Goal: Task Accomplishment & Management: Use online tool/utility

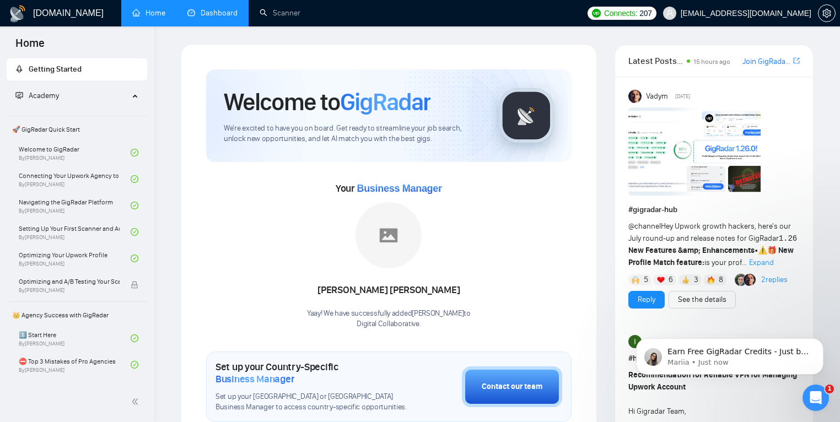
click at [206, 18] on link "Dashboard" at bounding box center [212, 12] width 50 height 9
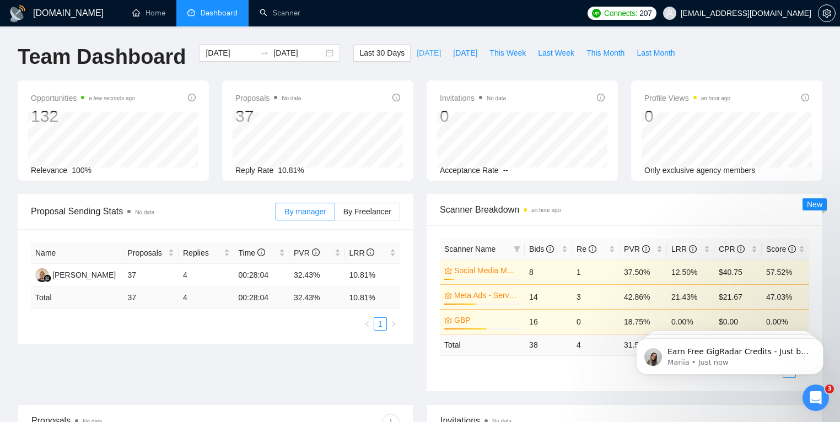
click at [422, 55] on span "[DATE]" at bounding box center [428, 53] width 24 height 12
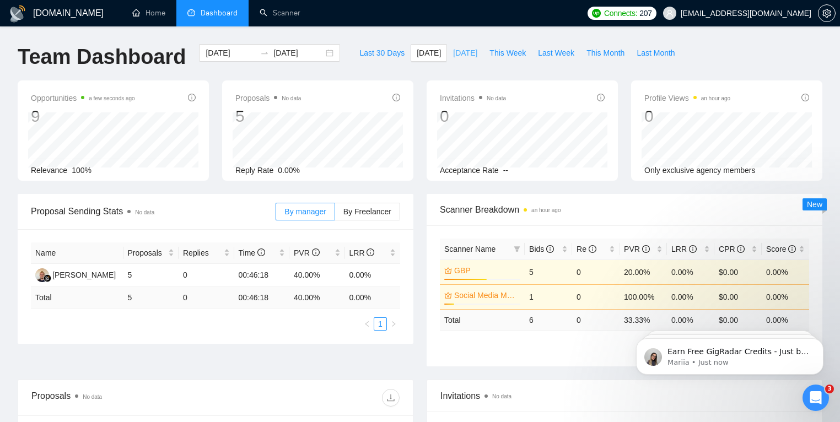
click at [468, 55] on span "[DATE]" at bounding box center [465, 53] width 24 height 12
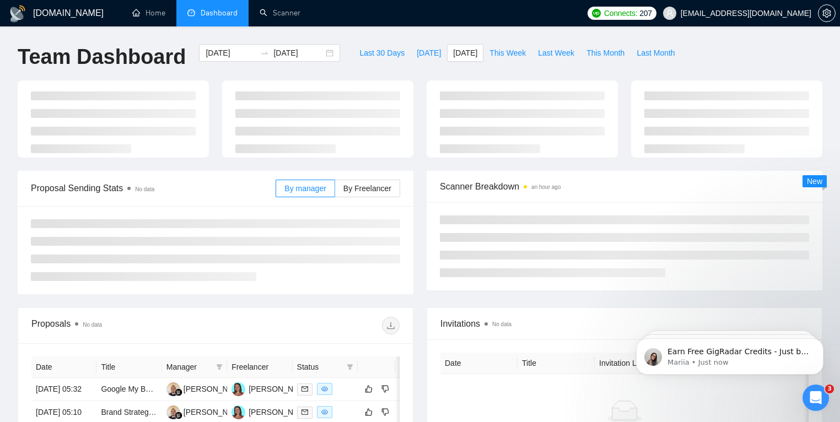
type input "2025-08-14"
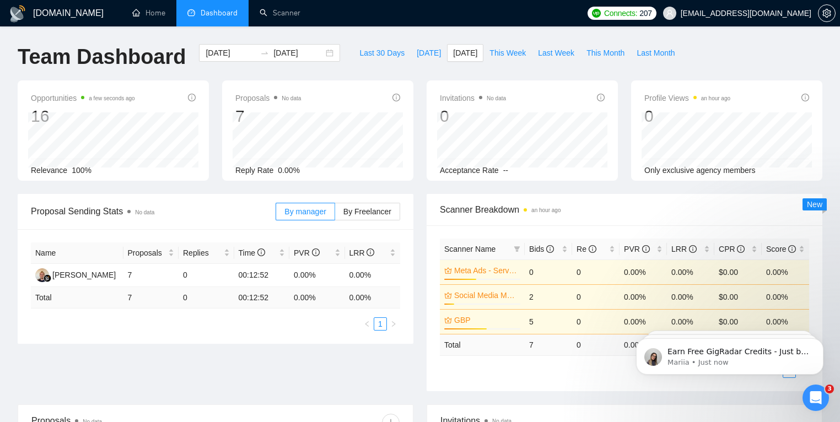
click at [824, 397] on div "Open Intercom Messenger" at bounding box center [815, 398] width 36 height 36
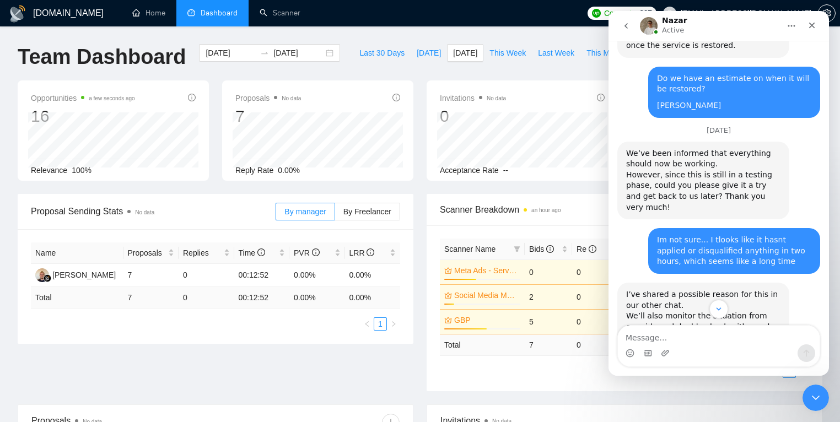
scroll to position [717, 0]
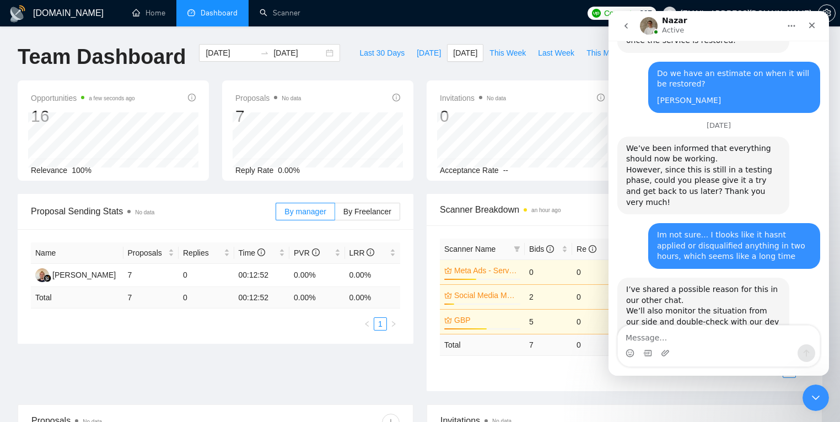
click at [623, 26] on icon "go back" at bounding box center [625, 25] width 9 height 9
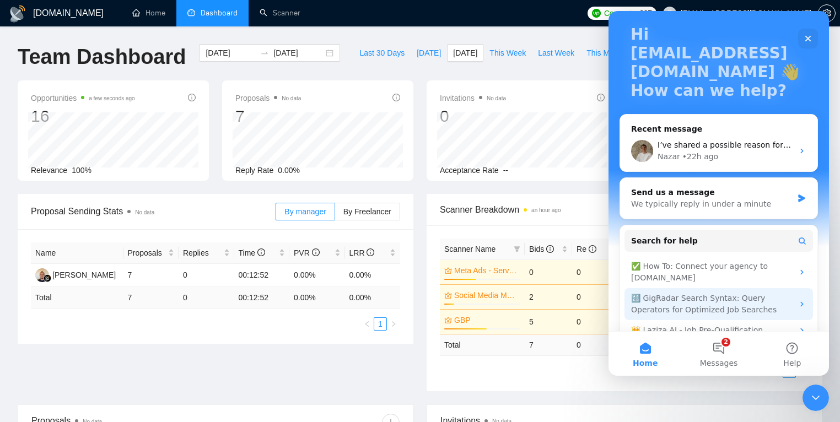
scroll to position [66, 0]
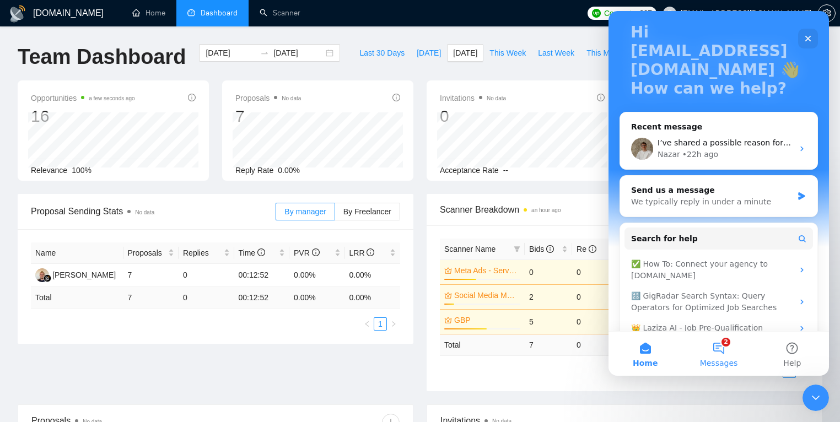
click at [708, 354] on button "2 Messages" at bounding box center [717, 354] width 73 height 44
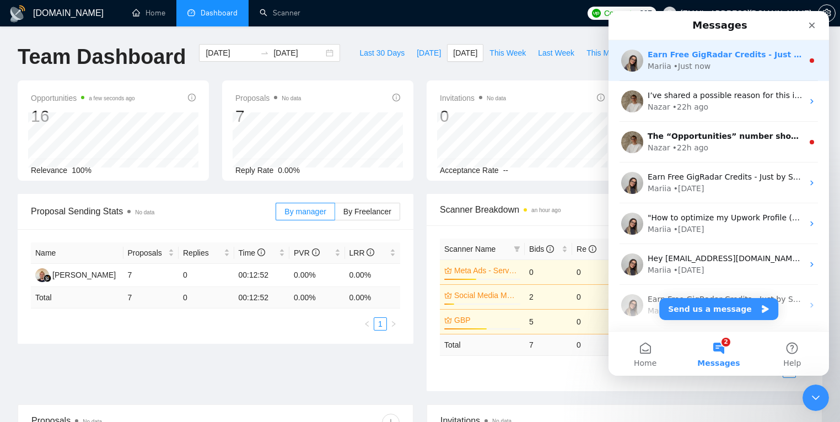
click at [728, 66] on div "Mariia • Just now" at bounding box center [724, 67] width 155 height 12
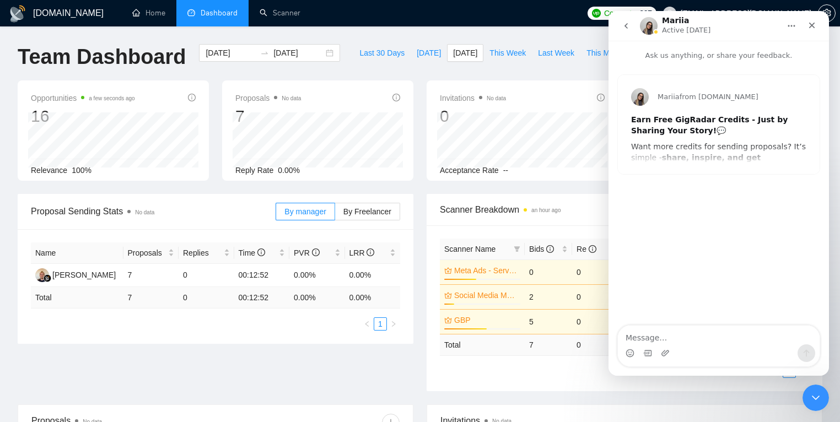
click at [739, 149] on div "Mariia from GigRadar.io Earn Free GigRadar Credits - Just by Sharing Your Story…" at bounding box center [719, 124] width 202 height 99
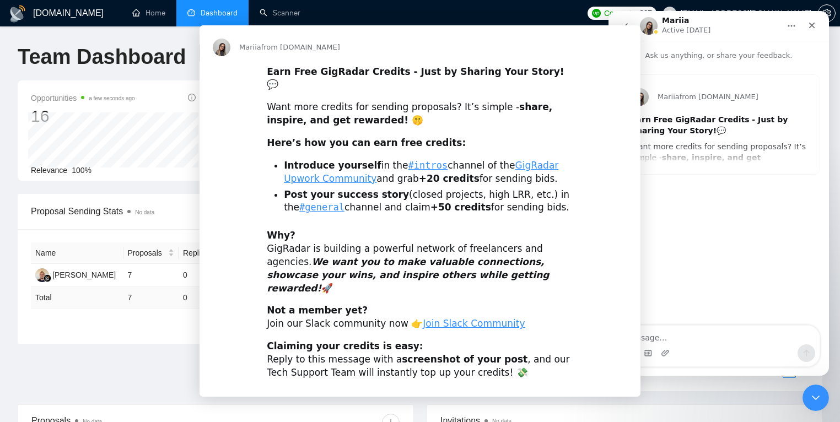
scroll to position [0, 0]
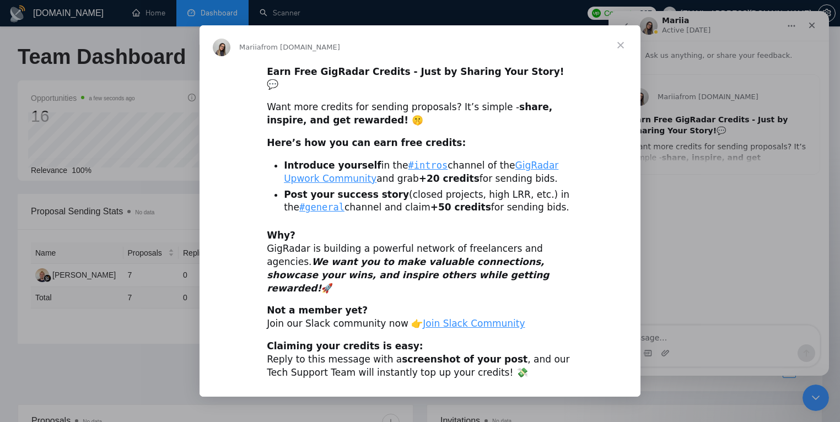
click at [631, 55] on span "Close" at bounding box center [620, 45] width 40 height 40
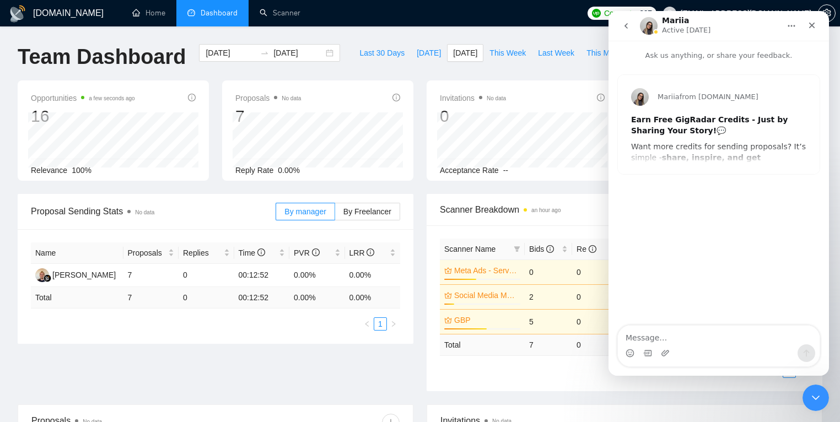
click at [630, 20] on button "go back" at bounding box center [625, 25] width 21 height 21
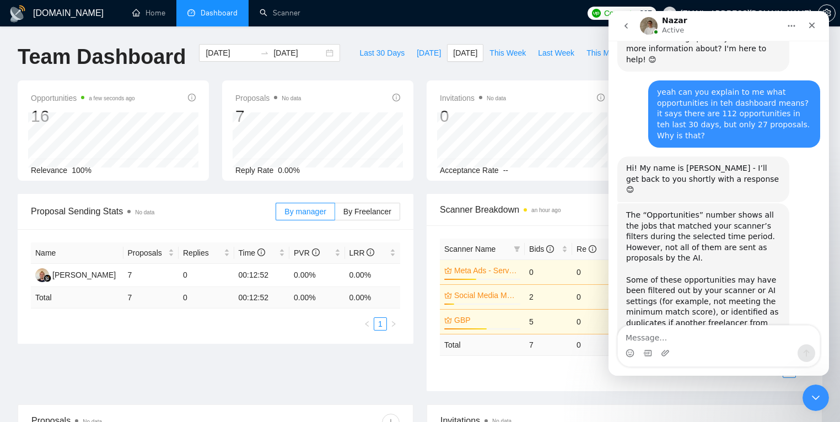
scroll to position [1680, 0]
click at [666, 339] on textarea "Message…" at bounding box center [719, 335] width 202 height 19
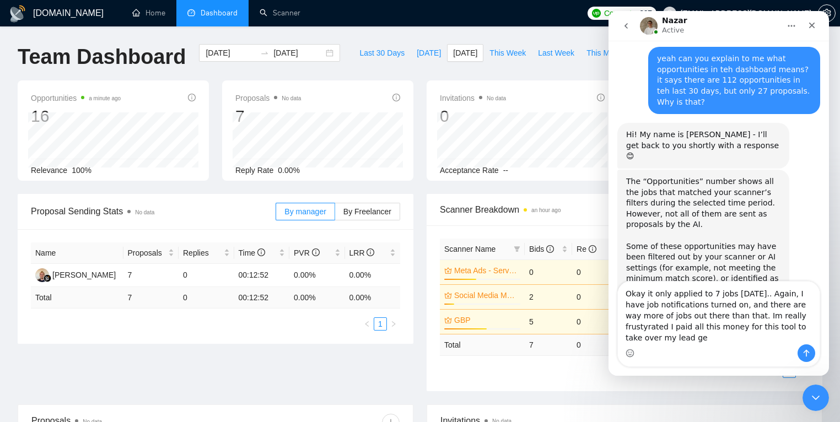
scroll to position [1724, 0]
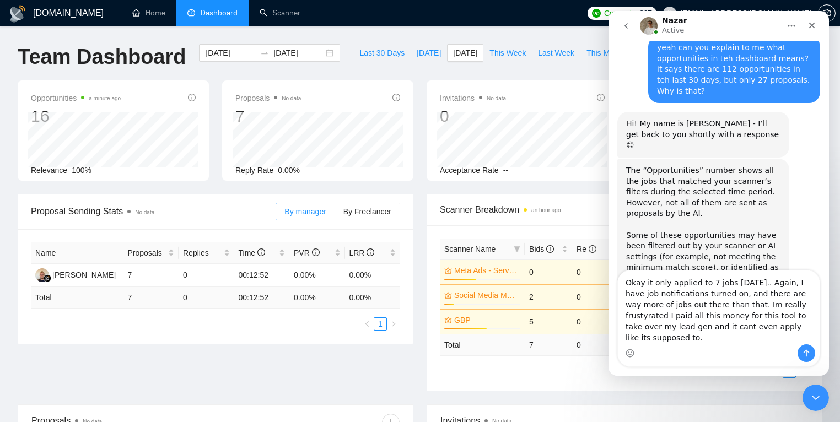
type textarea "Okay it only applied to 7 jobs yesterday.. Again, I have job notifications turn…"
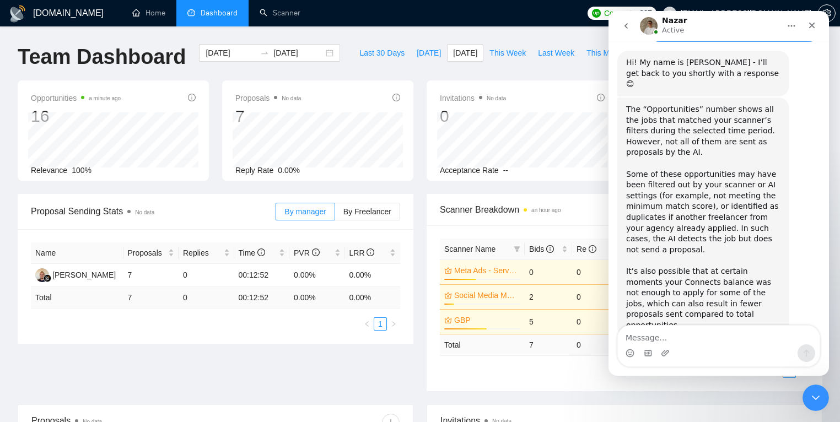
scroll to position [1793, 0]
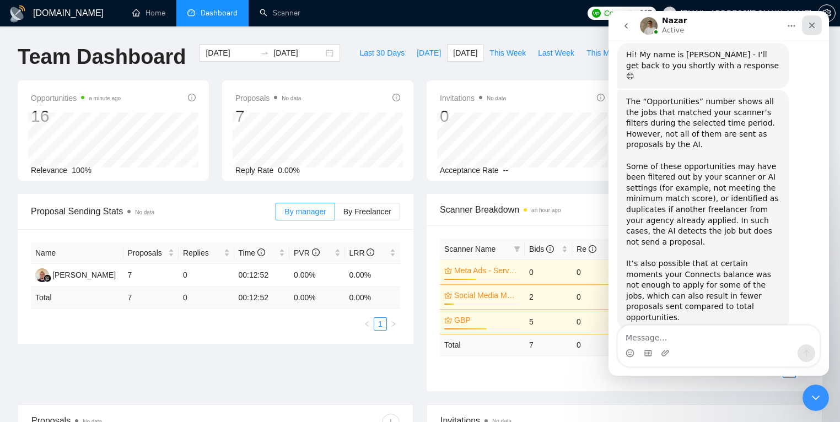
click at [810, 28] on icon "Close" at bounding box center [811, 25] width 9 height 9
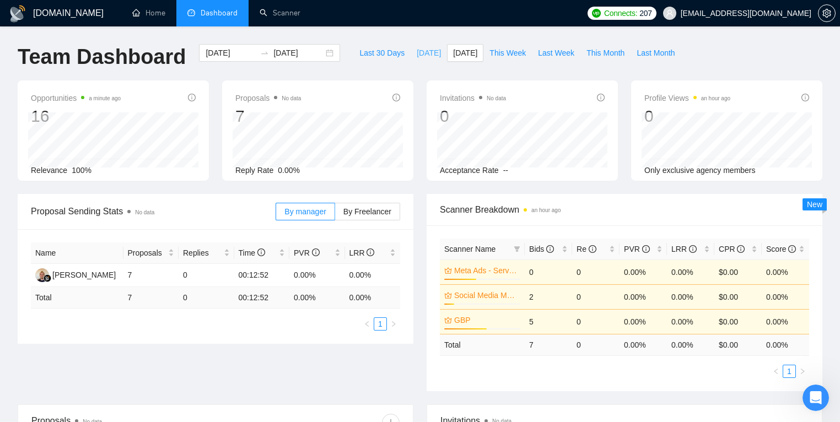
click at [418, 56] on span "[DATE]" at bounding box center [428, 53] width 24 height 12
type input "[DATE]"
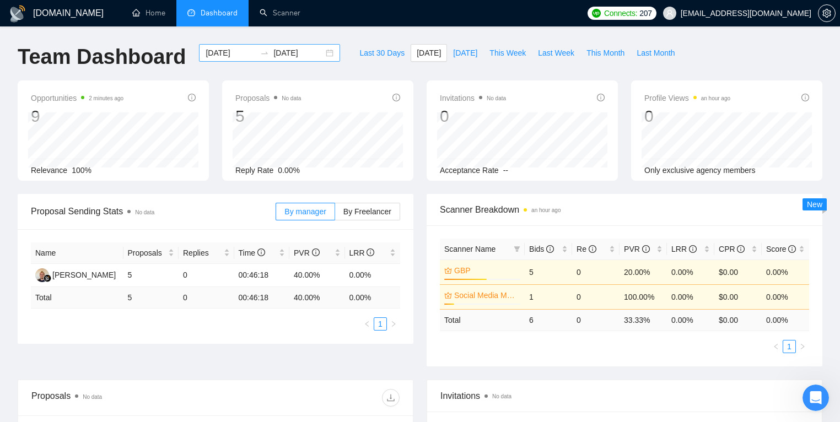
click at [321, 57] on div "2025-08-15 2025-08-15" at bounding box center [269, 53] width 141 height 18
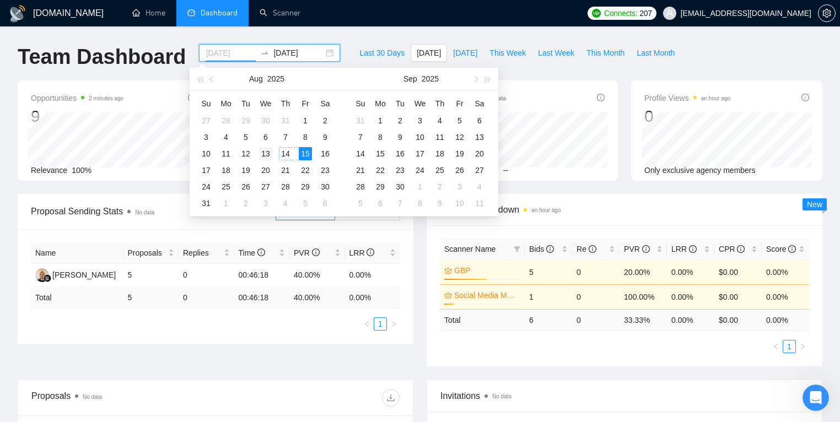
type input "2025-08-13"
click at [269, 155] on div "13" at bounding box center [265, 153] width 13 height 13
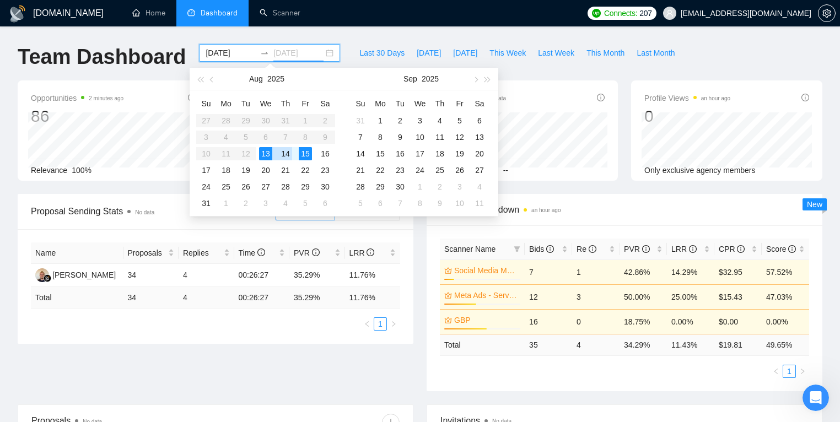
type input "2025-08-13"
click at [268, 151] on div "13" at bounding box center [265, 153] width 13 height 13
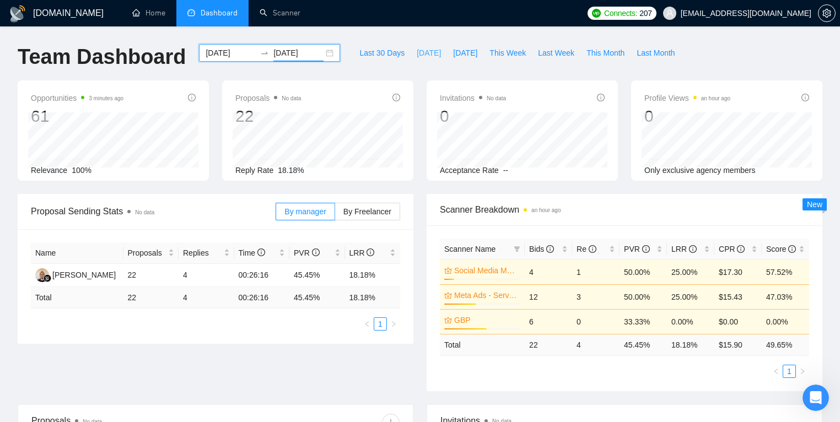
click at [416, 55] on span "[DATE]" at bounding box center [428, 53] width 24 height 12
type input "[DATE]"
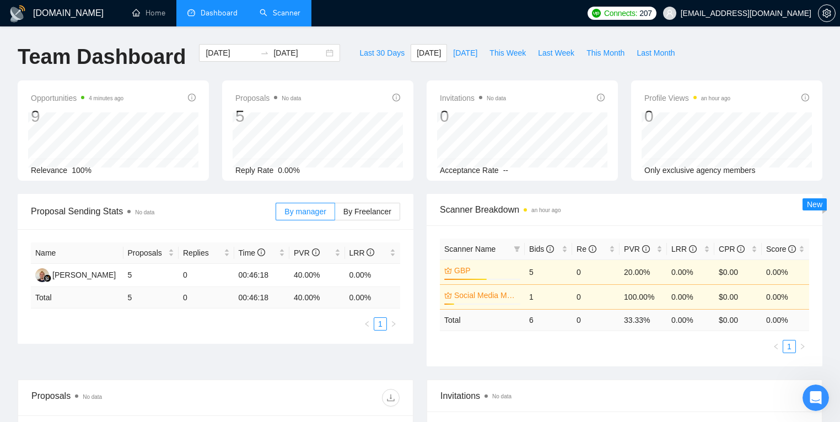
click at [289, 8] on link "Scanner" at bounding box center [279, 12] width 41 height 9
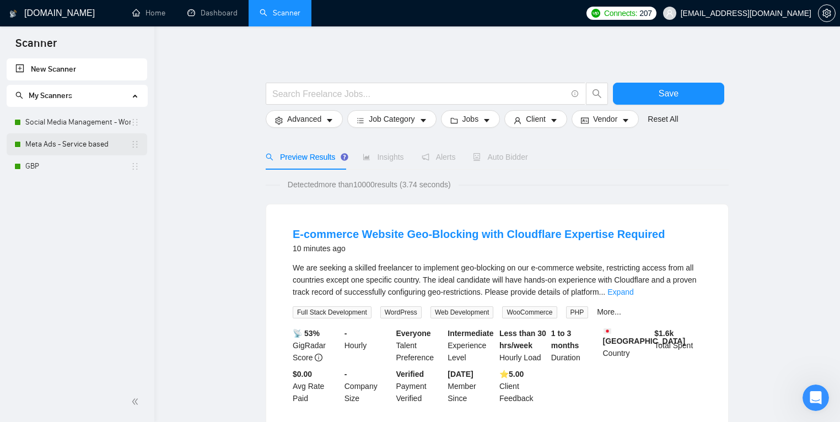
click at [75, 143] on link "Meta Ads - Service based" at bounding box center [77, 144] width 105 height 22
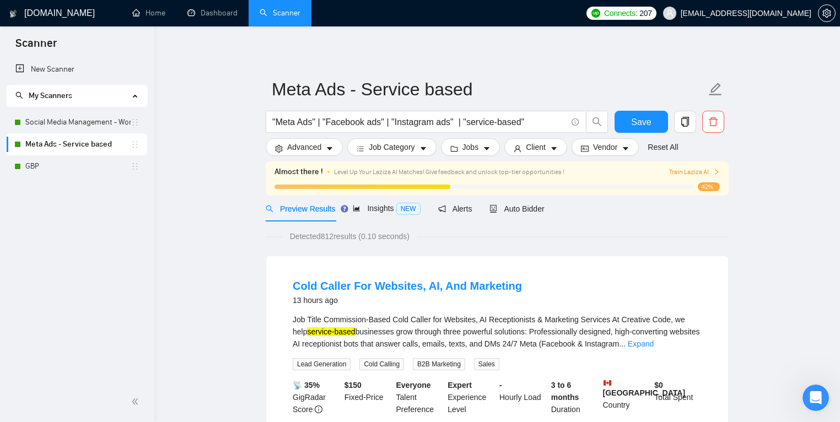
click at [696, 175] on span "Train Laziza AI" at bounding box center [694, 172] width 51 height 10
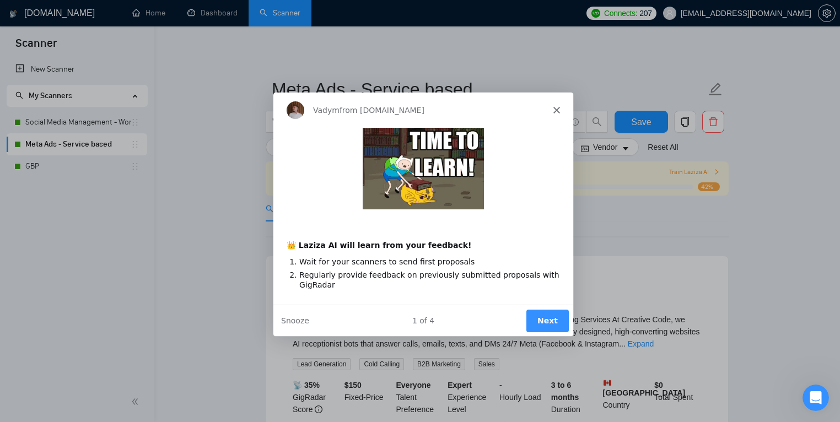
click at [565, 113] on div "Vadym from GigRadar.io" at bounding box center [423, 108] width 300 height 35
click at [561, 111] on div "Vadym from GigRadar.io" at bounding box center [423, 108] width 300 height 35
click at [555, 109] on polygon "Close" at bounding box center [556, 109] width 7 height 7
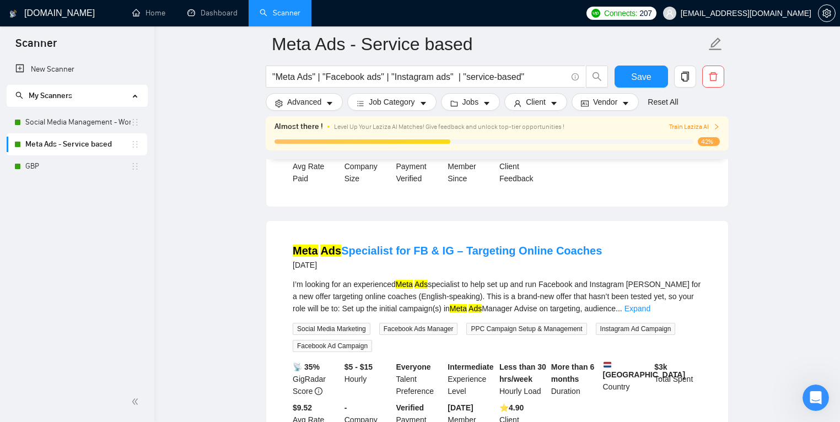
scroll to position [2279, 0]
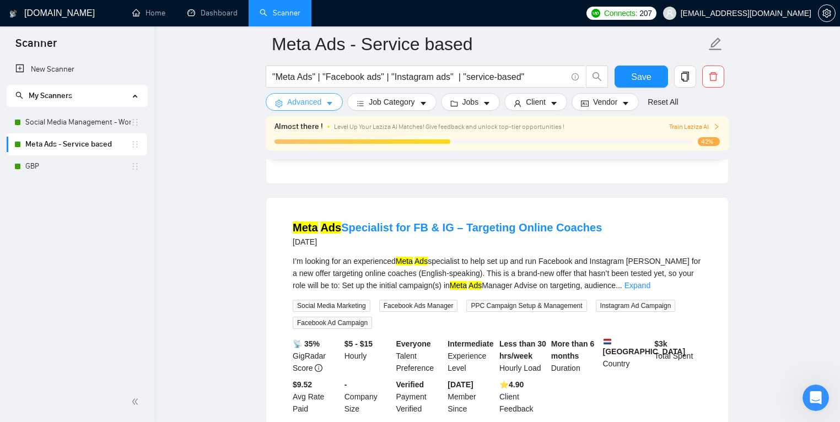
click at [320, 105] on span "Advanced" at bounding box center [304, 102] width 34 height 12
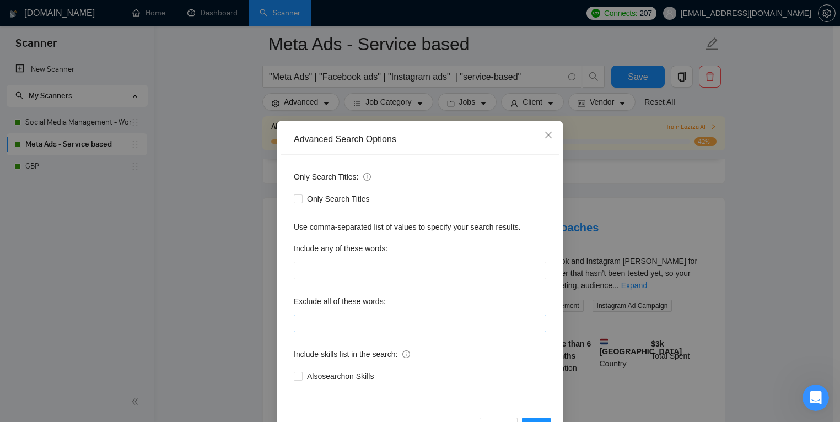
scroll to position [2, 0]
click at [337, 326] on input "text" at bounding box center [420, 322] width 252 height 18
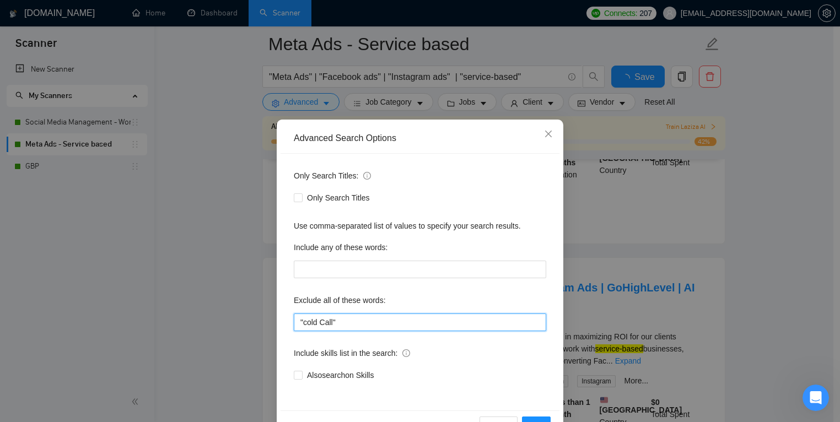
scroll to position [2279, 0]
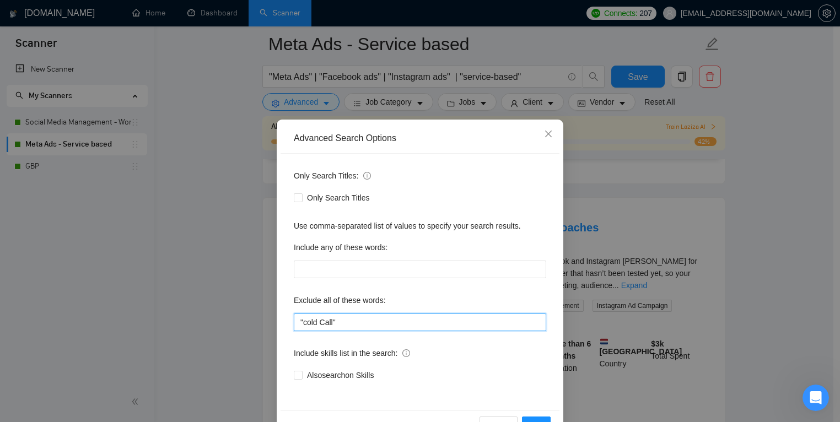
type input ""cold Call""
click at [526, 414] on div "Reset OK" at bounding box center [419, 424] width 279 height 29
click at [526, 418] on button "OK" at bounding box center [536, 425] width 29 height 18
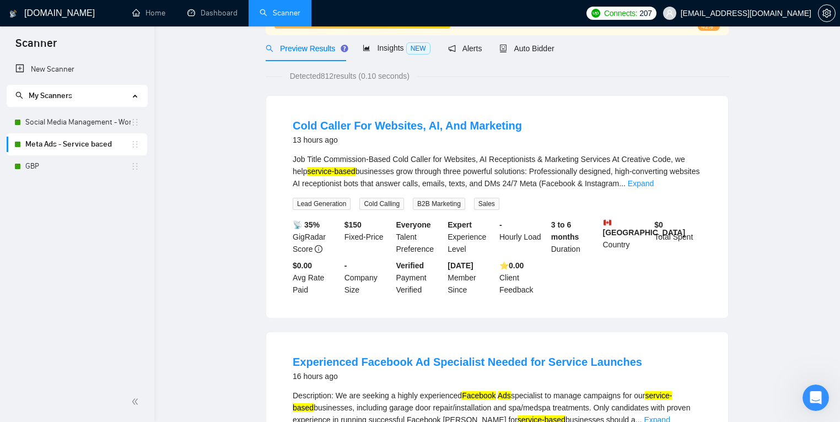
scroll to position [0, 0]
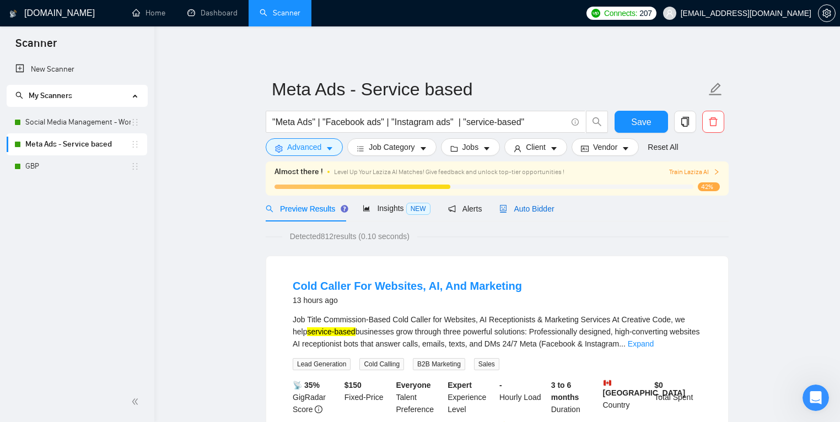
click at [520, 208] on span "Auto Bidder" at bounding box center [526, 208] width 55 height 9
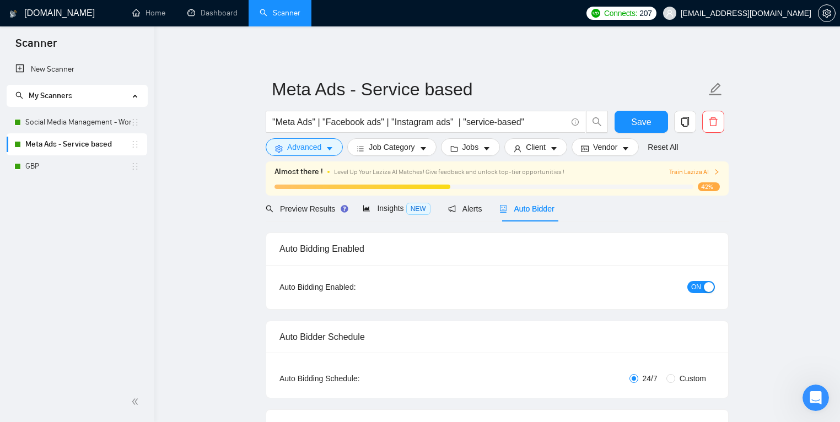
checkbox input "true"
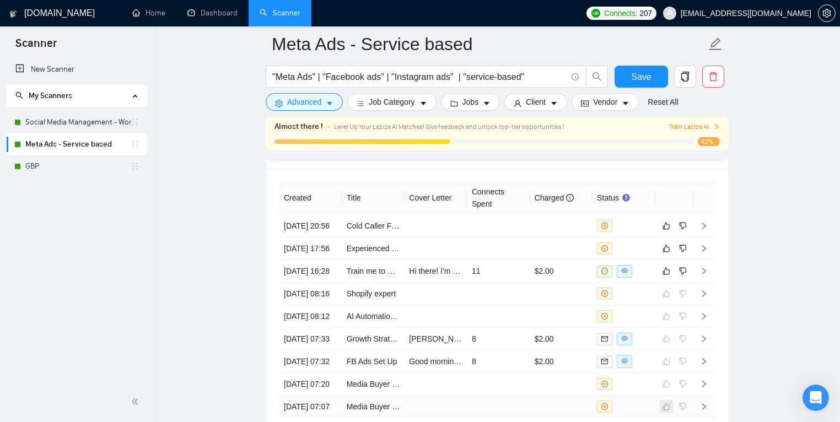
scroll to position [2899, 0]
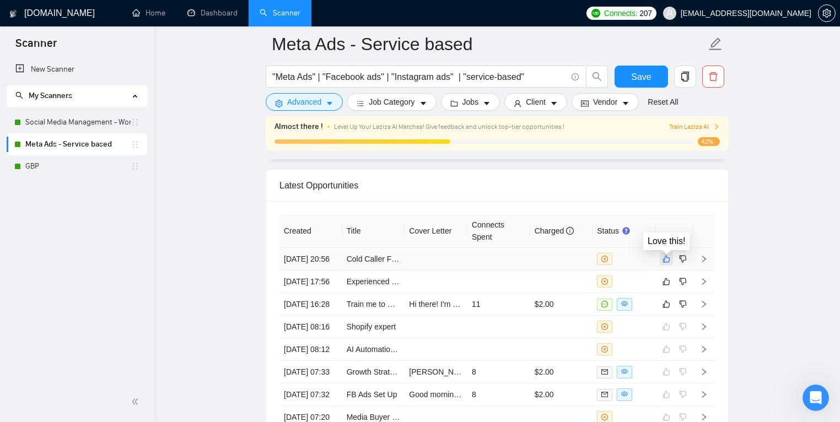
click at [663, 261] on icon "like" at bounding box center [666, 259] width 8 height 9
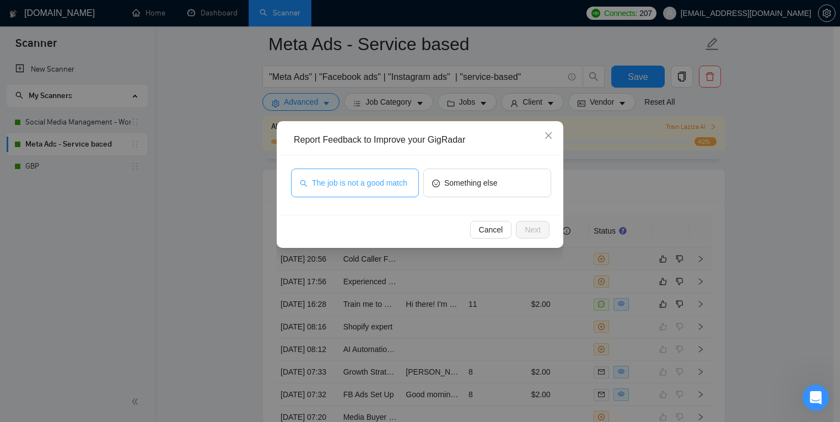
click at [371, 182] on span "The job is not a good match" at bounding box center [359, 183] width 95 height 12
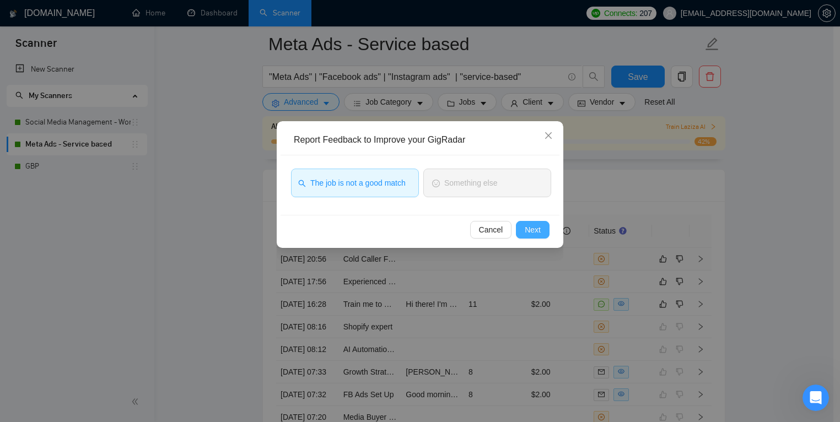
click at [528, 229] on span "Next" at bounding box center [532, 230] width 16 height 12
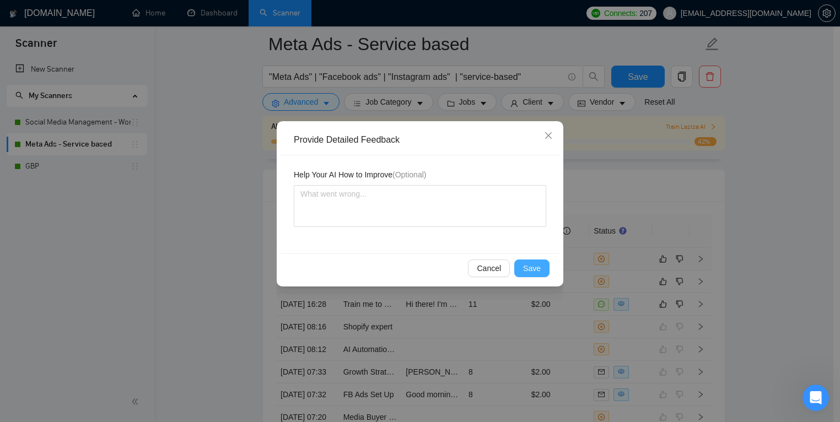
click at [534, 267] on span "Save" at bounding box center [532, 268] width 18 height 12
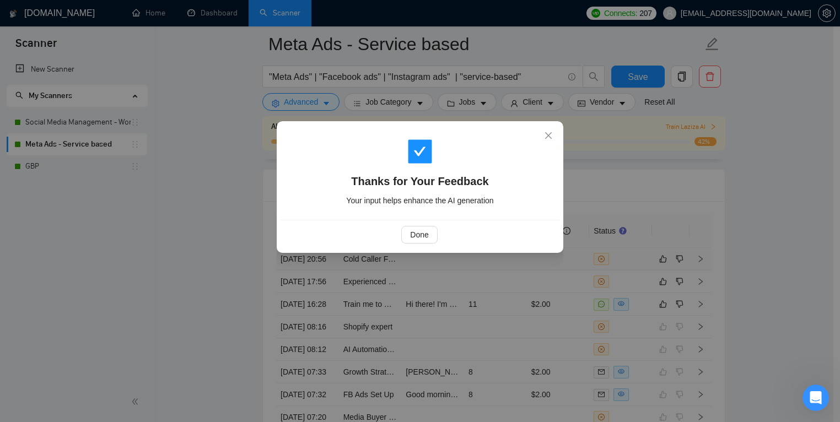
click at [429, 221] on div "Done" at bounding box center [419, 234] width 279 height 29
click at [421, 231] on span "Done" at bounding box center [419, 235] width 18 height 12
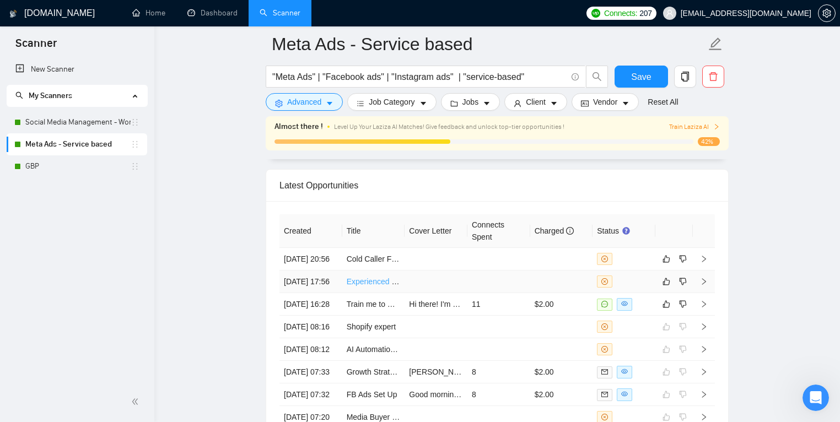
click at [387, 286] on link "Experienced Facebook Ad Specialist Needed for Service Launches" at bounding box center [461, 281] width 229 height 9
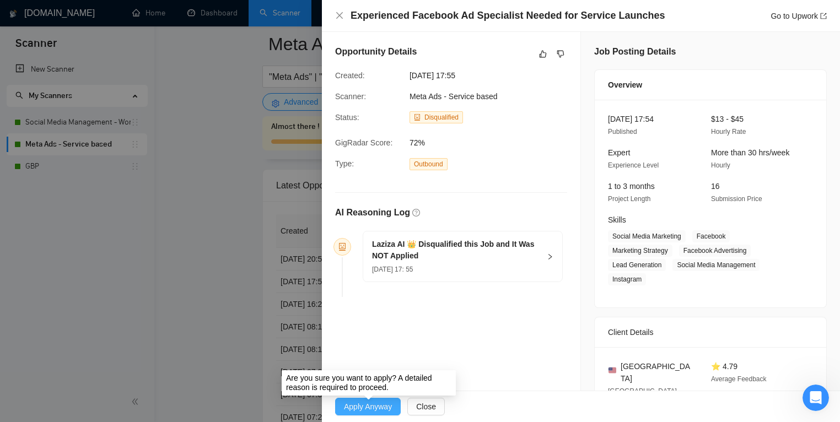
click at [362, 407] on span "Apply Anyway" at bounding box center [368, 407] width 48 height 12
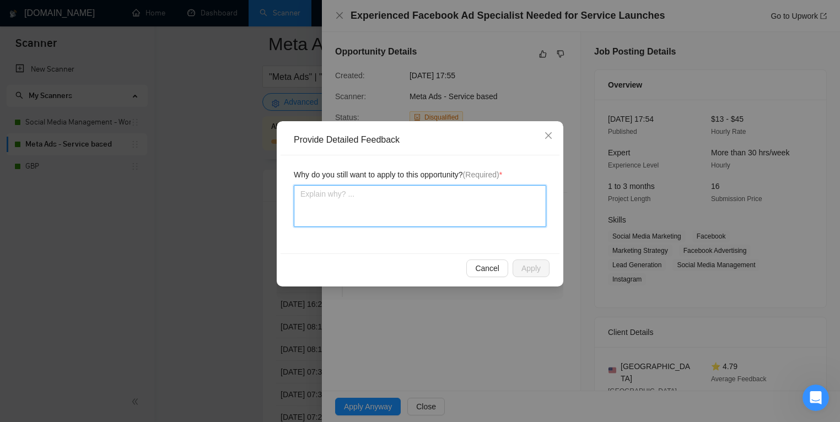
click at [465, 217] on textarea at bounding box center [420, 206] width 252 height 42
type textarea "I"
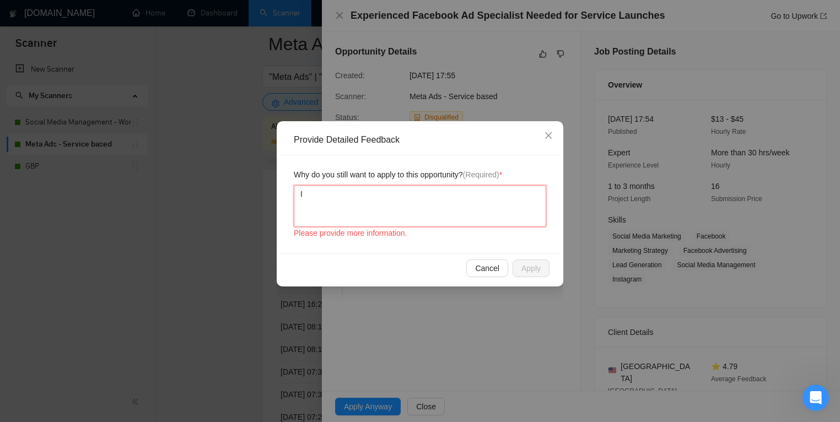
type textarea "Im"
type textarea "Im n"
type textarea "Im not"
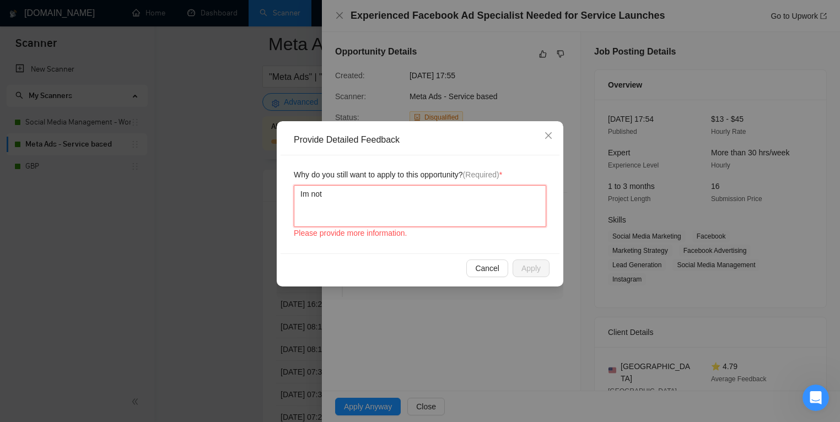
type textarea "Im not r"
type textarea "Im not re"
type textarea "Im not r"
type textarea "Im not"
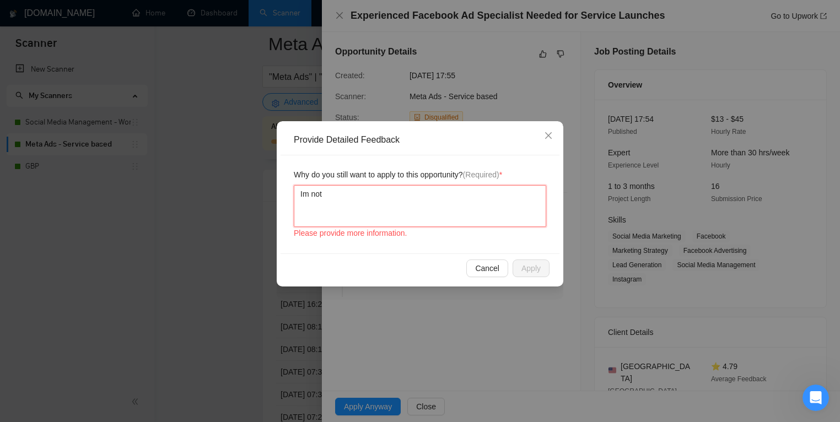
type textarea "Im no"
type textarea "Im n"
type textarea "Im"
type textarea "I"
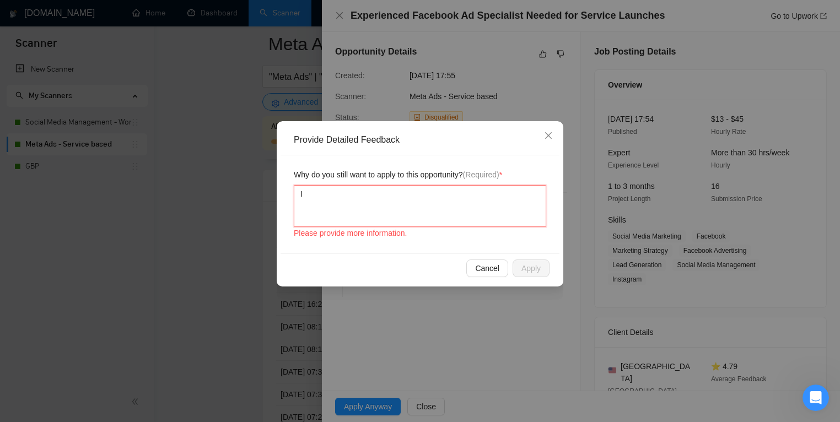
type textarea "I"
type textarea "I d"
type textarea "I do"
type textarea "I don"
type textarea "I don'"
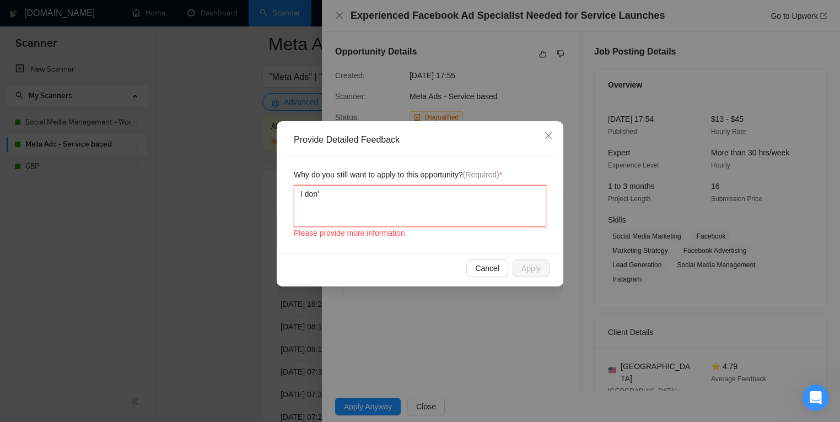
type textarea "I don't"
type textarea "I don't u"
type textarea "I don't un"
type textarea "I don't und"
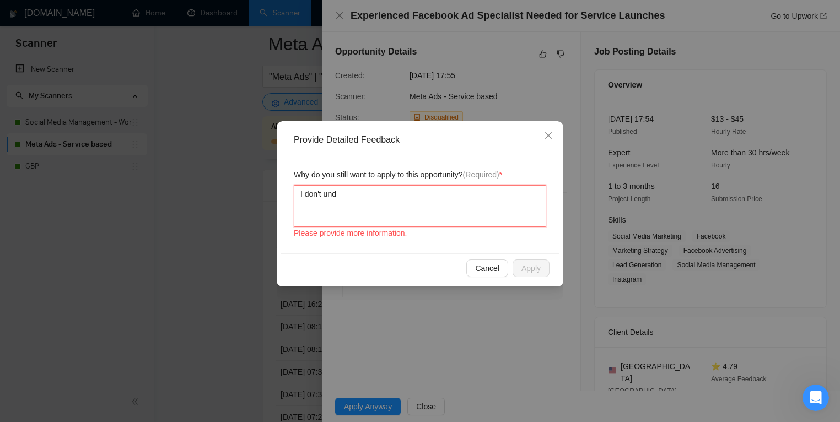
type textarea "I don't unde"
type textarea "I don't under"
type textarea "I don't unders"
type textarea "I don't underst"
type textarea "I don't understan"
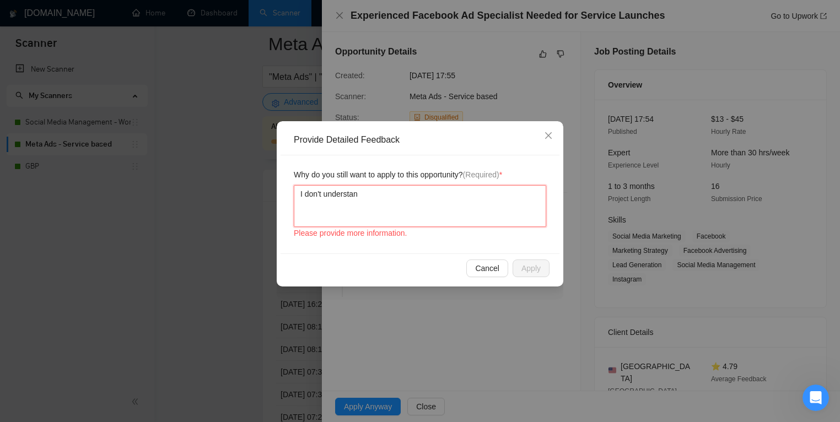
type textarea "I don't understand"
type textarea "I don't understand w"
type textarea "I don't understand wh"
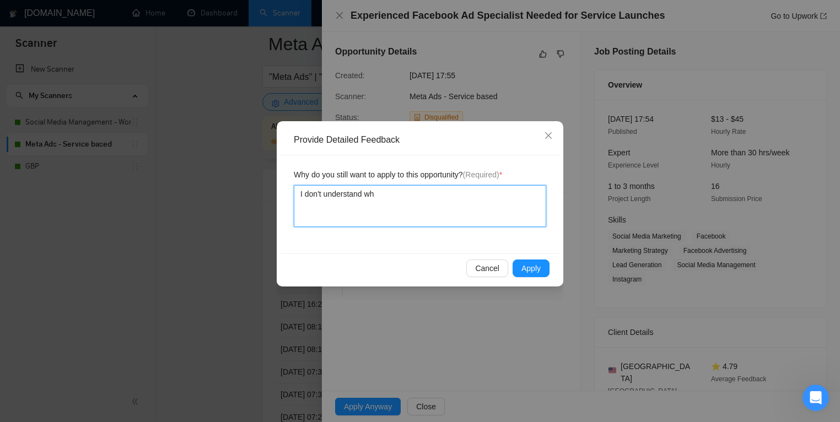
type textarea "I don't understand why"
type textarea "I don't understand why i"
type textarea "I don't understand why it"
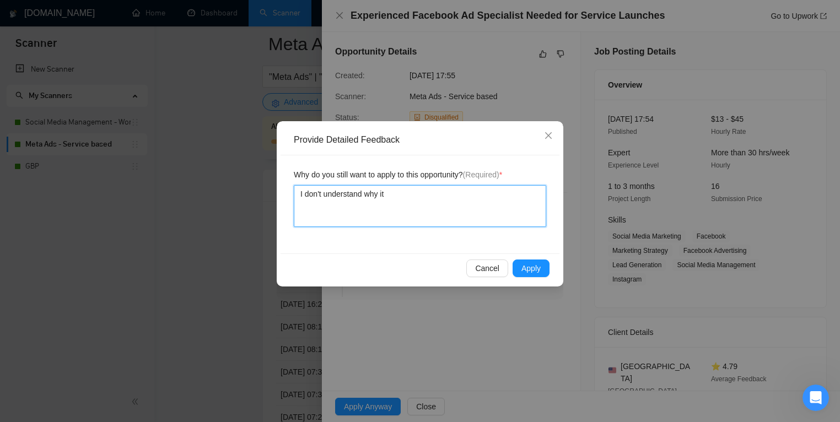
type textarea "I don't understand why it w"
type textarea "I don't understand why it wa"
type textarea "I don't understand why it was"
type textarea "I don't understand why it was d"
type textarea "I don't understand why it was di"
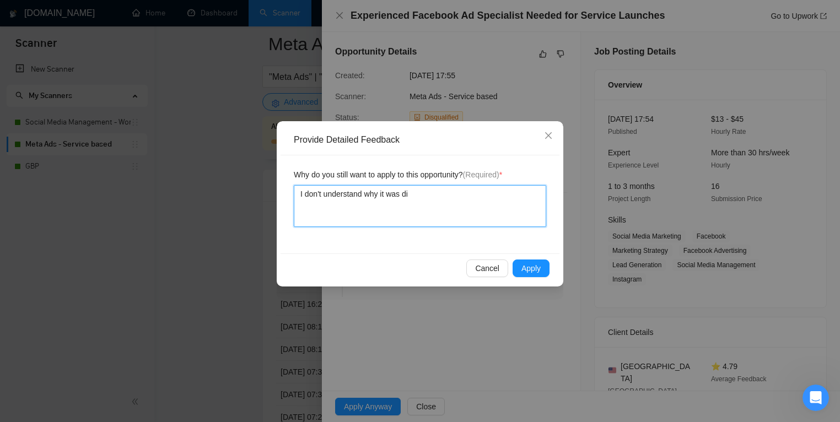
type textarea "I don't understand why it was dis"
type textarea "I don't understand why it was disq"
type textarea "I don't understand why it was disqu"
type textarea "I don't understand why it was disqua"
type textarea "I don't understand why it was disqual"
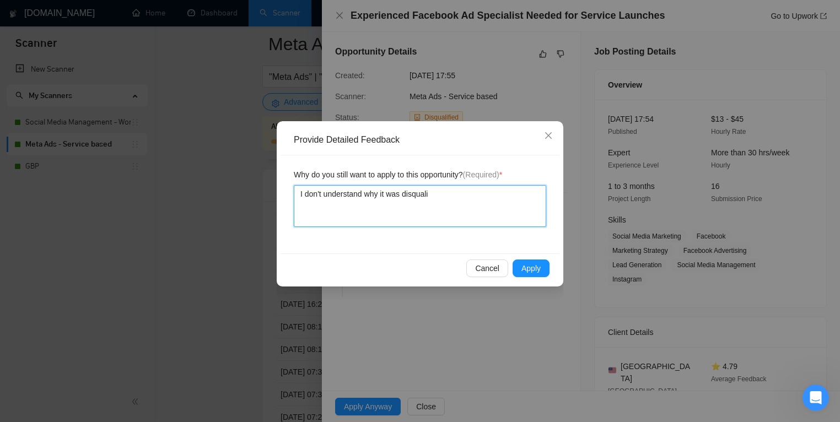
type textarea "I don't understand why it was disqualif"
type textarea "I don't understand why it was disqualifi"
type textarea "I don't understand why it was disqualifie"
type textarea "I don't understand why it was disqualified"
type textarea "I don't understand why it was disqualified i"
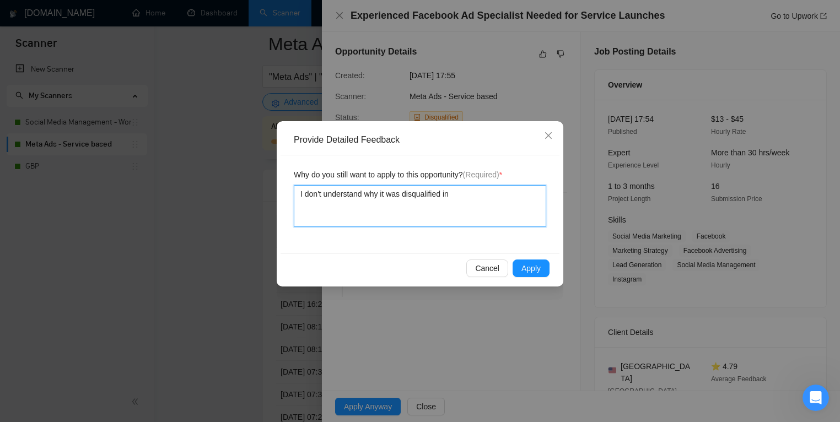
type textarea "I don't understand why it was disqualified in"
type textarea "I don't understand why it was disqualified in t"
type textarea "I don't understand why it was disqualified in te"
type textarea "I don't understand why it was disqualified in teh"
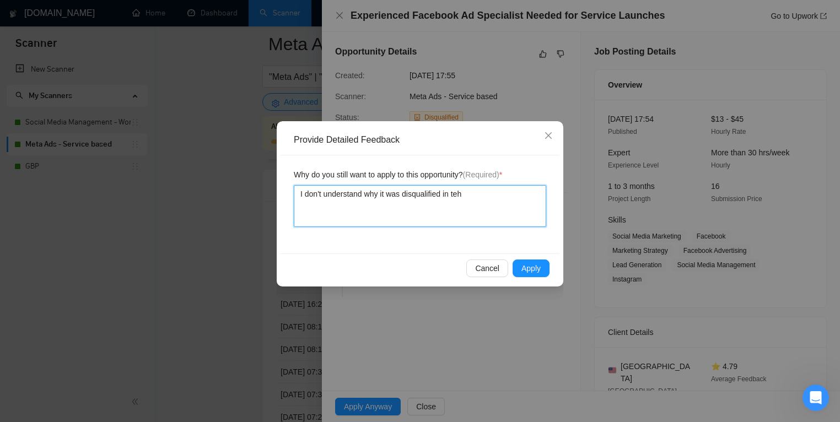
type textarea "I don't understand why it was disqualified in teh f"
type textarea "I don't understand why it was disqualified in teh fi"
type textarea "I don't understand why it was disqualified in teh f"
type textarea "I don't understand why it was disqualified in teh"
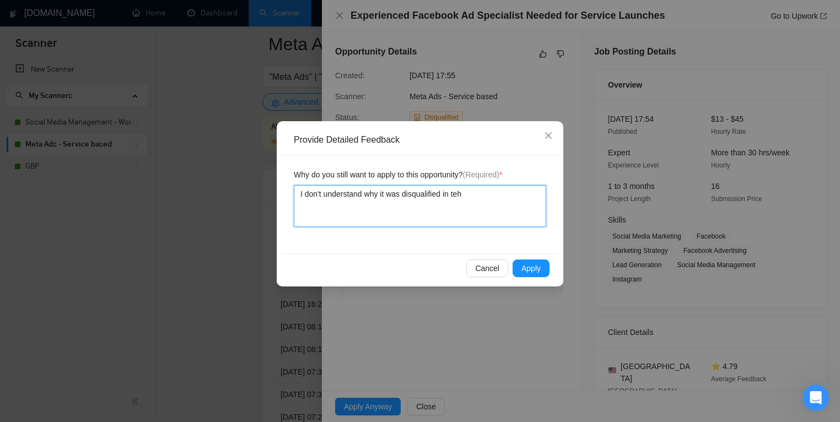
type textarea "I don't understand why it was disqualified in te"
type textarea "I don't understand why it was disqualified in t"
type textarea "I don't understand why it was disqualified in th"
type textarea "I don't understand why it was disqualified in the"
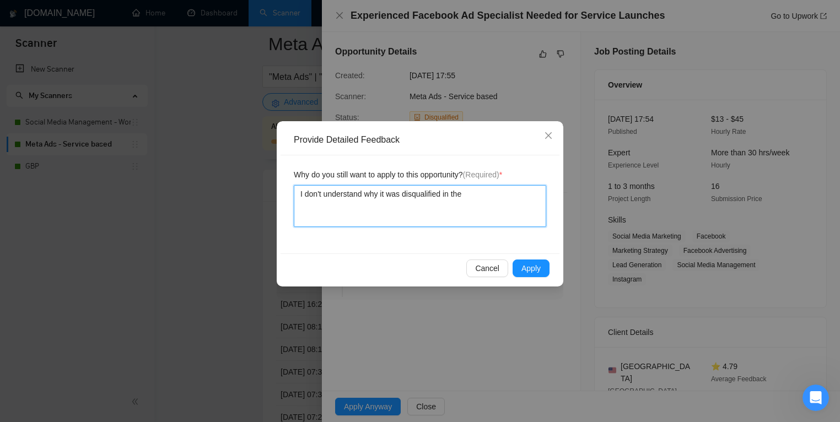
type textarea "I don't understand why it was disqualified in the f"
type textarea "I don't understand why it was disqualified in the fi"
type textarea "I don't understand why it was disqualified in the fir"
type textarea "I don't understand why it was disqualified in the firs"
type textarea "I don't understand why it was disqualified in the first"
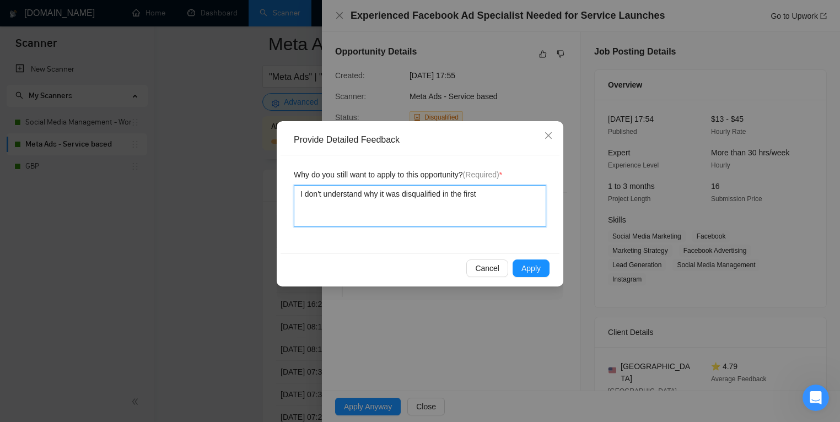
type textarea "I don't understand why it was disqualified in the first p"
type textarea "I don't understand why it was disqualified in the first pla"
type textarea "I don't understand why it was disqualified in the first plac"
type textarea "I don't understand why it was disqualified in the first place."
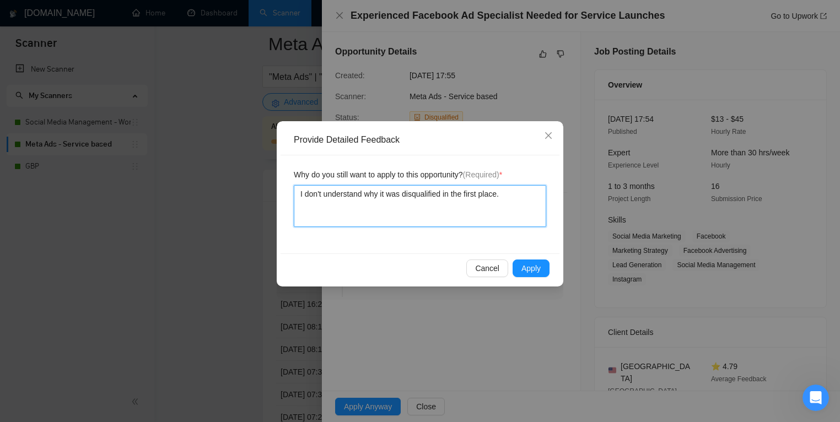
type textarea "I don't understand why it was disqualified in the first place. I"
type textarea "I don't understand why it was disqualified in the first place. It"
type textarea "I don't understand why it was disqualified in the first place. Its"
type textarea "I don't understand why it was disqualified in the first place. Its f"
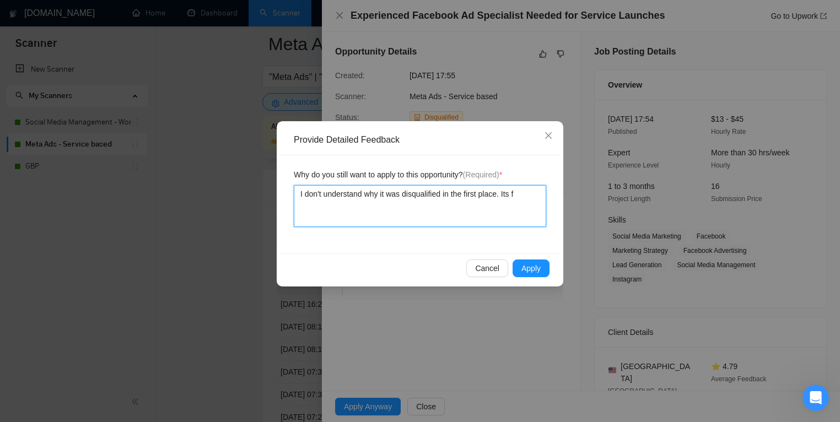
type textarea "I don't understand why it was disqualified in the first place. Its fi"
type textarea "I don't understand why it was disqualified in the first place. Its fit"
type textarea "I don't understand why it was disqualified in the first place. Its fits"
type textarea "I don't understand why it was disqualified in the first place. Its fits t"
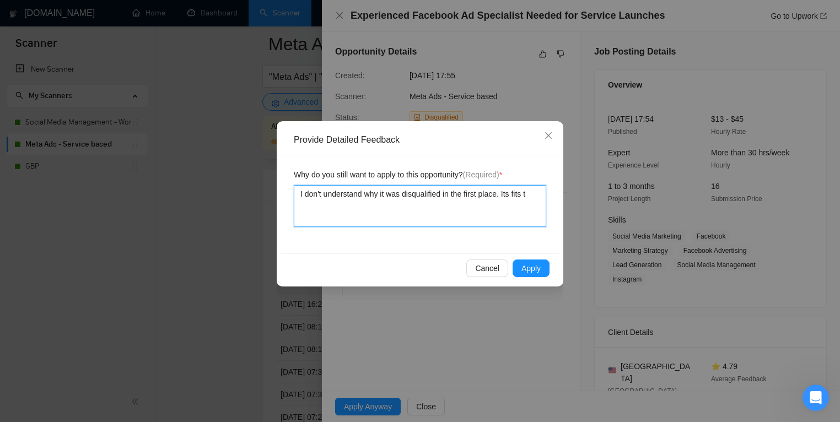
type textarea "I don't understand why it was disqualified in the first place. Its fits th"
type textarea "I don't understand why it was disqualified in the first place. Its fits the"
type textarea "I don't understand why it was disqualified in the first place. Its fits the d"
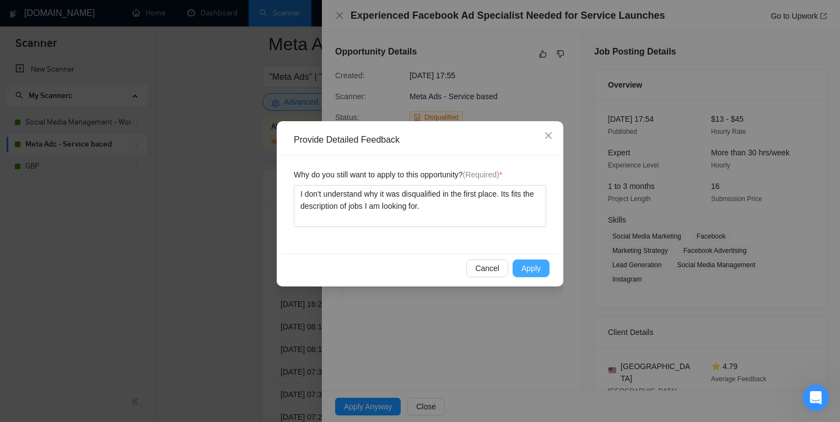
click at [526, 263] on span "Apply" at bounding box center [530, 268] width 19 height 12
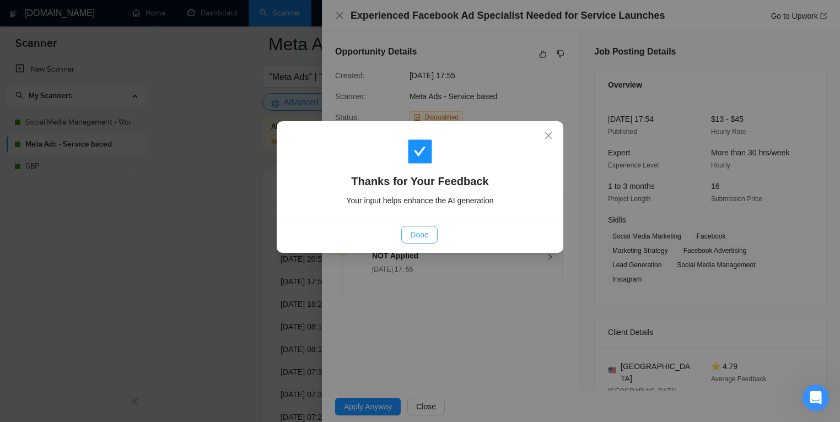
click at [421, 228] on button "Done" at bounding box center [419, 235] width 36 height 18
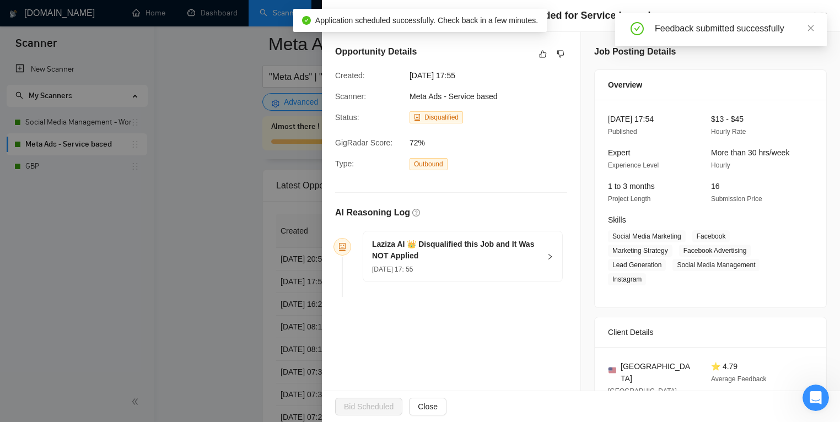
click at [207, 259] on div at bounding box center [420, 211] width 840 height 422
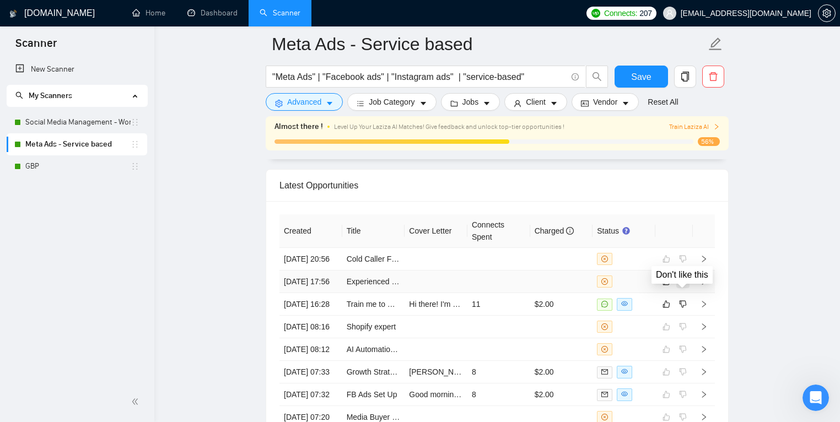
click at [684, 286] on icon "dislike" at bounding box center [683, 281] width 8 height 9
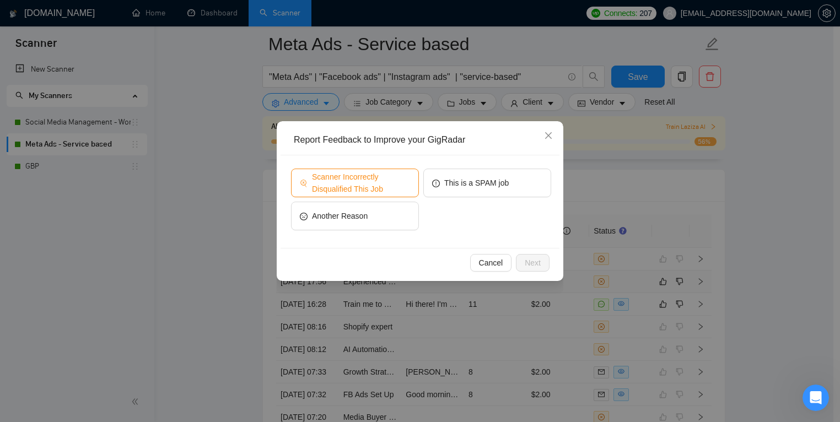
click at [397, 187] on span "Scanner Incorrectly Disqualified This Job" at bounding box center [361, 183] width 98 height 24
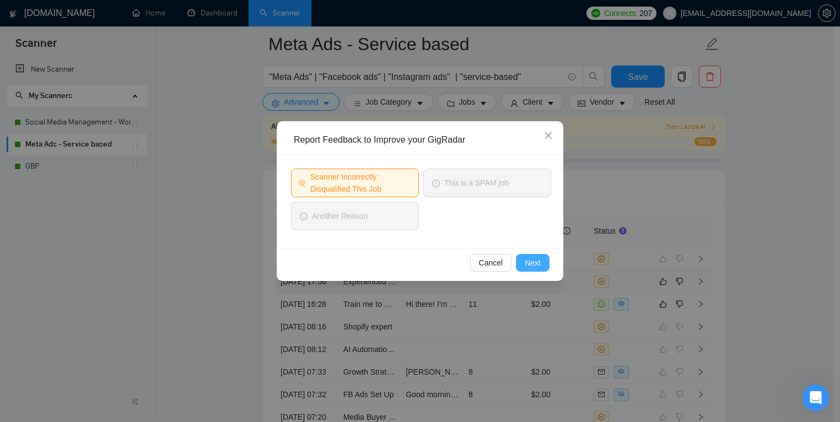
click at [540, 260] on span "Next" at bounding box center [532, 263] width 16 height 12
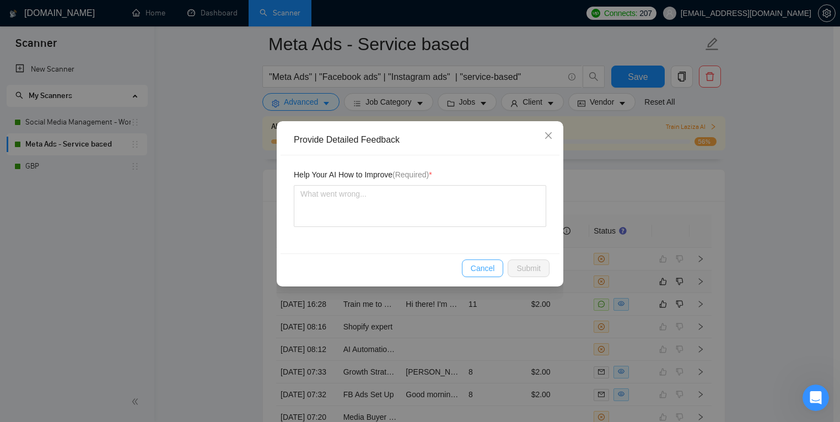
click at [477, 269] on span "Cancel" at bounding box center [482, 268] width 24 height 12
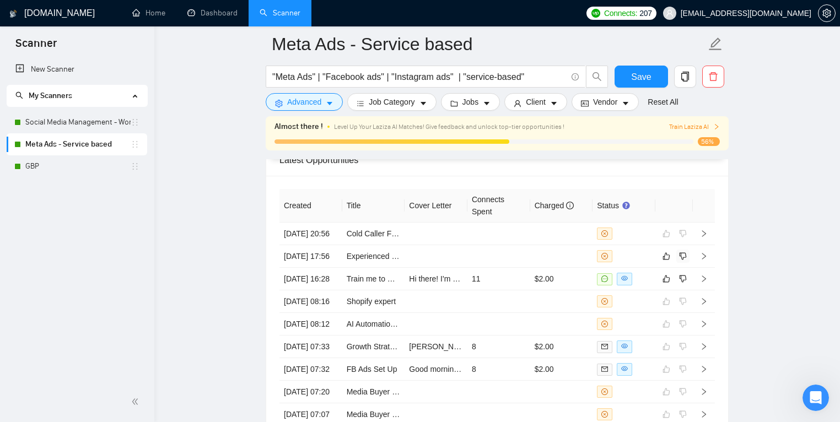
scroll to position [2933, 0]
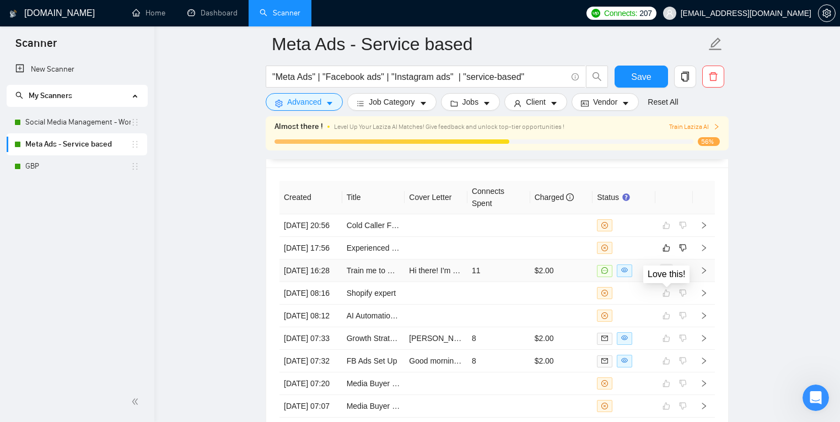
click at [668, 275] on icon "like" at bounding box center [666, 270] width 8 height 9
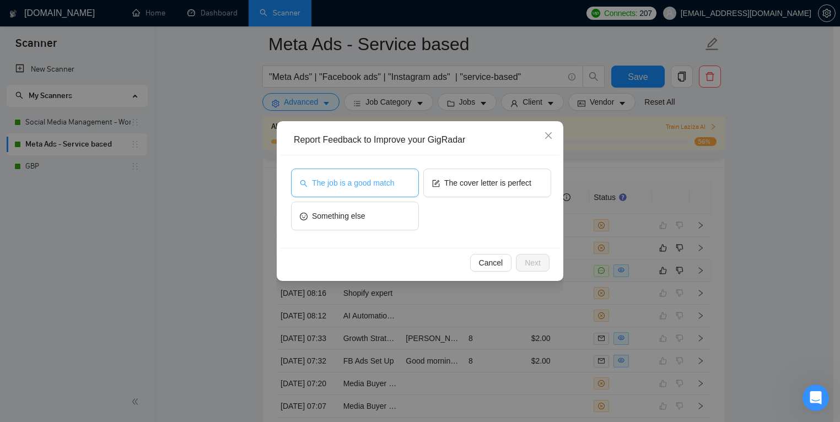
click at [374, 185] on span "The job is a good match" at bounding box center [353, 183] width 82 height 12
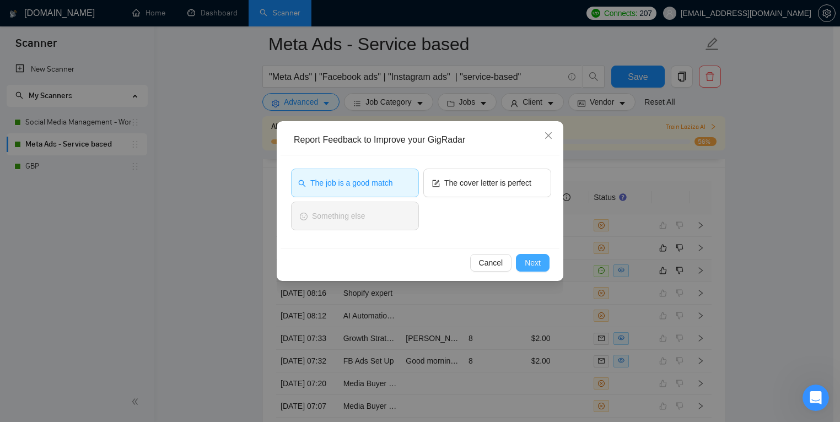
click at [537, 262] on span "Next" at bounding box center [532, 263] width 16 height 12
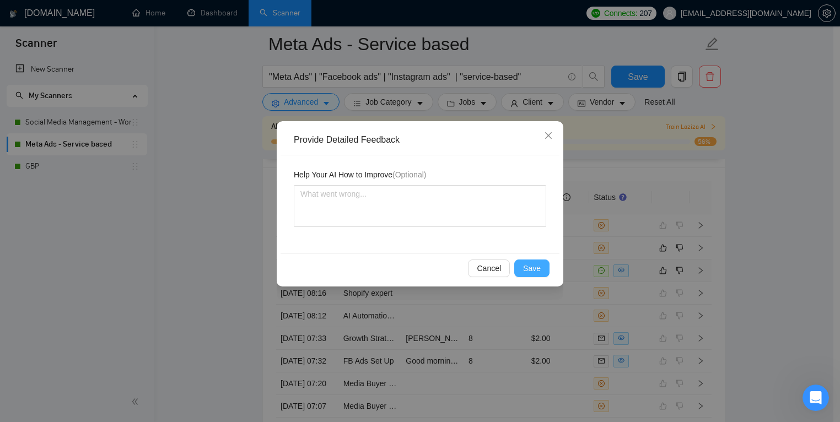
click at [538, 273] on span "Save" at bounding box center [532, 268] width 18 height 12
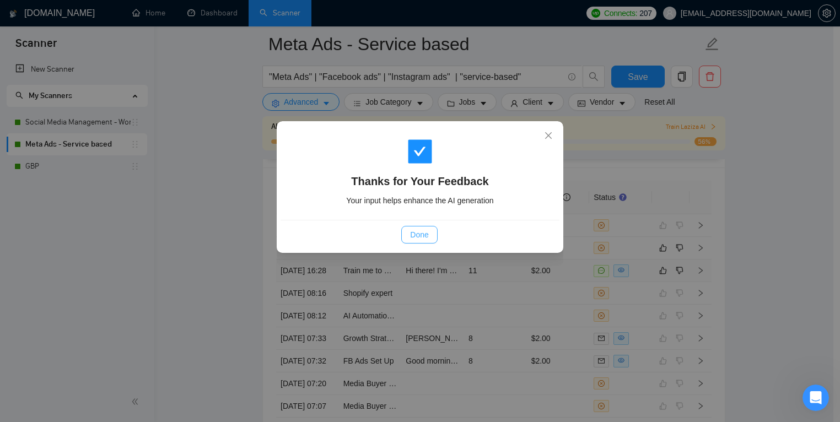
click at [413, 229] on span "Done" at bounding box center [419, 235] width 18 height 12
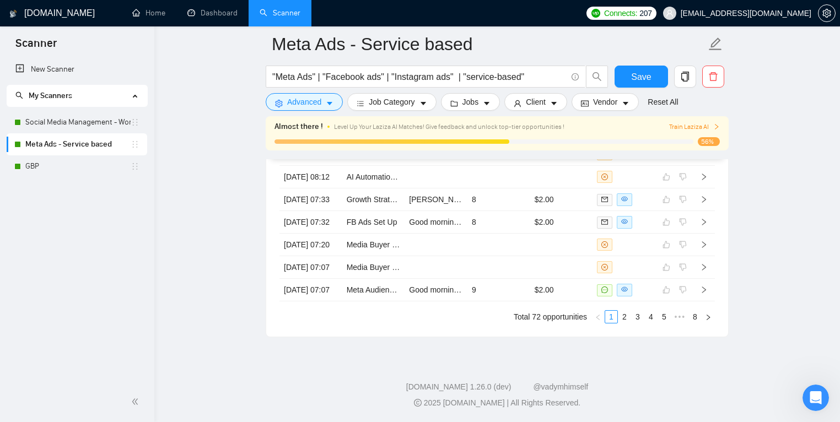
scroll to position [3169, 0]
click at [708, 321] on icon "right" at bounding box center [708, 317] width 7 height 7
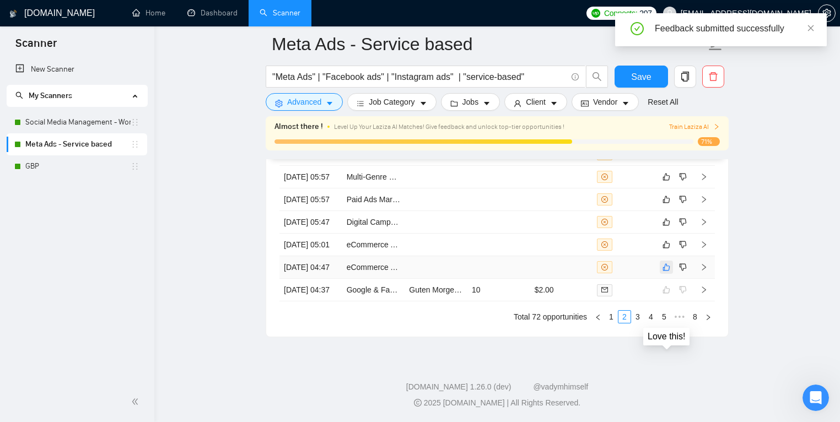
click at [662, 263] on icon "like" at bounding box center [666, 267] width 8 height 9
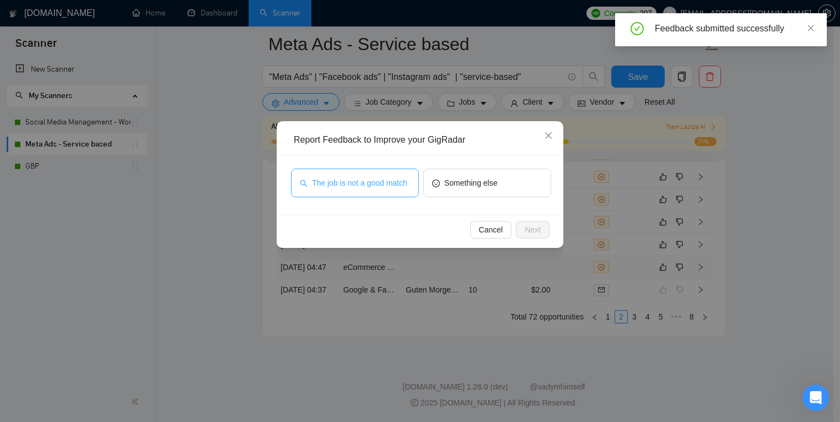
drag, startPoint x: 381, startPoint y: 179, endPoint x: 426, endPoint y: 199, distance: 49.6
click at [381, 180] on span "The job is not a good match" at bounding box center [359, 183] width 95 height 12
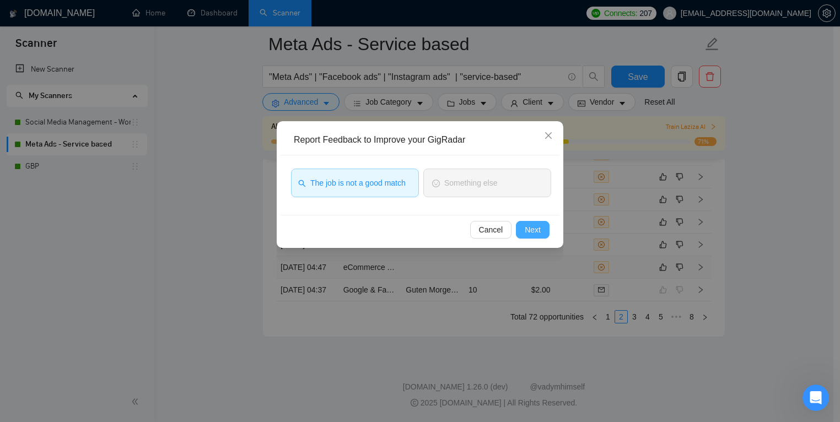
click at [535, 230] on span "Next" at bounding box center [532, 230] width 16 height 12
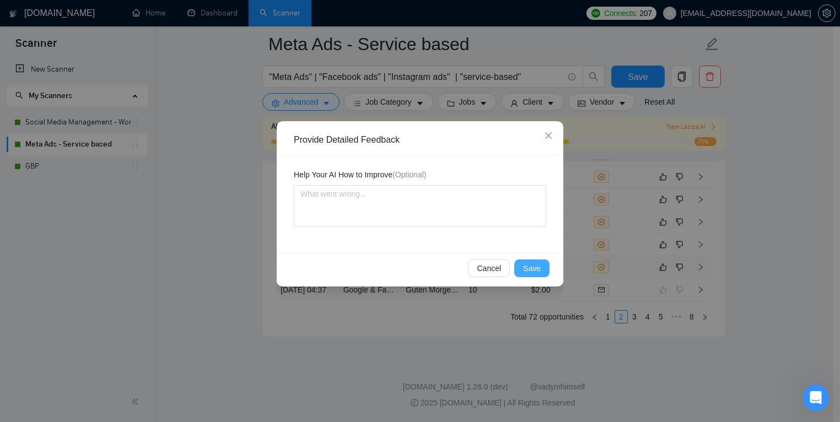
click at [534, 267] on span "Save" at bounding box center [532, 268] width 18 height 12
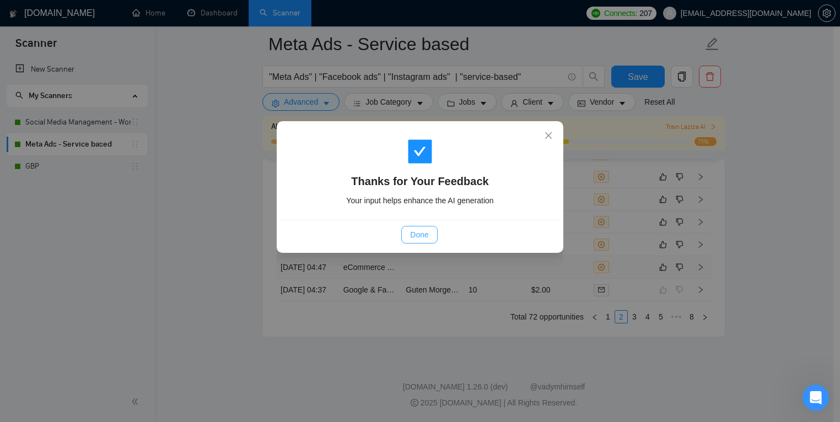
click at [426, 234] on span "Done" at bounding box center [419, 235] width 18 height 12
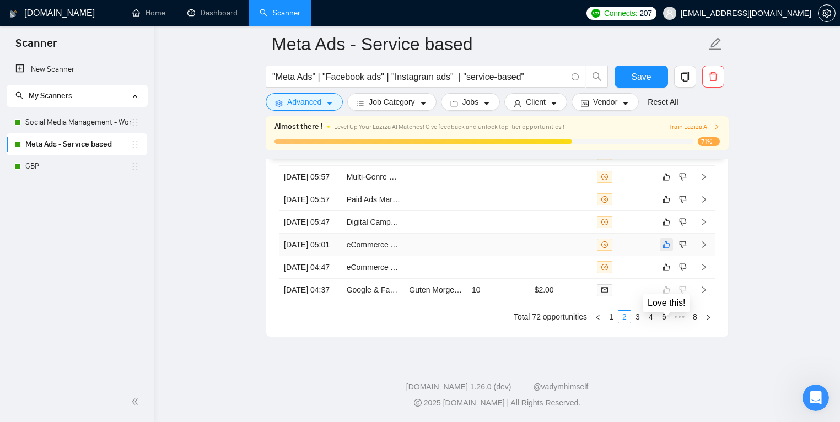
click at [664, 240] on icon "like" at bounding box center [666, 244] width 8 height 9
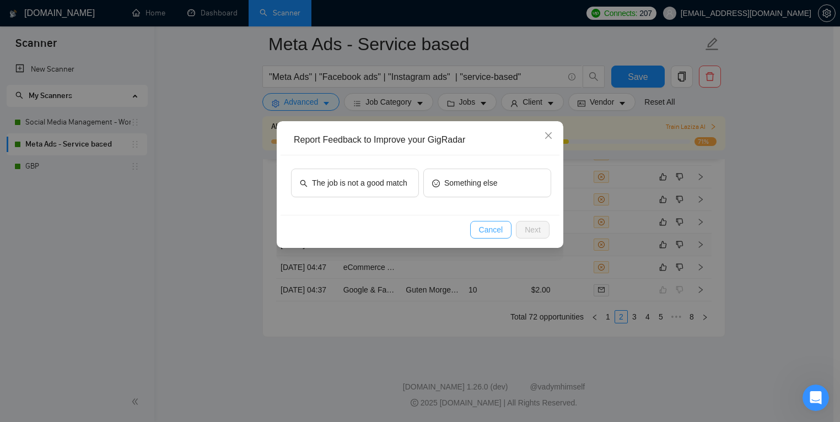
click at [475, 229] on button "Cancel" at bounding box center [491, 230] width 42 height 18
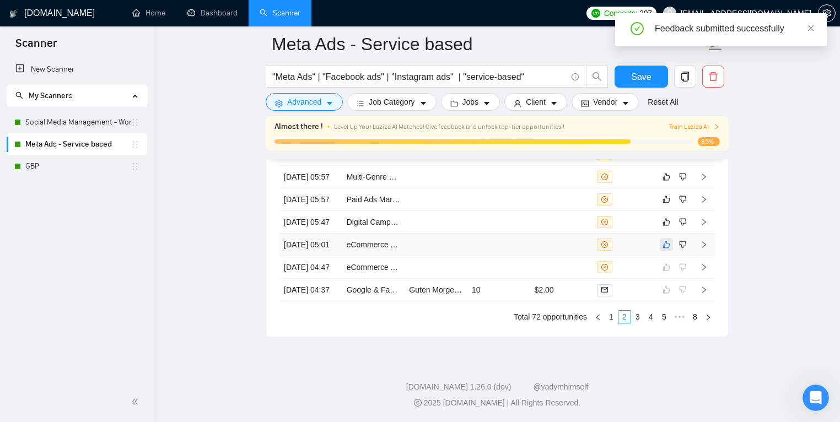
click at [661, 238] on button "button" at bounding box center [665, 244] width 13 height 13
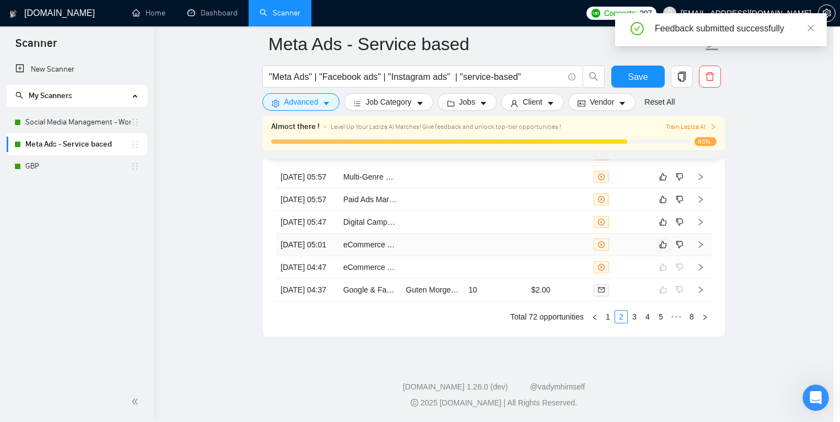
scroll to position [3081, 0]
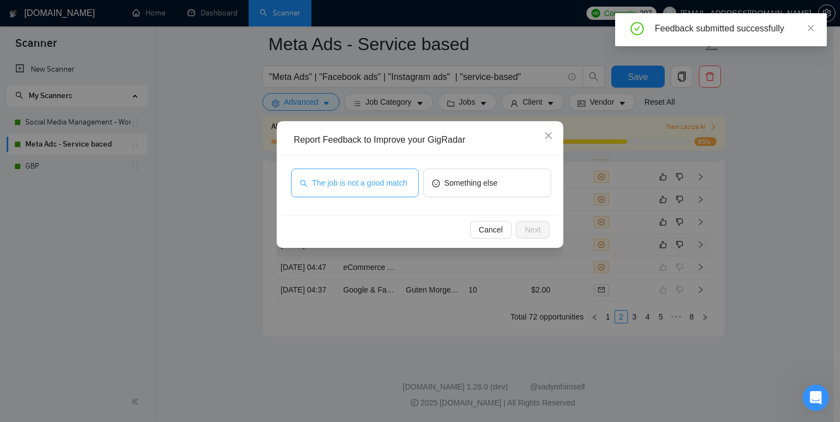
click at [351, 188] on span "The job is not a good match" at bounding box center [359, 183] width 95 height 12
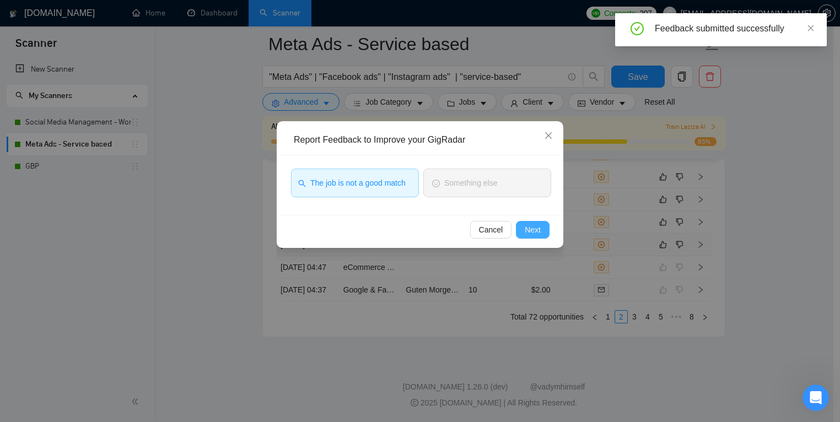
click at [544, 228] on button "Next" at bounding box center [533, 230] width 34 height 18
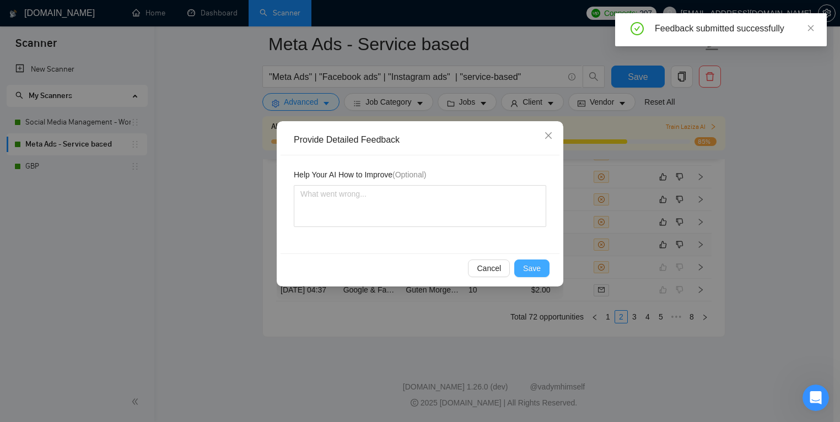
click at [530, 265] on span "Save" at bounding box center [532, 268] width 18 height 12
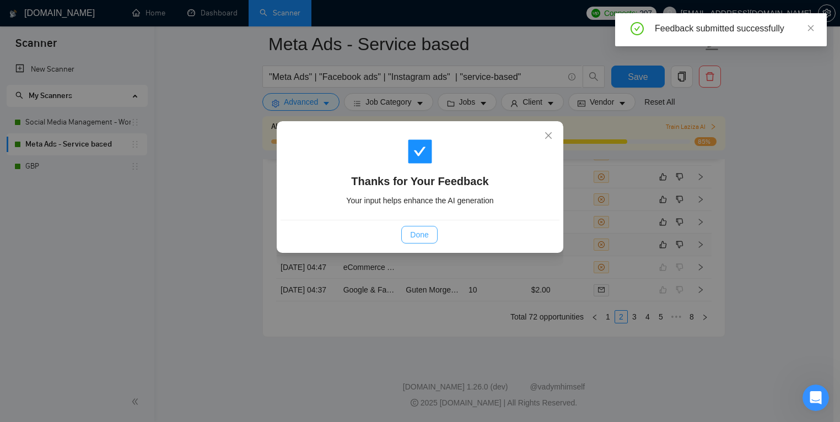
click at [423, 230] on span "Done" at bounding box center [419, 235] width 18 height 12
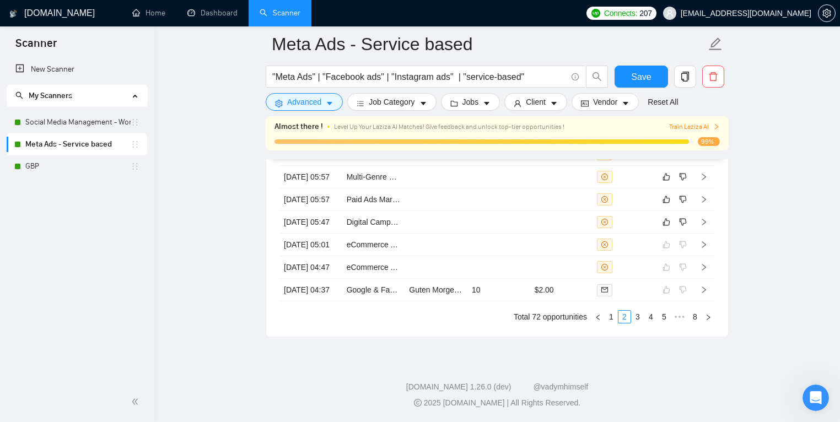
scroll to position [3043, 0]
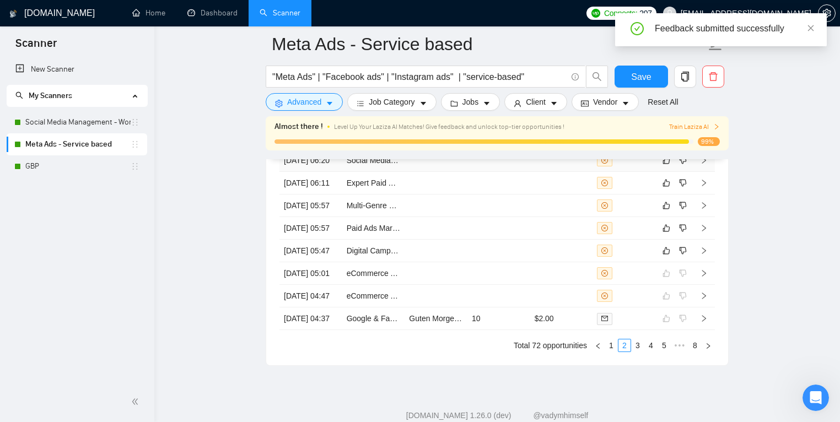
click at [379, 172] on td "Social Media Expert Needed for Paid and Organic Campaigns" at bounding box center [373, 160] width 63 height 23
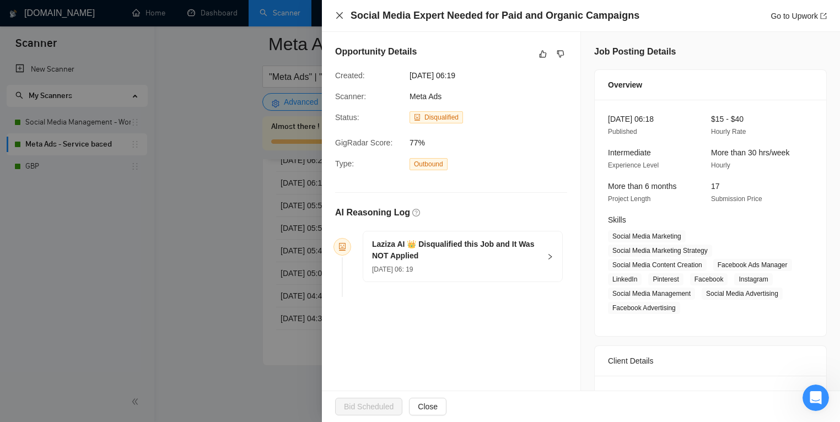
click at [339, 14] on icon "close" at bounding box center [339, 15] width 7 height 7
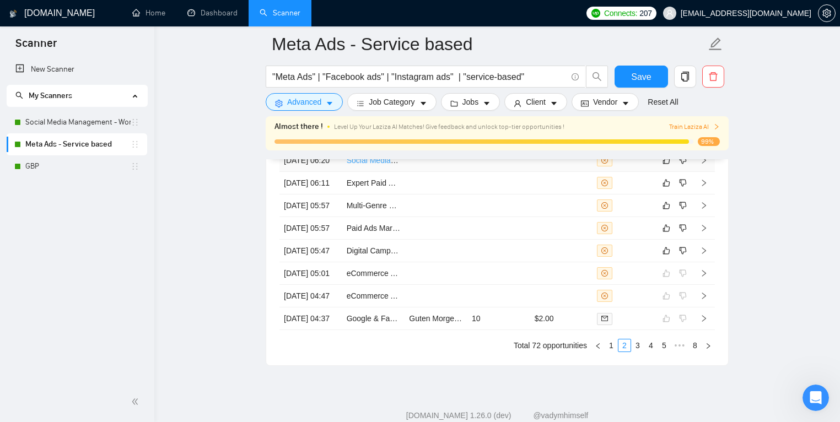
click at [375, 165] on link "Social Media Expert Needed for Paid and Organic Campaigns" at bounding box center [453, 160] width 212 height 9
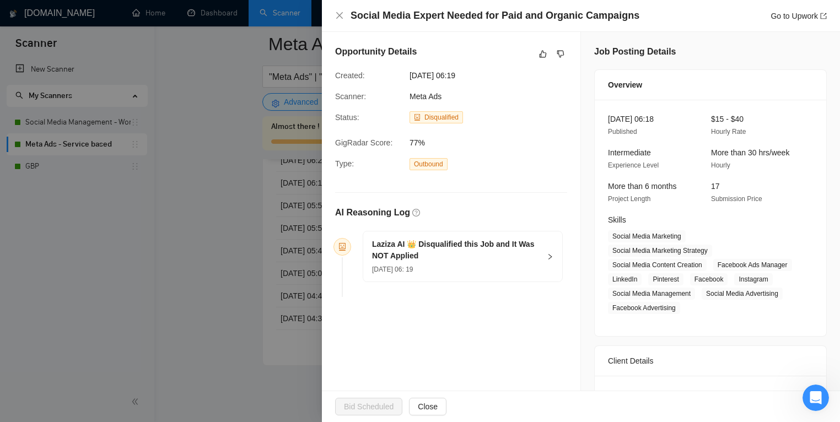
click at [164, 288] on div at bounding box center [420, 211] width 840 height 422
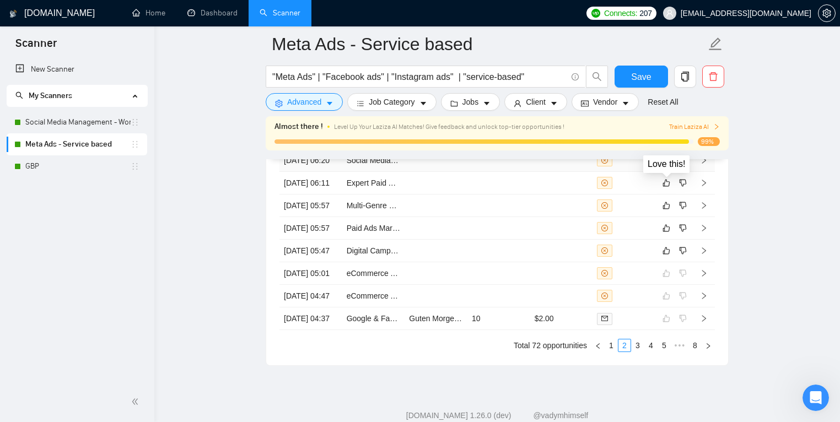
click at [662, 165] on icon "like" at bounding box center [666, 160] width 8 height 9
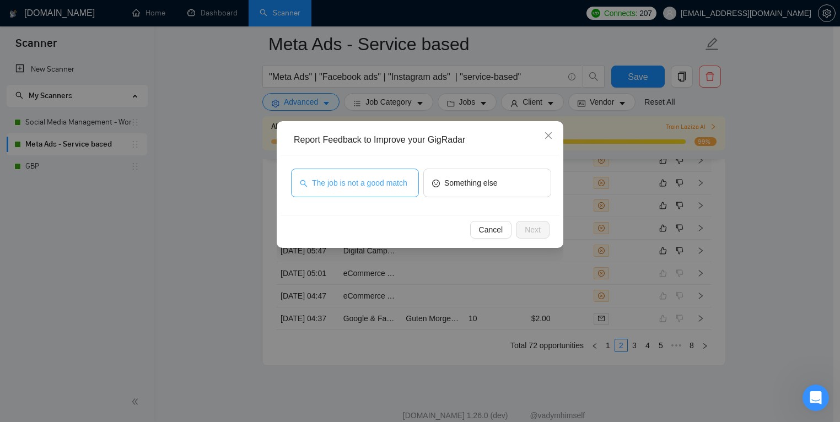
click at [381, 177] on span "The job is not a good match" at bounding box center [359, 183] width 95 height 12
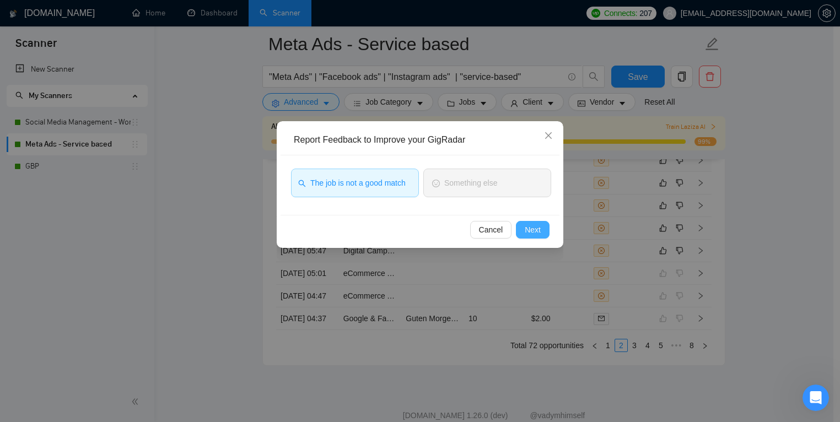
click at [531, 224] on span "Next" at bounding box center [532, 230] width 16 height 12
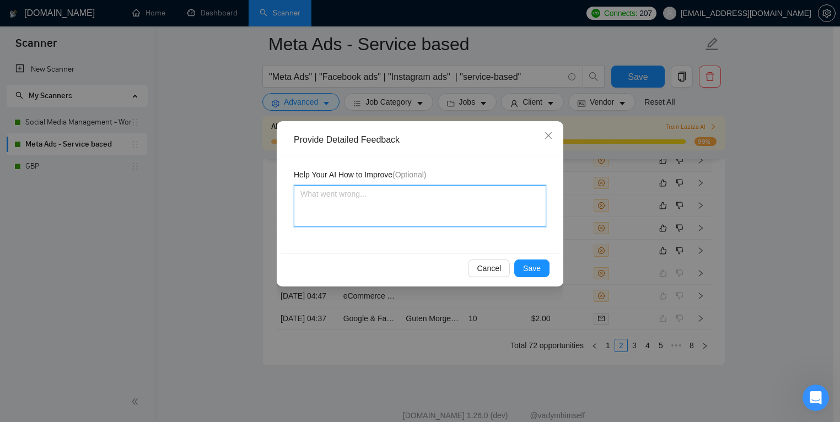
click at [453, 210] on textarea at bounding box center [420, 206] width 252 height 42
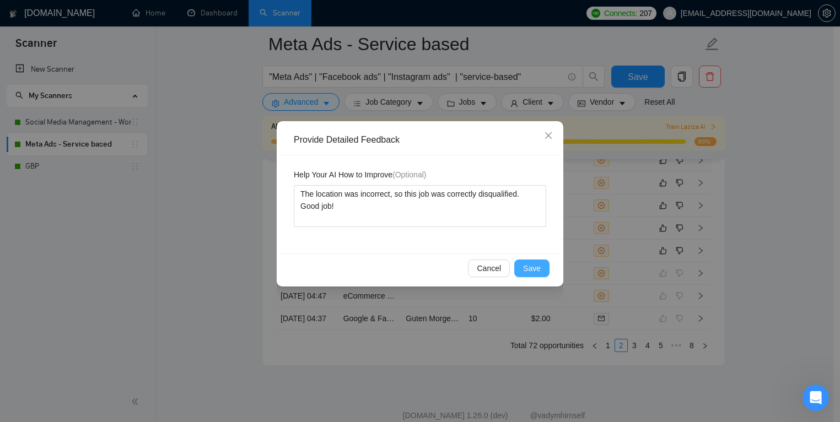
drag, startPoint x: 534, startPoint y: 271, endPoint x: 525, endPoint y: 268, distance: 9.9
click at [534, 271] on span "Save" at bounding box center [532, 268] width 18 height 12
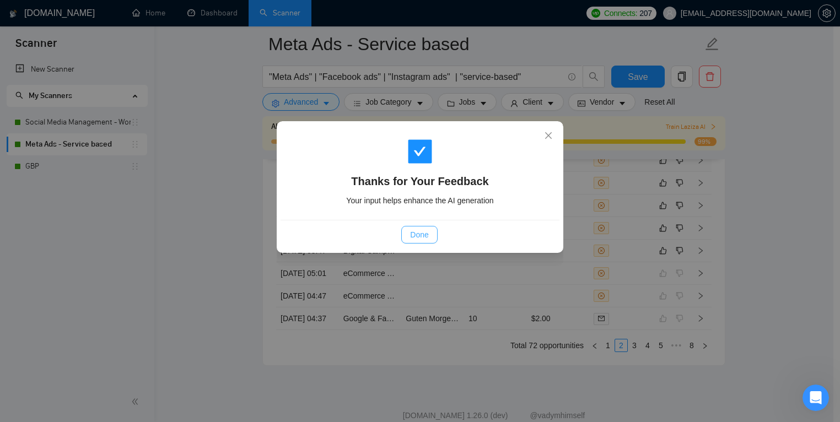
click at [421, 240] on span "Done" at bounding box center [419, 235] width 18 height 12
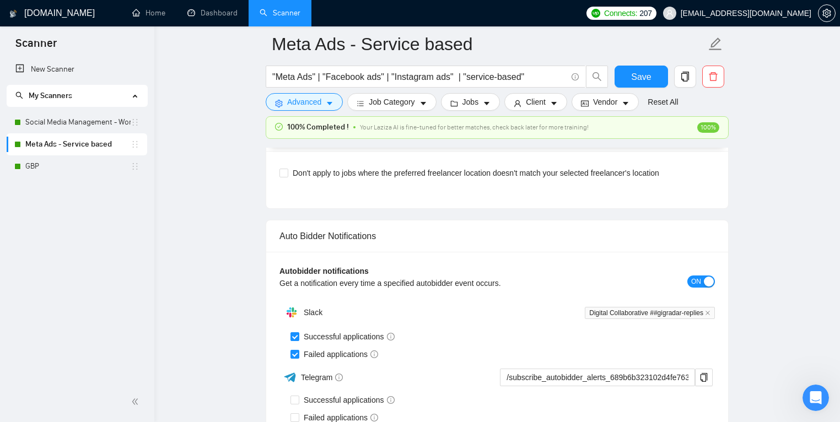
scroll to position [2048, 0]
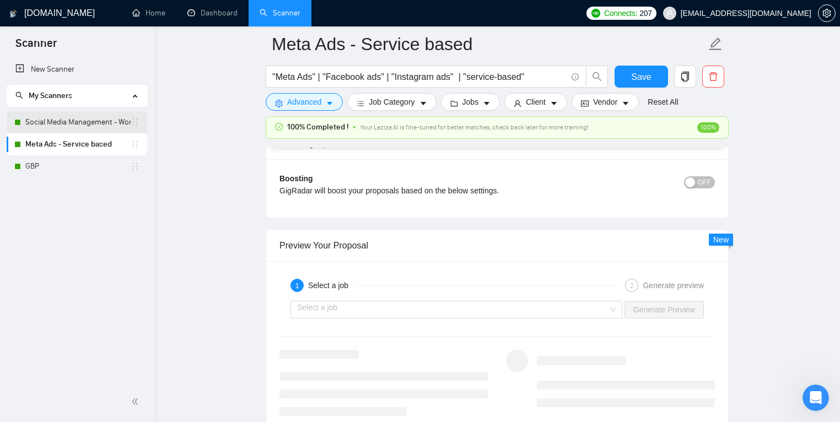
click at [57, 117] on link "Social Media Management - Worldwide" at bounding box center [77, 122] width 105 height 22
click at [620, 72] on button "Save" at bounding box center [640, 77] width 53 height 22
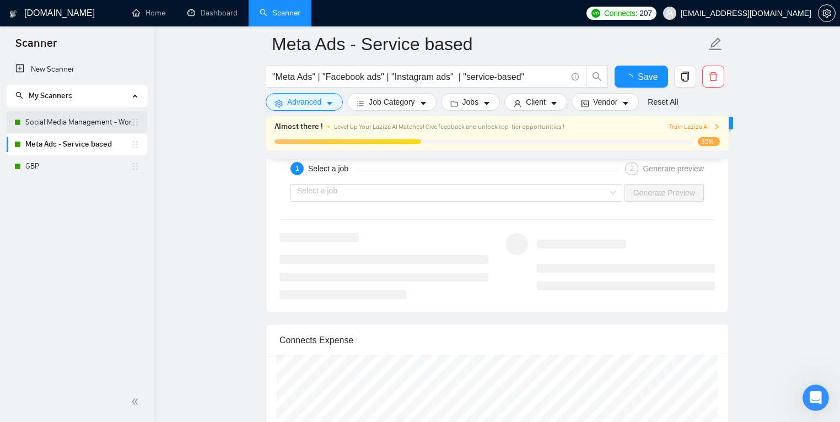
click at [75, 125] on link "Social Media Management - Worldwide" at bounding box center [77, 122] width 105 height 22
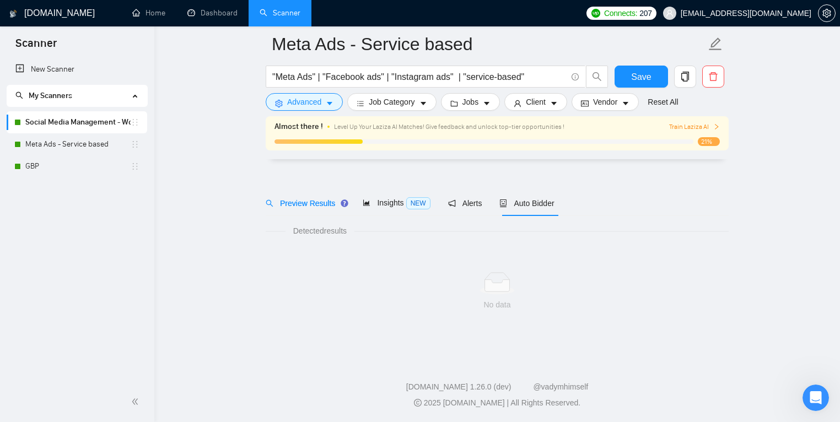
scroll to position [14, 0]
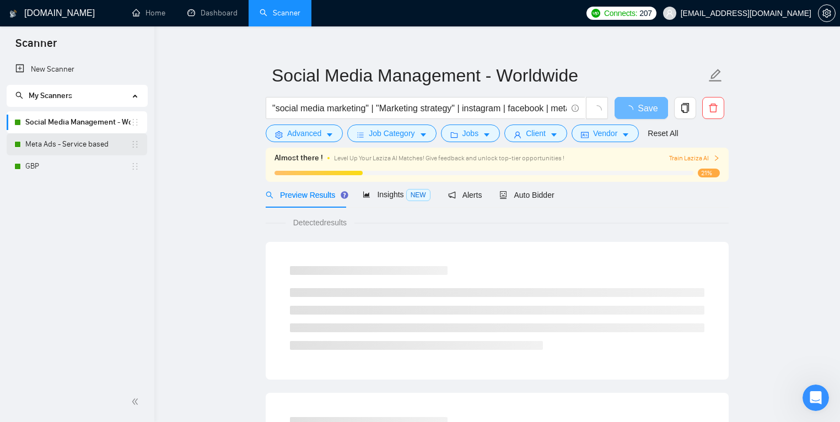
click at [66, 137] on link "Meta Ads - Service based" at bounding box center [77, 144] width 105 height 22
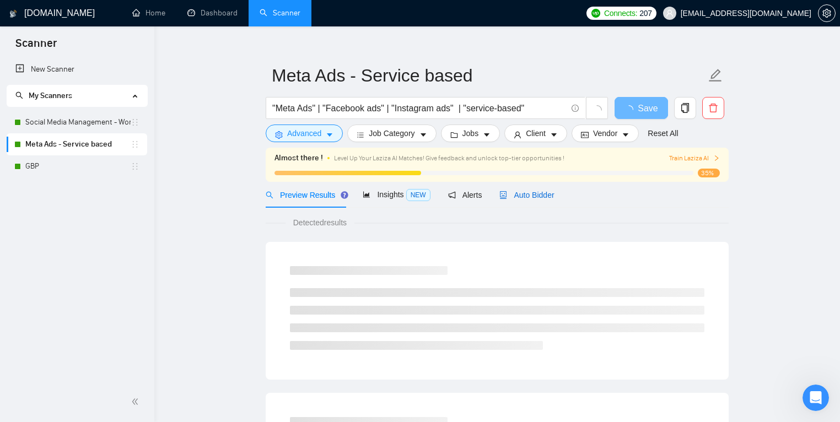
click at [529, 189] on div "Auto Bidder" at bounding box center [526, 195] width 55 height 12
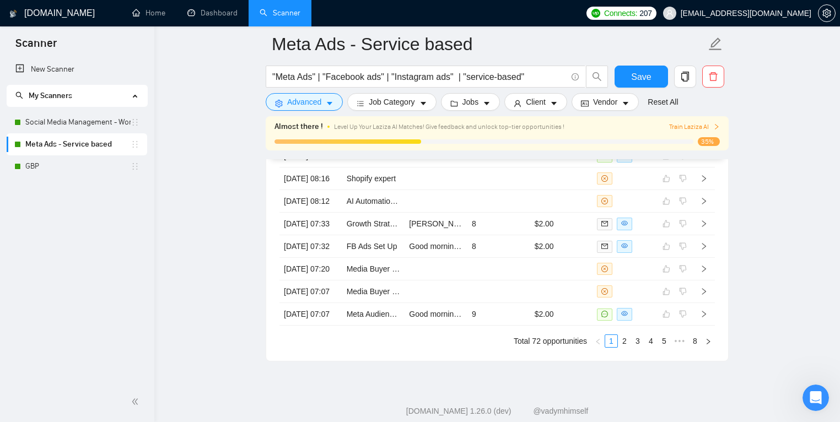
scroll to position [3096, 0]
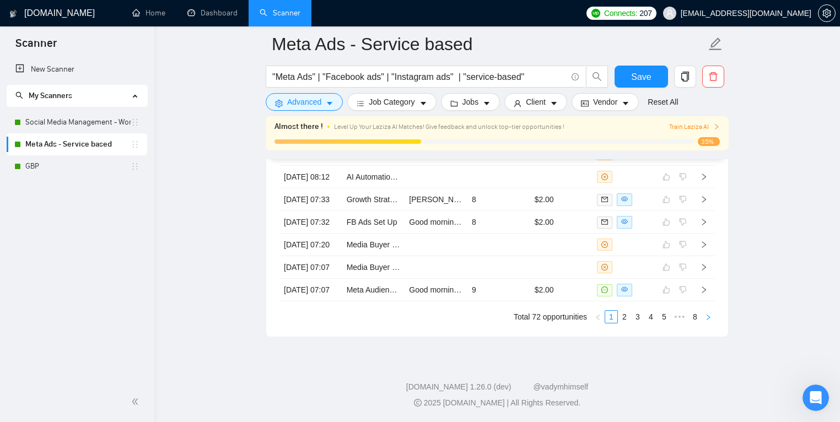
click at [708, 321] on icon "right" at bounding box center [708, 317] width 7 height 7
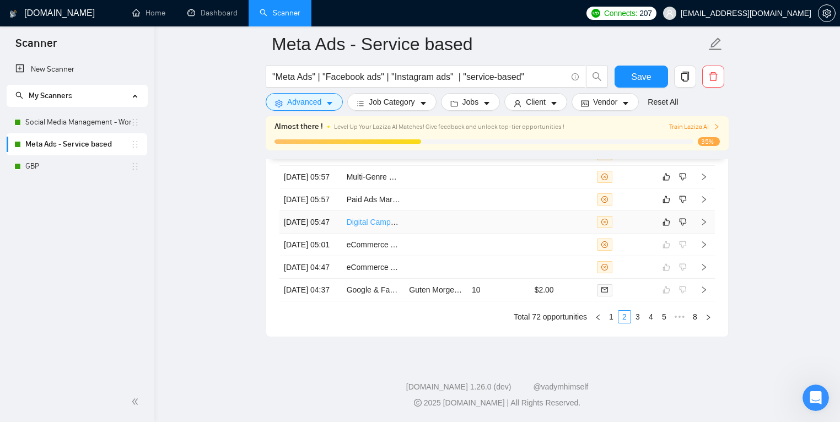
click at [364, 226] on link "Digital Campaign Manager (Google & Meta Ads)" at bounding box center [429, 222] width 165 height 9
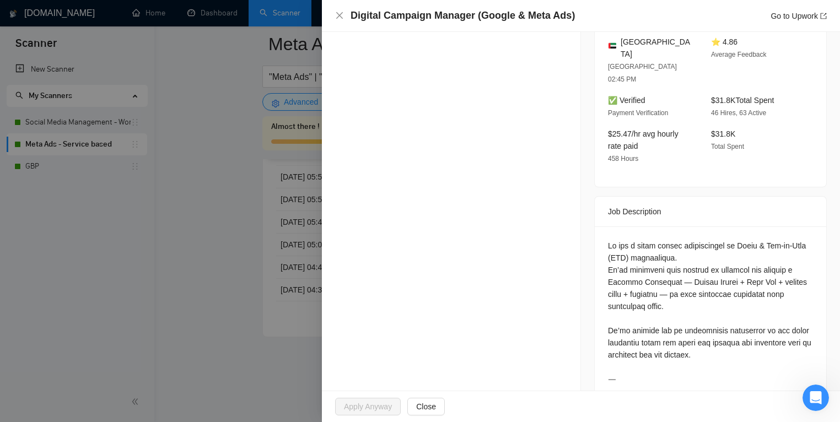
scroll to position [398, 0]
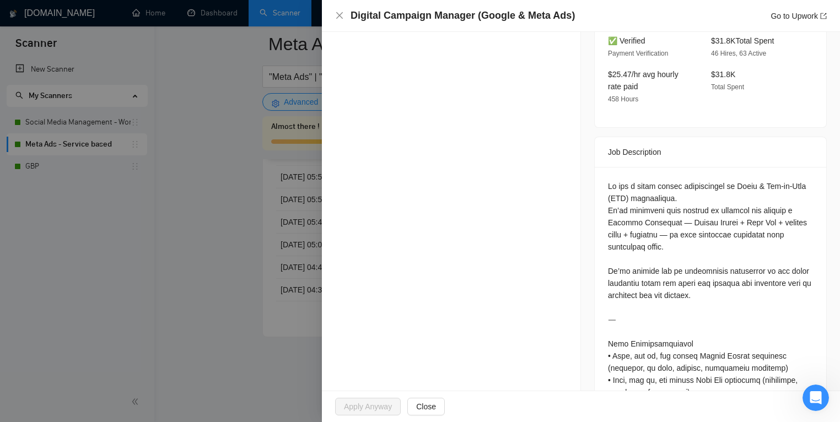
click at [257, 154] on div at bounding box center [420, 211] width 840 height 422
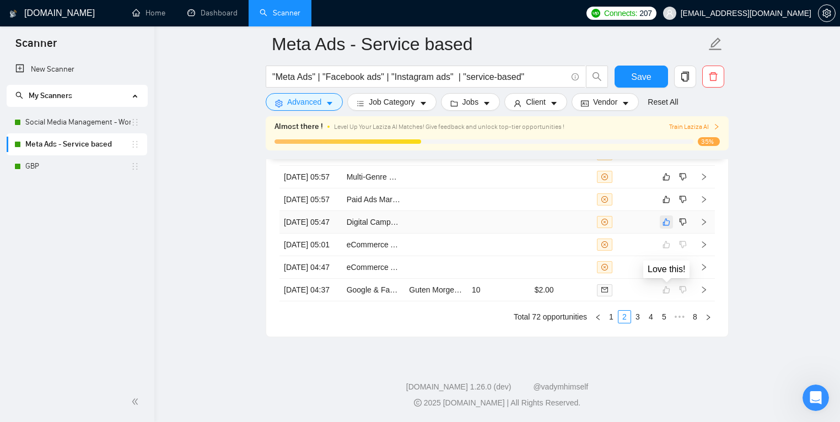
click at [669, 226] on icon "like" at bounding box center [666, 222] width 8 height 9
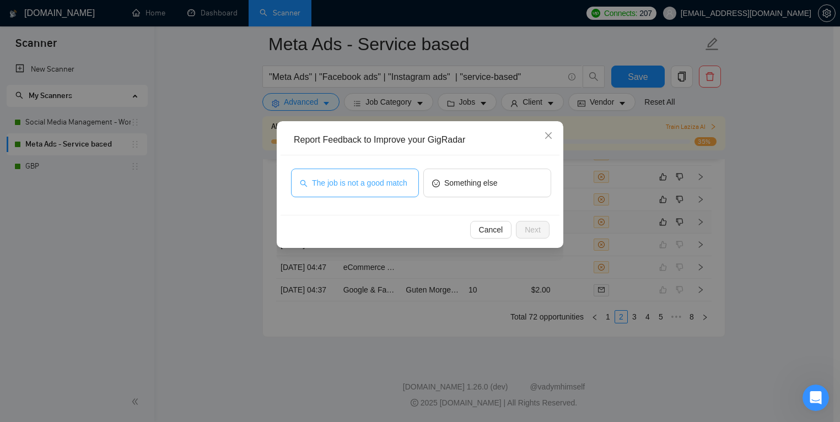
drag, startPoint x: 374, startPoint y: 176, endPoint x: 398, endPoint y: 180, distance: 25.2
click at [374, 177] on span "The job is not a good match" at bounding box center [359, 183] width 95 height 12
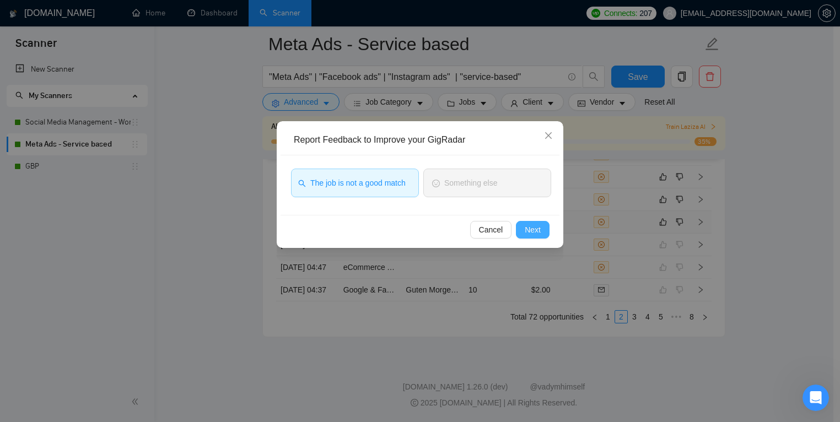
click at [522, 236] on button "Next" at bounding box center [533, 230] width 34 height 18
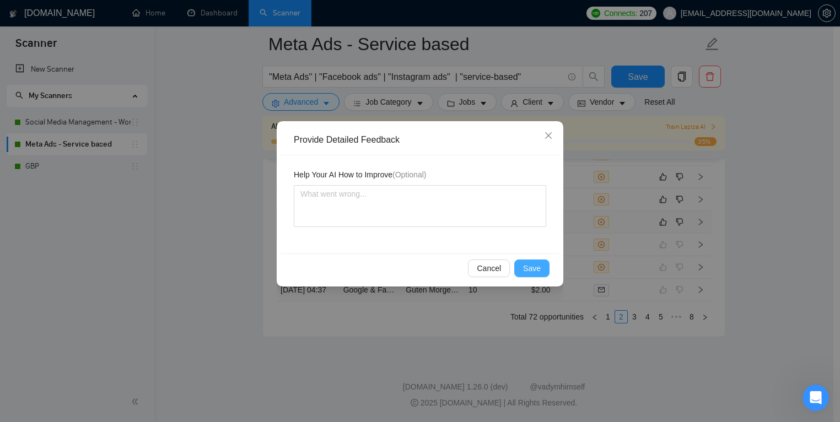
click at [523, 263] on span "Save" at bounding box center [532, 268] width 18 height 12
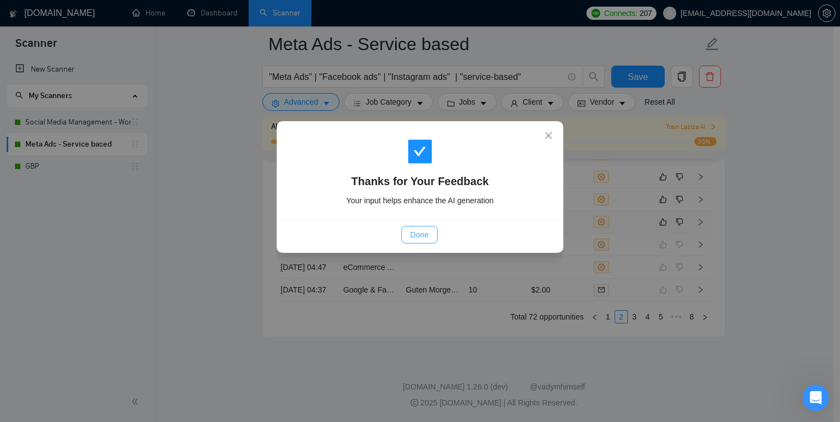
click at [420, 229] on span "Done" at bounding box center [419, 235] width 18 height 12
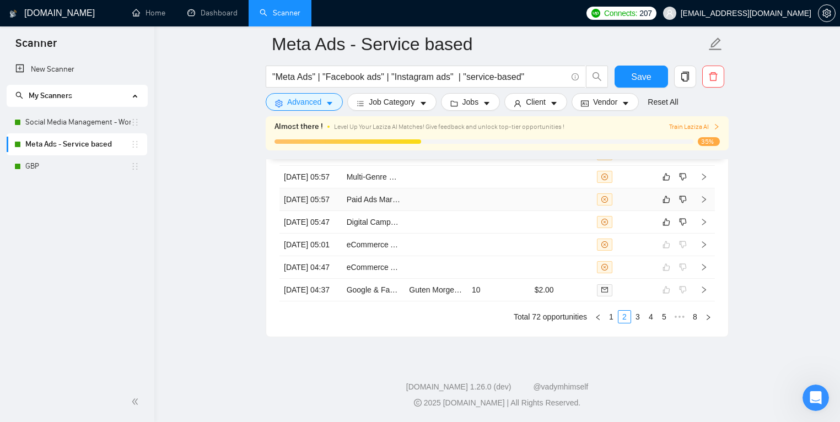
click at [445, 232] on tbody "13 Aug, 2025 07:07 Facebook Ads Specialist for E-commerce Shop 13 Aug, 2025 06:…" at bounding box center [496, 188] width 435 height 226
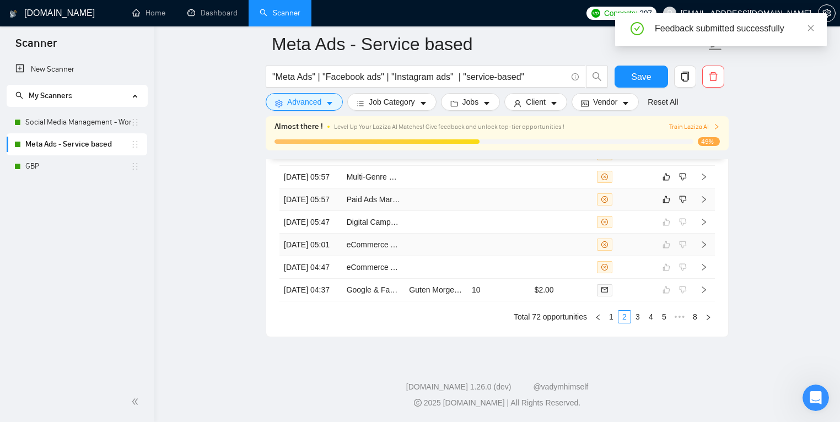
scroll to position [3096, 0]
click at [446, 211] on td at bounding box center [435, 199] width 63 height 23
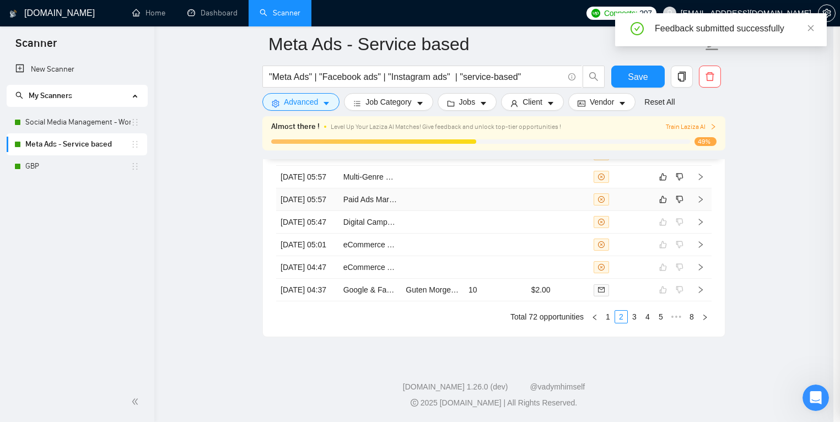
scroll to position [357, 0]
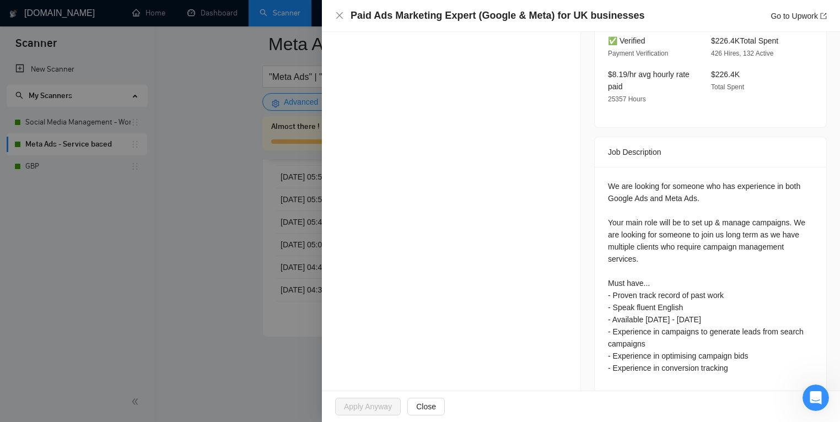
click at [244, 269] on div at bounding box center [420, 211] width 840 height 422
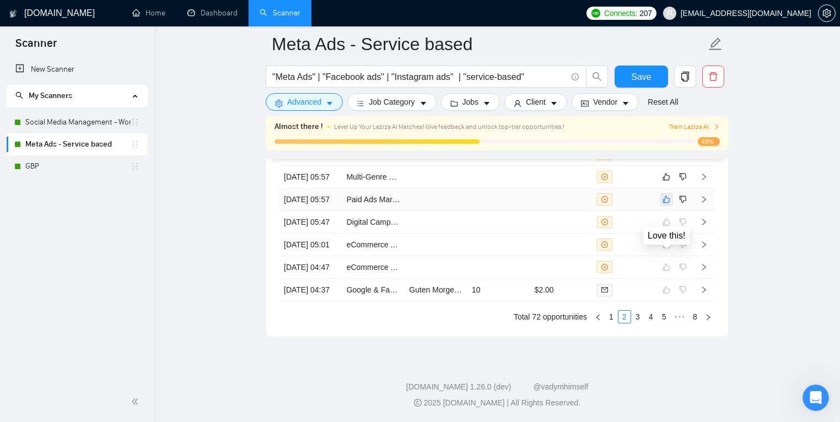
click at [668, 204] on icon "like" at bounding box center [666, 199] width 8 height 9
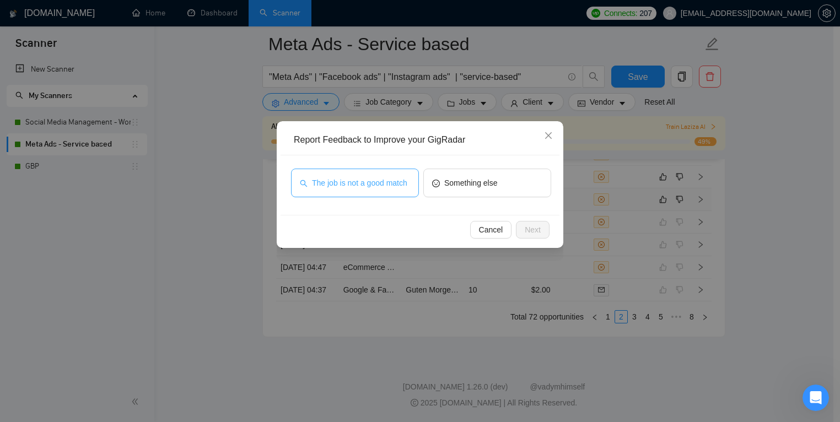
click at [398, 188] on span "The job is not a good match" at bounding box center [359, 183] width 95 height 12
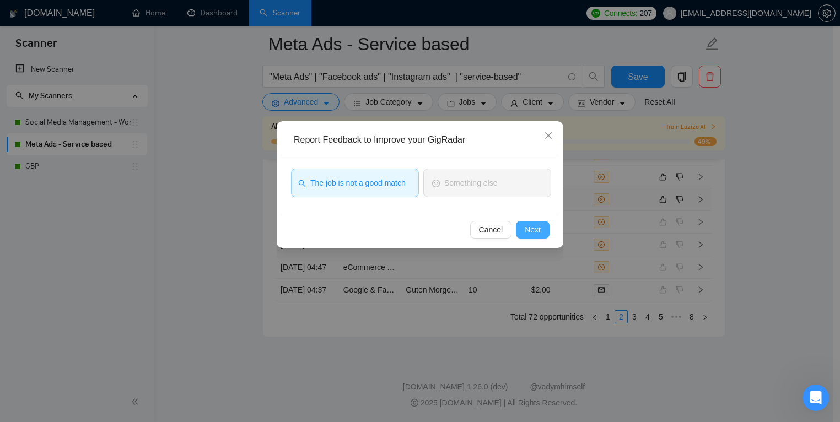
click at [548, 230] on button "Next" at bounding box center [533, 230] width 34 height 18
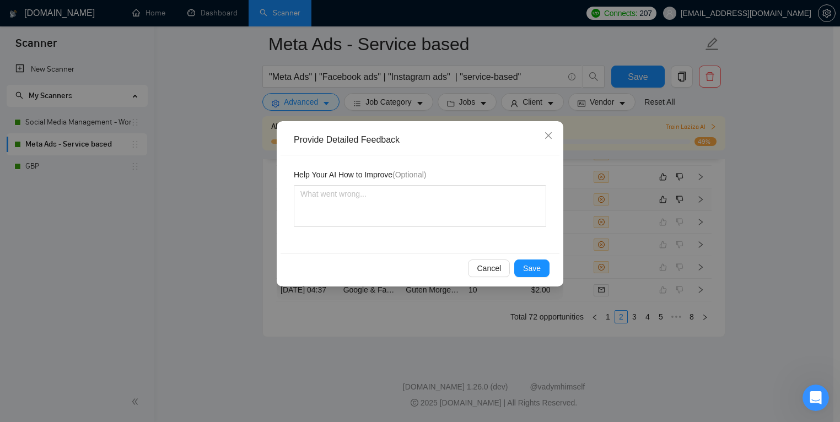
click at [431, 227] on div "Help Your AI How to Improve (Optional)" at bounding box center [419, 204] width 279 height 98
click at [523, 275] on button "Save" at bounding box center [531, 268] width 35 height 18
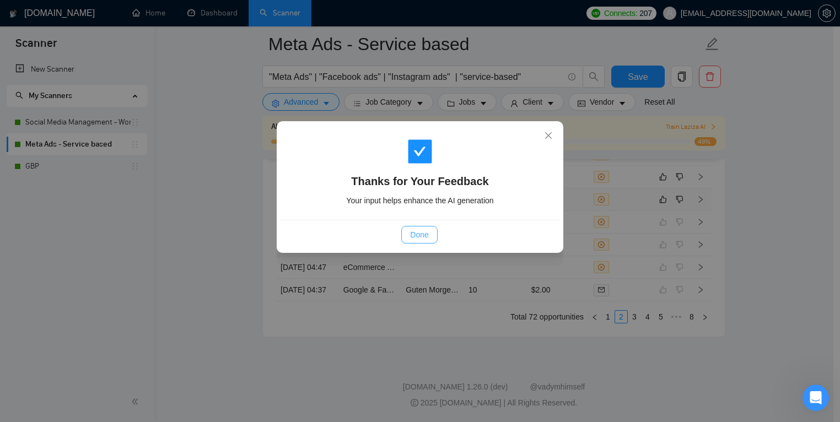
click at [415, 241] on button "Done" at bounding box center [419, 235] width 36 height 18
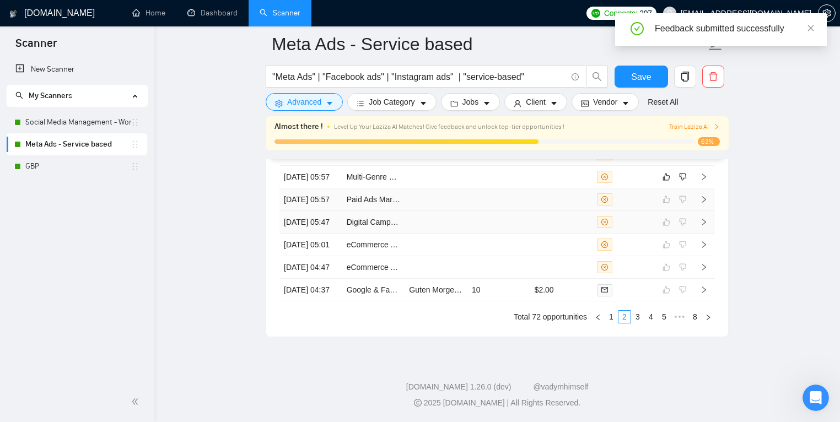
scroll to position [3096, 0]
click at [375, 181] on link "Multi-Genre Book Publishing & Marketing Manager (Amazon KDP + Beyond)" at bounding box center [478, 176] width 262 height 9
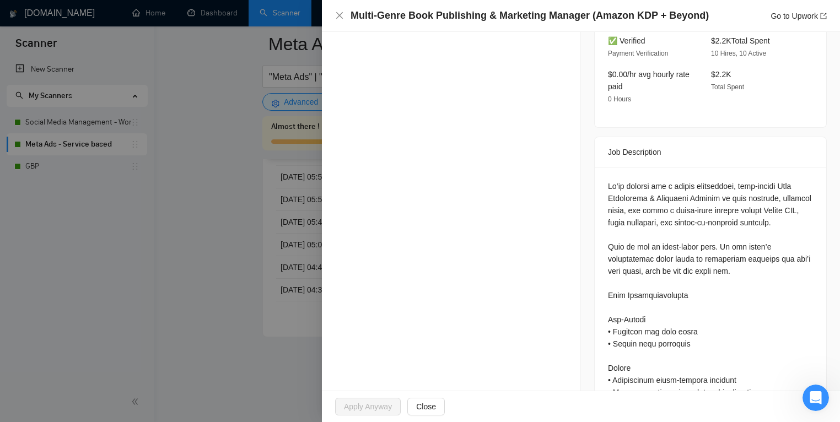
click at [289, 67] on div at bounding box center [420, 211] width 840 height 422
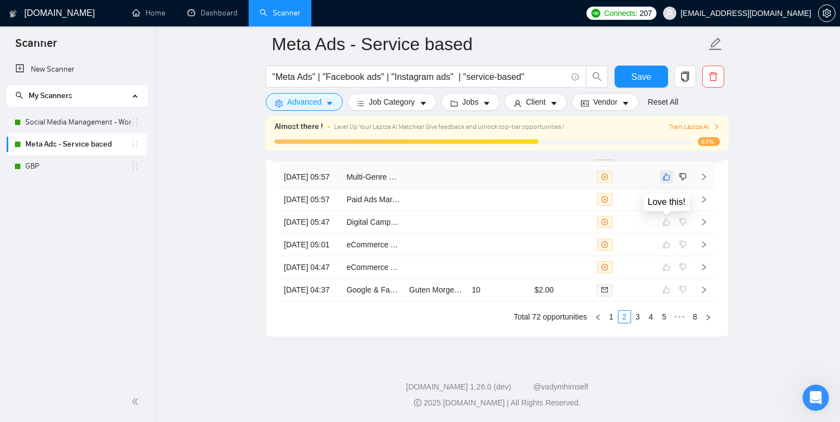
click at [668, 181] on icon "like" at bounding box center [666, 177] width 7 height 7
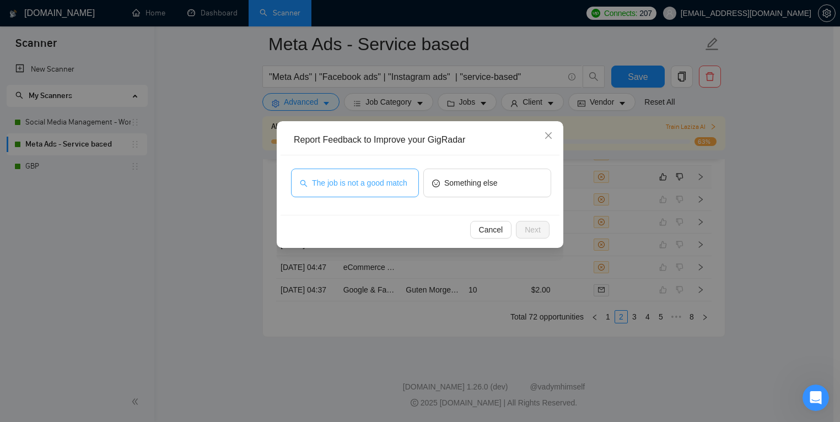
click at [377, 179] on span "The job is not a good match" at bounding box center [359, 183] width 95 height 12
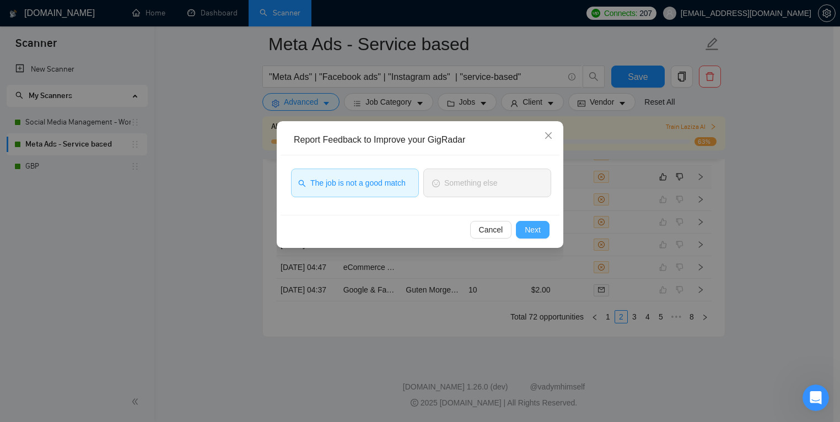
click at [533, 229] on span "Next" at bounding box center [532, 230] width 16 height 12
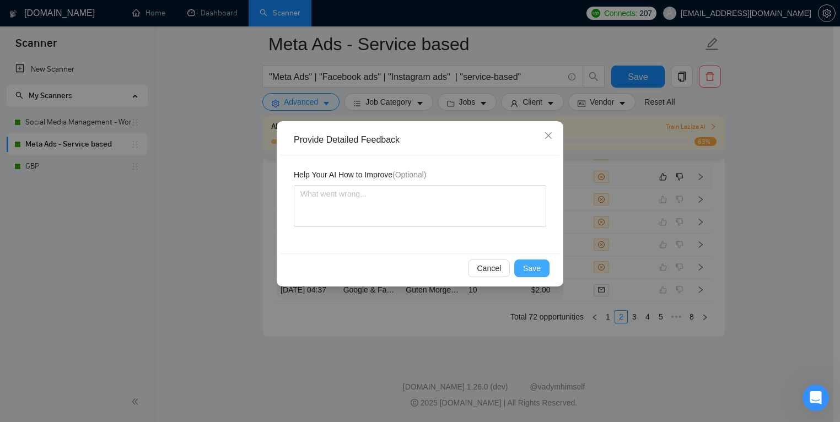
click at [543, 271] on button "Save" at bounding box center [531, 268] width 35 height 18
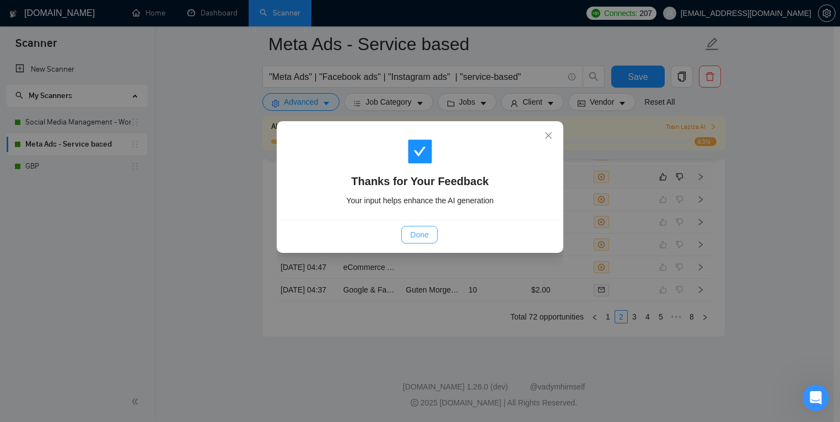
click at [416, 231] on span "Done" at bounding box center [419, 235] width 18 height 12
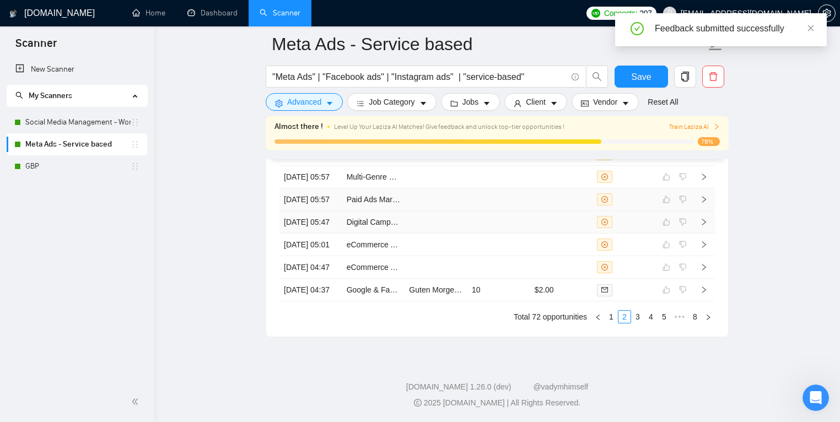
scroll to position [3068, 0]
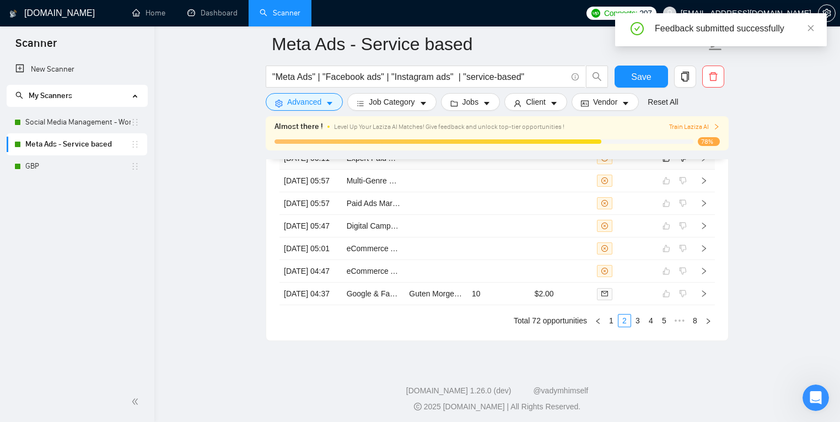
click at [434, 170] on td at bounding box center [435, 158] width 63 height 23
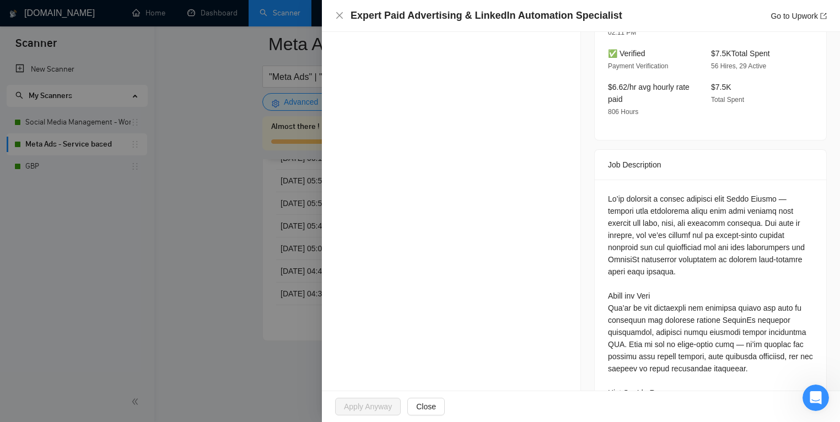
click at [436, 184] on div "Opportunity Details Created: 13 Aug, 2025 06:11 Scanner: Meta Ads Status: Disqu…" at bounding box center [451, 337] width 259 height 1325
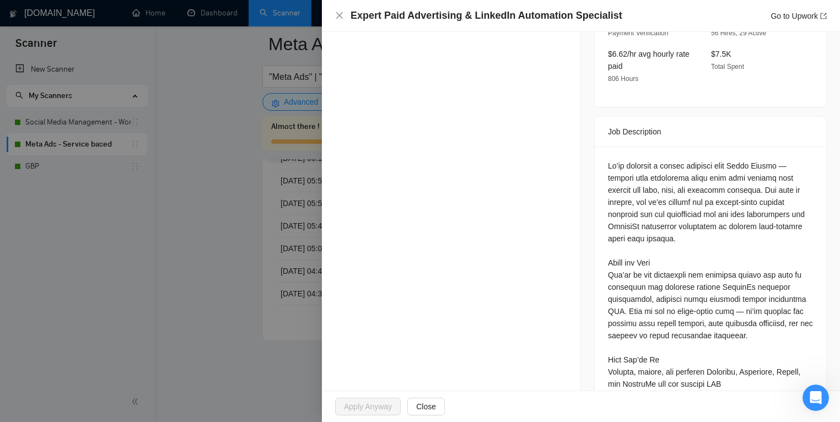
scroll to position [410, 0]
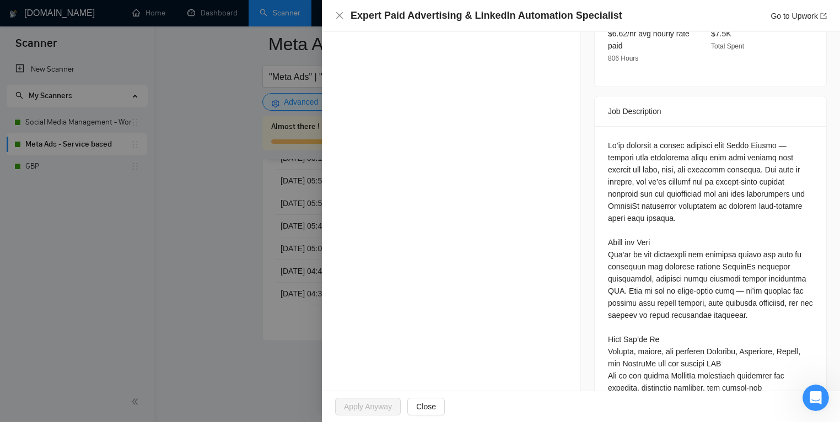
click at [186, 242] on div at bounding box center [420, 211] width 840 height 422
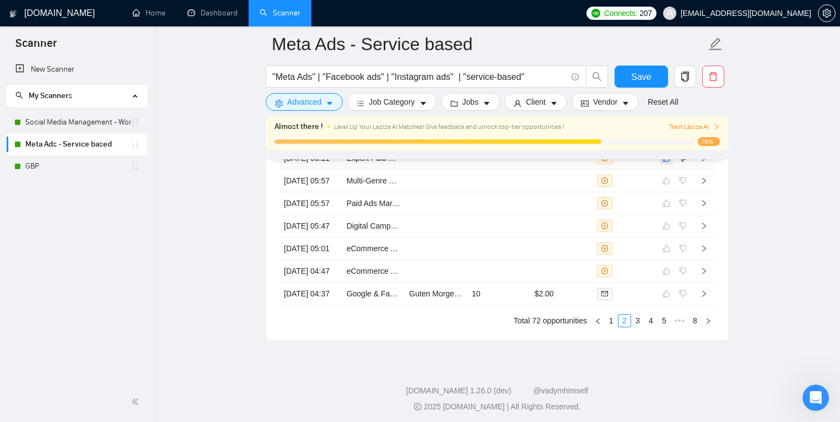
click at [665, 163] on icon "like" at bounding box center [666, 158] width 8 height 9
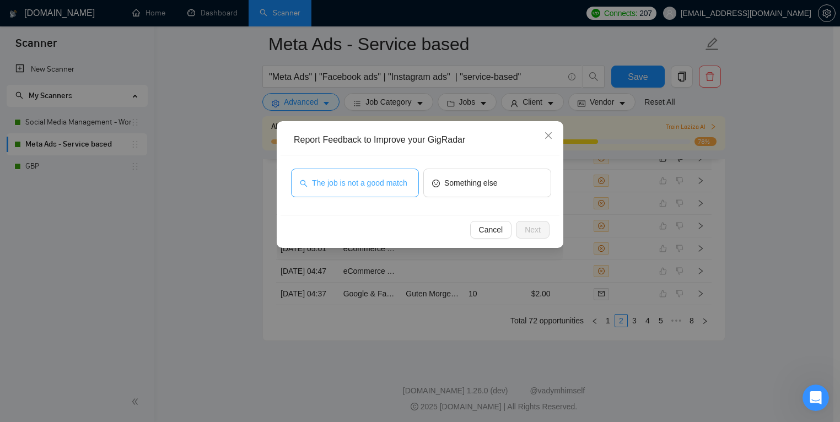
click at [336, 177] on span "The job is not a good match" at bounding box center [359, 183] width 95 height 12
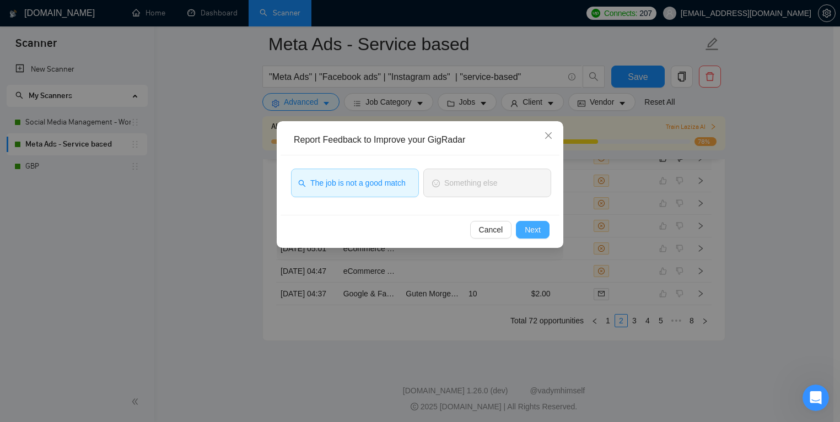
click at [533, 230] on span "Next" at bounding box center [532, 230] width 16 height 12
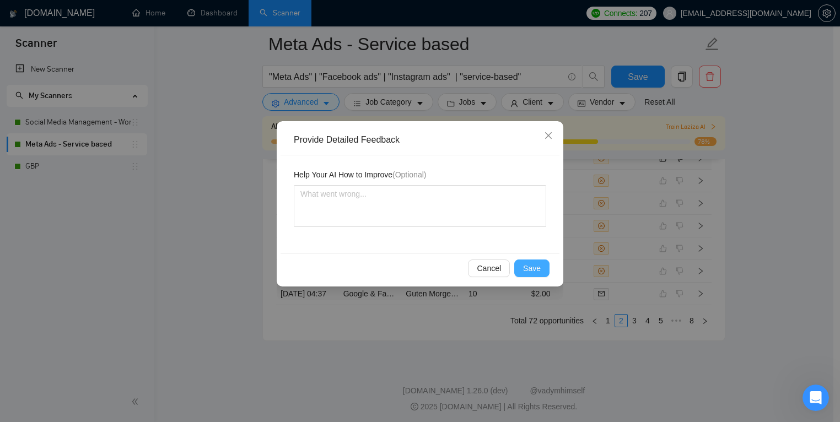
click at [529, 268] on span "Save" at bounding box center [532, 268] width 18 height 12
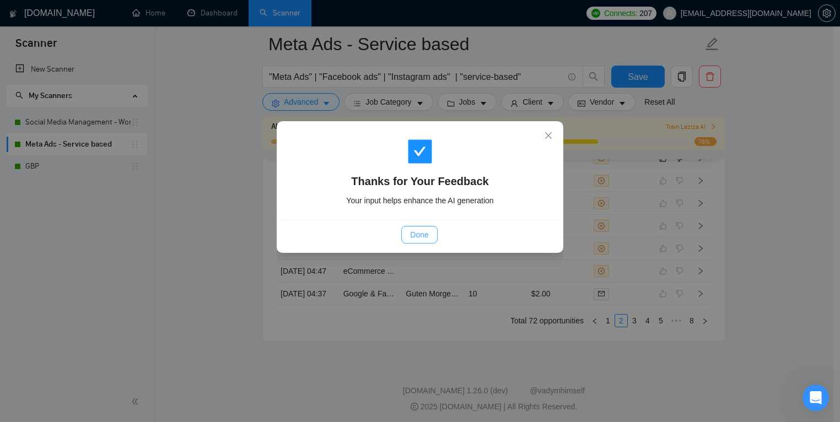
click at [421, 238] on span "Done" at bounding box center [419, 235] width 18 height 12
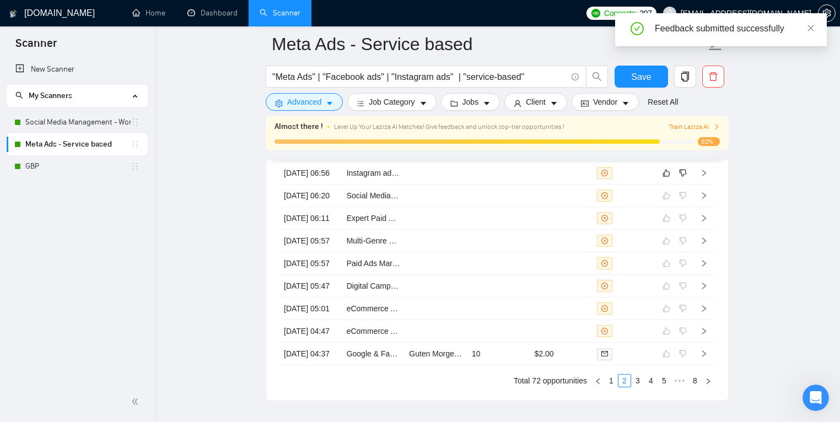
scroll to position [3001, 0]
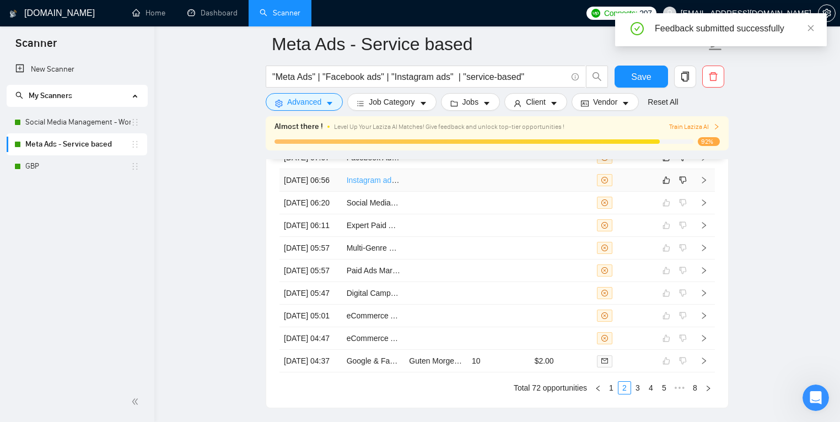
click at [399, 185] on link "Instagram ads (targeting)" at bounding box center [390, 180] width 86 height 9
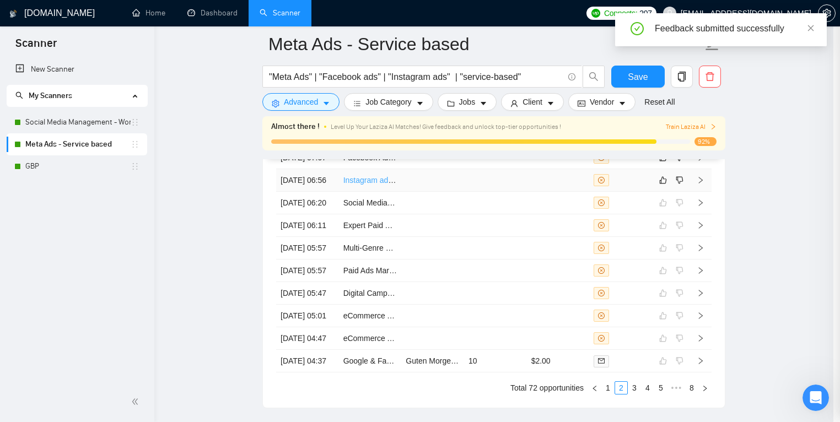
scroll to position [246, 0]
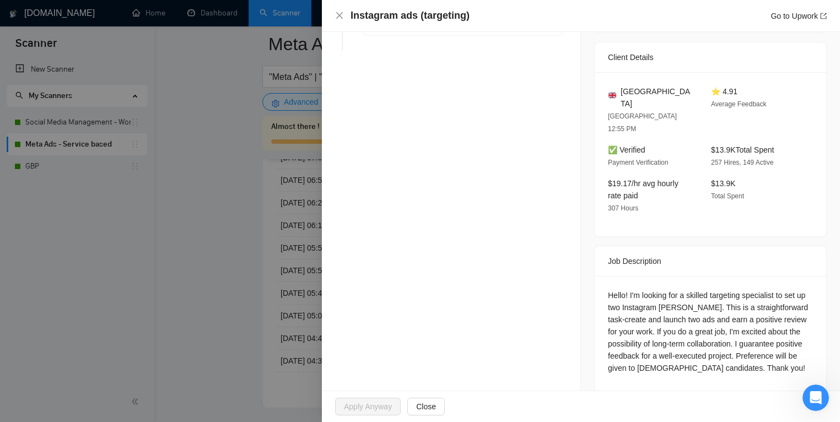
click at [246, 158] on div at bounding box center [420, 211] width 840 height 422
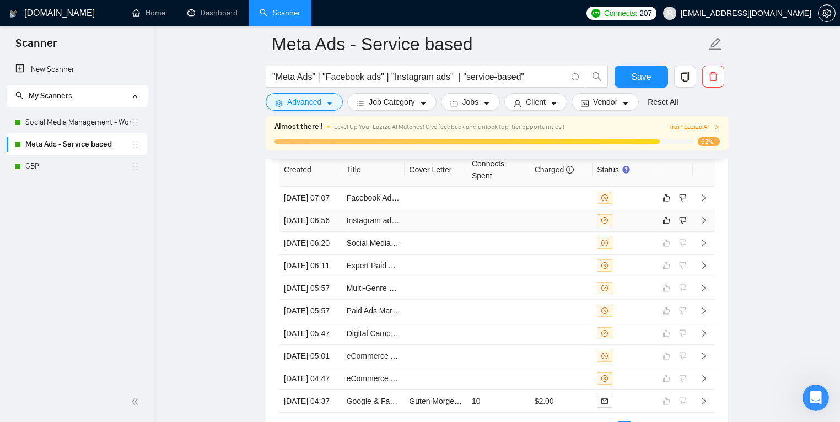
scroll to position [2959, 0]
click at [377, 203] on link "Facebook Ads Specialist for E-commerce Shop" at bounding box center [427, 198] width 161 height 9
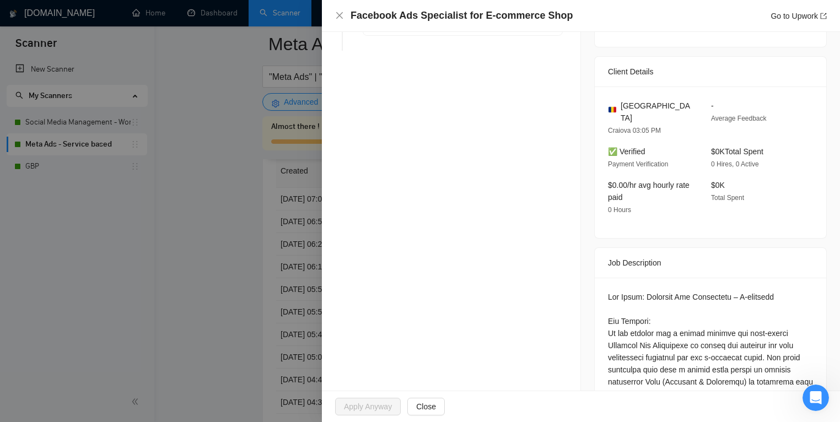
click at [192, 176] on div at bounding box center [420, 211] width 840 height 422
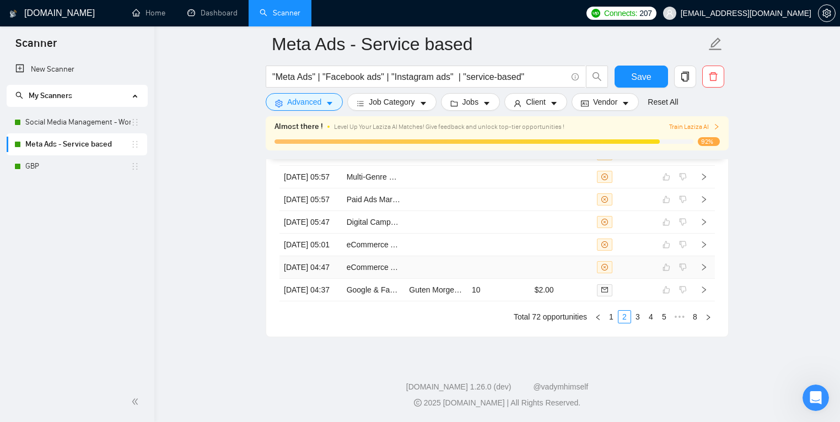
scroll to position [3175, 0]
click at [710, 320] on icon "right" at bounding box center [708, 317] width 7 height 7
click at [381, 263] on link "Amazon PPC Ads Specialist for E-commerce Brand" at bounding box center [435, 267] width 176 height 9
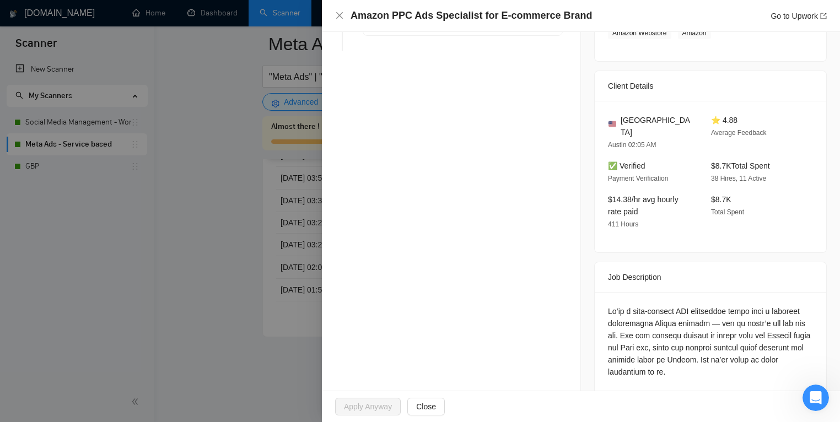
click at [164, 221] on div at bounding box center [420, 211] width 840 height 422
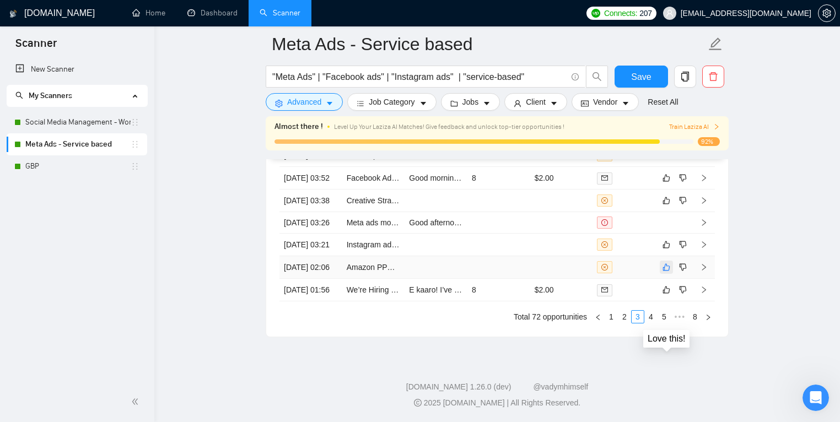
click at [667, 263] on icon "like" at bounding box center [666, 267] width 8 height 9
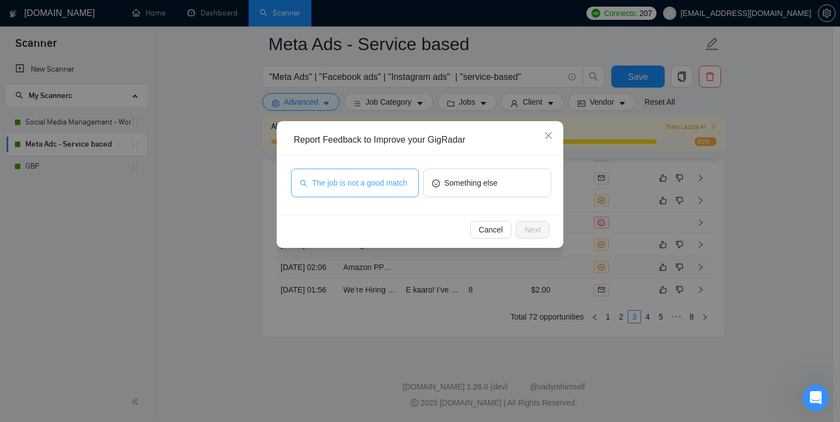
click at [385, 181] on span "The job is not a good match" at bounding box center [359, 183] width 95 height 12
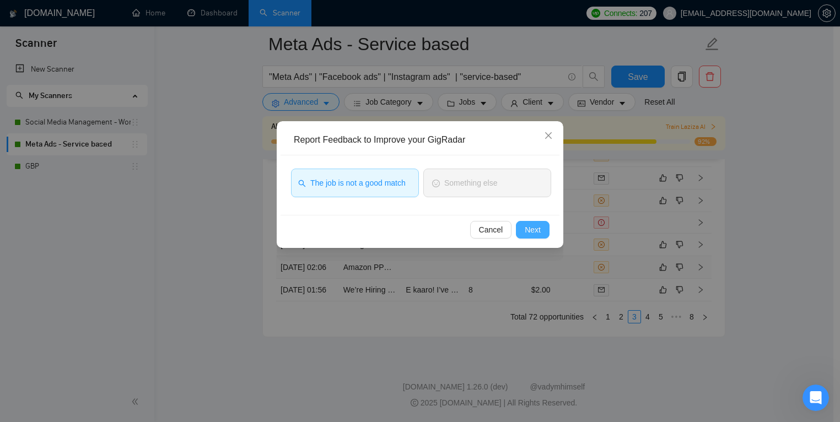
click at [538, 233] on span "Next" at bounding box center [532, 230] width 16 height 12
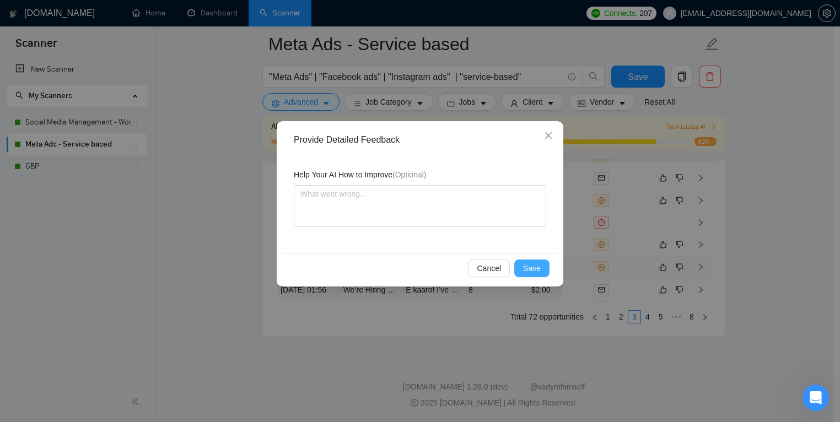
click at [533, 267] on span "Save" at bounding box center [532, 268] width 18 height 12
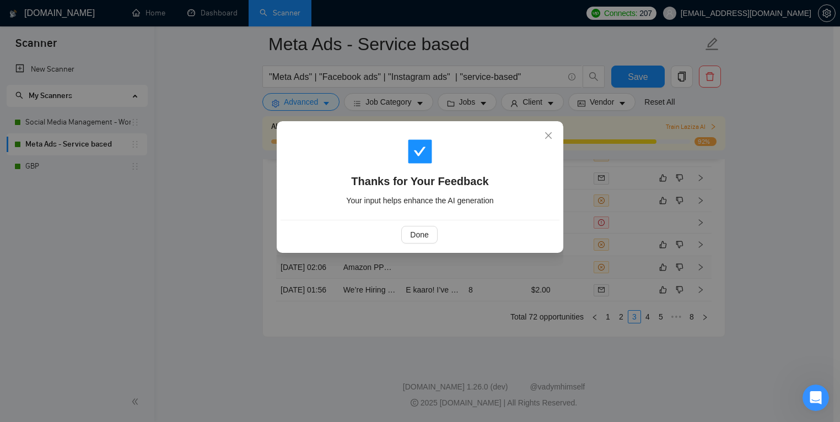
click at [446, 241] on div "Done" at bounding box center [419, 235] width 260 height 18
click at [414, 232] on span "Done" at bounding box center [419, 235] width 18 height 12
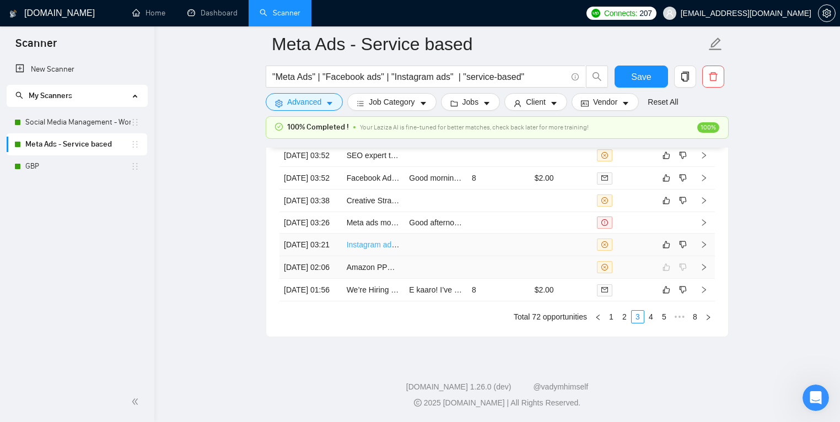
scroll to position [3051, 0]
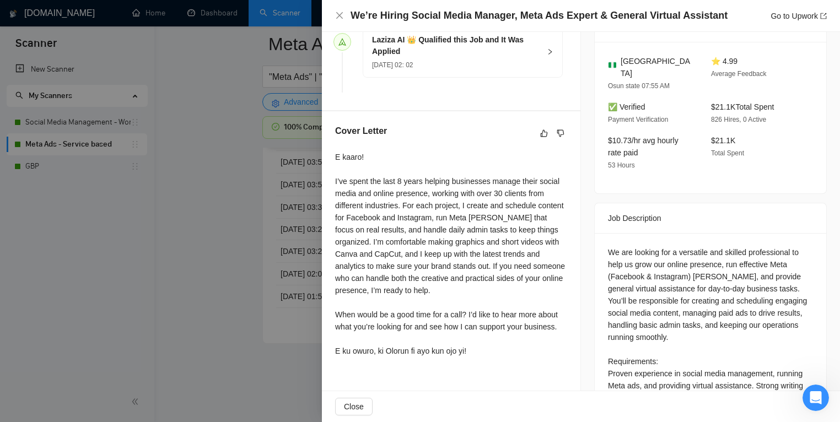
scroll to position [329, 0]
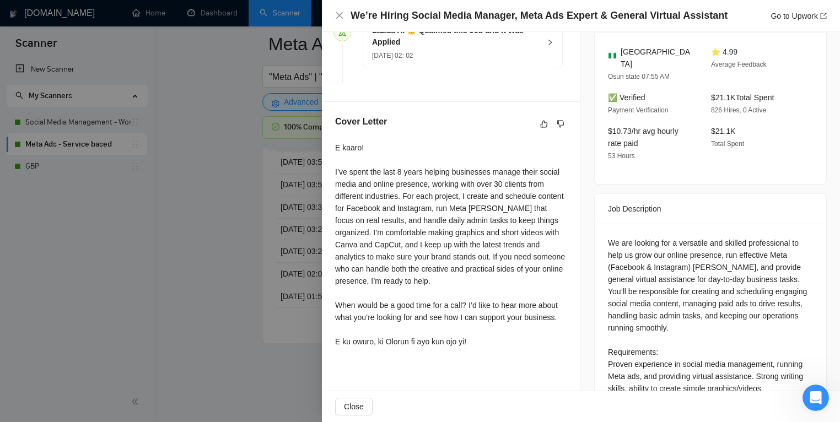
click at [212, 295] on div at bounding box center [420, 211] width 840 height 422
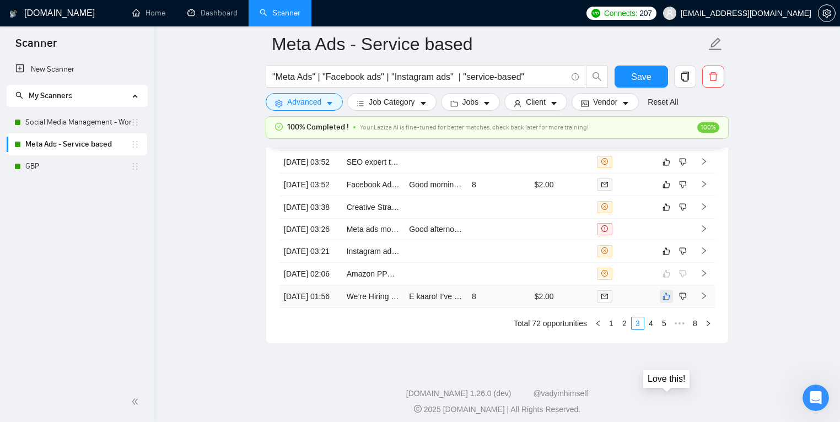
click at [668, 301] on icon "like" at bounding box center [666, 296] width 8 height 9
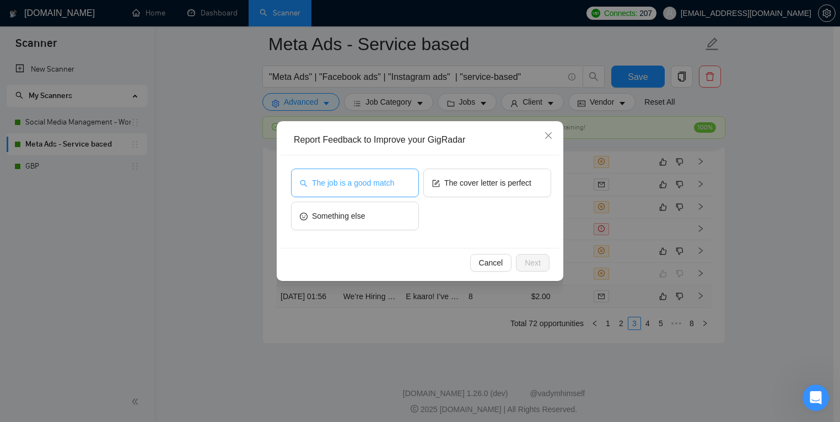
drag, startPoint x: 340, startPoint y: 185, endPoint x: 350, endPoint y: 191, distance: 11.6
click at [340, 185] on span "The job is a good match" at bounding box center [353, 183] width 82 height 12
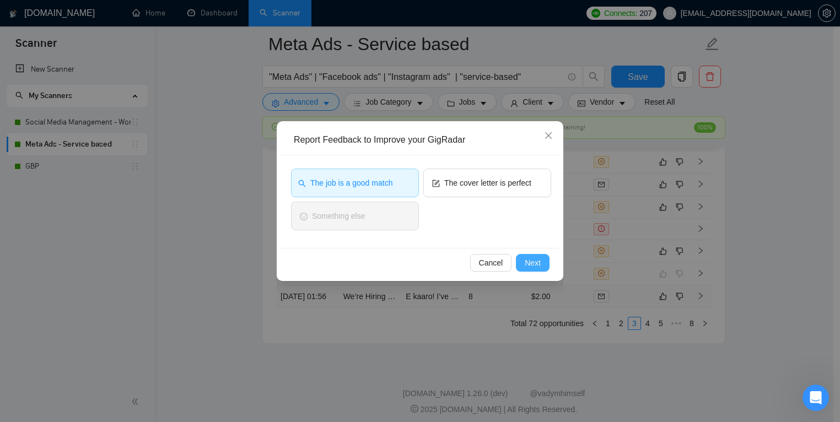
click at [523, 262] on button "Next" at bounding box center [533, 263] width 34 height 18
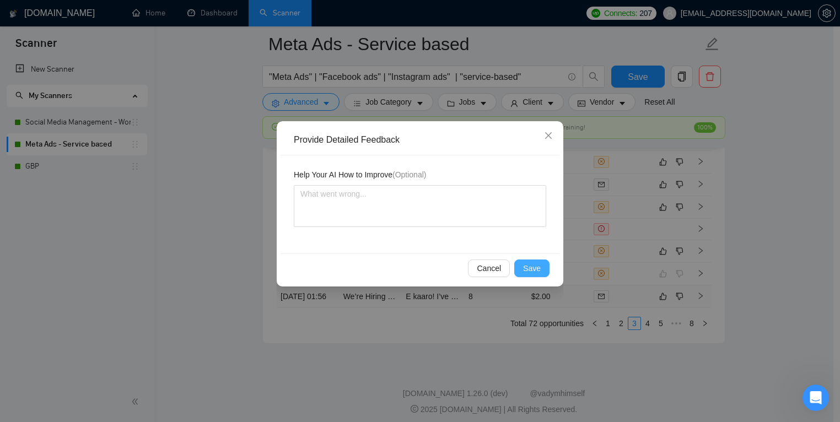
click at [531, 265] on span "Save" at bounding box center [532, 268] width 18 height 12
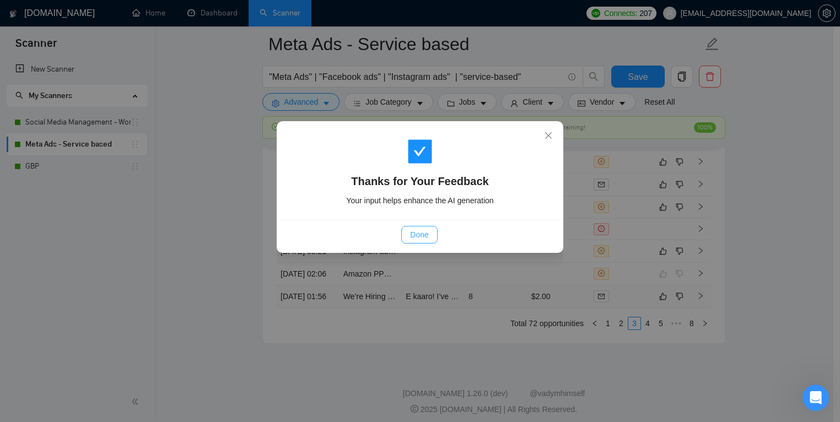
click at [418, 240] on span "Done" at bounding box center [419, 235] width 18 height 12
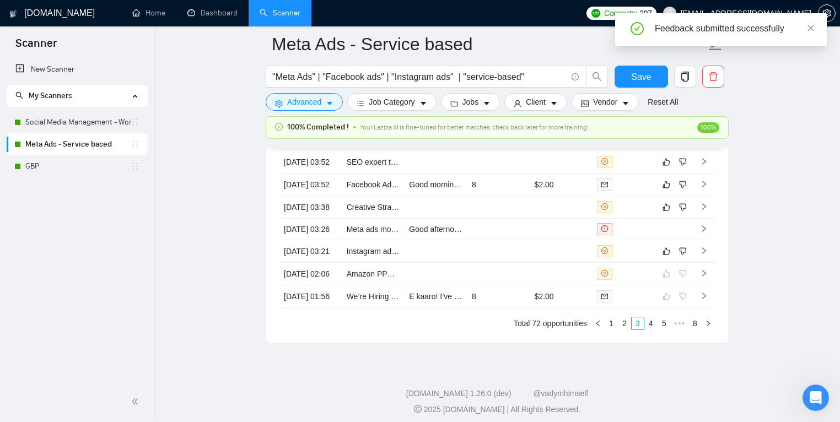
scroll to position [3050, 0]
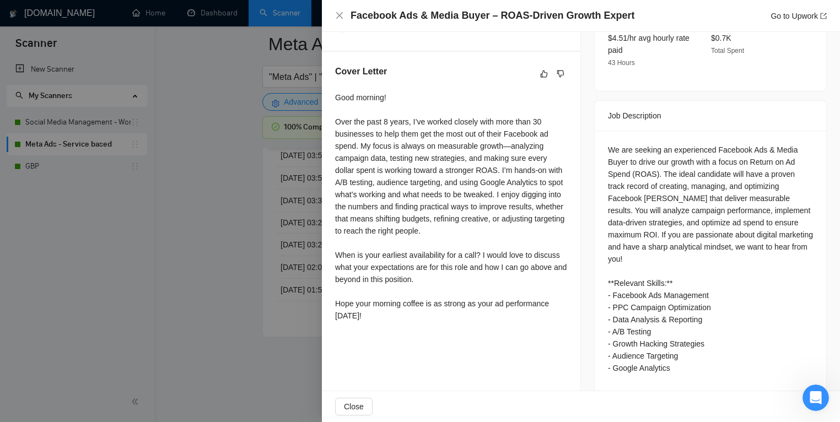
scroll to position [3072, 0]
click at [64, 289] on div at bounding box center [420, 211] width 840 height 422
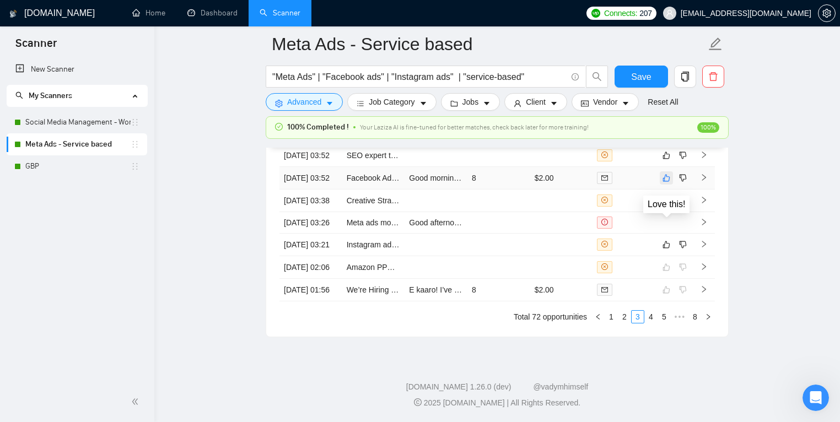
click at [670, 182] on icon "like" at bounding box center [666, 178] width 8 height 9
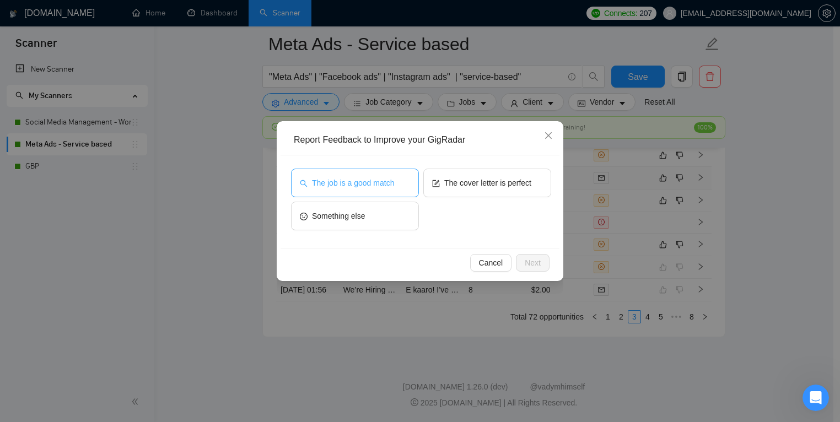
click at [350, 191] on button "The job is a good match" at bounding box center [355, 183] width 128 height 29
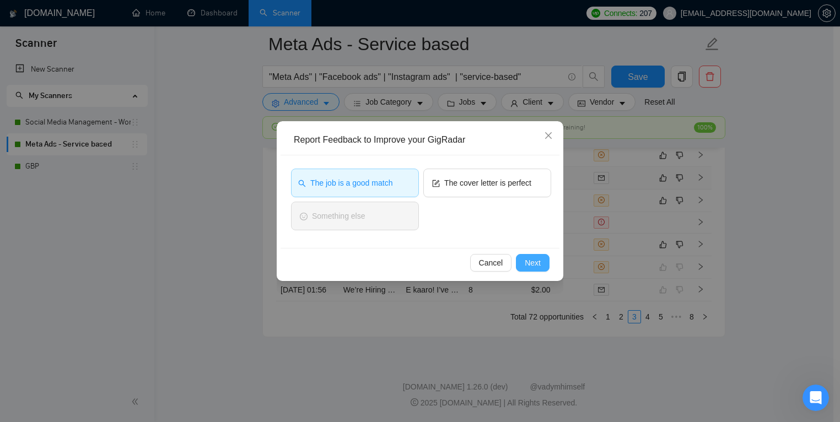
click at [528, 259] on span "Next" at bounding box center [532, 263] width 16 height 12
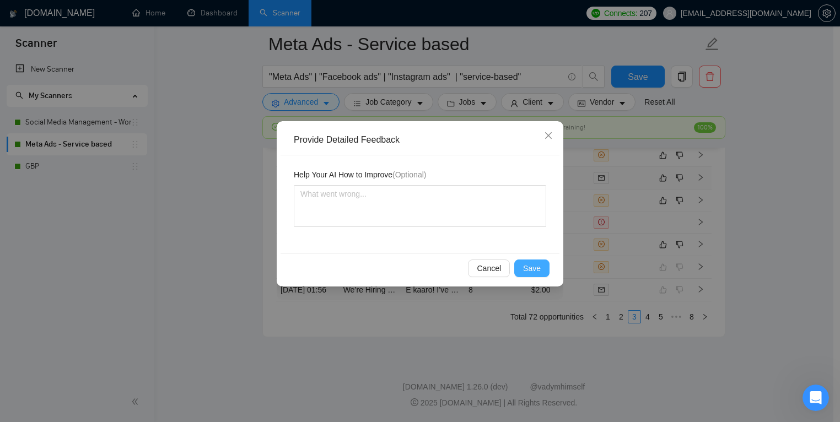
click at [536, 266] on span "Save" at bounding box center [532, 268] width 18 height 12
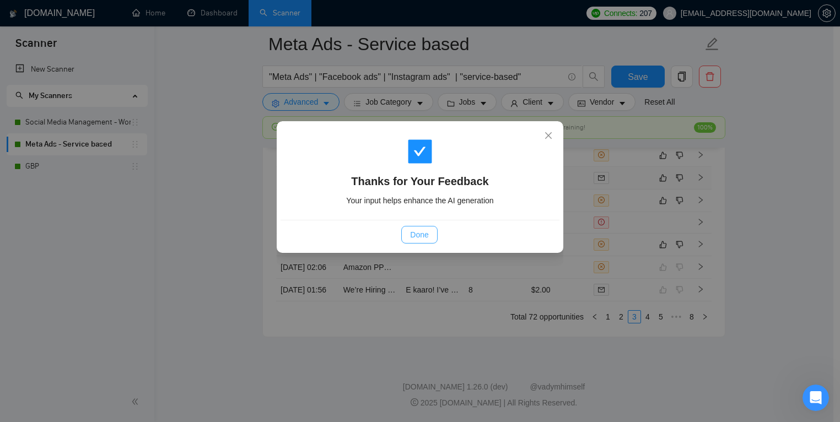
click at [415, 232] on span "Done" at bounding box center [419, 235] width 18 height 12
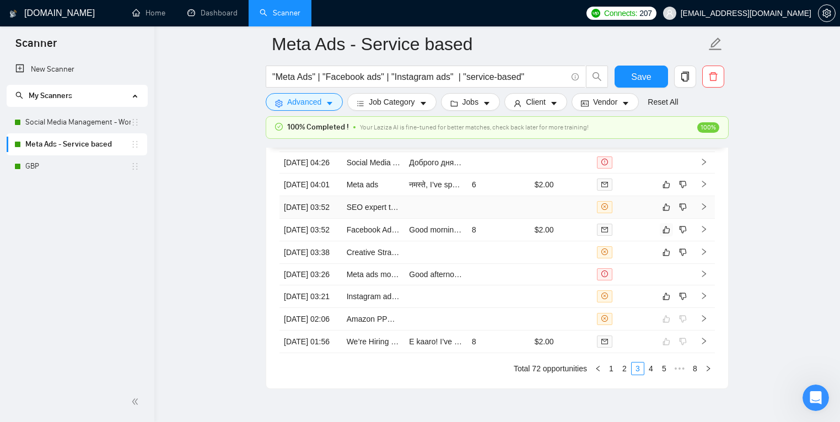
scroll to position [3005, 0]
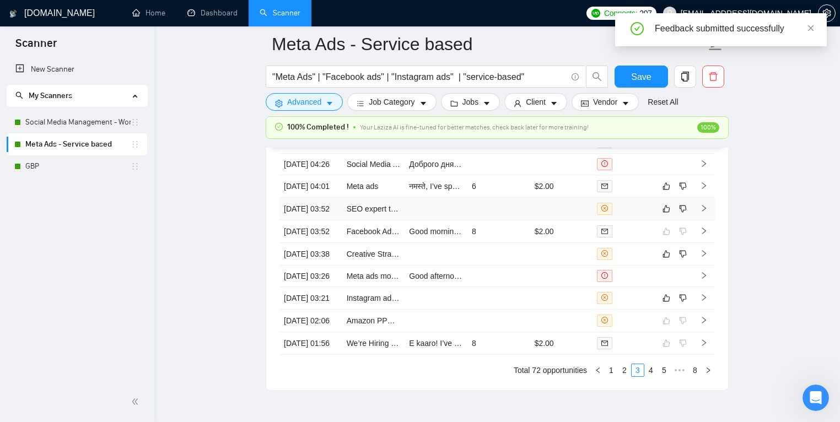
click at [418, 220] on td at bounding box center [435, 209] width 63 height 23
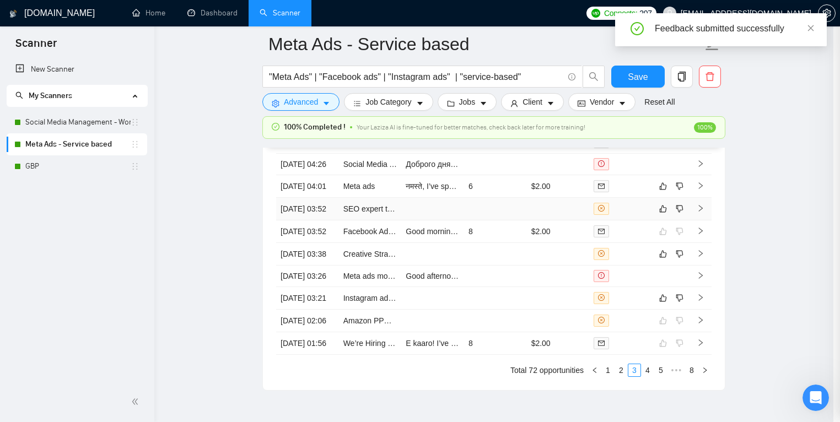
scroll to position [280, 0]
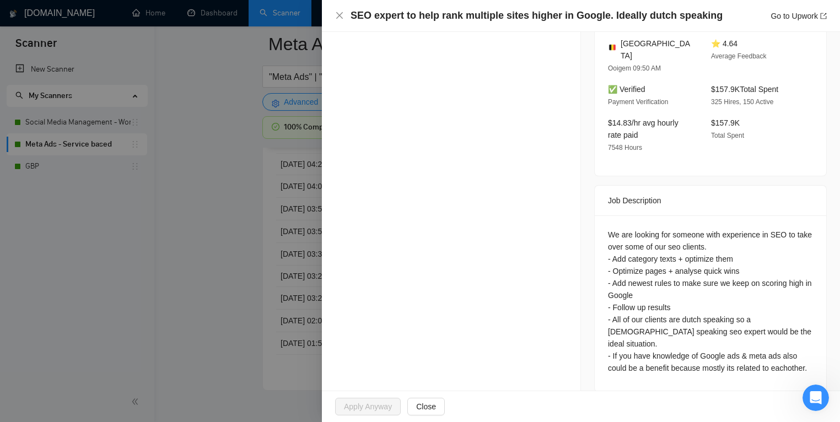
click at [151, 263] on div at bounding box center [420, 211] width 840 height 422
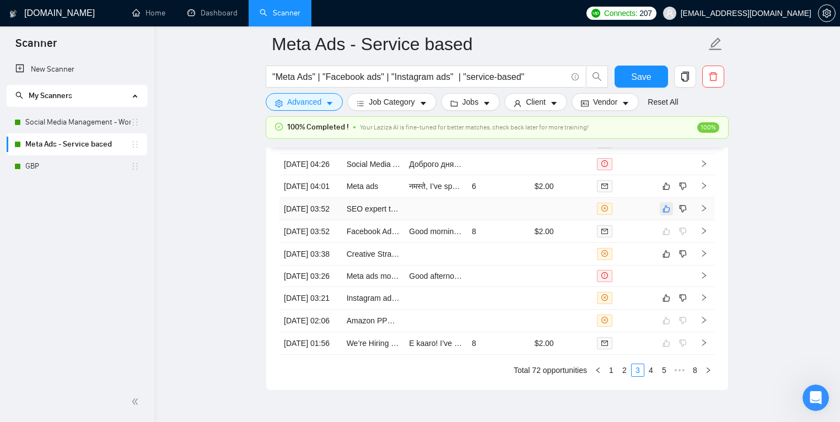
click at [671, 215] on button "button" at bounding box center [665, 208] width 13 height 13
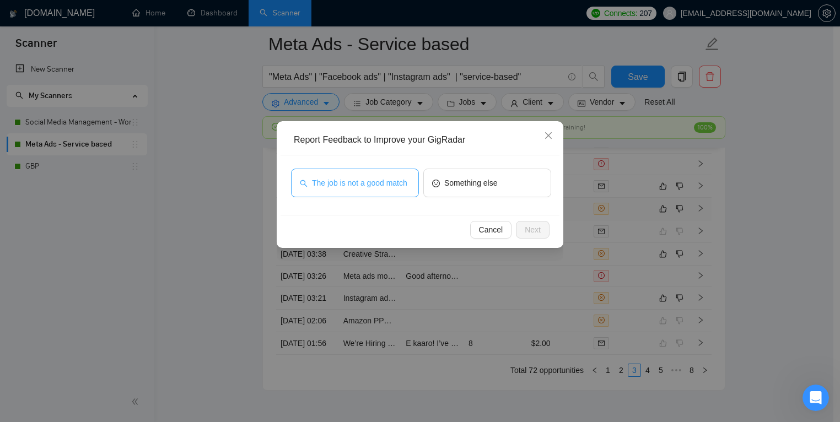
click at [371, 189] on span "The job is not a good match" at bounding box center [359, 183] width 95 height 12
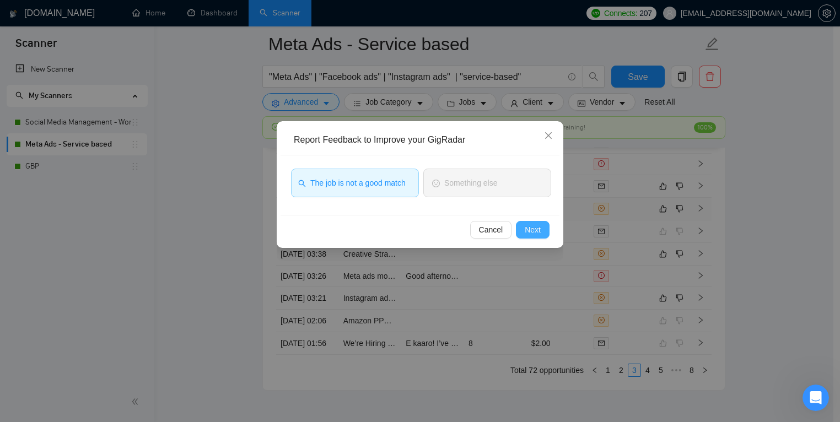
click at [537, 232] on span "Next" at bounding box center [532, 230] width 16 height 12
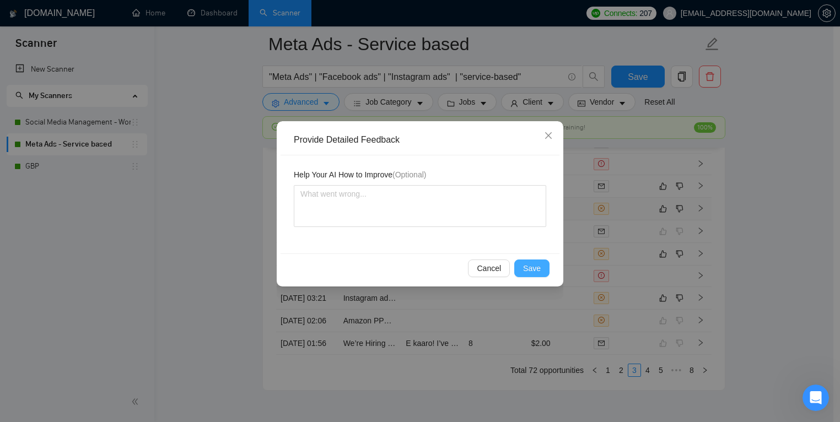
click at [533, 266] on span "Save" at bounding box center [532, 268] width 18 height 12
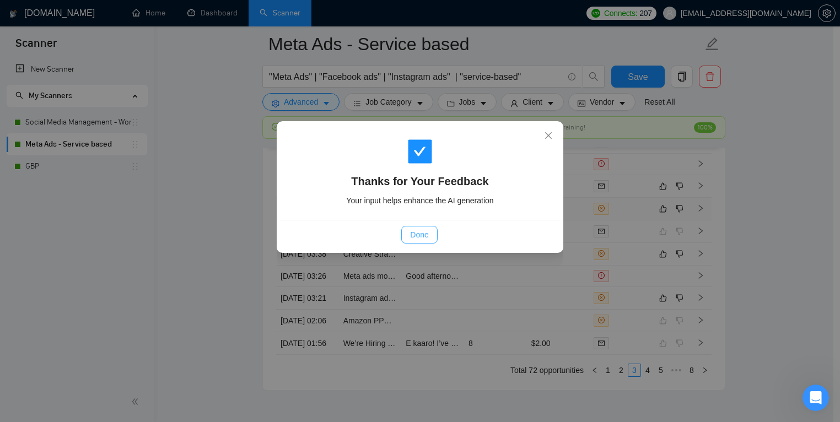
click at [431, 241] on button "Done" at bounding box center [419, 235] width 36 height 18
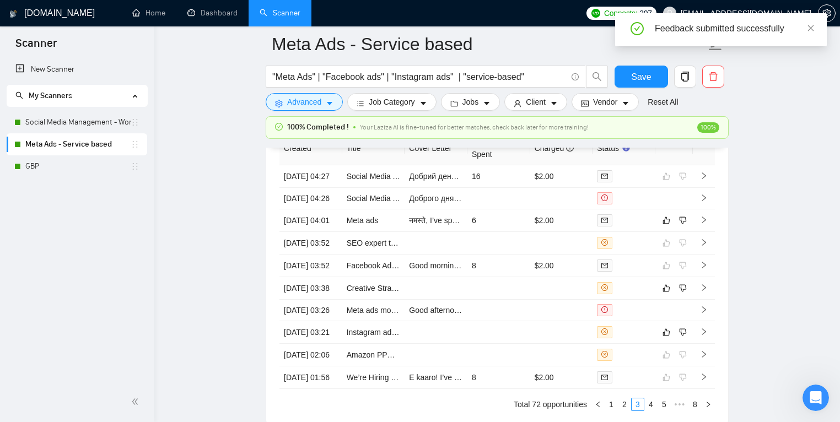
scroll to position [2941, 0]
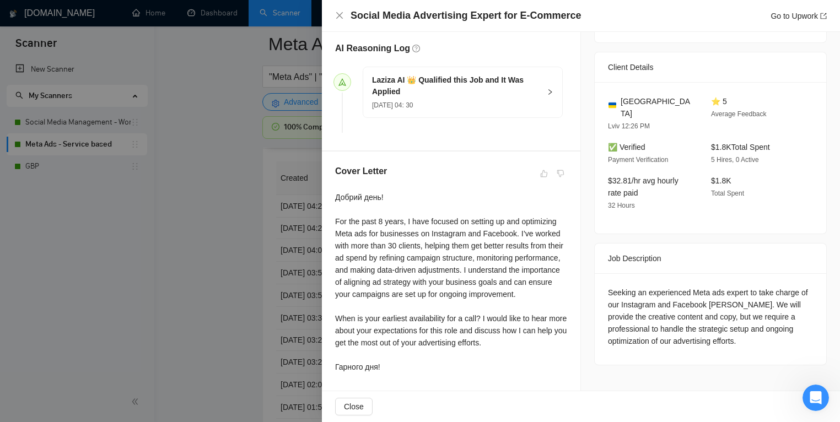
click at [174, 268] on div at bounding box center [420, 211] width 840 height 422
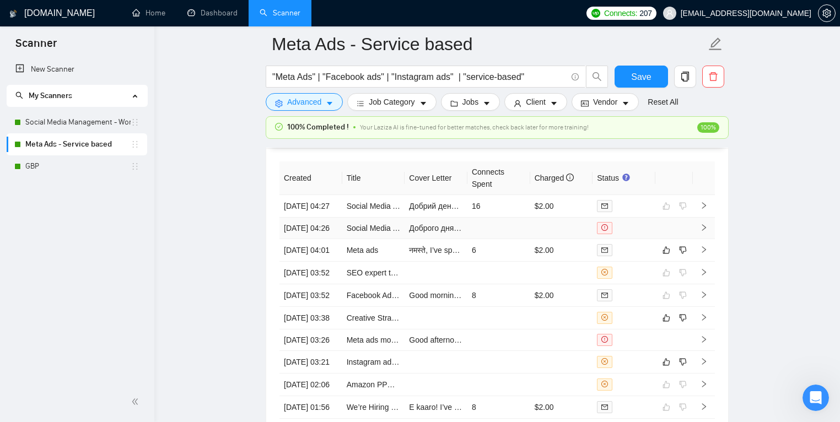
click at [601, 239] on td at bounding box center [623, 228] width 63 height 21
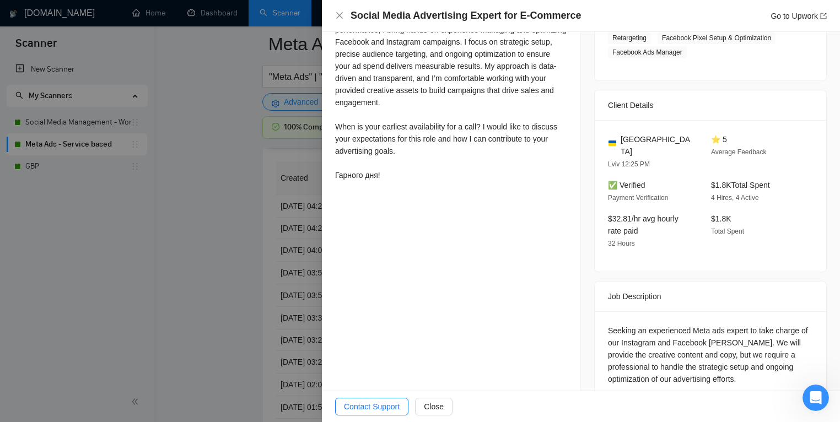
scroll to position [318, 0]
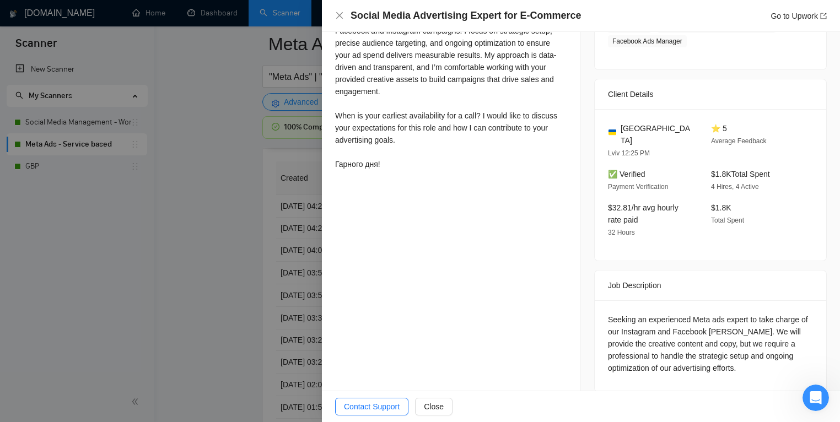
drag, startPoint x: 172, startPoint y: 278, endPoint x: 259, endPoint y: 270, distance: 87.9
click at [172, 278] on div at bounding box center [420, 211] width 840 height 422
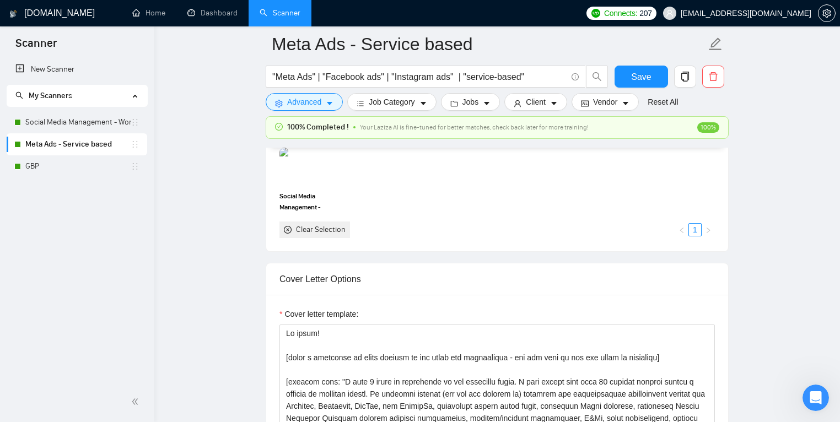
scroll to position [1124, 0]
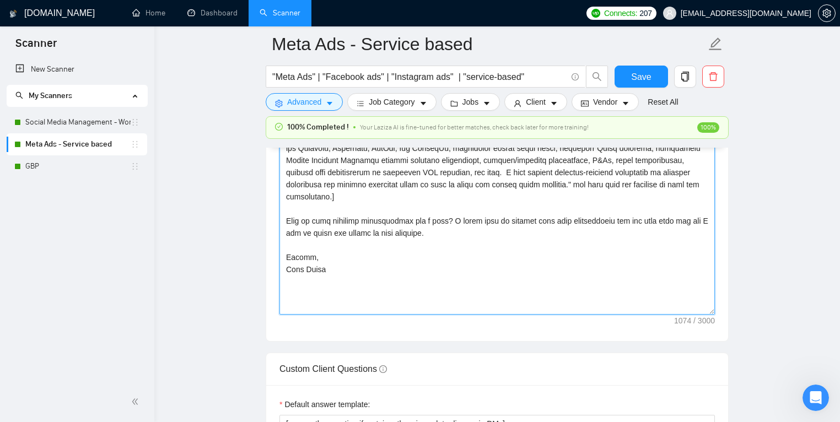
scroll to position [1382, 0]
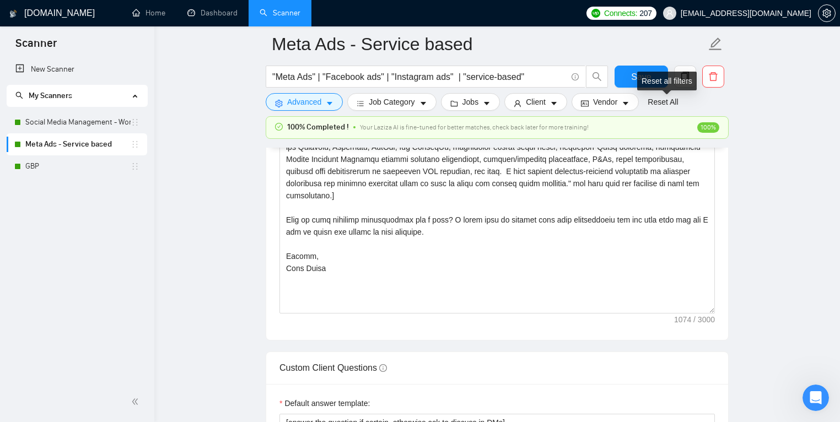
click at [649, 76] on div "Reset all filters" at bounding box center [666, 81] width 59 height 19
click at [622, 74] on button "Save" at bounding box center [640, 77] width 53 height 22
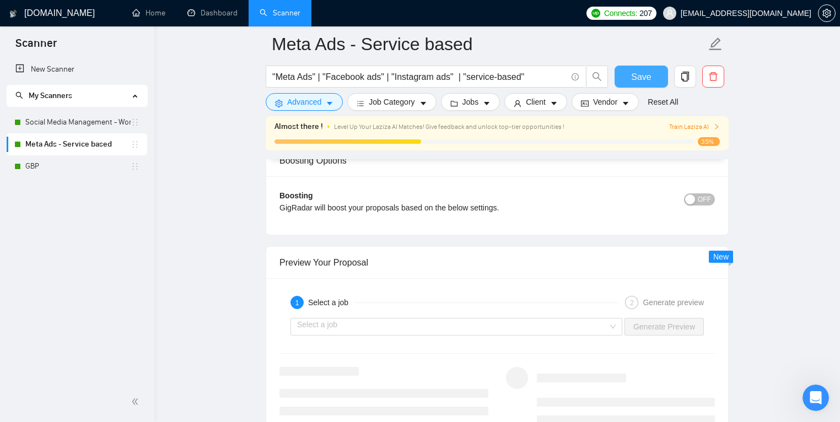
scroll to position [2047, 0]
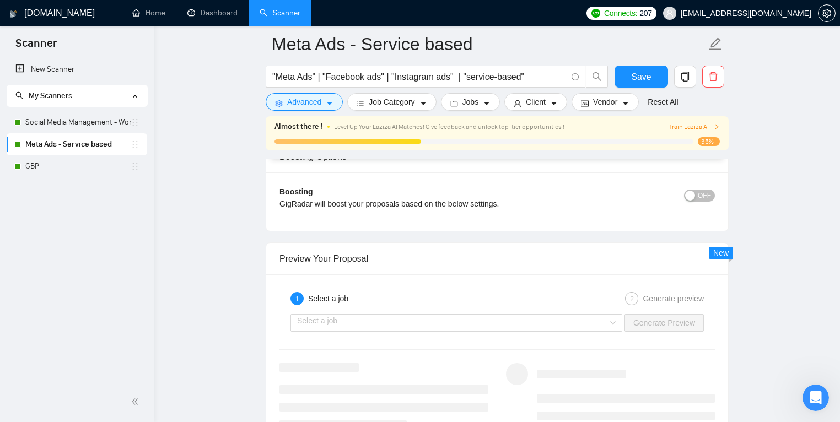
drag, startPoint x: 401, startPoint y: 309, endPoint x: 397, endPoint y: 315, distance: 6.7
click at [401, 310] on div "Select a job Generate Preview" at bounding box center [496, 323] width 437 height 26
click at [397, 317] on input "search" at bounding box center [452, 323] width 311 height 17
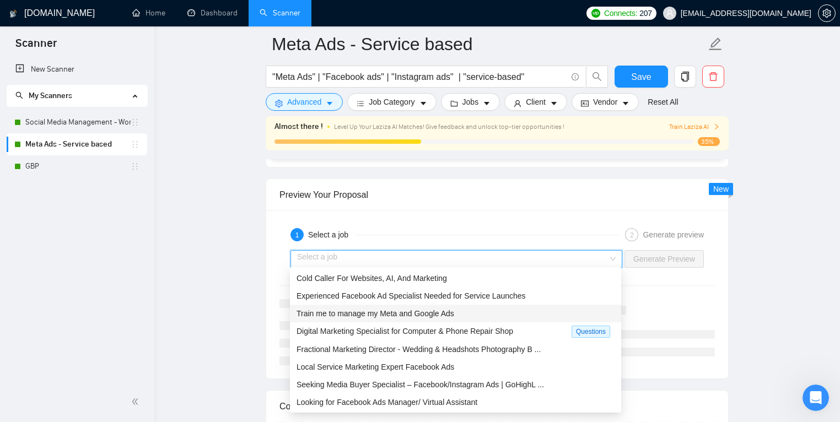
scroll to position [2120, 0]
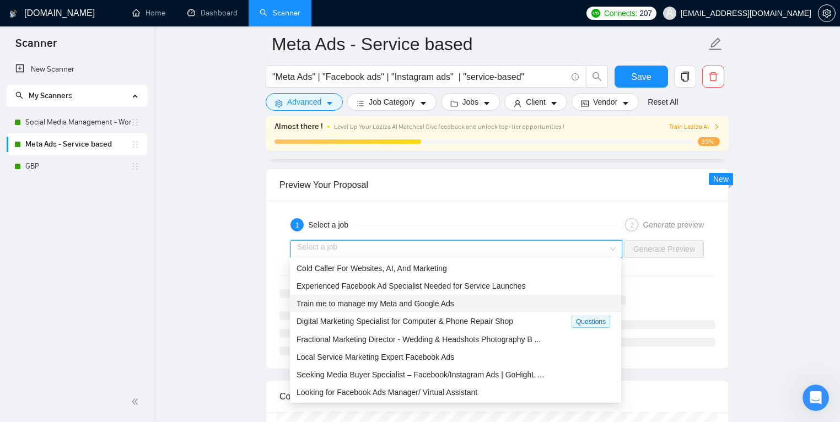
click at [403, 299] on span "Train me to manage my Meta and Google Ads" at bounding box center [375, 303] width 158 height 9
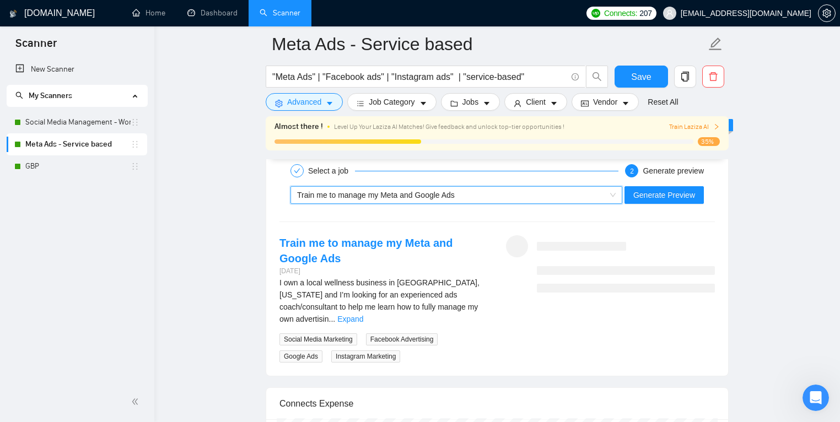
scroll to position [2175, 0]
click at [460, 202] on div "~021955742565785578445 Train me to manage my Meta and Google Ads Generate Previ…" at bounding box center [496, 194] width 437 height 26
click at [463, 196] on div "Train me to manage my Meta and Google Ads" at bounding box center [451, 194] width 309 height 17
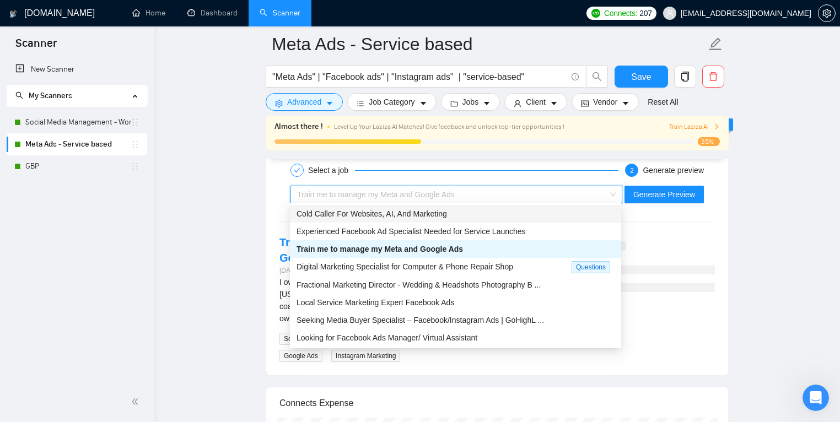
click at [406, 213] on span "Cold Caller For Websites, AI, And Marketing" at bounding box center [371, 213] width 150 height 9
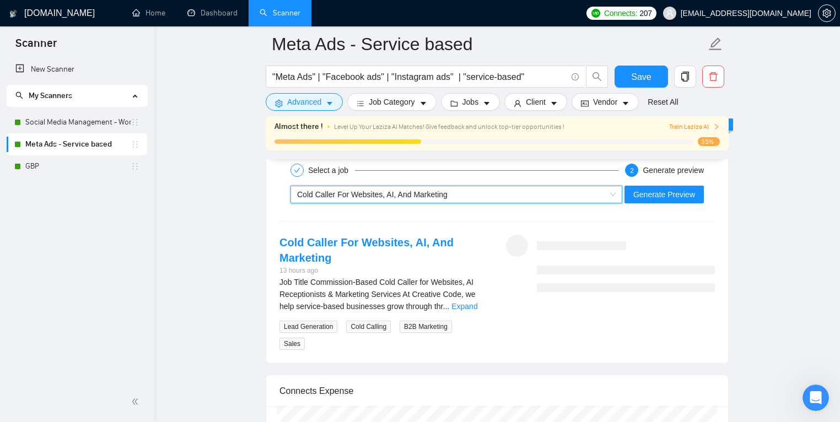
click at [439, 192] on span "Cold Caller For Websites, AI, And Marketing" at bounding box center [372, 194] width 150 height 9
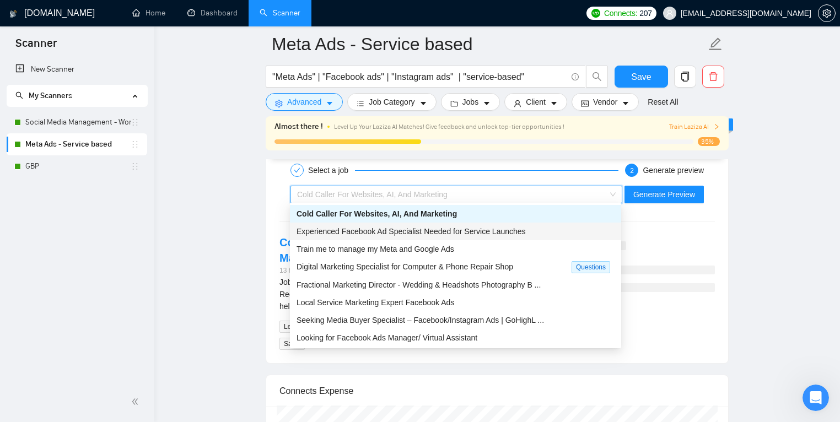
click at [415, 230] on span "Experienced Facebook Ad Specialist Needed for Service Launches" at bounding box center [410, 231] width 229 height 9
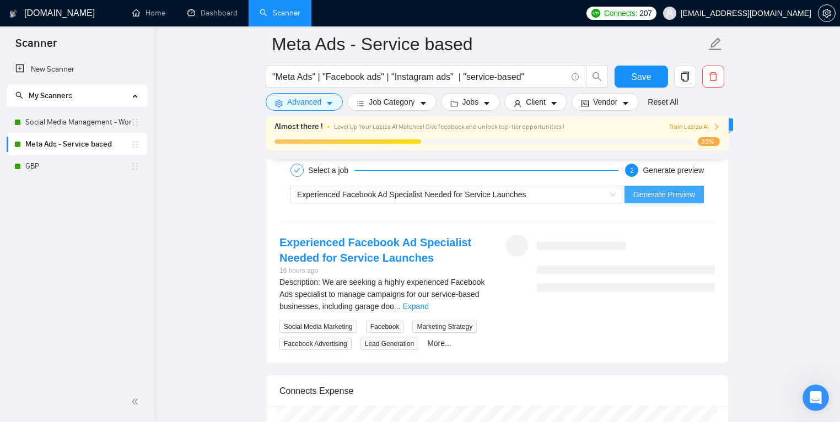
click at [650, 186] on button "Generate Preview" at bounding box center [663, 195] width 79 height 18
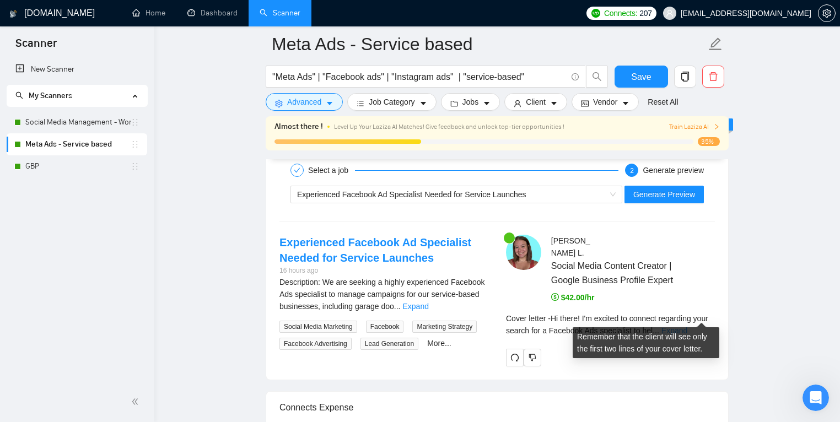
click at [687, 326] on link "Expand" at bounding box center [674, 330] width 26 height 9
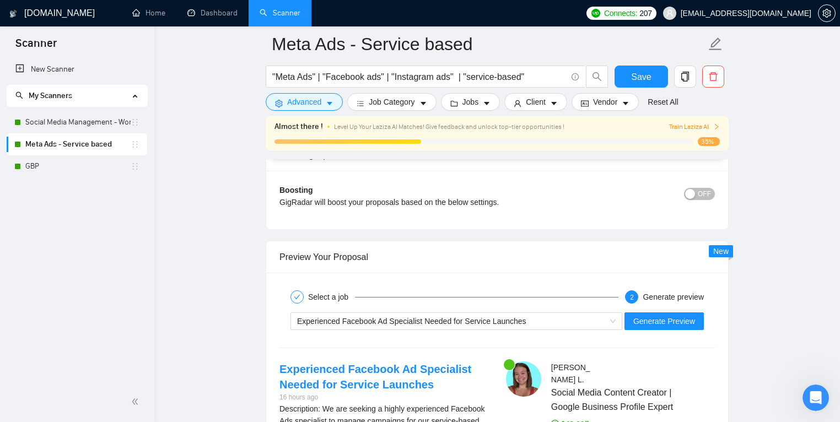
scroll to position [2039, 0]
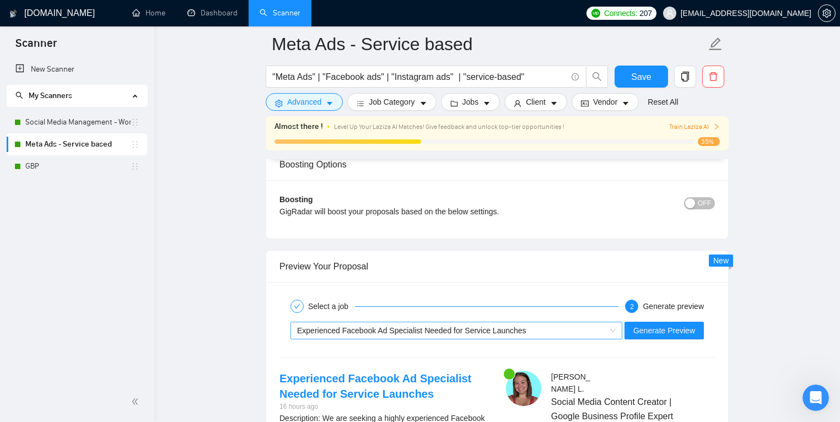
click at [494, 326] on span "Experienced Facebook Ad Specialist Needed for Service Launches" at bounding box center [411, 330] width 229 height 9
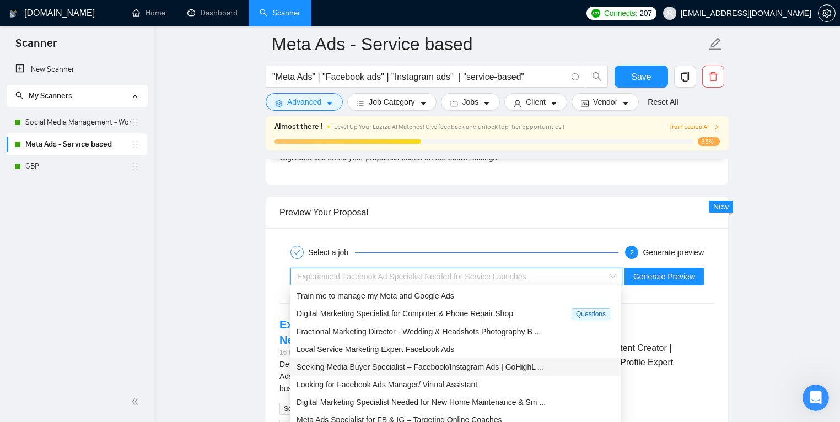
scroll to position [2122, 0]
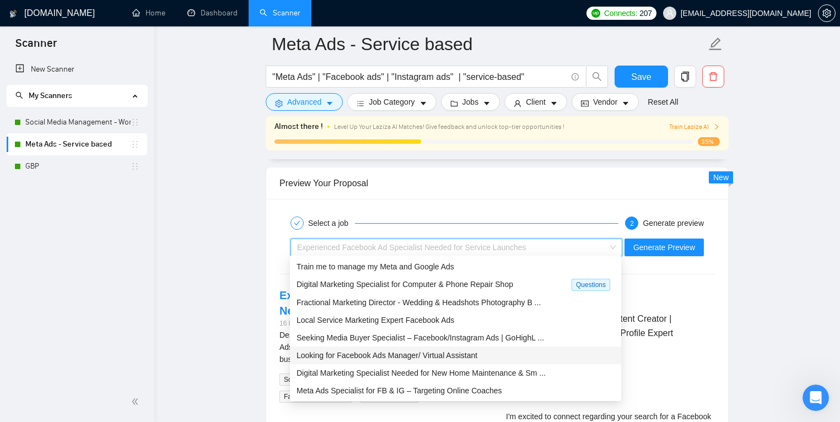
click at [527, 350] on div "Looking for Facebook Ads Manager/ Virtual Assistant" at bounding box center [455, 355] width 318 height 12
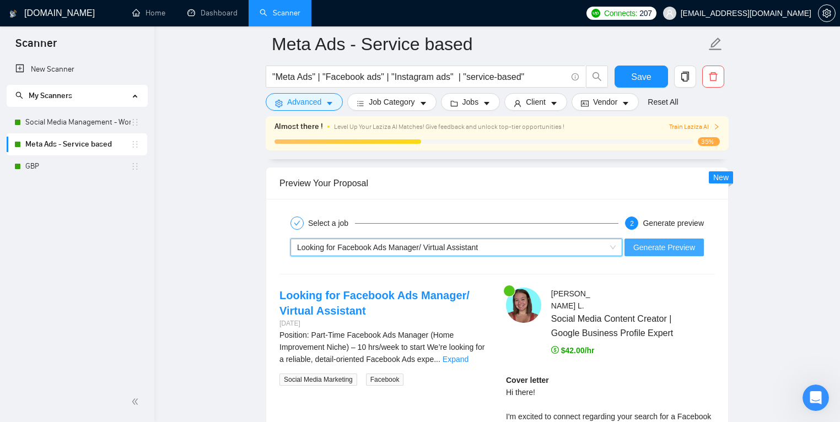
click at [683, 247] on span "Generate Preview" at bounding box center [664, 247] width 62 height 12
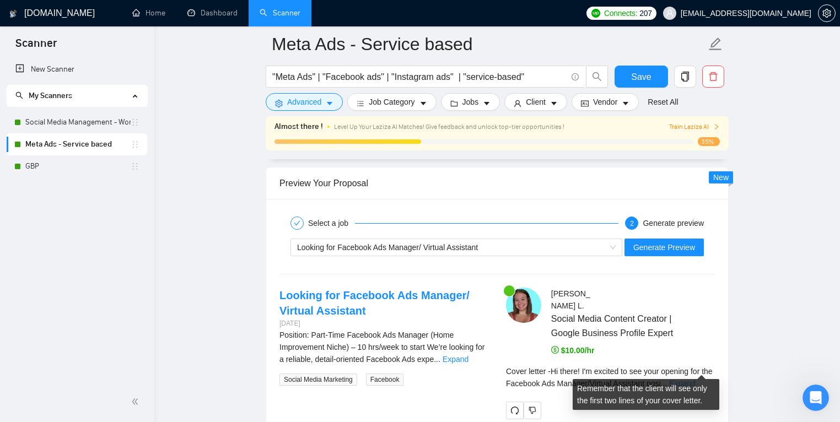
click at [695, 379] on link "Expand" at bounding box center [682, 383] width 26 height 9
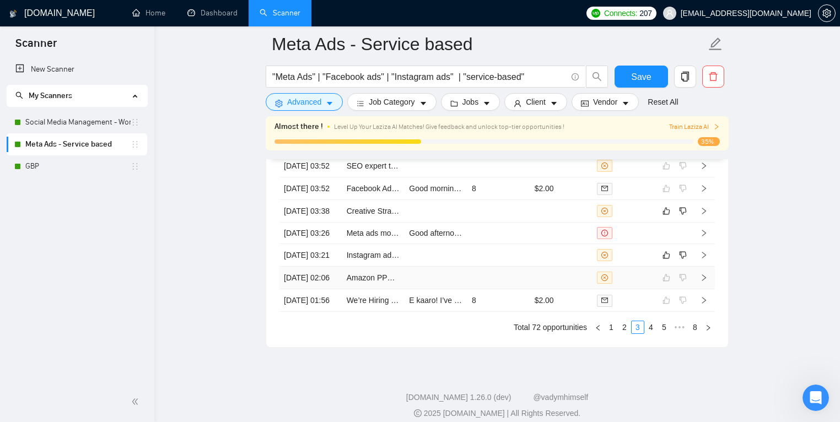
scroll to position [3459, 0]
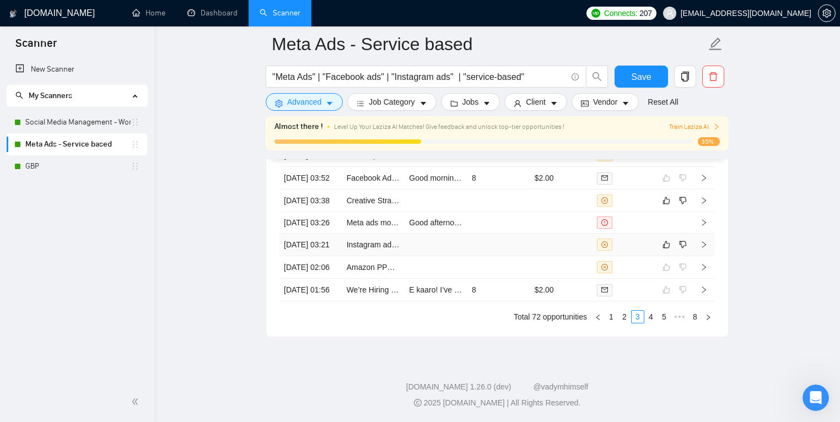
click at [528, 256] on td at bounding box center [498, 245] width 63 height 23
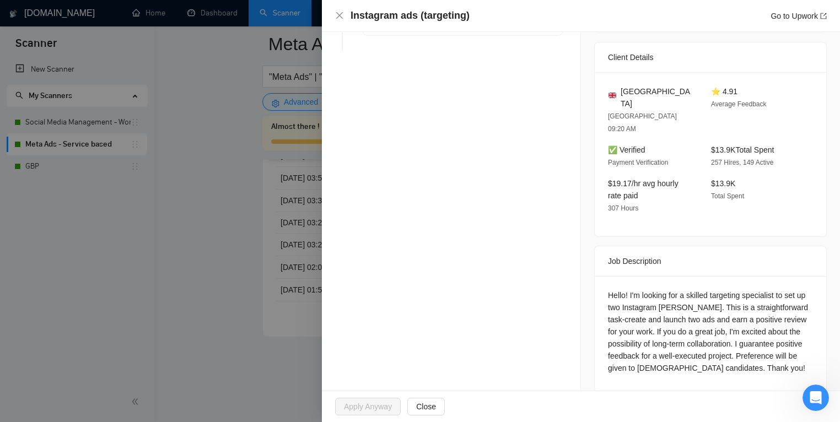
scroll to position [3461, 0]
click at [227, 291] on div at bounding box center [420, 211] width 840 height 422
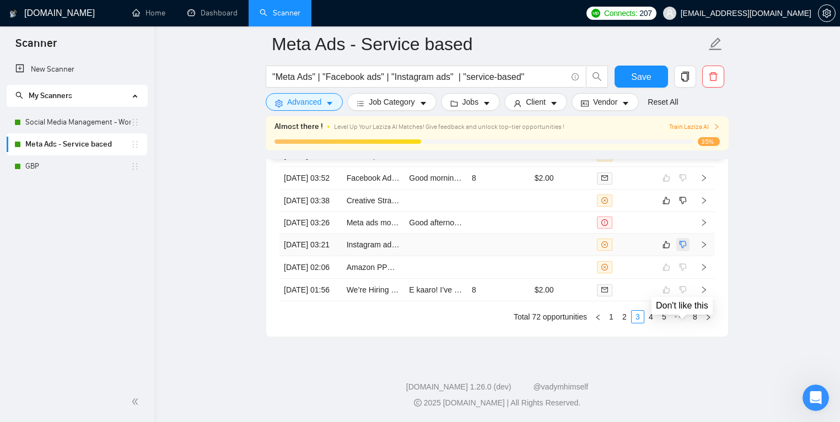
click at [682, 249] on icon "dislike" at bounding box center [683, 244] width 8 height 9
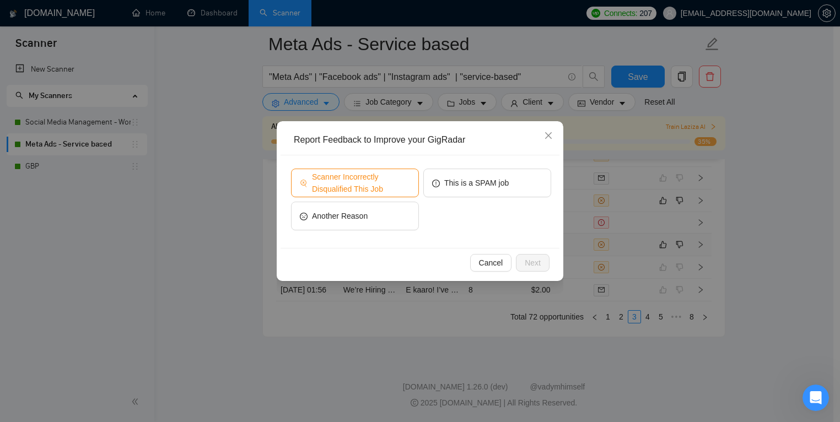
click at [387, 191] on span "Scanner Incorrectly Disqualified This Job" at bounding box center [361, 183] width 98 height 24
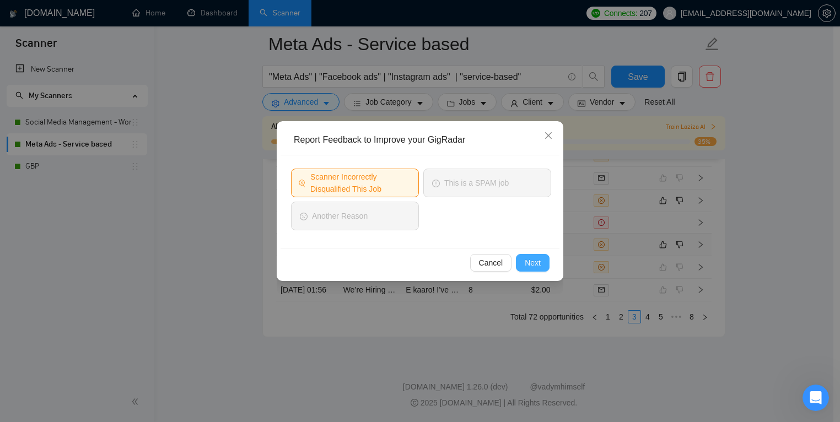
click at [538, 269] on button "Next" at bounding box center [533, 263] width 34 height 18
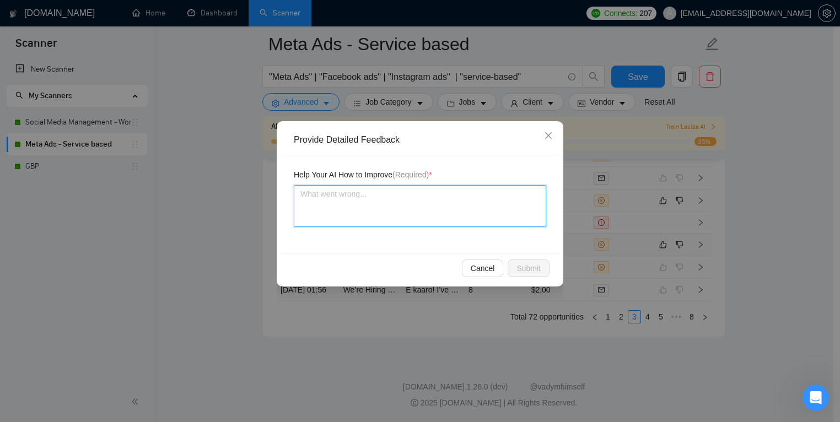
click at [440, 223] on textarea at bounding box center [420, 206] width 252 height 42
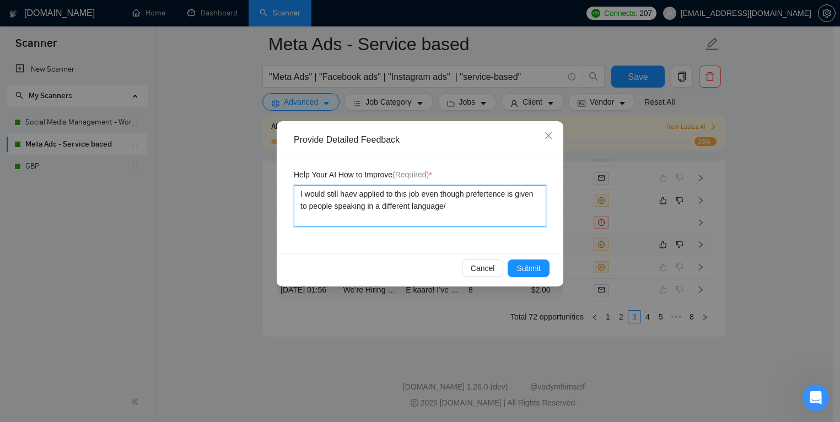
click at [502, 193] on textarea "I would still haev applied to this job even though prefertence is given to peop…" at bounding box center [420, 206] width 252 height 42
click at [355, 192] on textarea "I would still haev applied to this job even though preference is given to peopl…" at bounding box center [420, 206] width 252 height 42
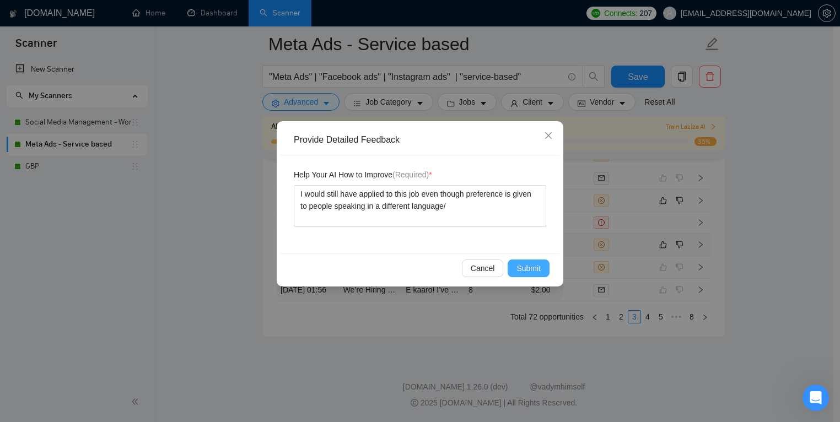
click at [535, 268] on span "Submit" at bounding box center [528, 268] width 24 height 12
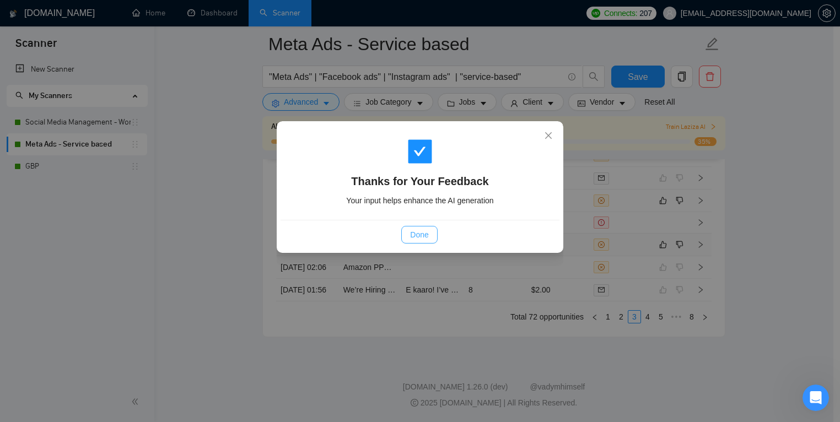
click at [424, 229] on span "Done" at bounding box center [419, 235] width 18 height 12
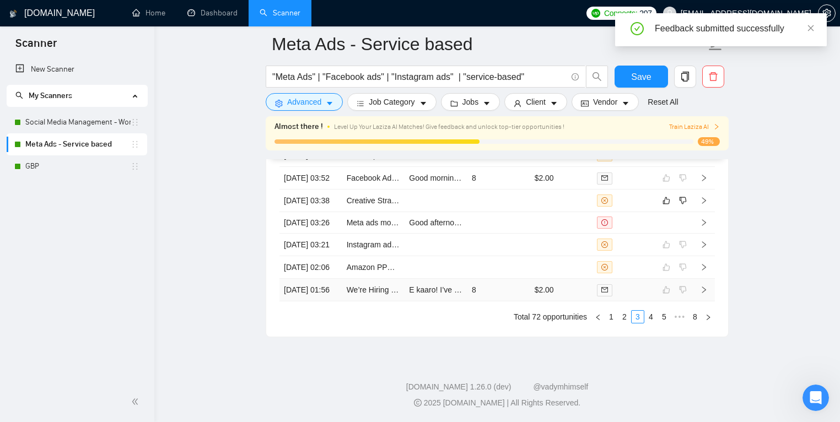
scroll to position [3461, 0]
click at [706, 321] on icon "right" at bounding box center [708, 317] width 7 height 7
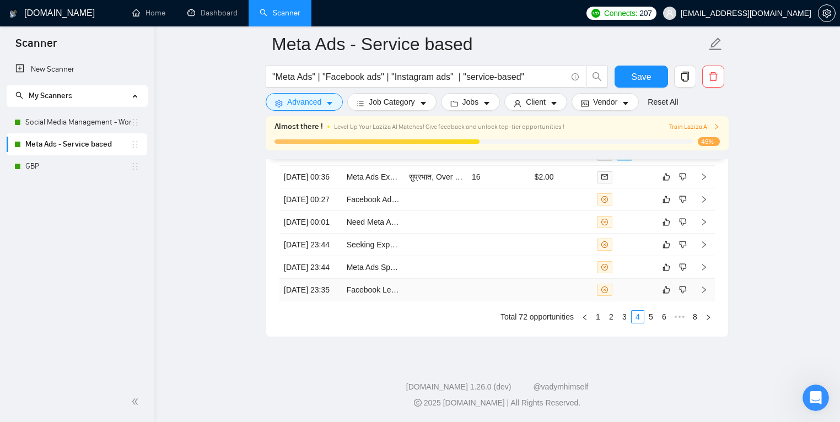
click at [455, 301] on td at bounding box center [435, 290] width 63 height 23
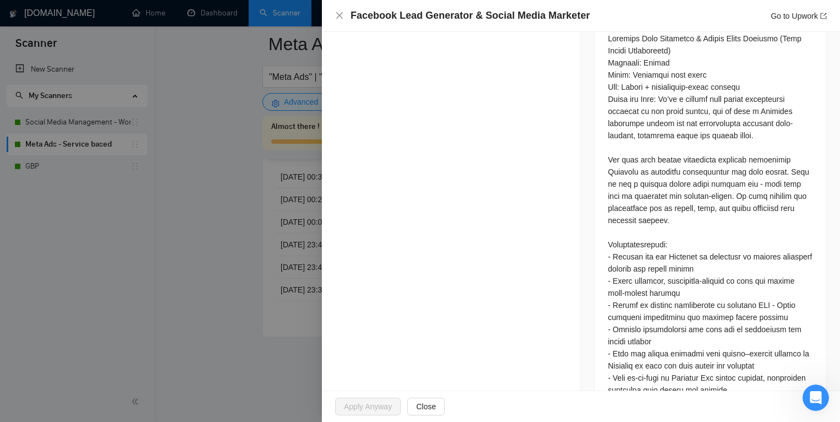
scroll to position [547, 0]
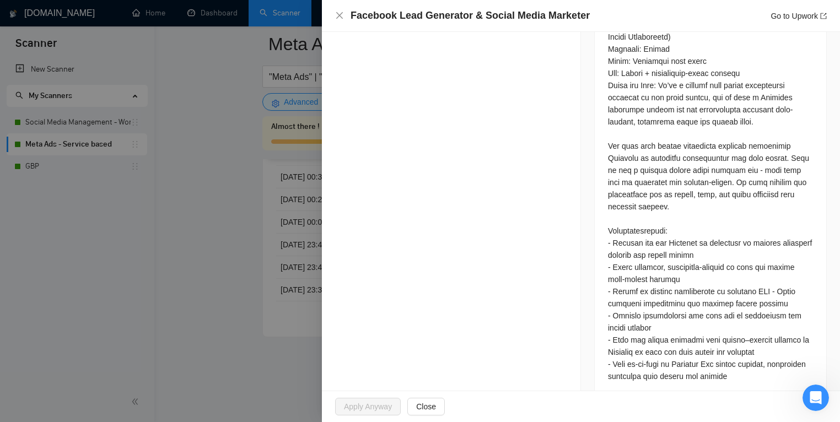
click at [261, 326] on div at bounding box center [420, 211] width 840 height 422
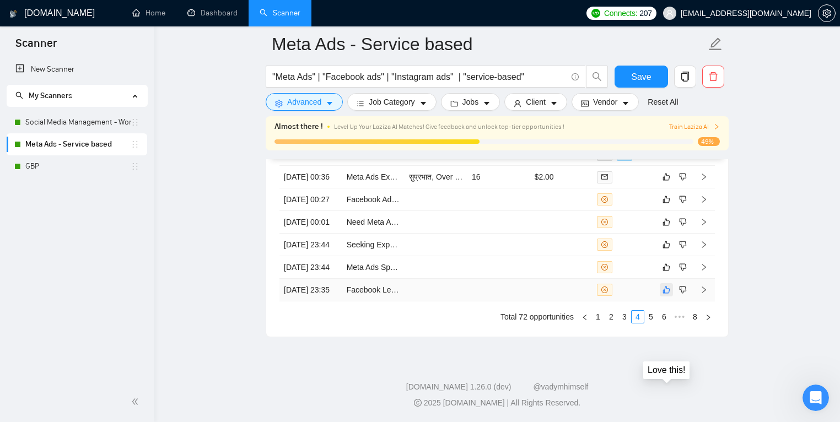
click at [668, 294] on icon "like" at bounding box center [666, 289] width 8 height 9
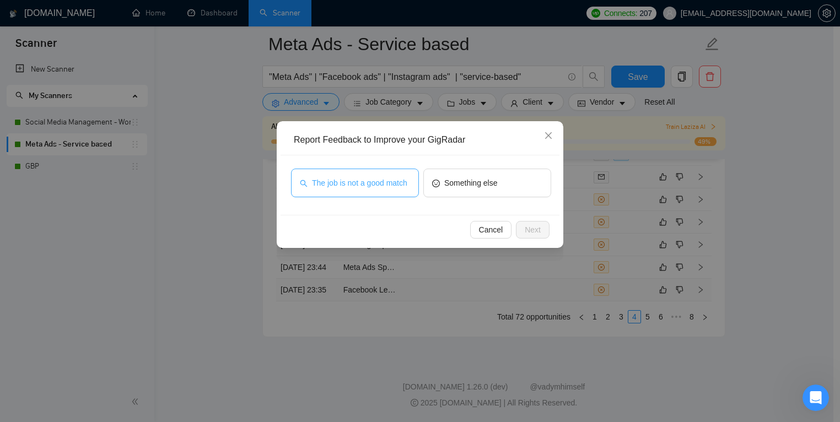
click at [381, 177] on span "The job is not a good match" at bounding box center [359, 183] width 95 height 12
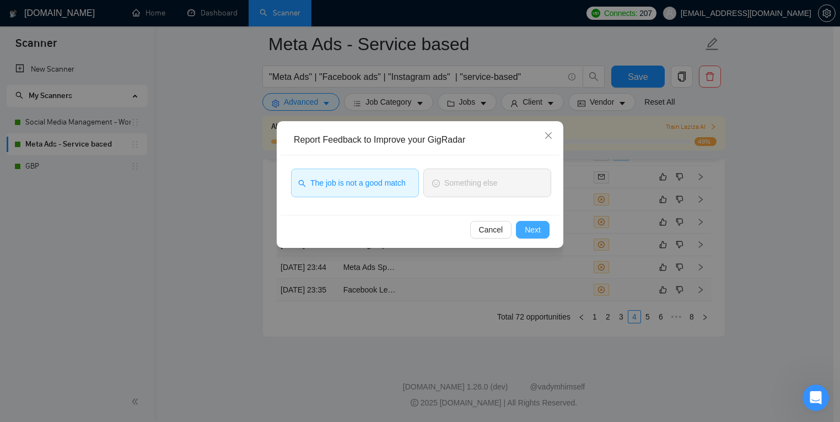
click at [536, 232] on span "Next" at bounding box center [532, 230] width 16 height 12
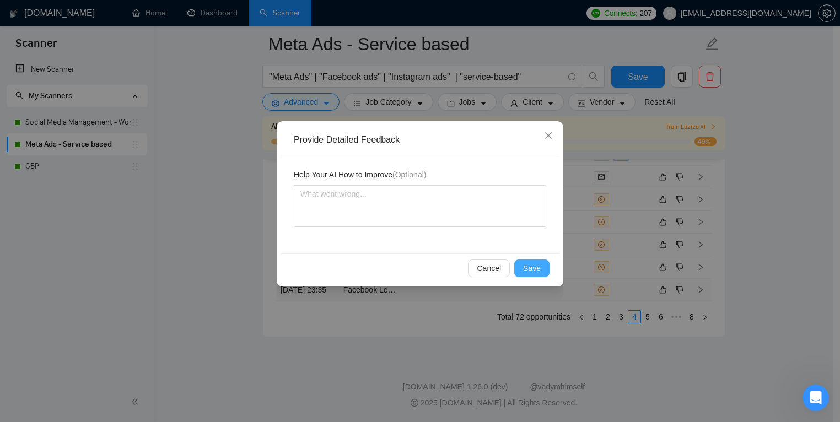
click at [526, 259] on button "Save" at bounding box center [531, 268] width 35 height 18
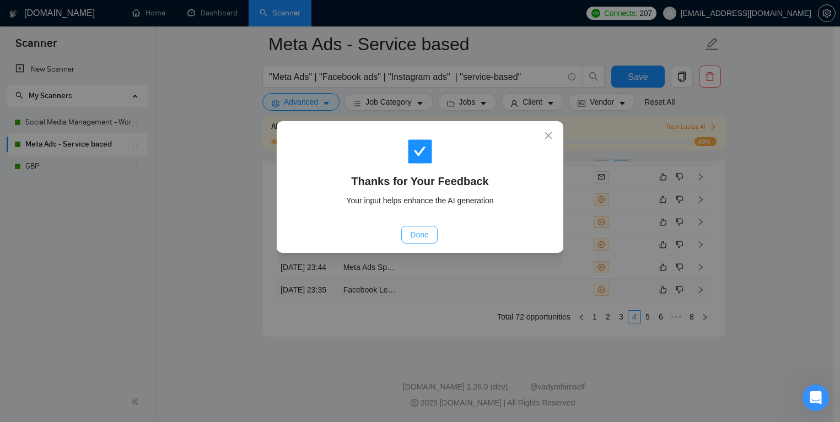
click at [410, 235] on span "Done" at bounding box center [419, 235] width 18 height 12
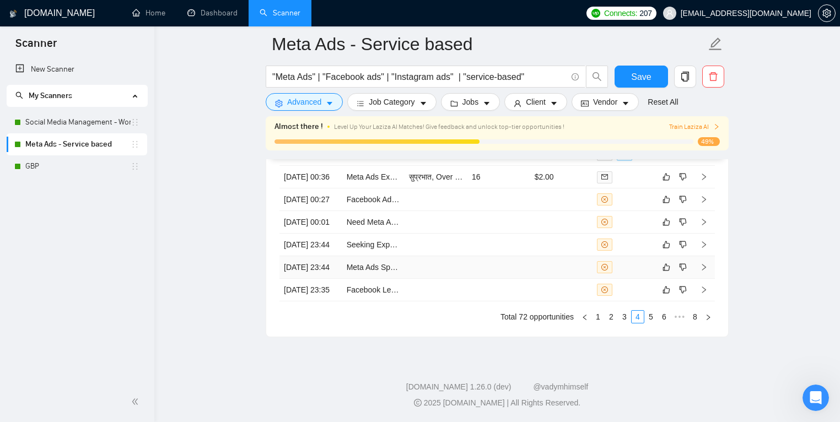
click at [543, 279] on td at bounding box center [561, 267] width 63 height 23
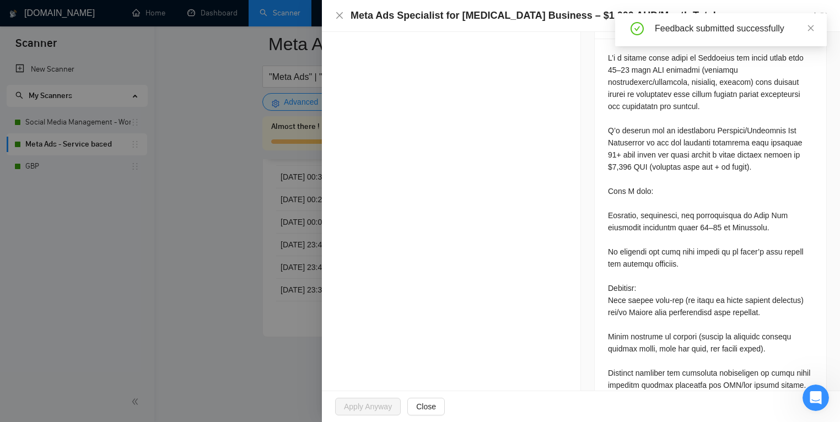
scroll to position [452, 0]
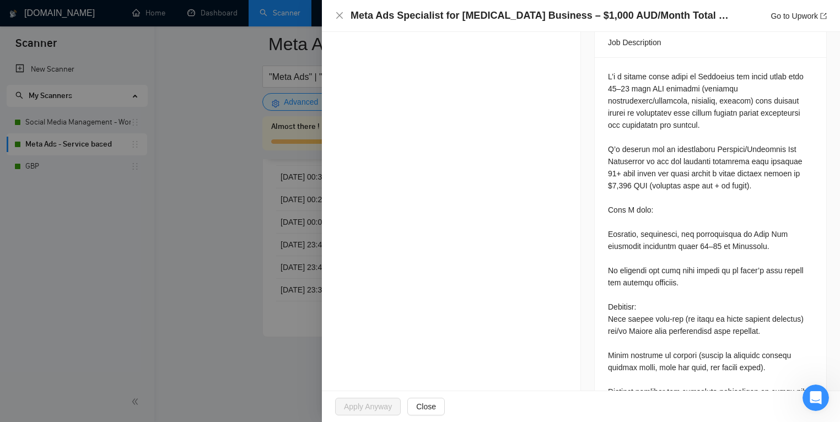
click at [126, 349] on div at bounding box center [420, 211] width 840 height 422
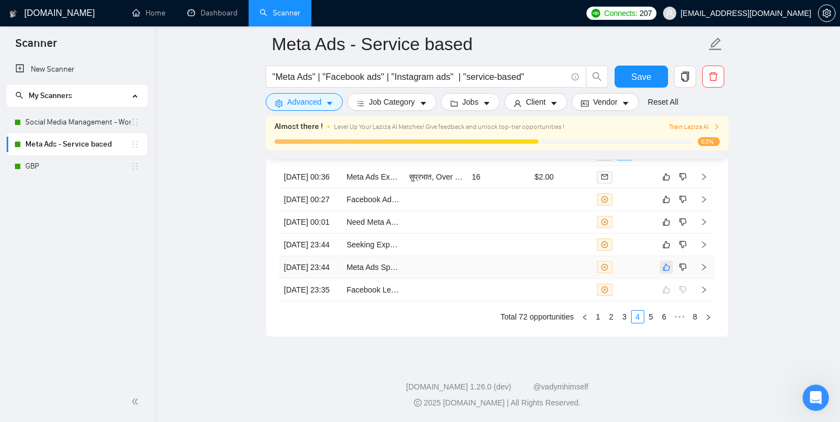
click at [660, 274] on button "button" at bounding box center [665, 267] width 13 height 13
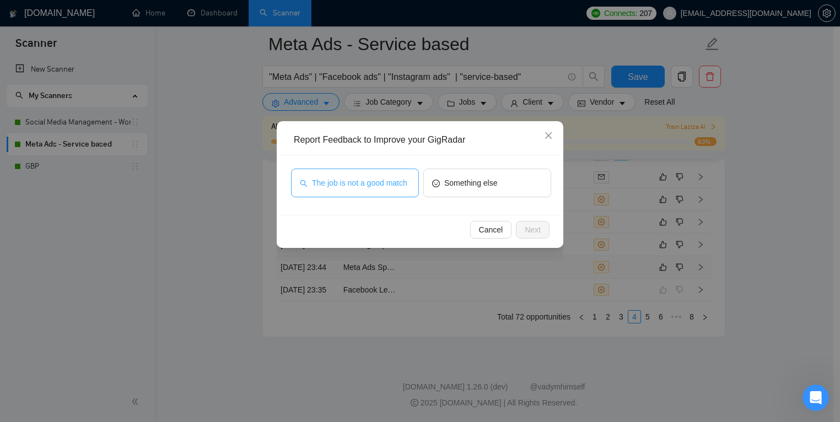
click at [348, 181] on span "The job is not a good match" at bounding box center [359, 183] width 95 height 12
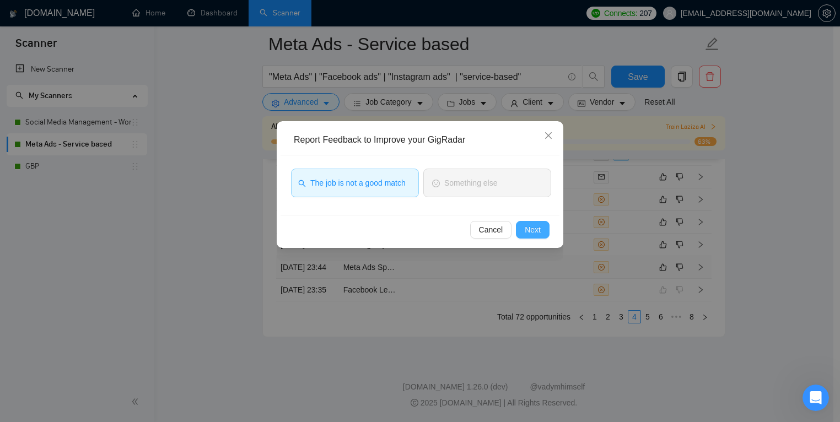
click at [522, 228] on button "Next" at bounding box center [533, 230] width 34 height 18
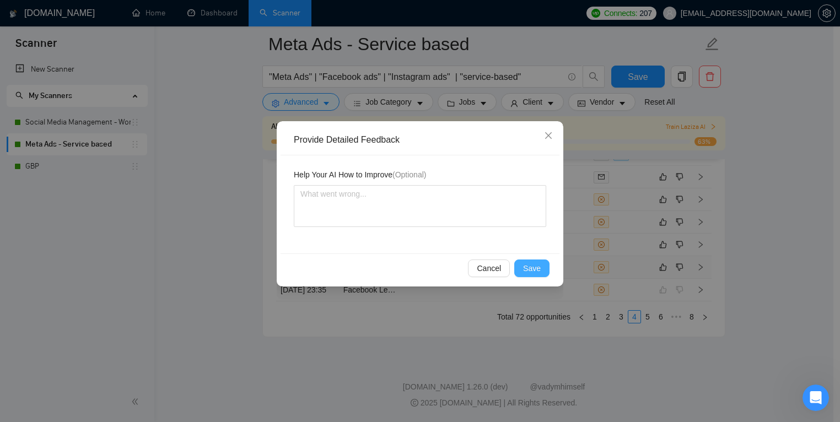
click at [525, 260] on button "Save" at bounding box center [531, 268] width 35 height 18
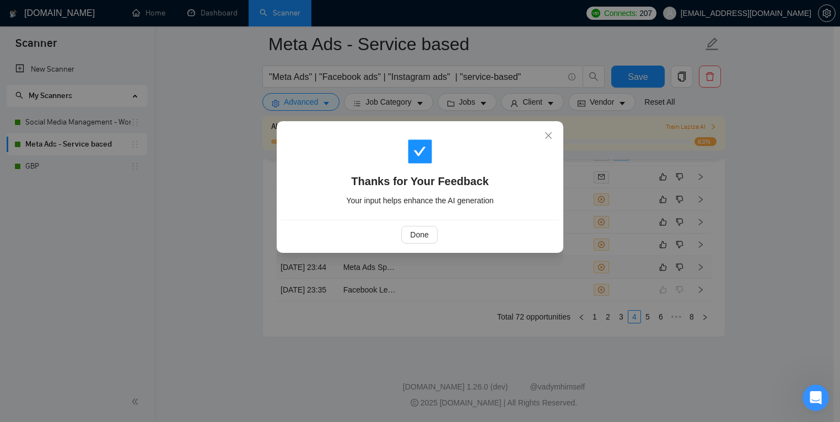
click at [421, 223] on div "Done" at bounding box center [419, 234] width 279 height 29
click at [426, 231] on span "Done" at bounding box center [419, 235] width 18 height 12
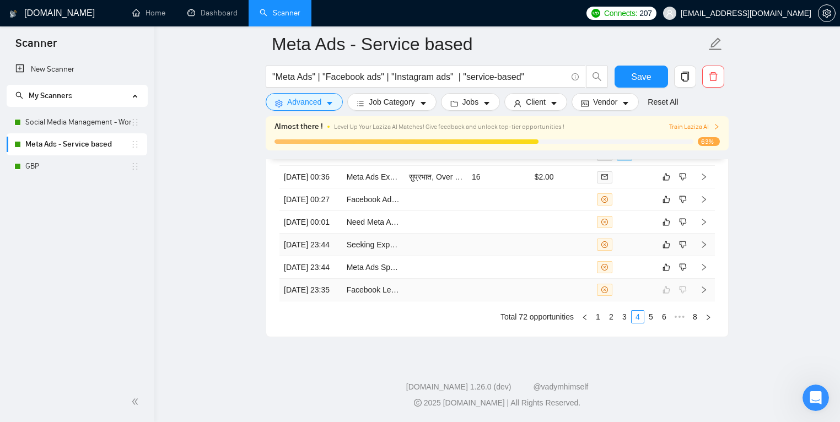
click at [482, 270] on tbody "13 Aug, 2025 01:45 Marketing Consultant – Ads & Funnel Specialist for Book Laun…" at bounding box center [496, 188] width 435 height 226
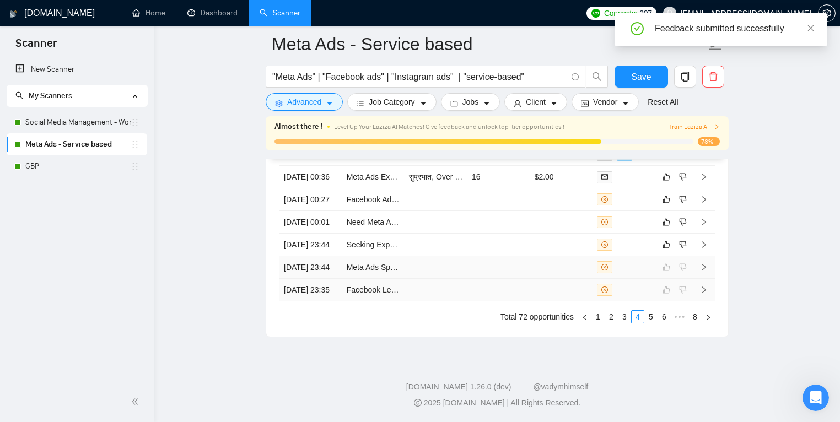
scroll to position [3461, 0]
click at [484, 256] on td at bounding box center [498, 245] width 63 height 23
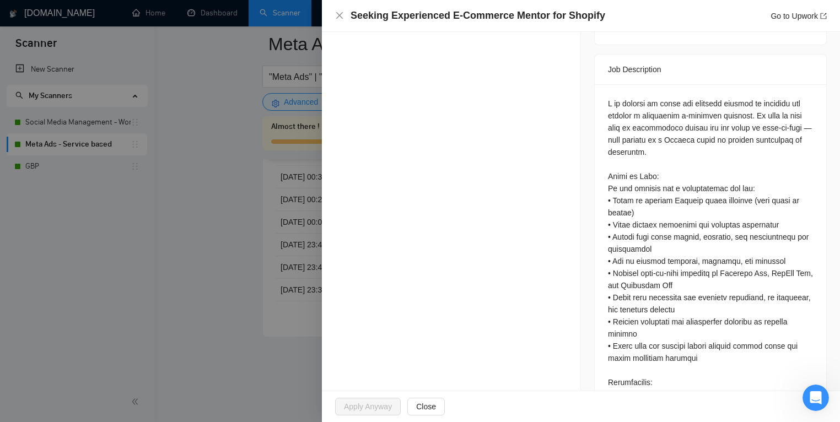
click at [192, 295] on div at bounding box center [420, 211] width 840 height 422
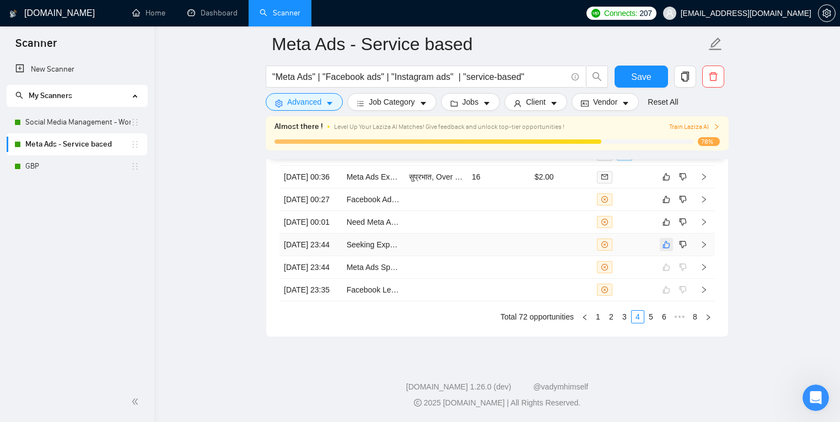
click at [668, 249] on icon "like" at bounding box center [666, 244] width 8 height 9
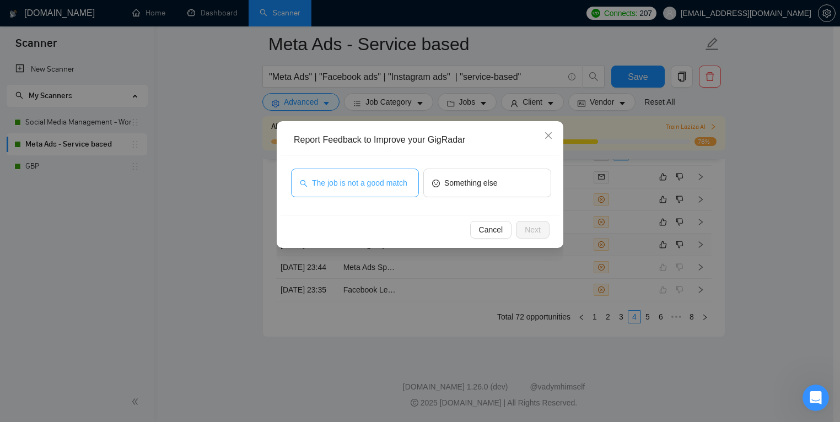
click at [384, 181] on span "The job is not a good match" at bounding box center [359, 183] width 95 height 12
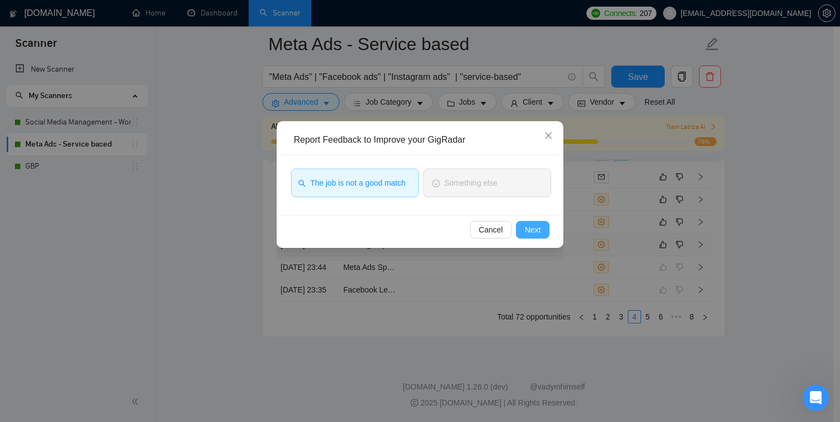
click at [534, 229] on span "Next" at bounding box center [532, 230] width 16 height 12
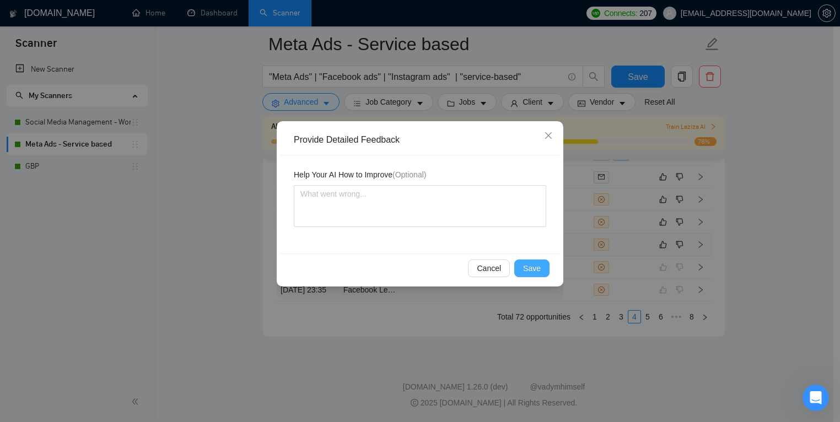
click at [517, 263] on button "Save" at bounding box center [531, 268] width 35 height 18
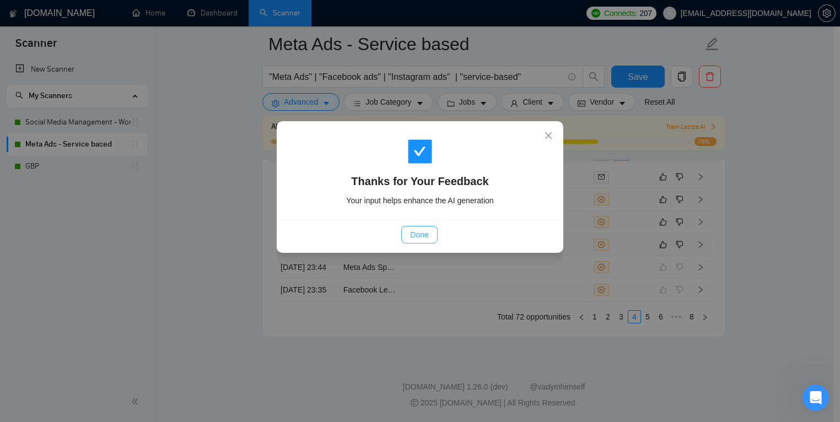
click at [432, 236] on button "Done" at bounding box center [419, 235] width 36 height 18
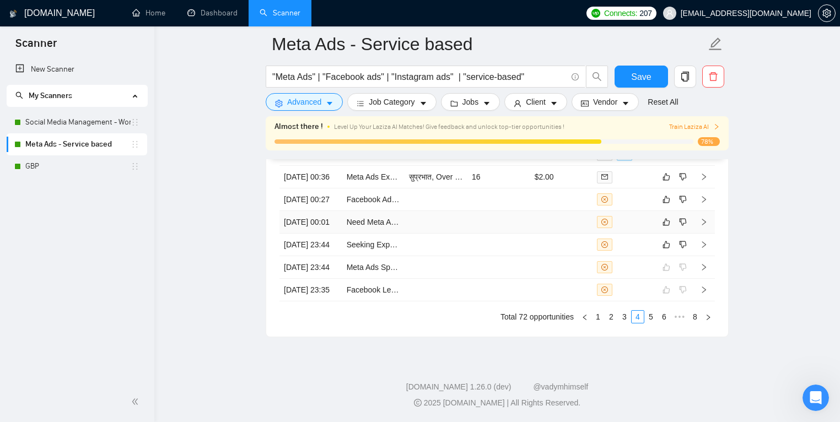
click at [486, 234] on td at bounding box center [498, 222] width 63 height 23
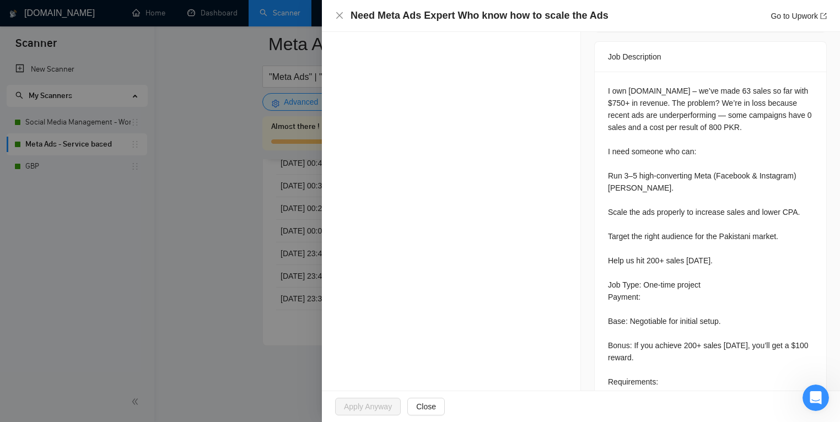
click at [200, 275] on div at bounding box center [420, 211] width 840 height 422
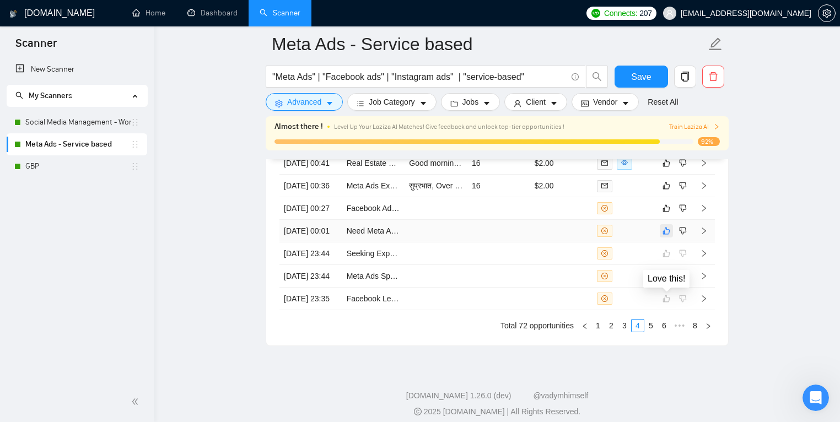
click at [667, 235] on icon "like" at bounding box center [666, 230] width 8 height 9
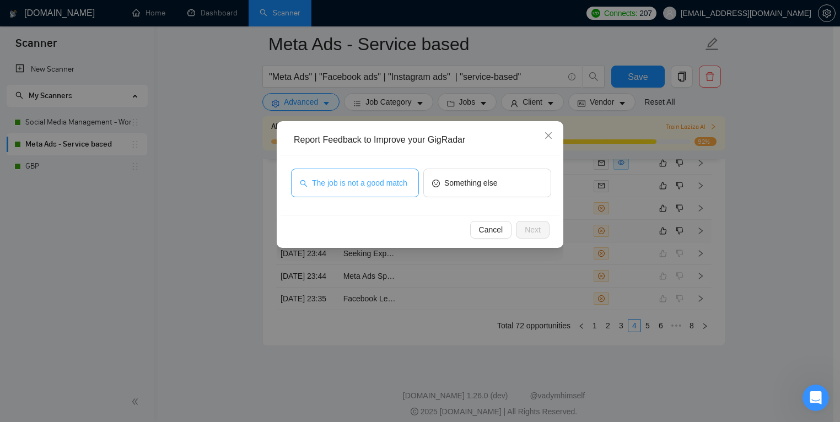
click at [348, 177] on span "The job is not a good match" at bounding box center [359, 183] width 95 height 12
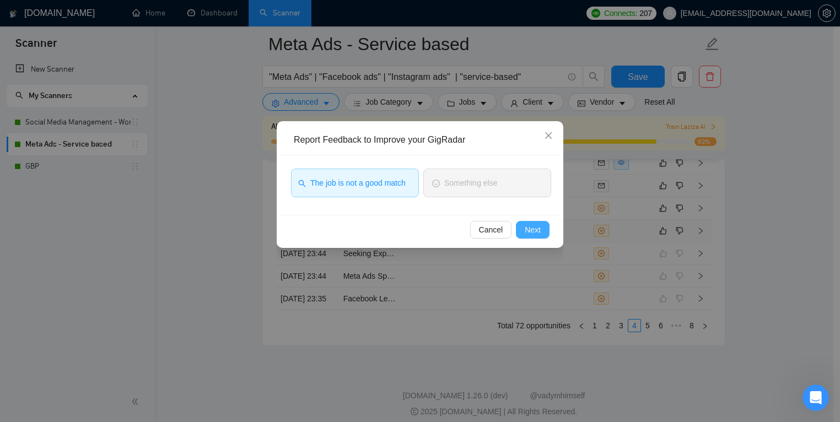
drag, startPoint x: 551, startPoint y: 234, endPoint x: 535, endPoint y: 230, distance: 16.4
click at [550, 234] on div "Cancel Next" at bounding box center [419, 229] width 279 height 29
click at [535, 230] on span "Next" at bounding box center [532, 230] width 16 height 12
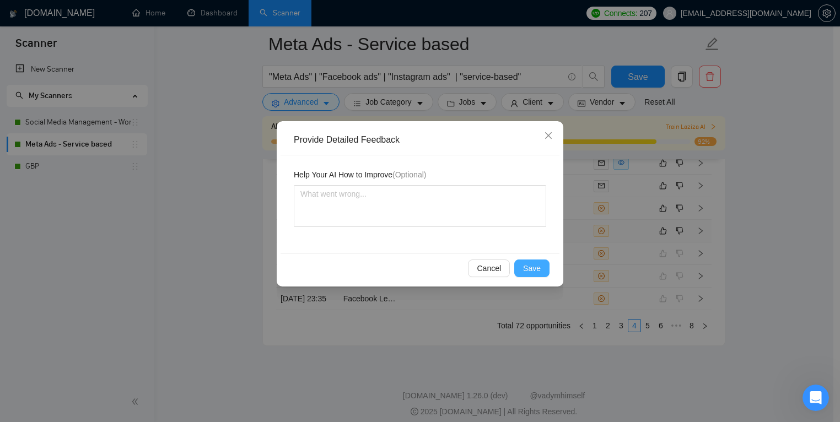
click at [544, 266] on button "Save" at bounding box center [531, 268] width 35 height 18
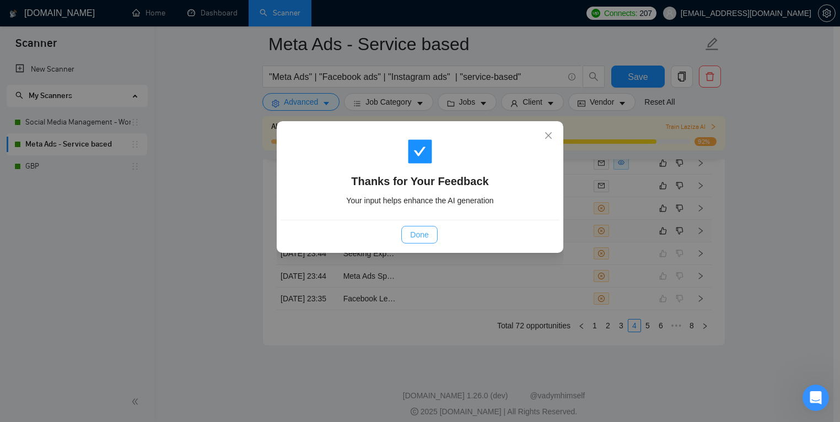
click at [419, 236] on span "Done" at bounding box center [419, 235] width 18 height 12
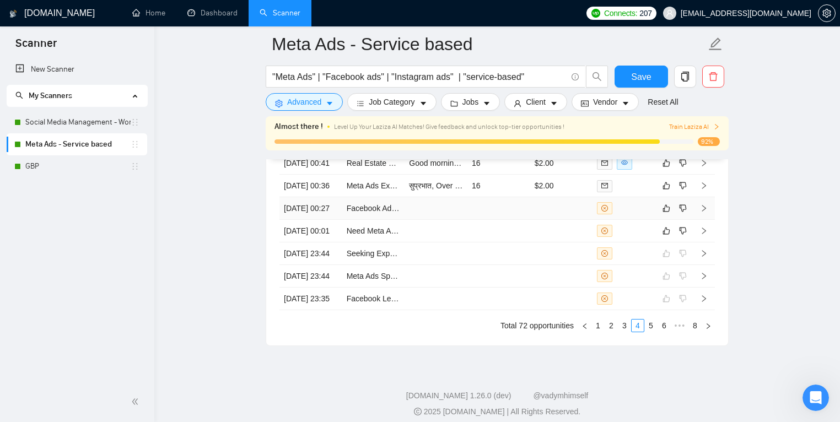
click at [524, 220] on td at bounding box center [498, 208] width 63 height 23
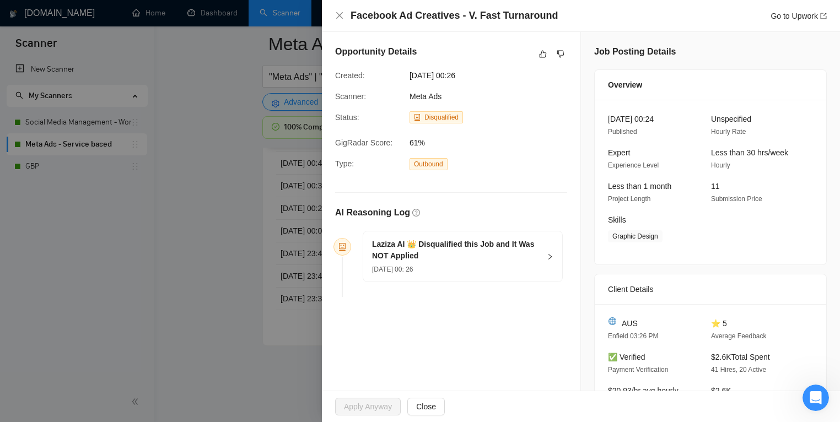
click at [548, 258] on icon "right" at bounding box center [550, 256] width 7 height 7
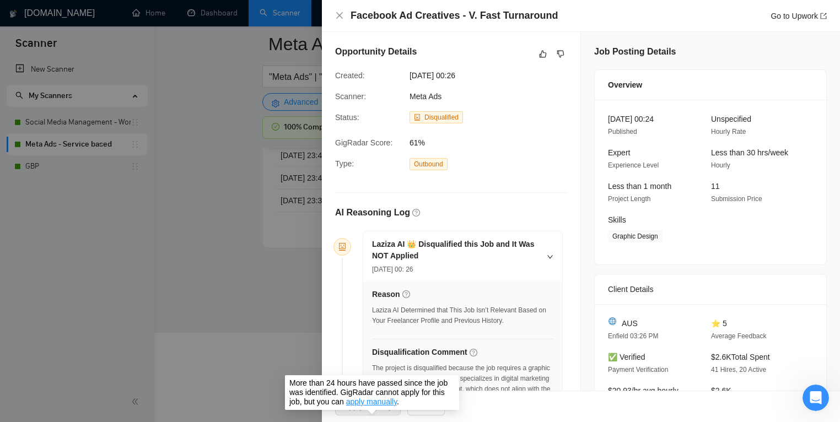
click at [358, 404] on span "Apply Anyway" at bounding box center [371, 407] width 72 height 18
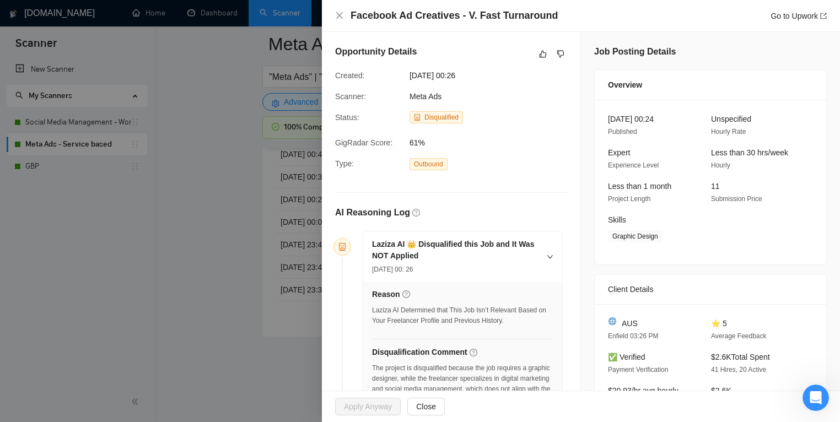
click at [228, 353] on div at bounding box center [420, 211] width 840 height 422
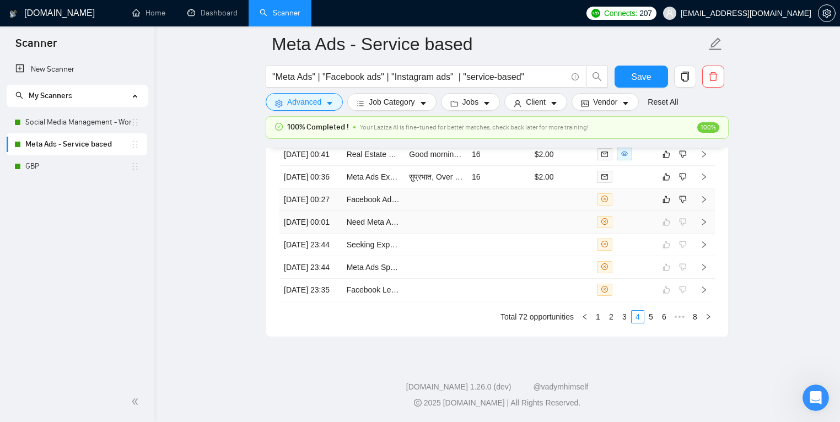
scroll to position [3423, 0]
click at [679, 203] on icon "dislike" at bounding box center [682, 199] width 7 height 7
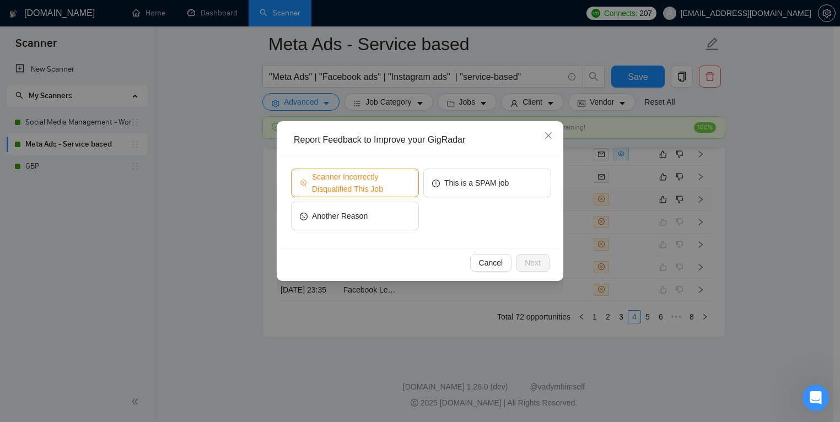
click at [380, 180] on span "Scanner Incorrectly Disqualified This Job" at bounding box center [361, 183] width 98 height 24
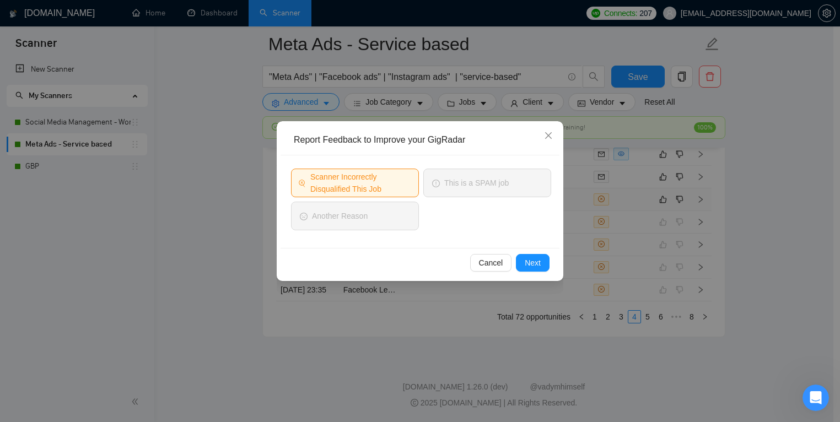
click at [536, 252] on div "Cancel Next" at bounding box center [419, 262] width 279 height 29
click at [535, 256] on button "Next" at bounding box center [533, 263] width 34 height 18
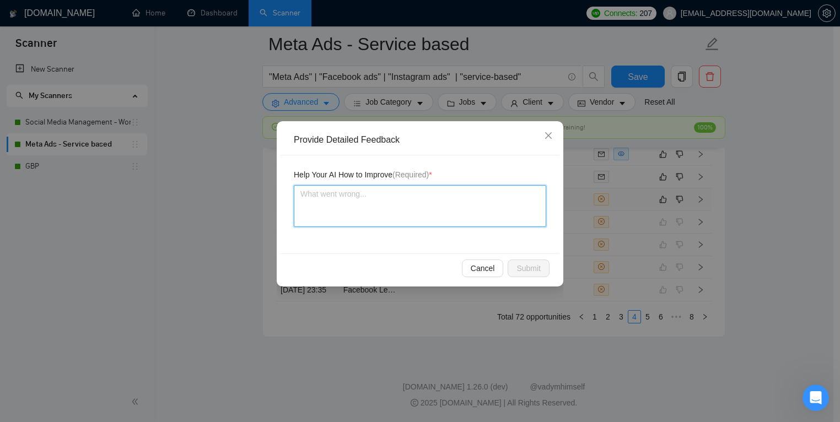
click at [388, 209] on textarea at bounding box center [420, 206] width 252 height 42
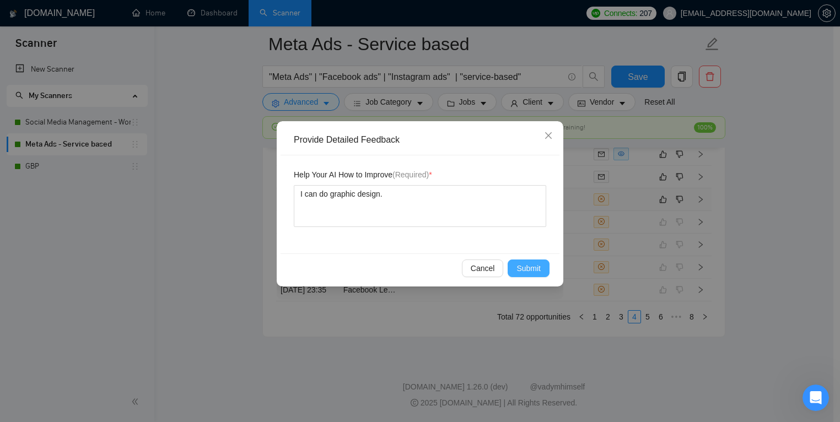
click at [531, 269] on span "Submit" at bounding box center [528, 268] width 24 height 12
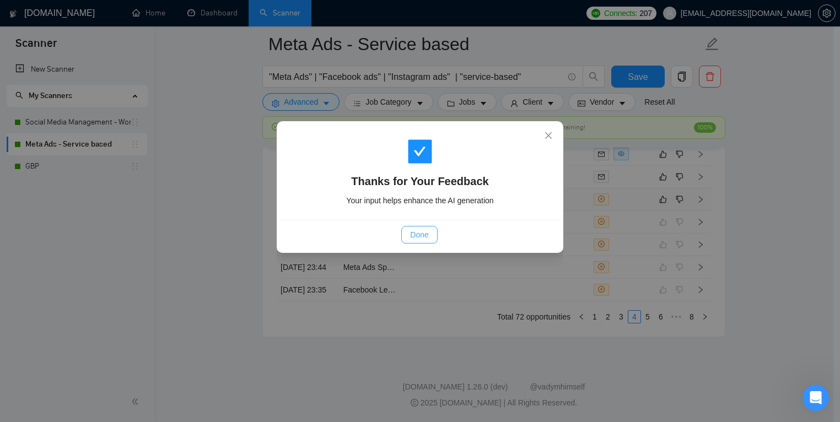
click at [431, 234] on button "Done" at bounding box center [419, 235] width 36 height 18
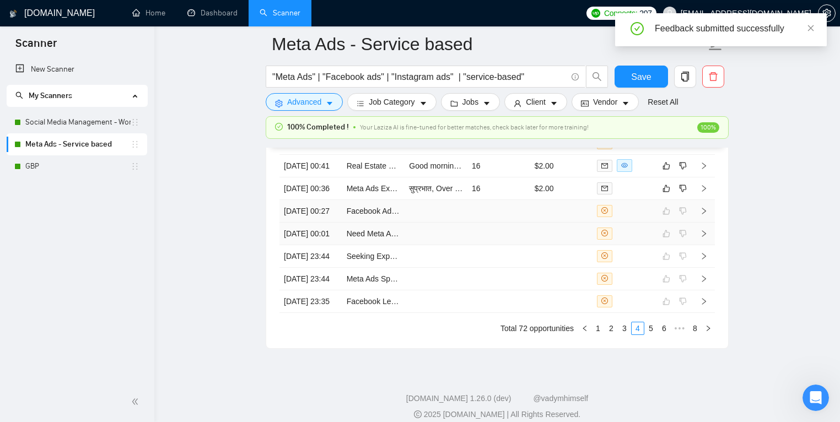
scroll to position [3268, 0]
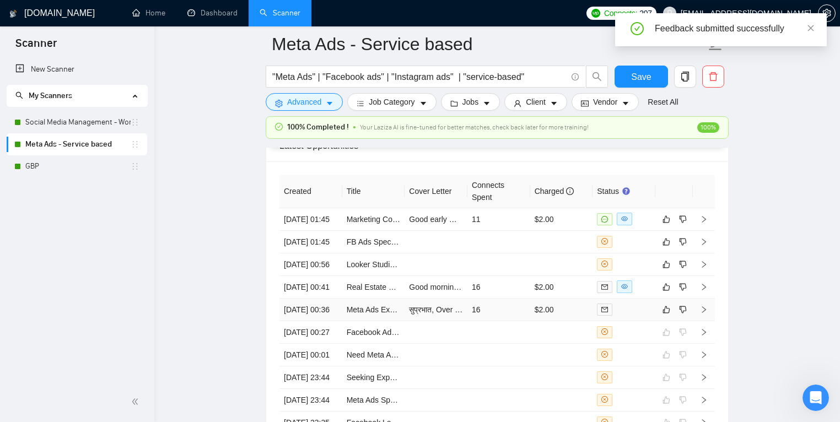
click at [505, 321] on td "16" at bounding box center [498, 310] width 63 height 23
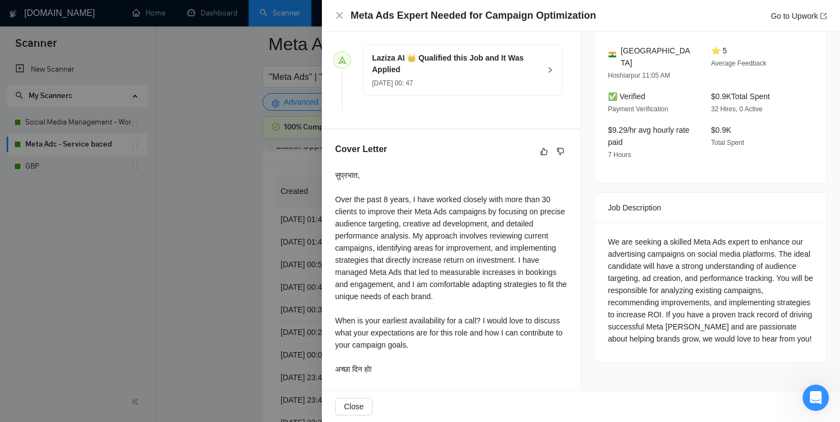
scroll to position [302, 0]
drag, startPoint x: 205, startPoint y: 253, endPoint x: 217, endPoint y: 253, distance: 12.1
click at [205, 253] on div at bounding box center [420, 211] width 840 height 422
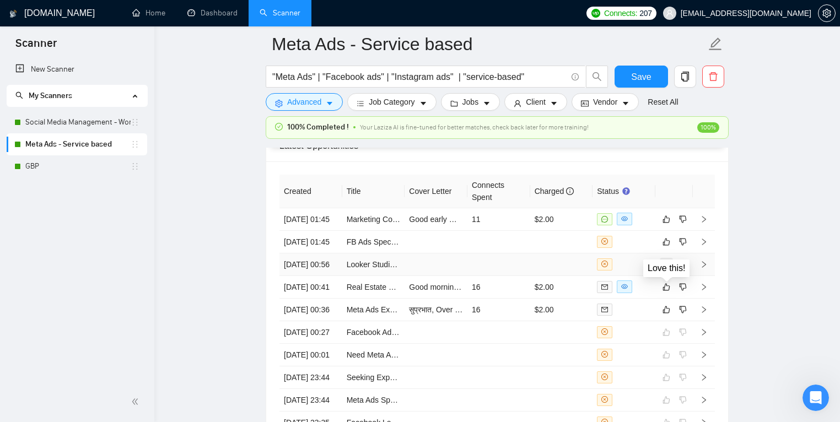
click at [669, 269] on icon "like" at bounding box center [666, 264] width 8 height 9
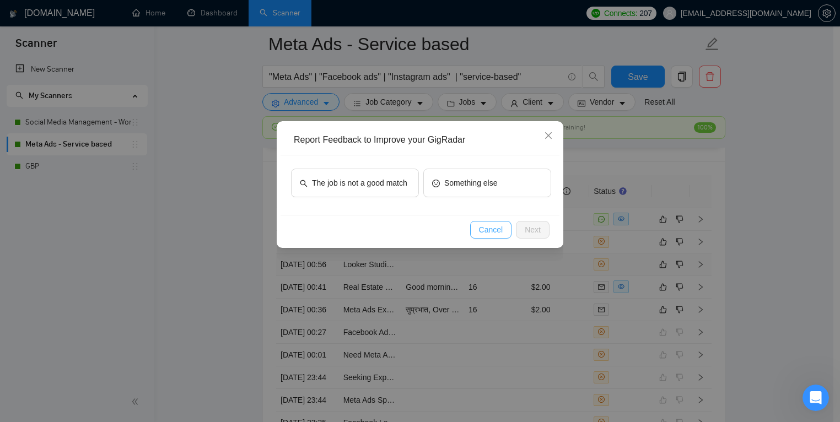
click at [488, 224] on span "Cancel" at bounding box center [491, 230] width 24 height 12
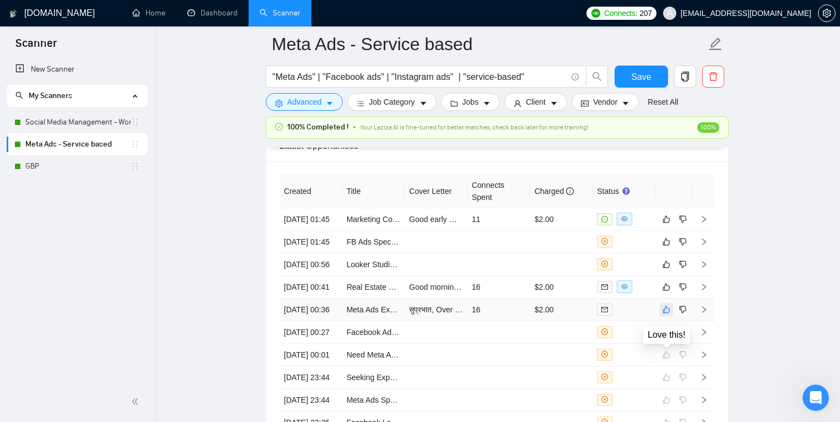
click at [665, 314] on icon "like" at bounding box center [666, 309] width 8 height 9
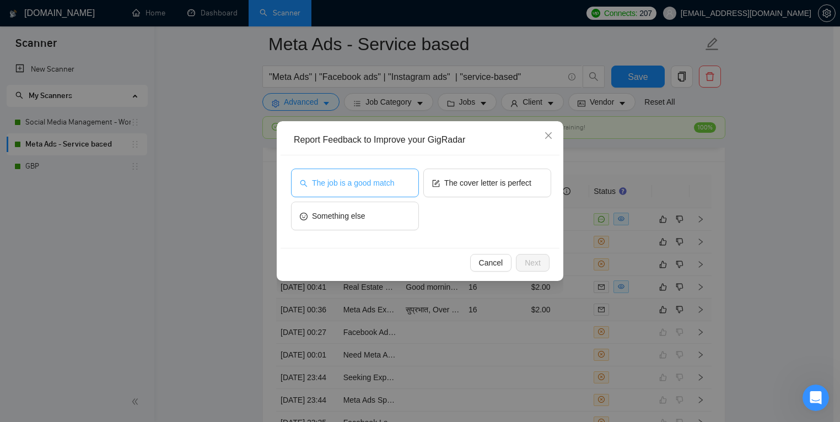
click at [364, 188] on span "The job is a good match" at bounding box center [353, 183] width 82 height 12
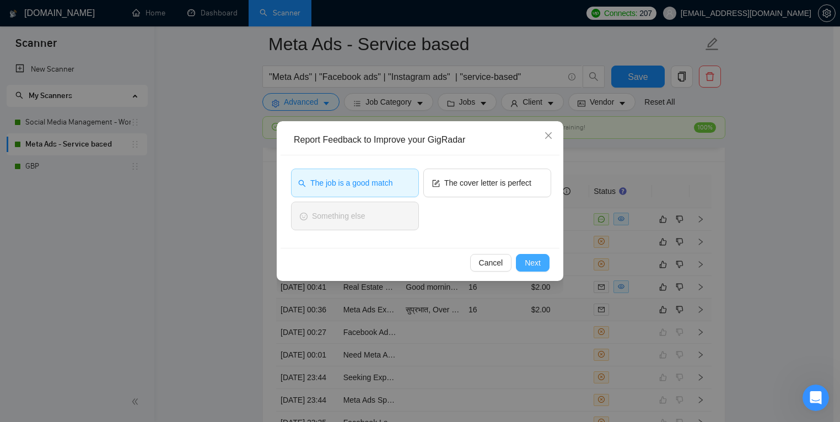
click at [535, 263] on span "Next" at bounding box center [532, 263] width 16 height 12
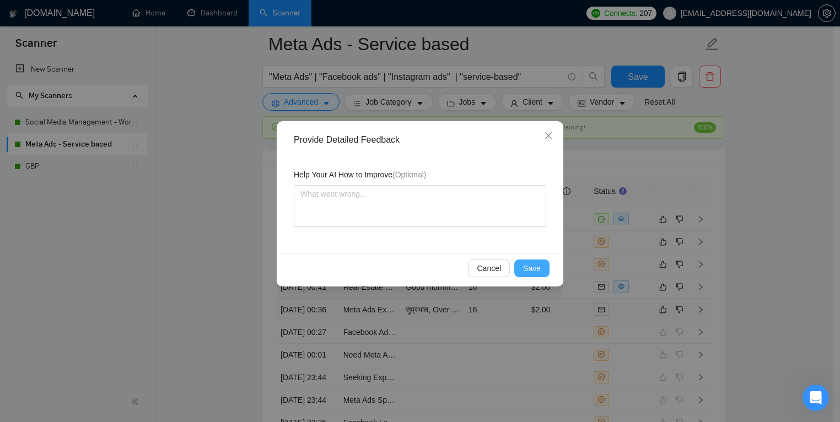
click at [529, 269] on span "Save" at bounding box center [532, 268] width 18 height 12
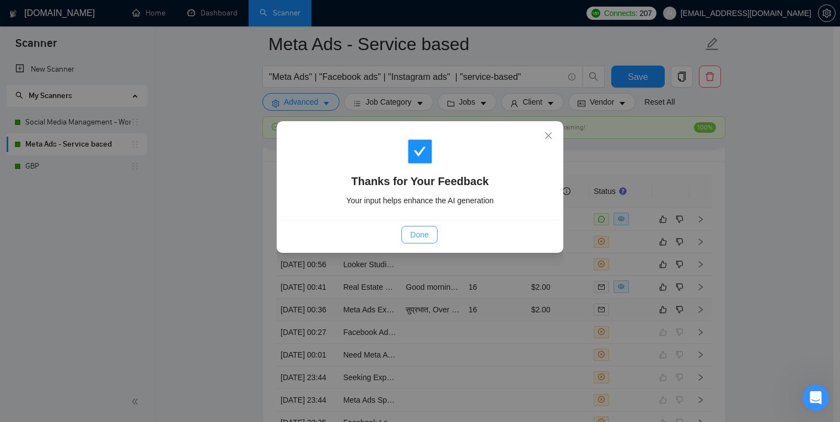
click at [411, 236] on span "Done" at bounding box center [419, 235] width 18 height 12
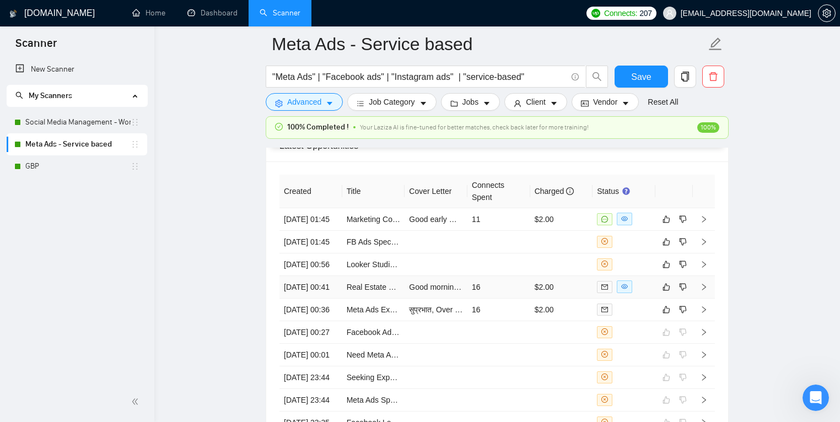
click at [513, 299] on td "16" at bounding box center [498, 287] width 63 height 23
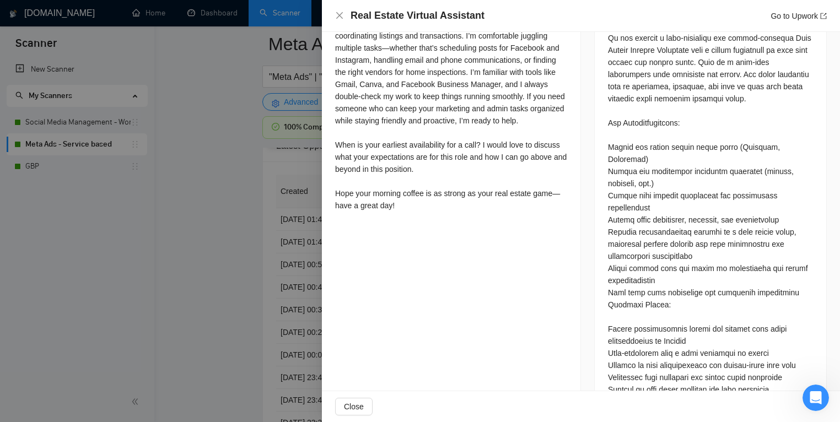
scroll to position [663, 0]
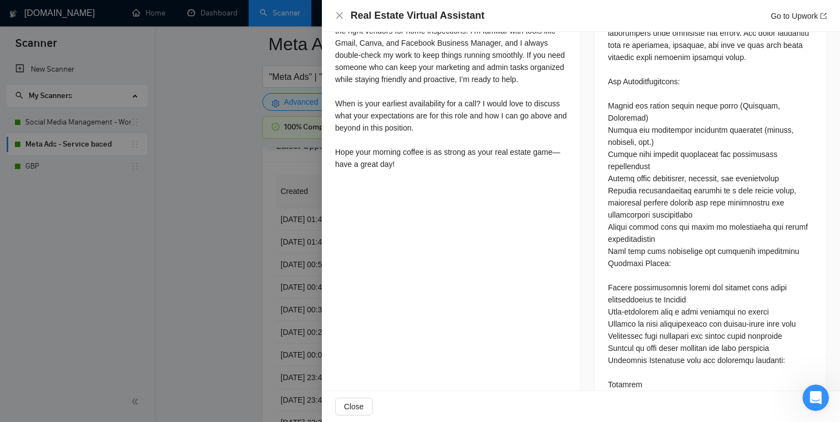
click at [233, 290] on div at bounding box center [420, 211] width 840 height 422
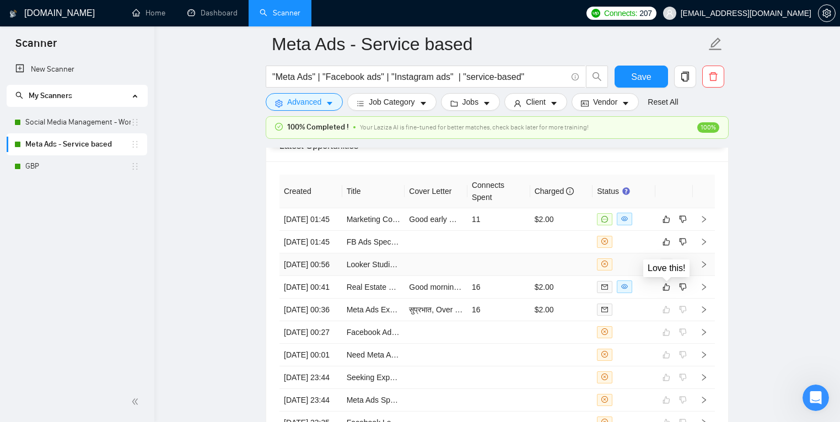
click at [667, 269] on icon "like" at bounding box center [666, 264] width 8 height 9
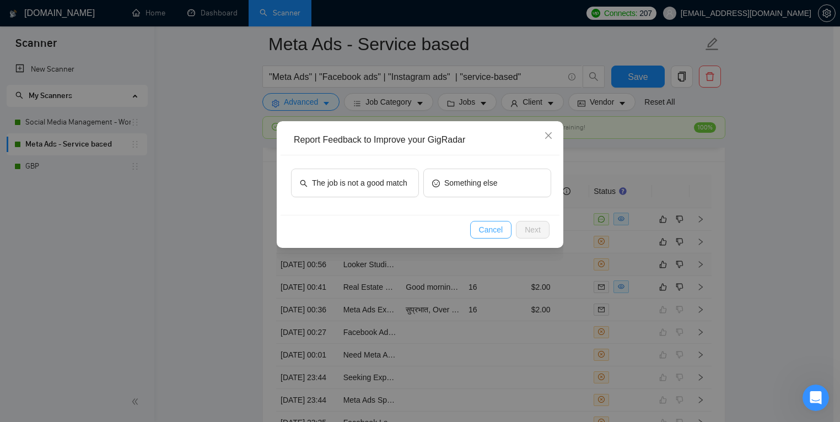
click at [504, 224] on button "Cancel" at bounding box center [491, 230] width 42 height 18
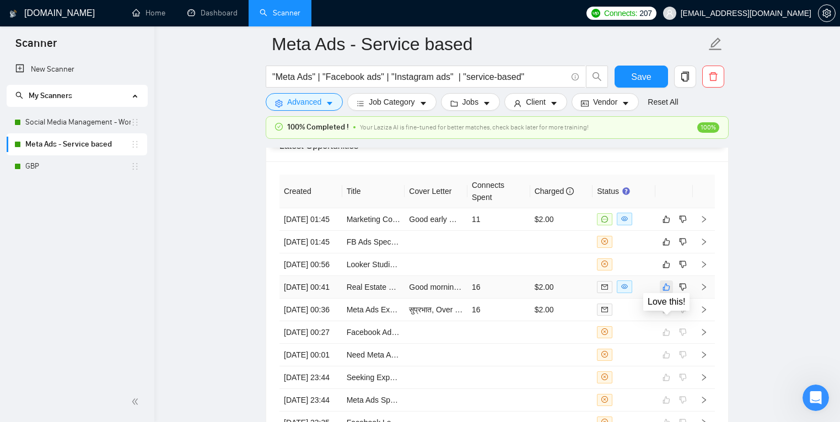
click at [670, 294] on button "button" at bounding box center [665, 286] width 13 height 13
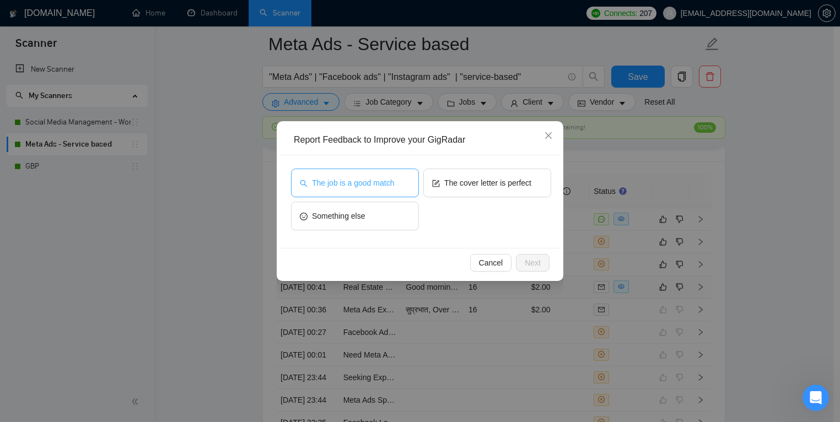
click at [389, 181] on span "The job is a good match" at bounding box center [353, 183] width 82 height 12
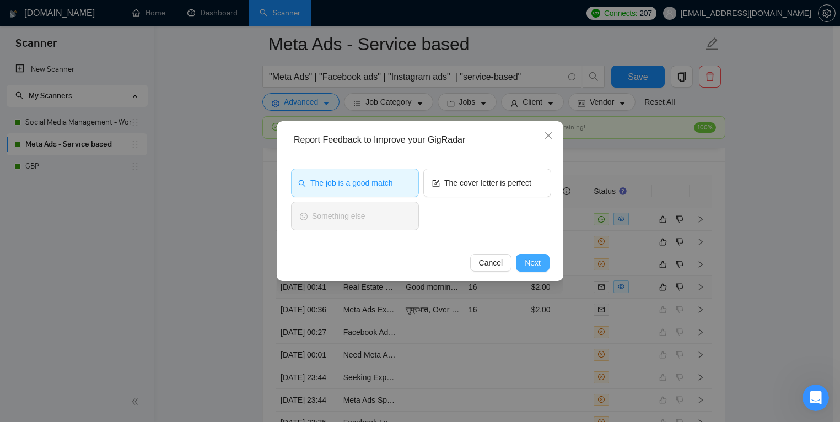
click at [523, 258] on button "Next" at bounding box center [533, 263] width 34 height 18
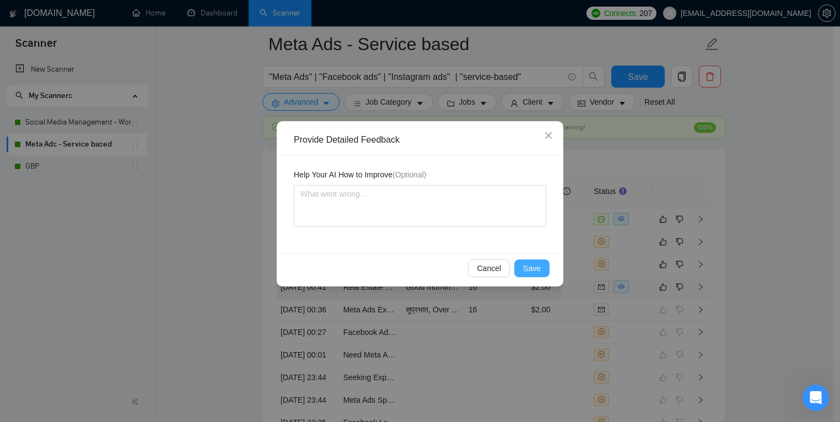
click at [528, 263] on span "Save" at bounding box center [532, 268] width 18 height 12
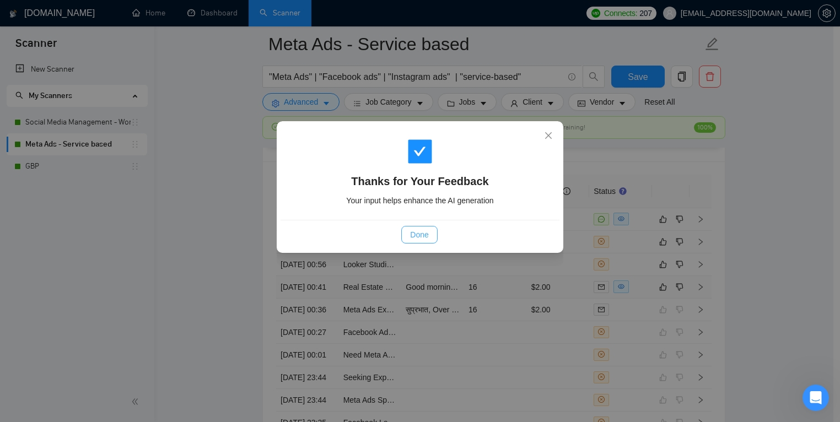
click at [423, 237] on span "Done" at bounding box center [419, 235] width 18 height 12
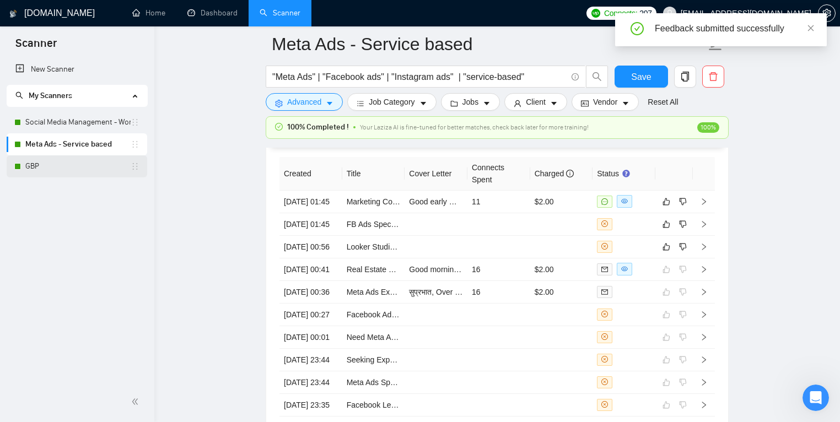
click at [34, 164] on link "GBP" at bounding box center [77, 166] width 105 height 22
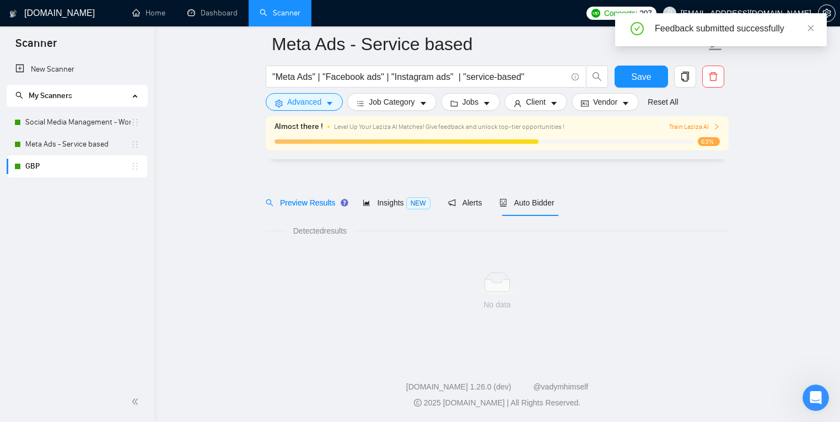
scroll to position [2, 0]
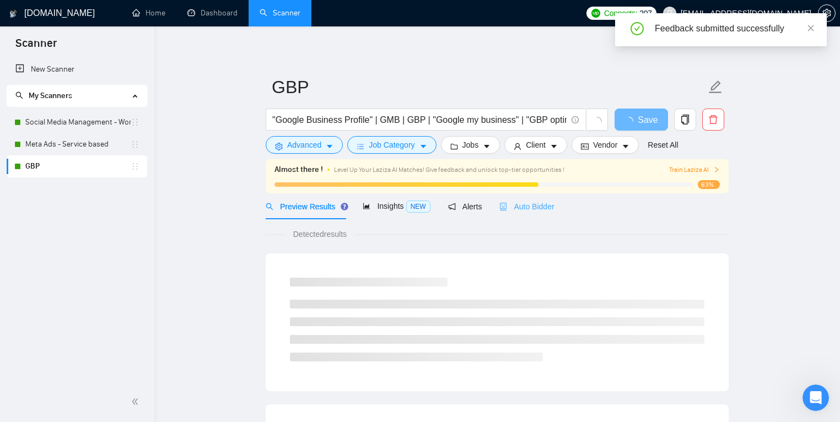
click at [554, 216] on div "Auto Bidder" at bounding box center [526, 206] width 55 height 26
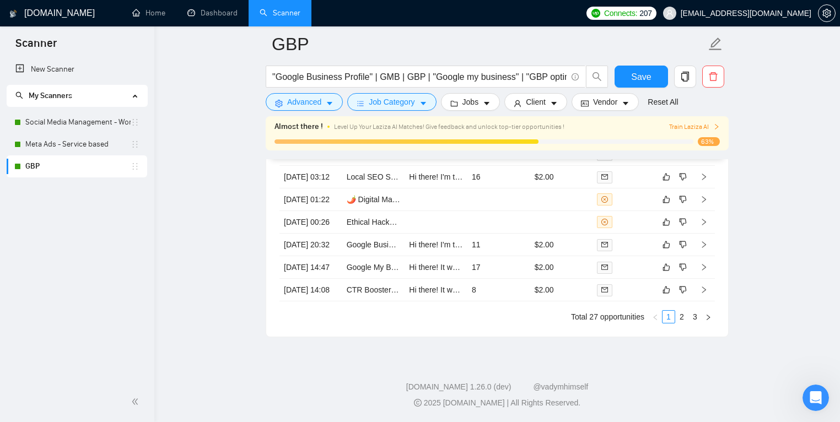
scroll to position [3152, 0]
click at [489, 188] on td at bounding box center [498, 199] width 63 height 23
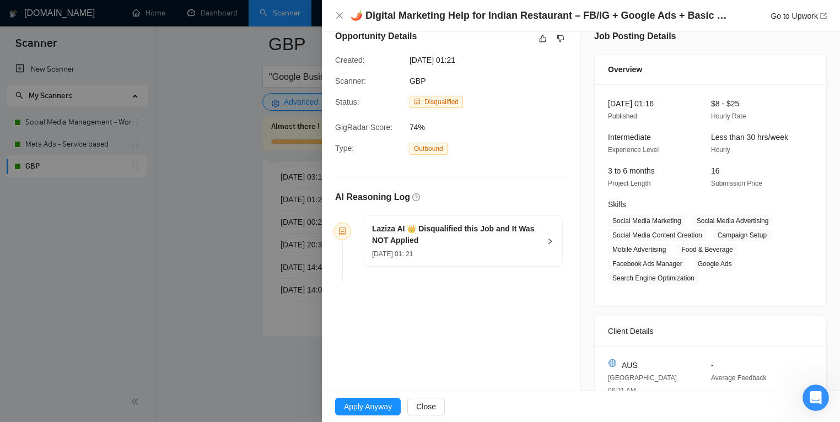
scroll to position [137, 0]
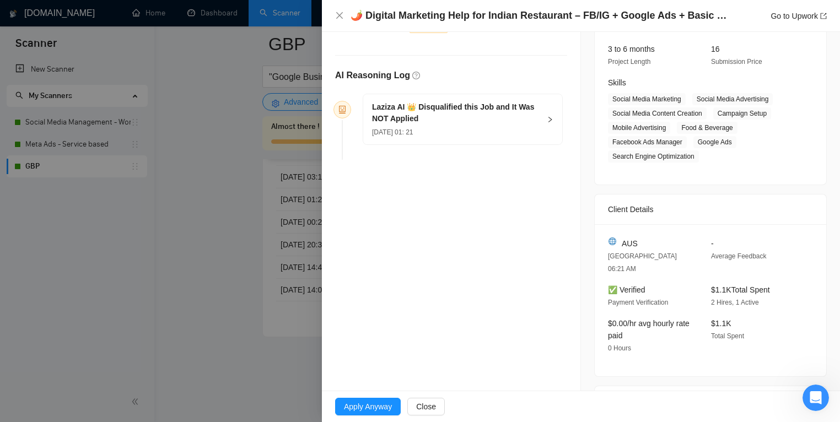
click at [537, 124] on div "Laziza AI 👑 Disqualified this Job and It Was NOT Applied 15 Aug, 2025 01: 21" at bounding box center [462, 119] width 199 height 50
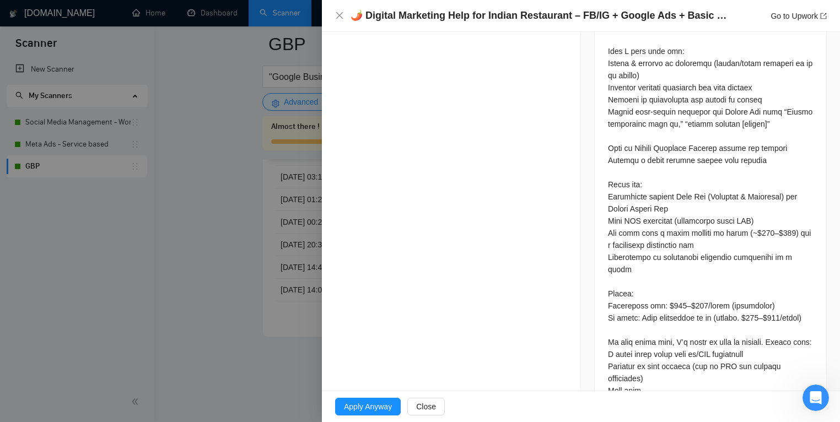
scroll to position [665, 0]
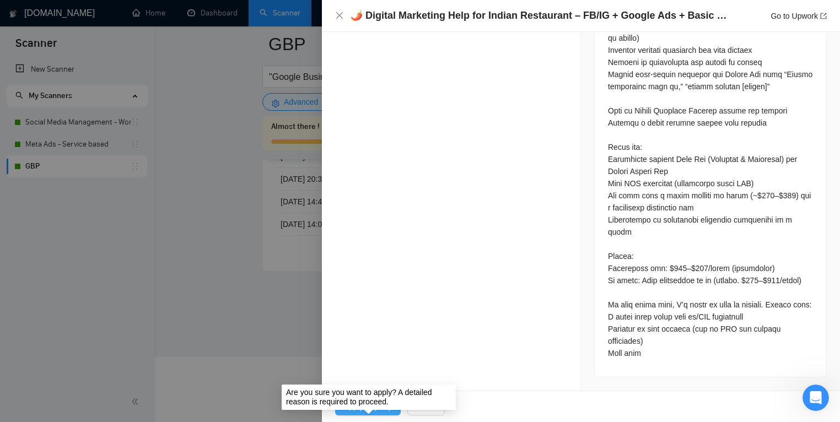
click at [375, 409] on span "Apply Anyway" at bounding box center [368, 407] width 48 height 12
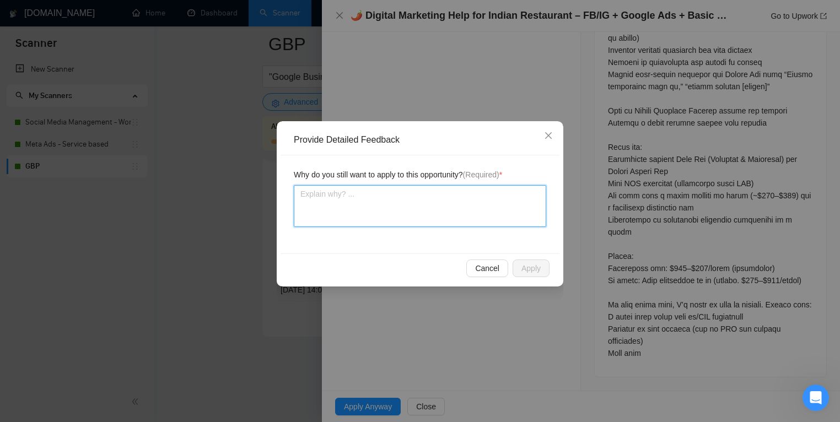
click at [414, 218] on textarea at bounding box center [420, 206] width 252 height 42
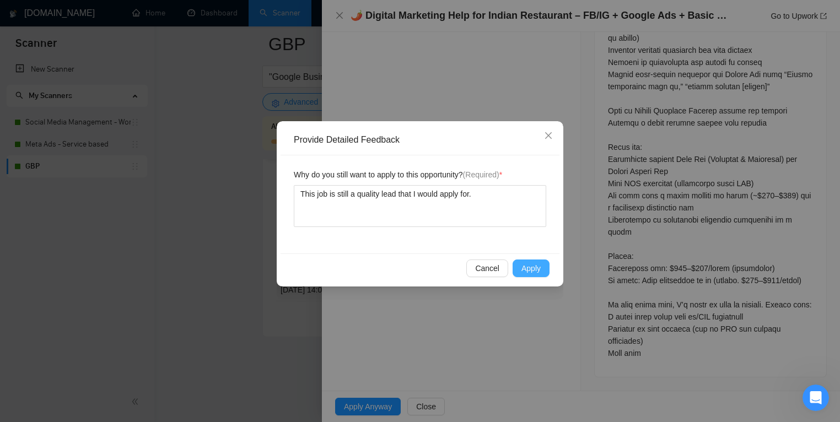
click at [545, 272] on button "Apply" at bounding box center [530, 268] width 37 height 18
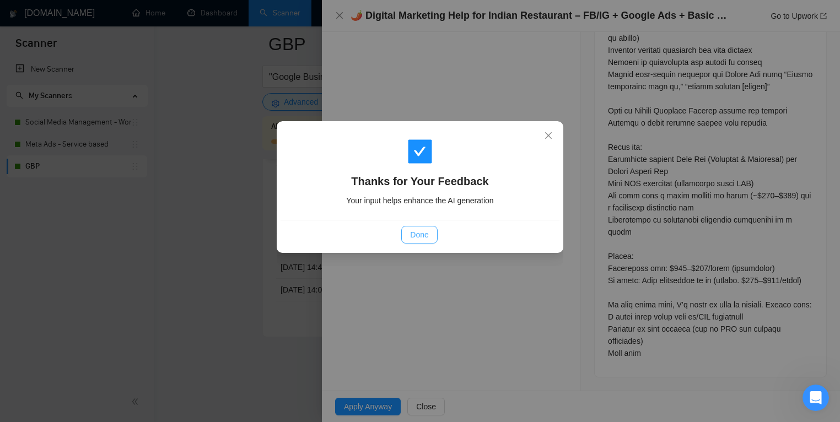
click at [433, 239] on button "Done" at bounding box center [419, 235] width 36 height 18
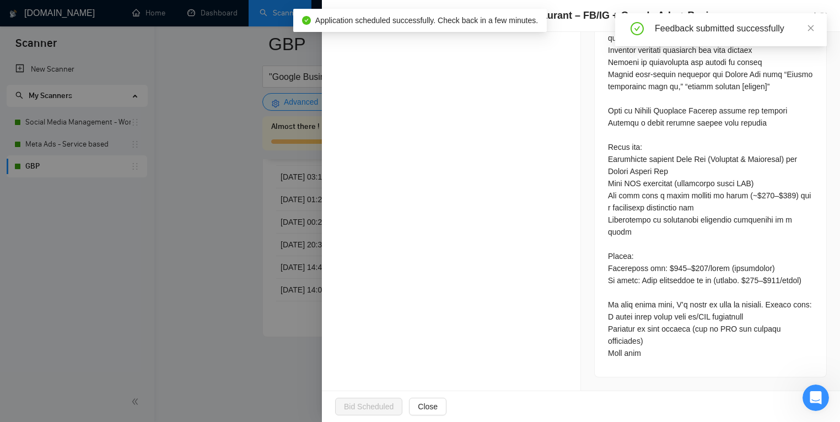
click at [210, 266] on div at bounding box center [420, 211] width 840 height 422
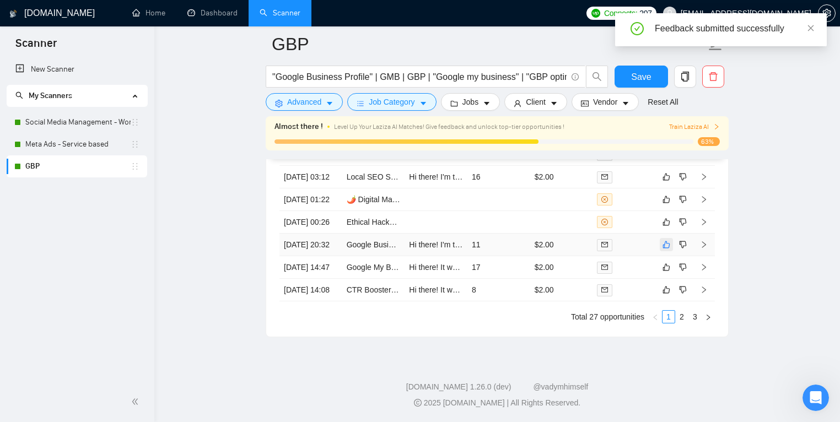
scroll to position [1793, 0]
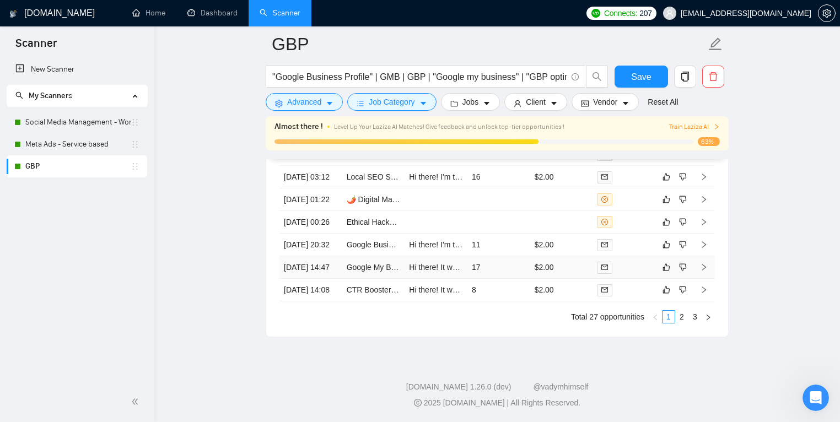
click at [492, 263] on td "17" at bounding box center [498, 267] width 63 height 23
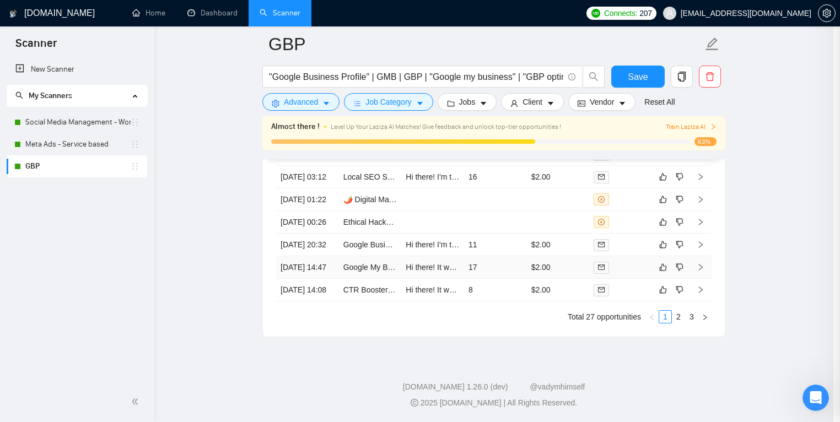
scroll to position [350, 0]
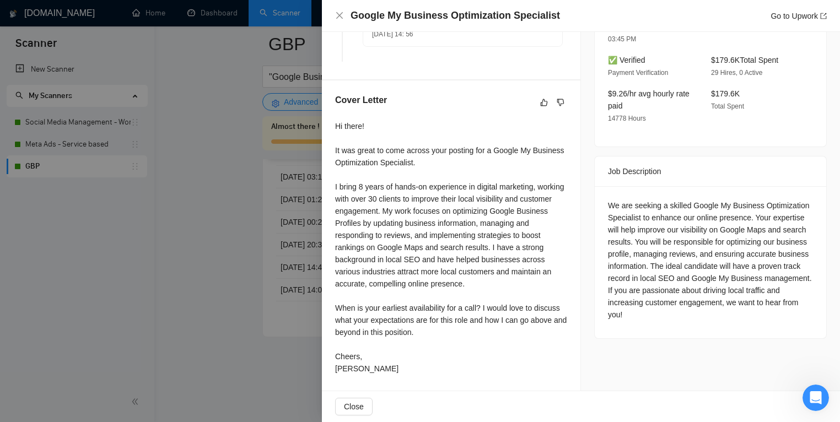
click at [222, 284] on div at bounding box center [420, 211] width 840 height 422
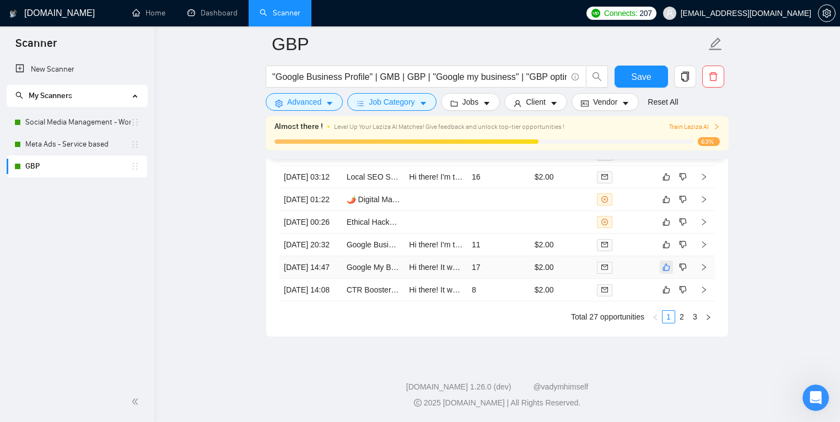
click at [668, 272] on icon "like" at bounding box center [666, 267] width 8 height 9
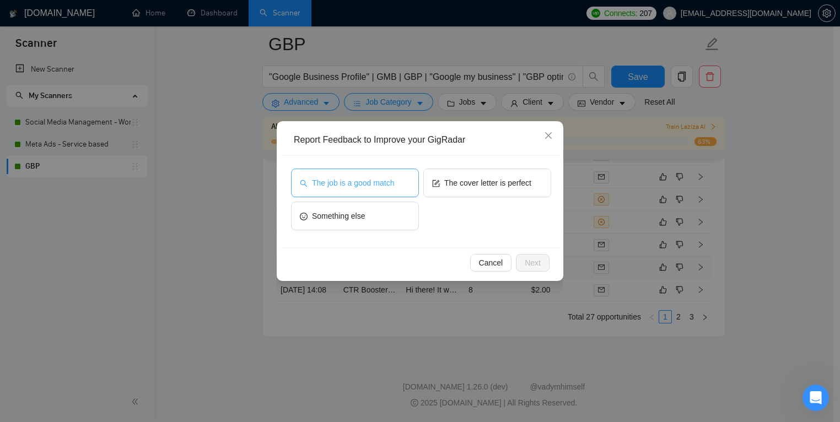
click at [381, 185] on span "The job is a good match" at bounding box center [353, 183] width 82 height 12
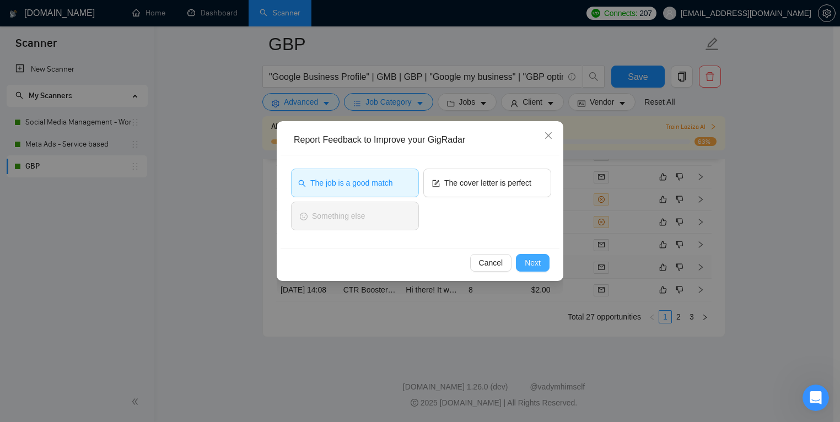
click at [530, 260] on span "Next" at bounding box center [532, 263] width 16 height 12
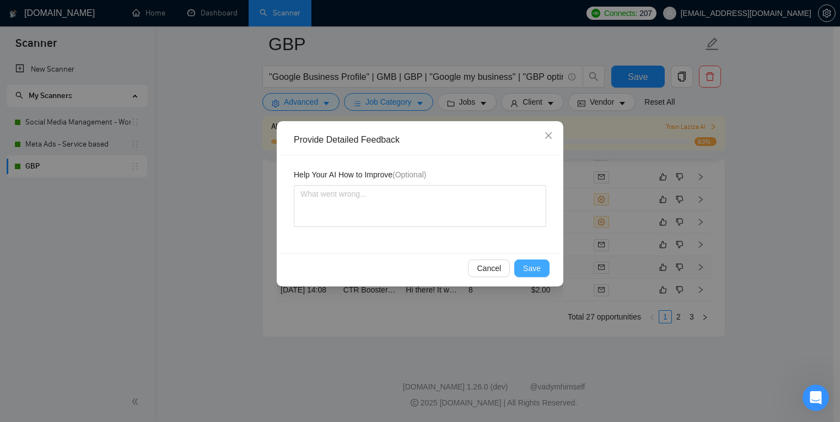
click at [532, 272] on span "Save" at bounding box center [532, 268] width 18 height 12
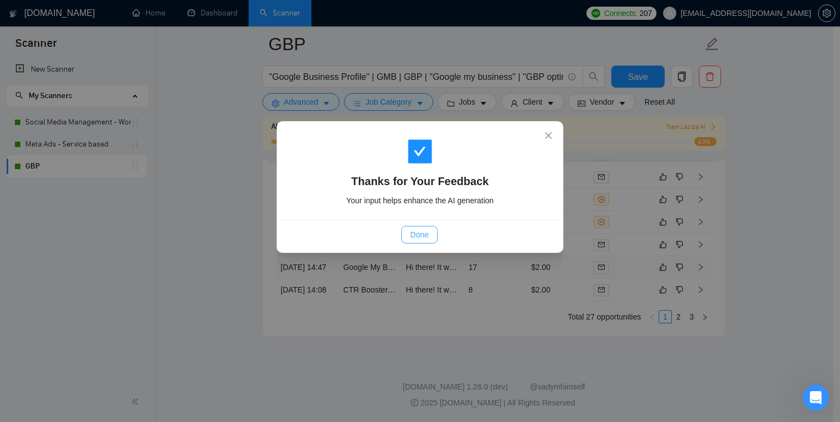
click at [419, 229] on span "Done" at bounding box center [419, 235] width 18 height 12
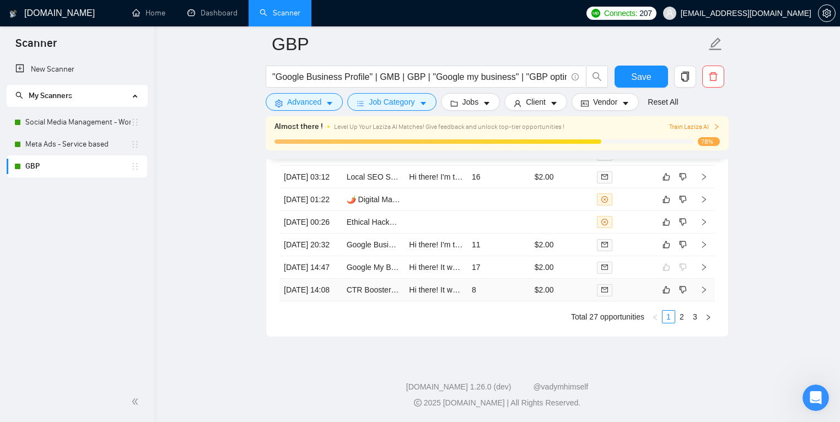
scroll to position [3063, 0]
click at [511, 309] on div "Created Title Cover Letter Connects Spent Charged Status 15 Aug, 2025 08:28 Gmb…" at bounding box center [496, 183] width 435 height 282
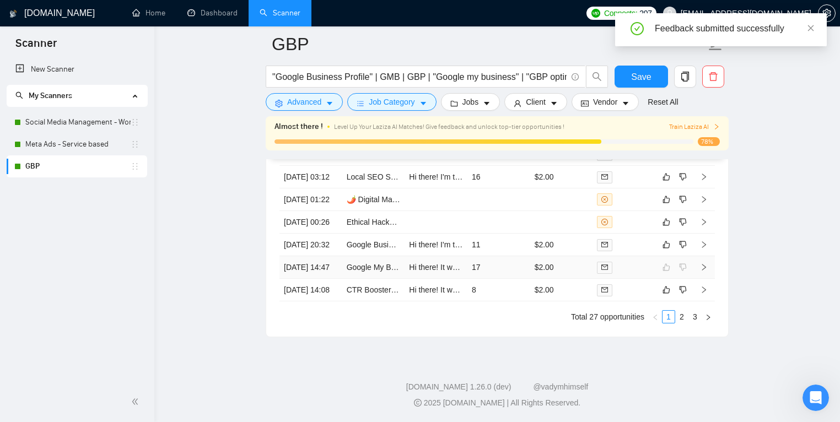
click at [517, 283] on tbody "15 Aug, 2025 08:28 Gmb listing Hi there! I'm thrilled to see your job opportuni…" at bounding box center [496, 188] width 435 height 226
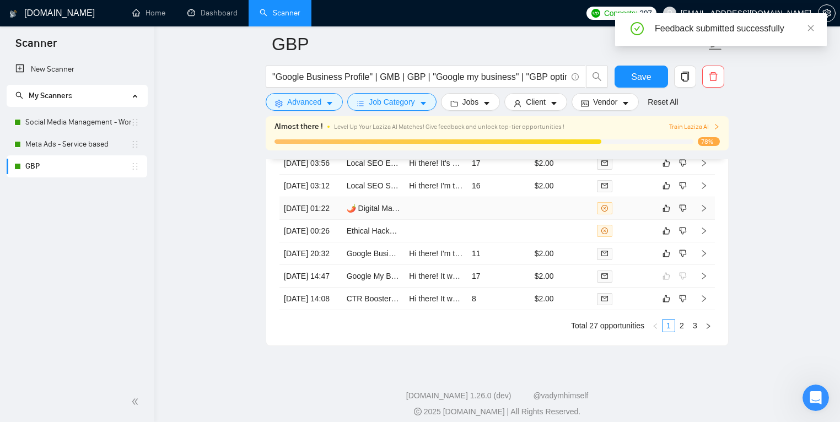
click at [507, 220] on td at bounding box center [498, 208] width 63 height 23
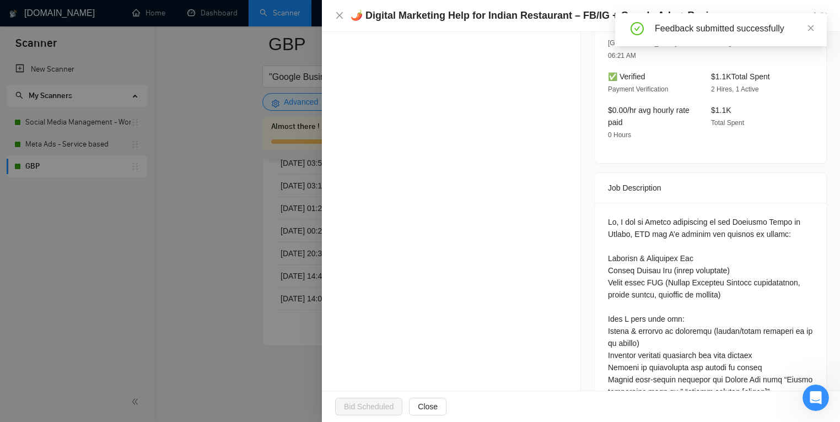
click at [205, 263] on div at bounding box center [420, 211] width 840 height 422
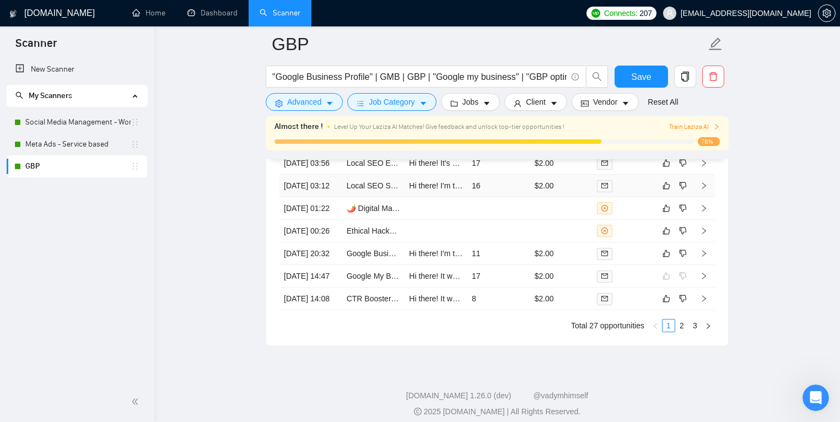
click at [510, 197] on td "16" at bounding box center [498, 186] width 63 height 23
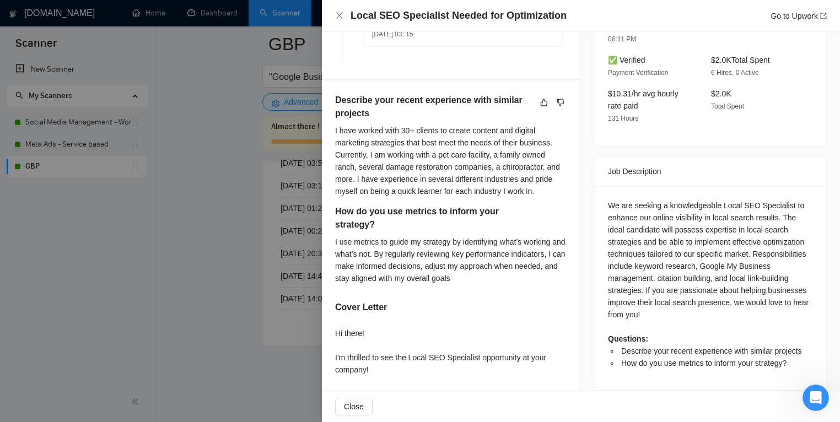
click at [252, 256] on div at bounding box center [420, 211] width 840 height 422
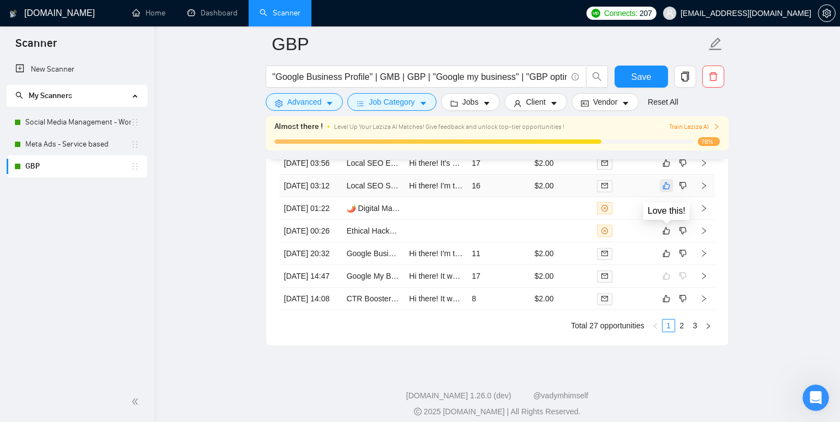
click at [665, 190] on icon "like" at bounding box center [666, 185] width 7 height 7
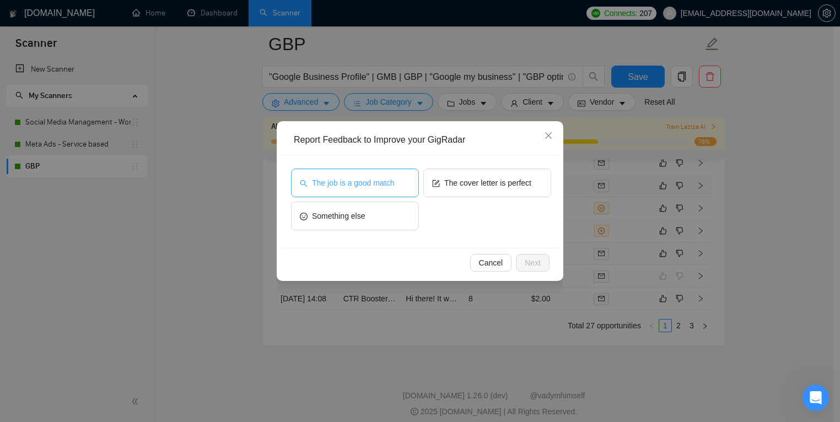
click at [381, 183] on span "The job is a good match" at bounding box center [353, 183] width 82 height 12
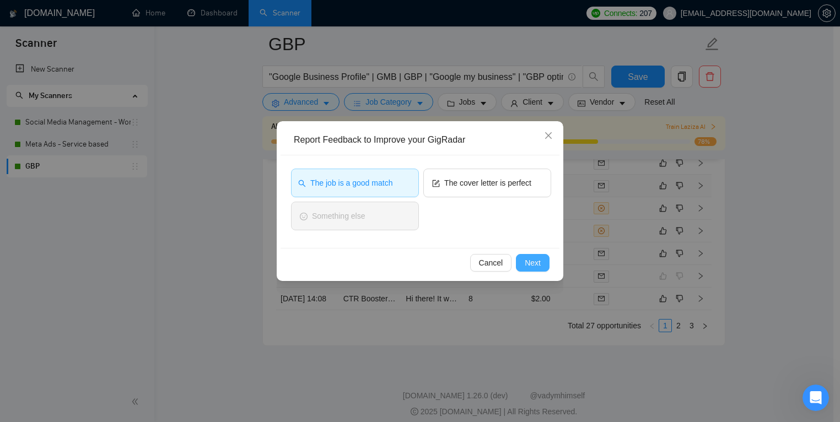
click at [539, 267] on span "Next" at bounding box center [532, 263] width 16 height 12
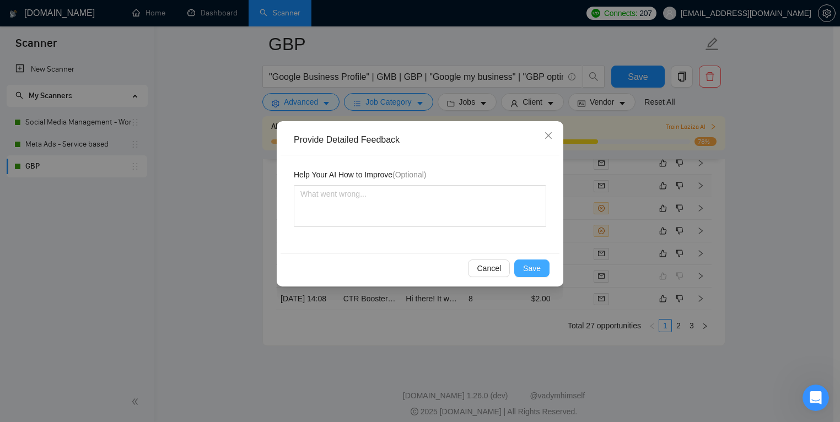
click at [532, 270] on span "Save" at bounding box center [532, 268] width 18 height 12
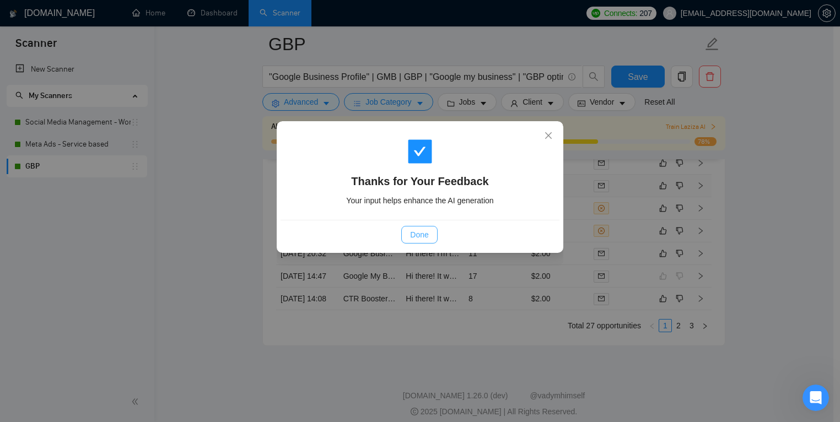
click at [417, 232] on span "Done" at bounding box center [419, 235] width 18 height 12
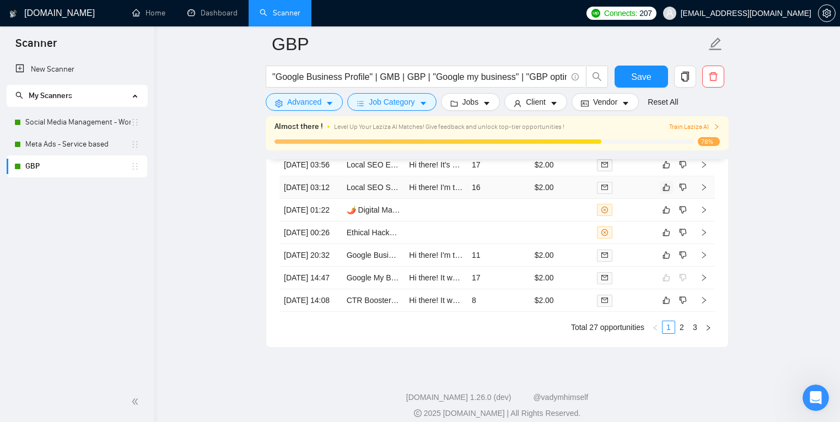
scroll to position [3061, 0]
click at [508, 177] on td "17" at bounding box center [498, 165] width 63 height 23
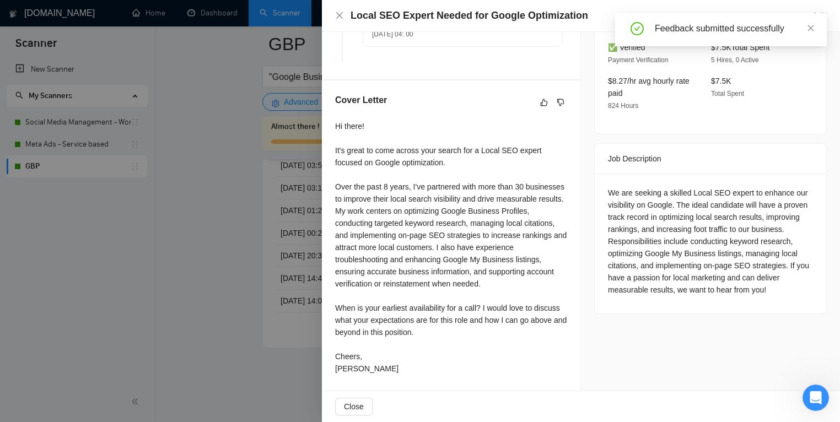
click at [220, 274] on div at bounding box center [420, 211] width 840 height 422
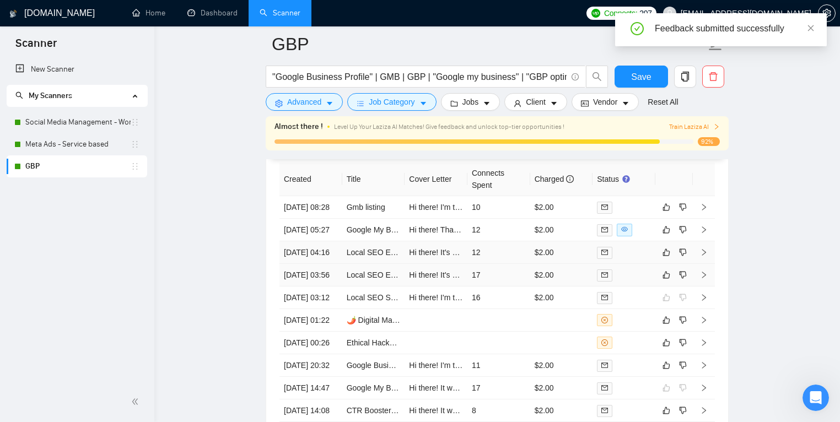
scroll to position [2907, 0]
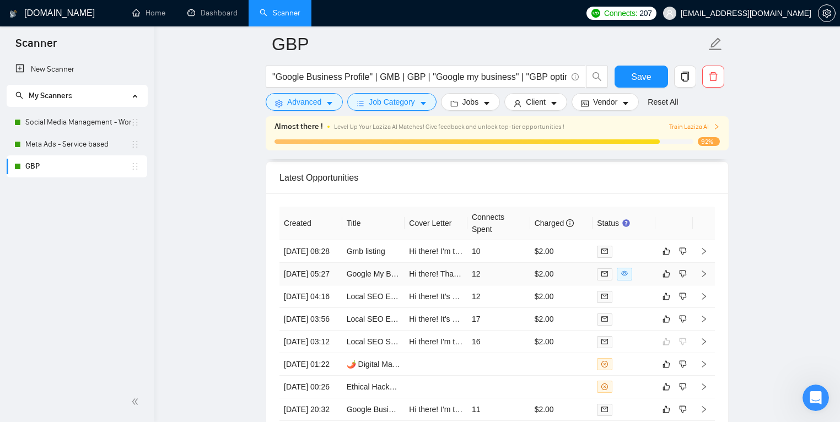
click at [502, 278] on td "12" at bounding box center [498, 274] width 63 height 23
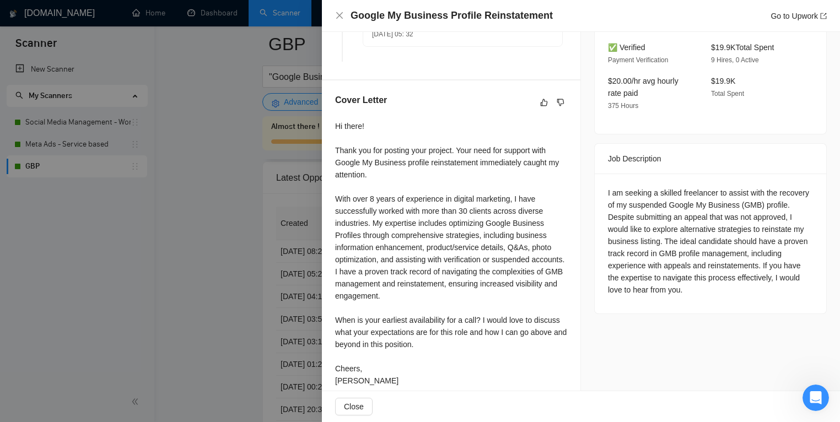
click at [223, 272] on div at bounding box center [420, 211] width 840 height 422
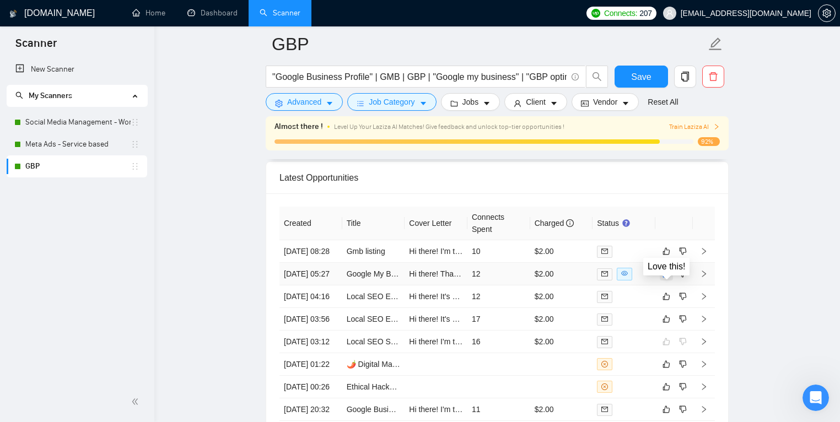
click at [668, 278] on icon "like" at bounding box center [666, 273] width 8 height 9
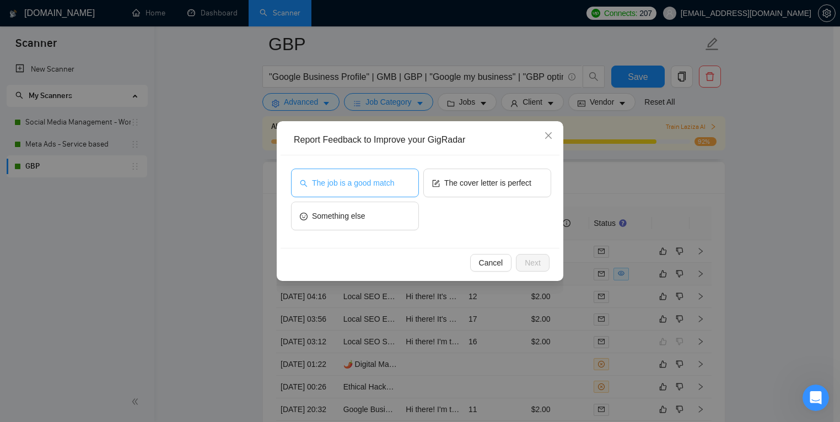
click at [389, 181] on span "The job is a good match" at bounding box center [353, 183] width 82 height 12
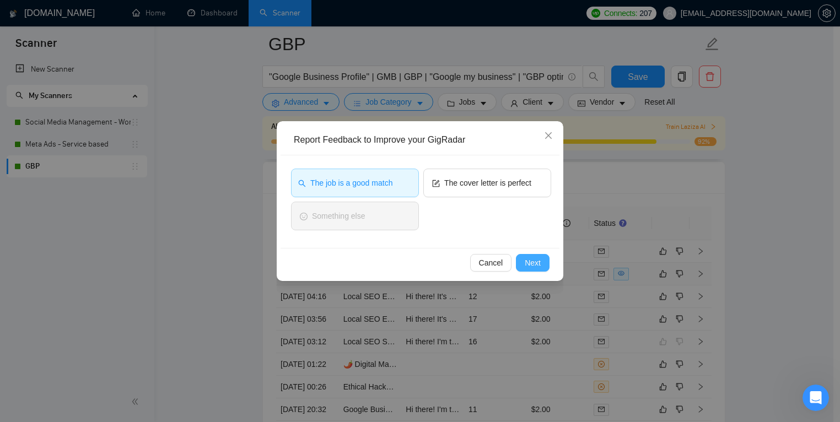
click at [537, 264] on span "Next" at bounding box center [532, 263] width 16 height 12
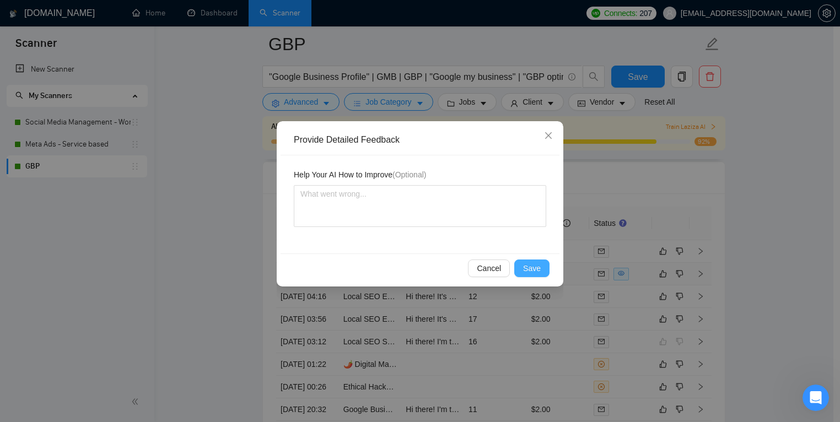
click at [535, 273] on span "Save" at bounding box center [532, 268] width 18 height 12
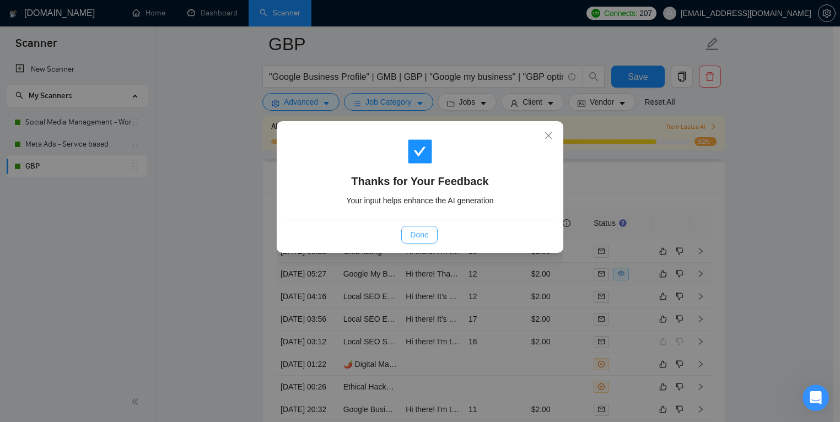
click at [414, 232] on span "Done" at bounding box center [419, 235] width 18 height 12
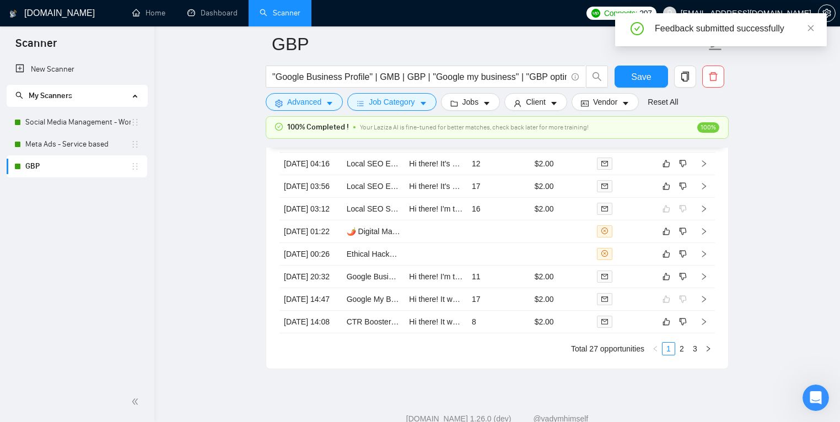
scroll to position [2926, 0]
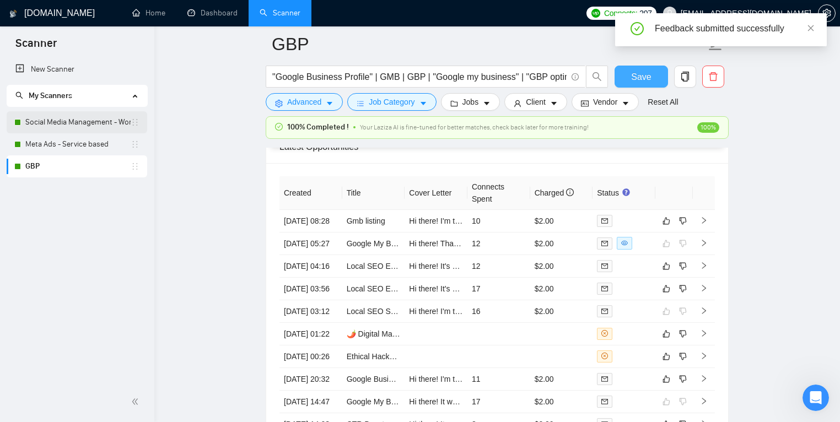
click at [640, 79] on span "Save" at bounding box center [641, 77] width 20 height 14
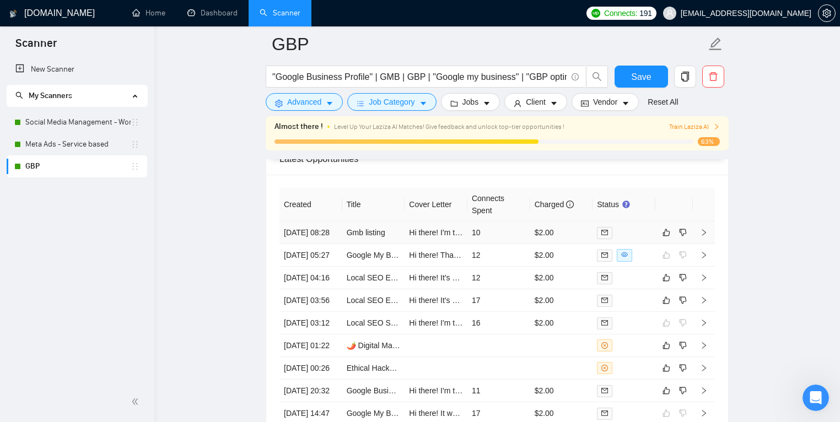
click at [496, 230] on td "10" at bounding box center [498, 232] width 63 height 23
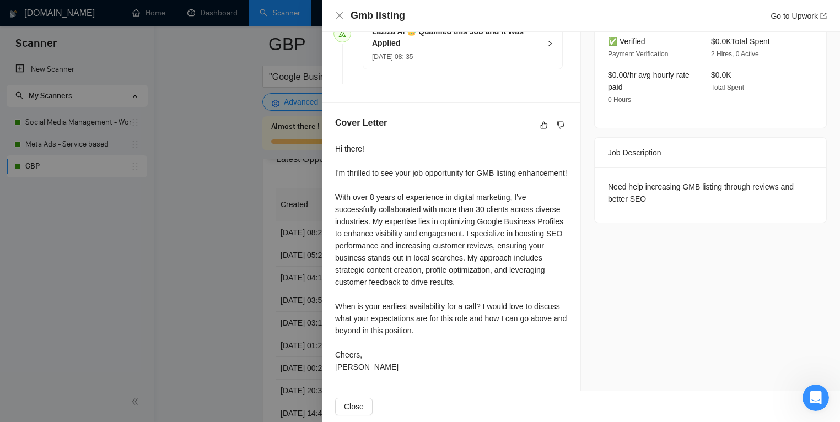
click at [158, 296] on div at bounding box center [420, 211] width 840 height 422
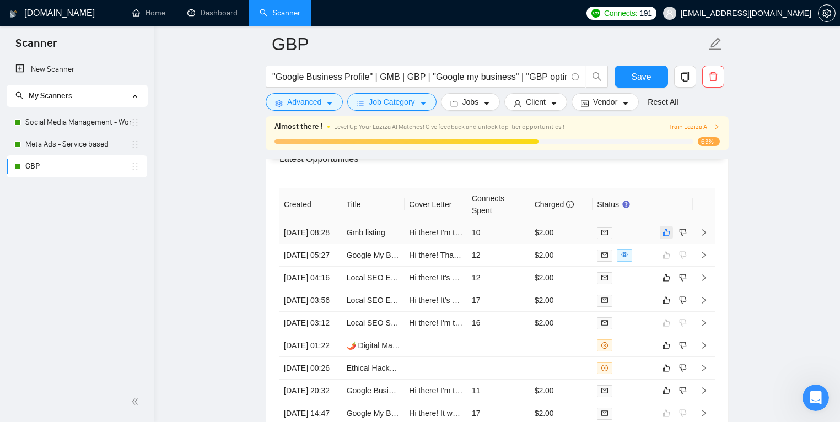
click at [667, 229] on icon "like" at bounding box center [666, 232] width 8 height 9
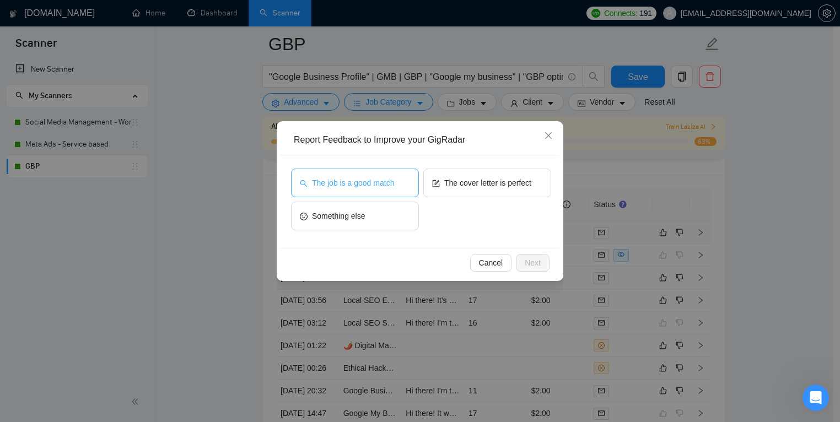
click at [378, 178] on span "The job is a good match" at bounding box center [353, 183] width 82 height 12
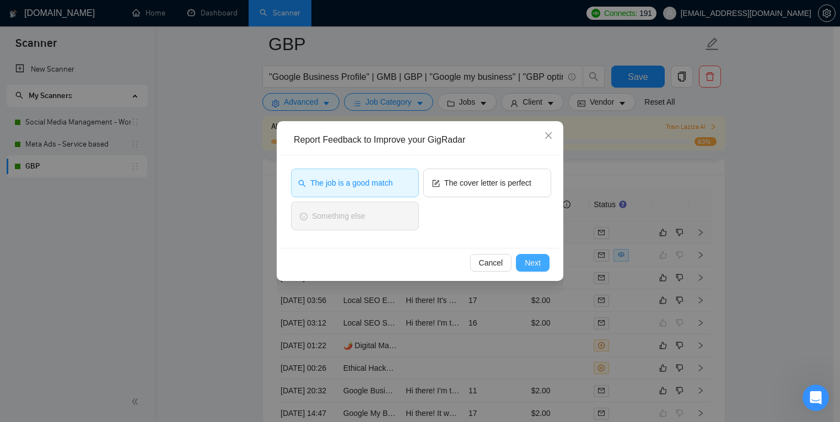
click at [547, 257] on button "Next" at bounding box center [533, 263] width 34 height 18
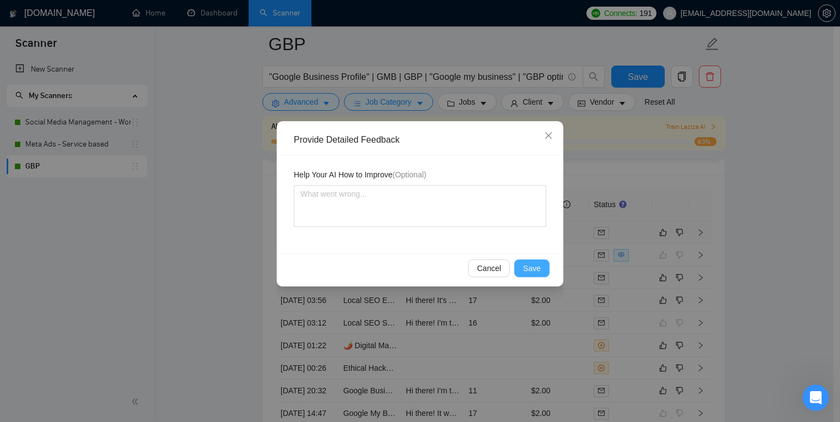
click at [533, 269] on span "Save" at bounding box center [532, 268] width 18 height 12
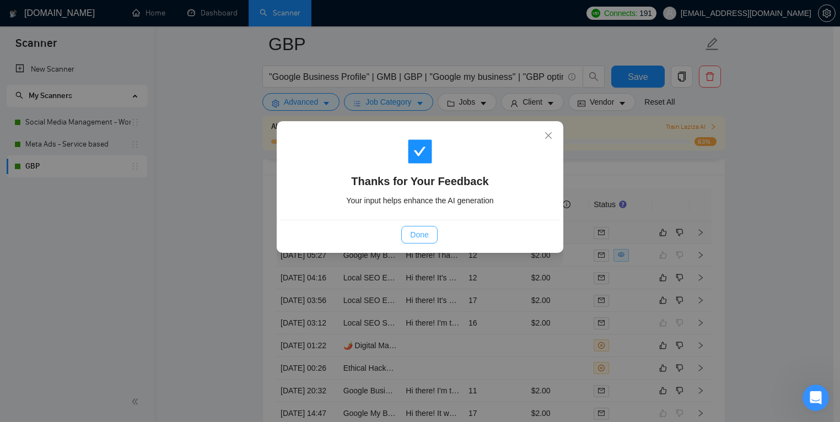
click at [404, 236] on button "Done" at bounding box center [419, 235] width 36 height 18
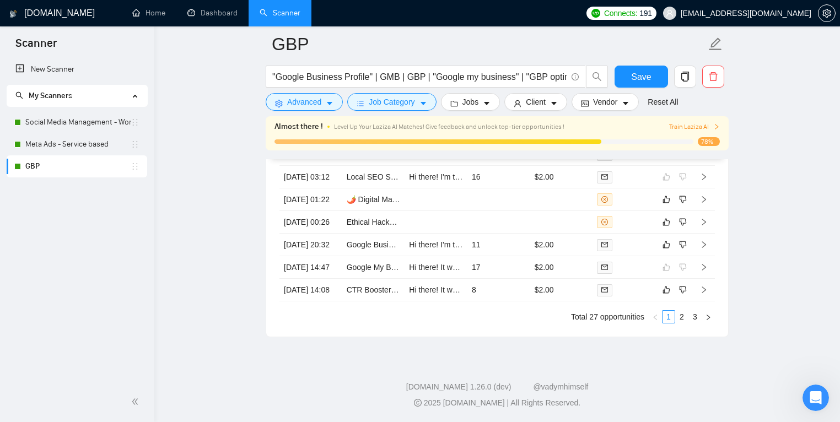
scroll to position [2972, 0]
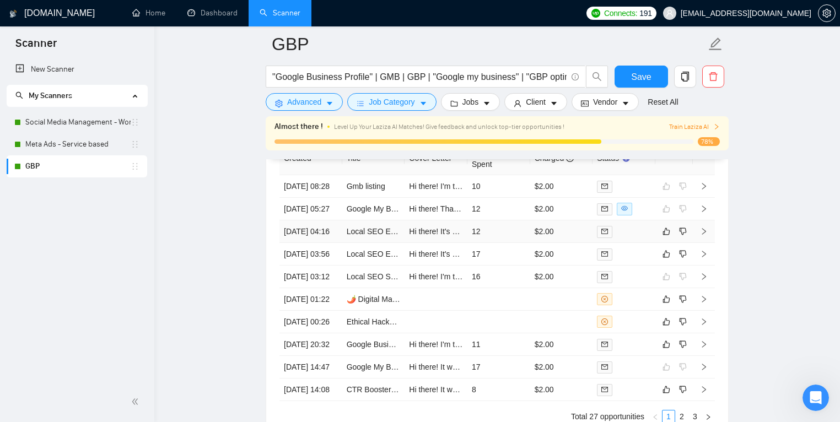
click at [515, 243] on td "12" at bounding box center [498, 231] width 63 height 23
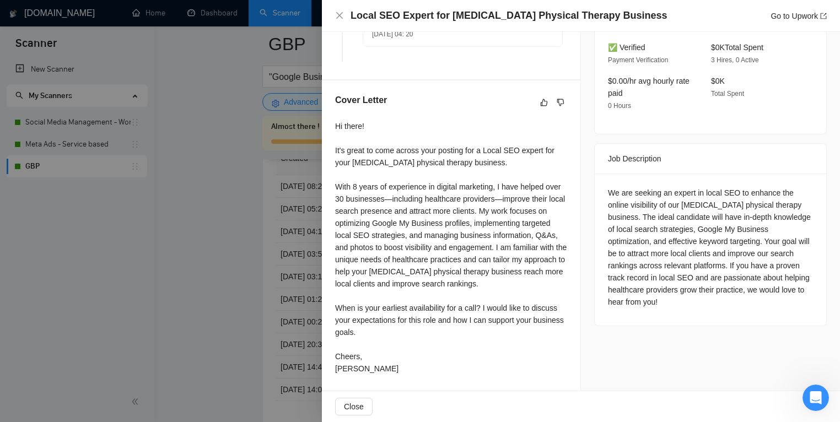
click at [232, 275] on div at bounding box center [420, 211] width 840 height 422
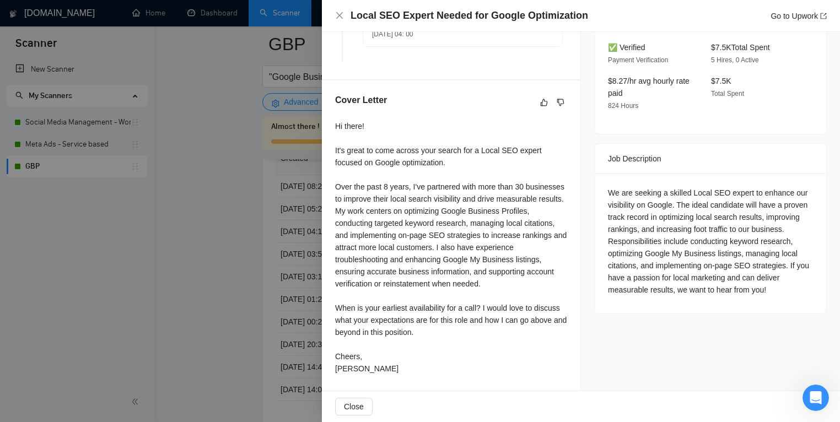
drag, startPoint x: 237, startPoint y: 309, endPoint x: 471, endPoint y: 277, distance: 235.7
click at [239, 308] on div at bounding box center [420, 211] width 840 height 422
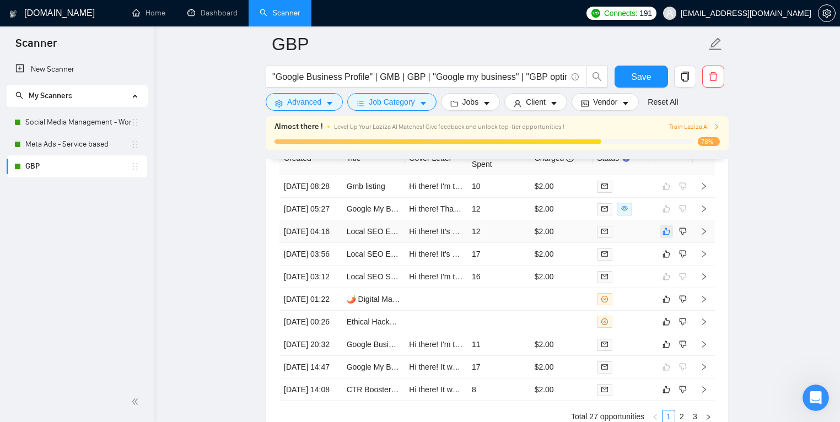
click at [663, 235] on icon "like" at bounding box center [666, 231] width 7 height 7
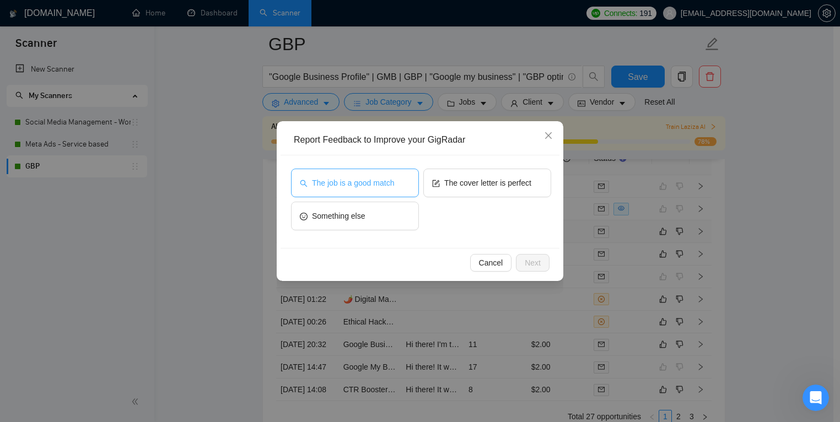
click at [408, 186] on button "The job is a good match" at bounding box center [355, 183] width 128 height 29
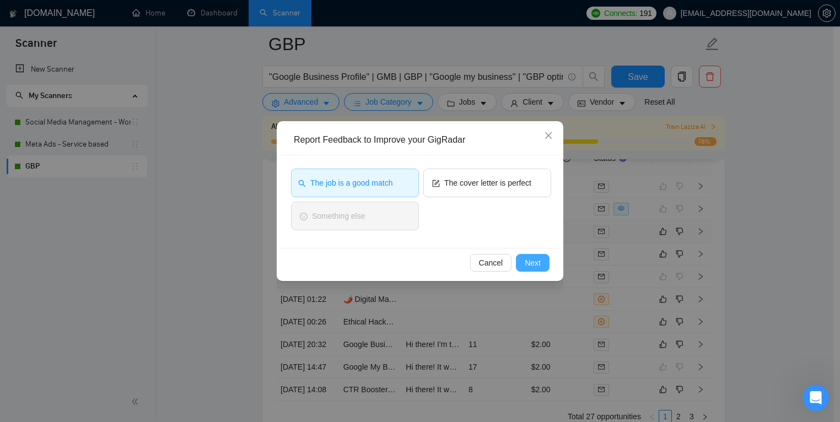
click at [542, 265] on button "Next" at bounding box center [533, 263] width 34 height 18
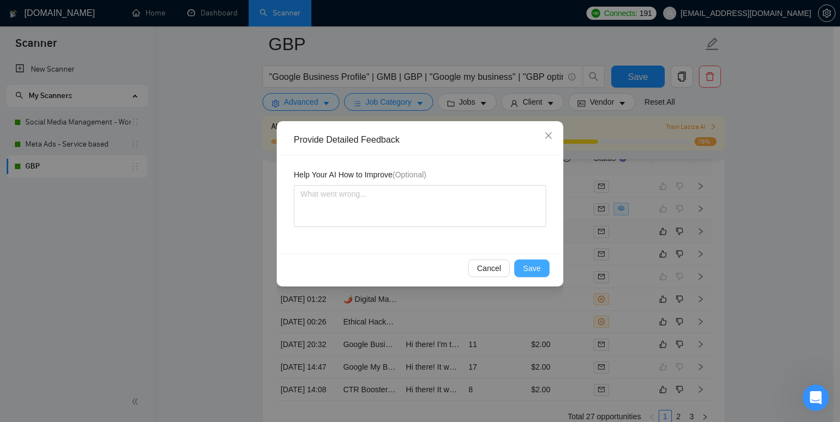
click at [532, 266] on span "Save" at bounding box center [532, 268] width 18 height 12
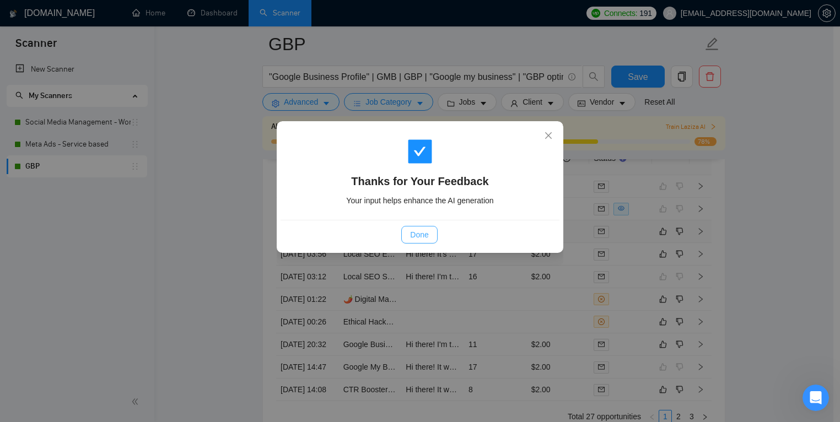
drag, startPoint x: 417, startPoint y: 230, endPoint x: 604, endPoint y: 248, distance: 188.2
click at [417, 230] on span "Done" at bounding box center [419, 235] width 18 height 12
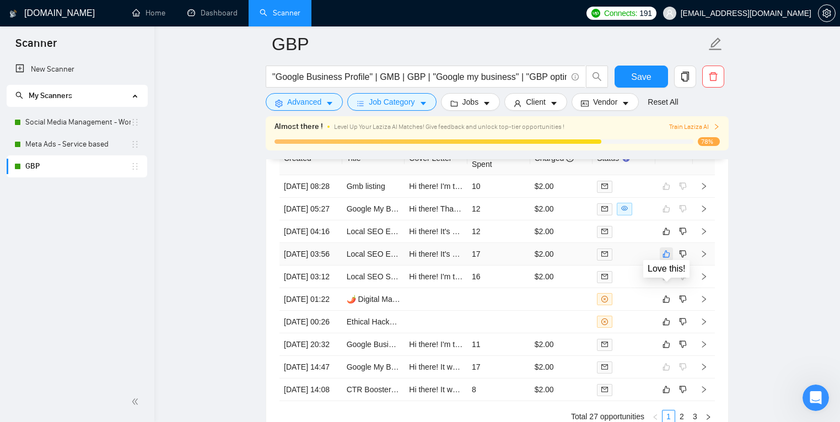
click at [668, 258] on icon "like" at bounding box center [666, 254] width 8 height 9
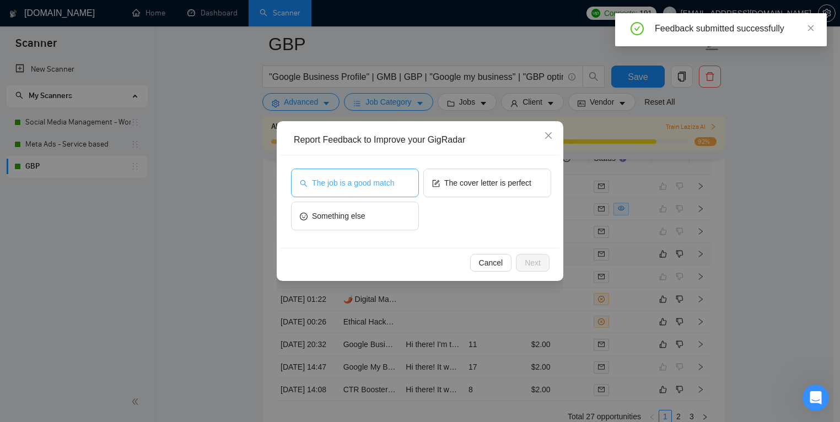
click at [396, 175] on button "The job is a good match" at bounding box center [355, 183] width 128 height 29
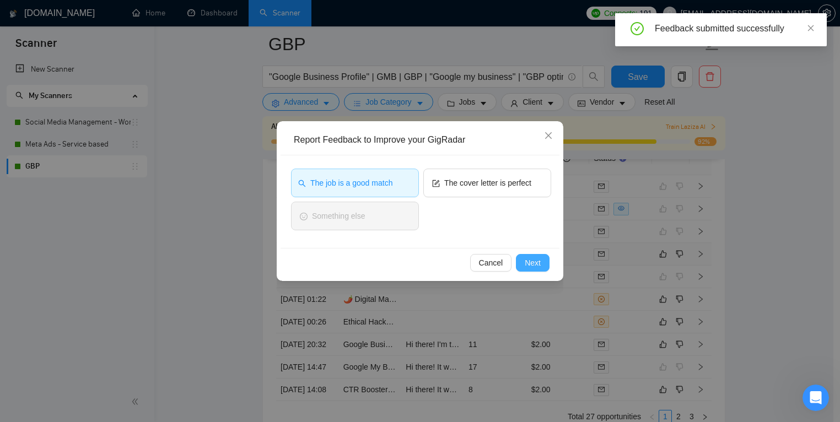
click at [547, 261] on button "Next" at bounding box center [533, 263] width 34 height 18
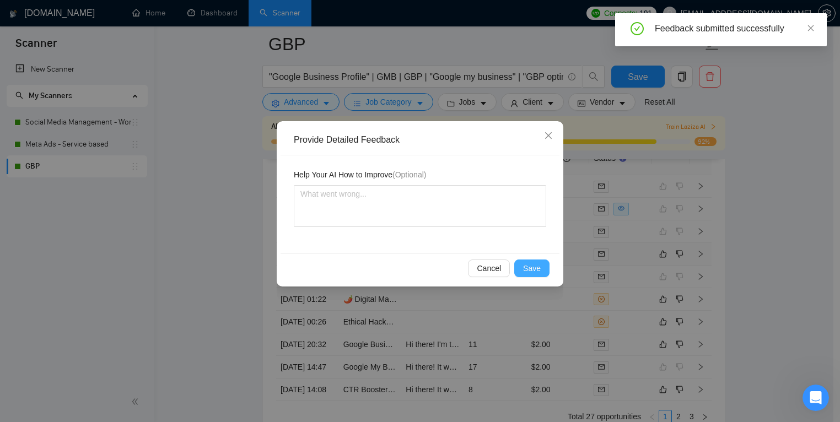
click at [542, 264] on button "Save" at bounding box center [531, 268] width 35 height 18
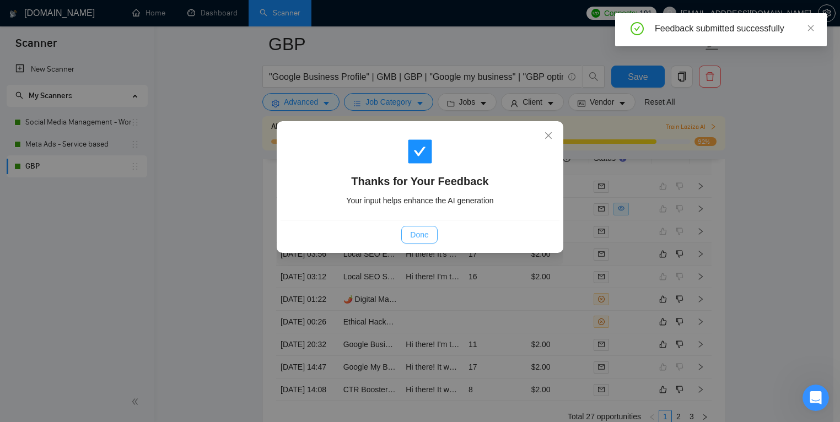
click at [418, 231] on span "Done" at bounding box center [419, 235] width 18 height 12
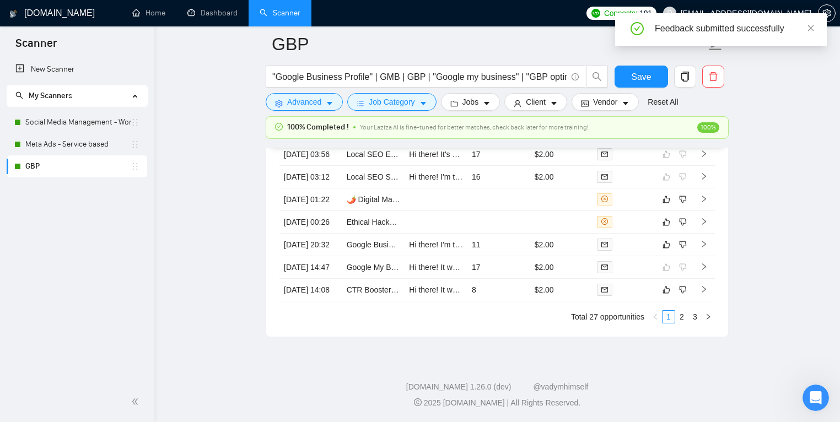
scroll to position [3131, 0]
click at [106, 149] on link "Meta Ads - Service based" at bounding box center [77, 144] width 105 height 22
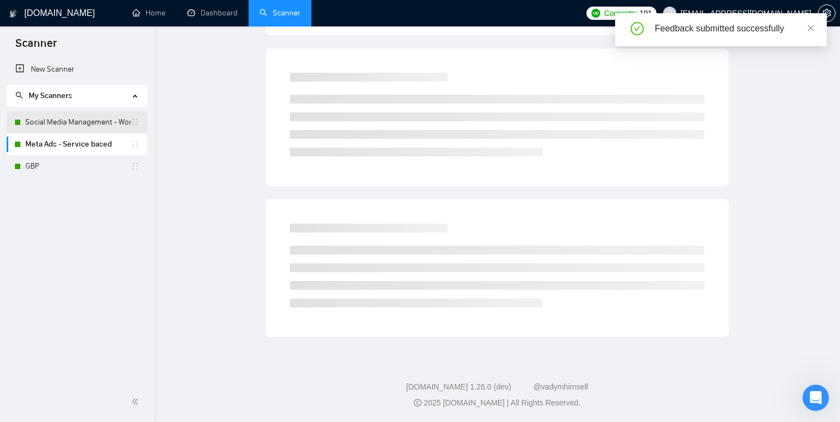
scroll to position [2, 0]
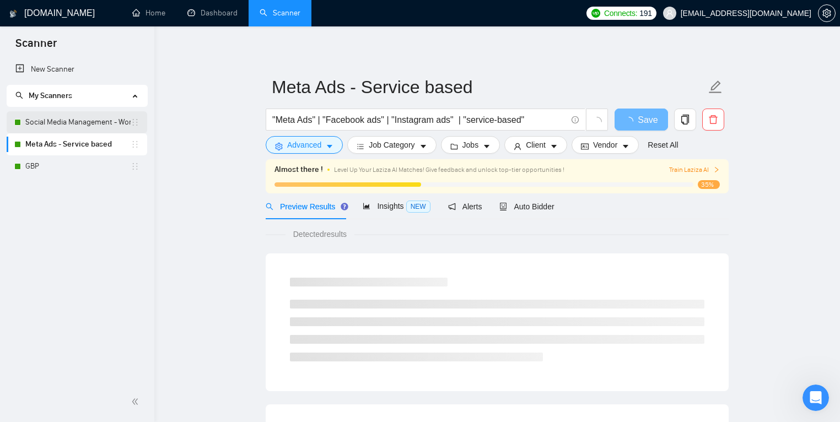
click at [106, 131] on link "Social Media Management - Worldwide" at bounding box center [77, 122] width 105 height 22
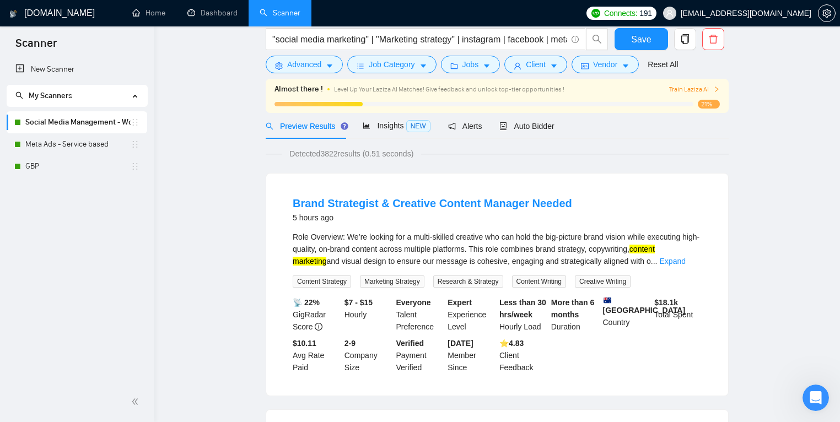
scroll to position [27, 0]
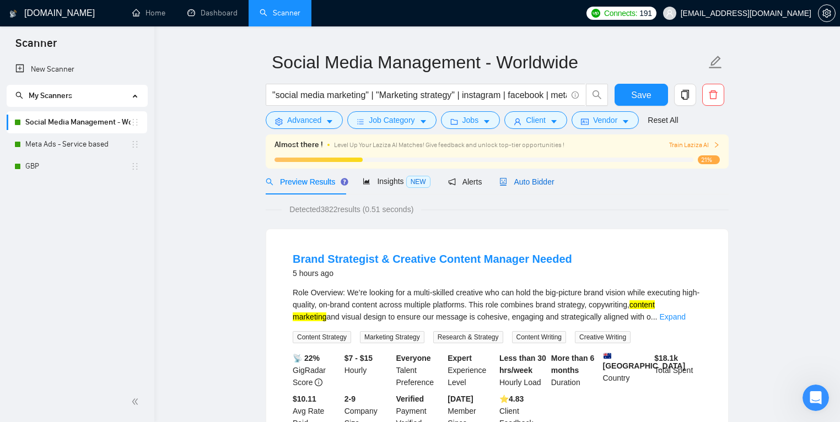
drag, startPoint x: 528, startPoint y: 182, endPoint x: 556, endPoint y: 189, distance: 29.5
click at [528, 181] on span "Auto Bidder" at bounding box center [526, 181] width 55 height 9
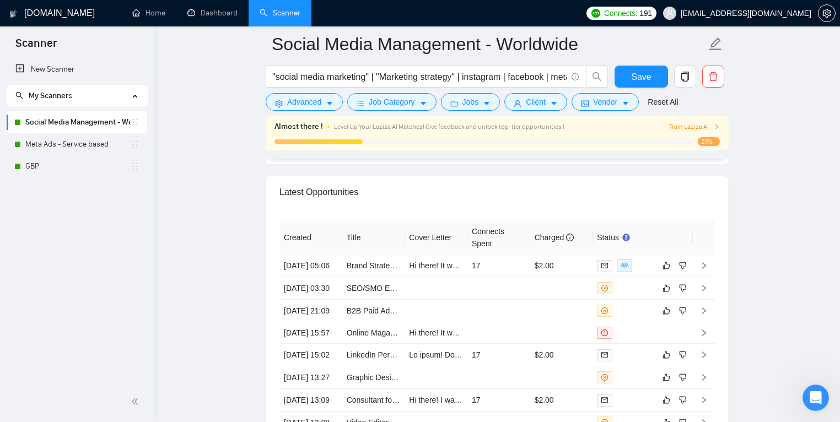
scroll to position [2895, 0]
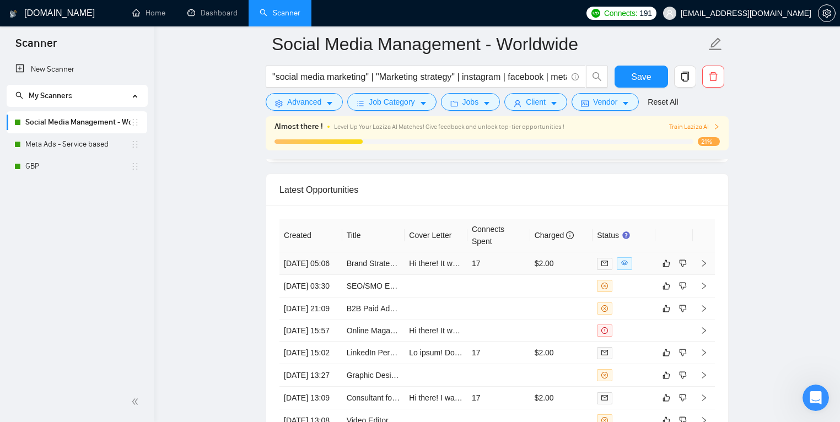
click at [500, 267] on td "17" at bounding box center [498, 263] width 63 height 23
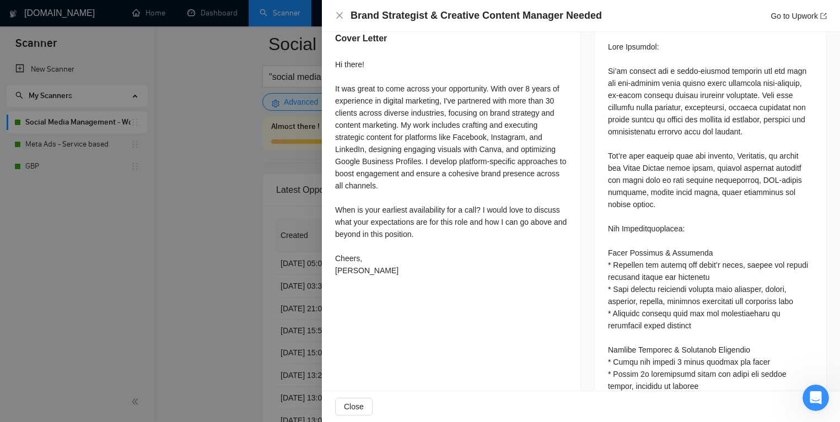
scroll to position [582, 0]
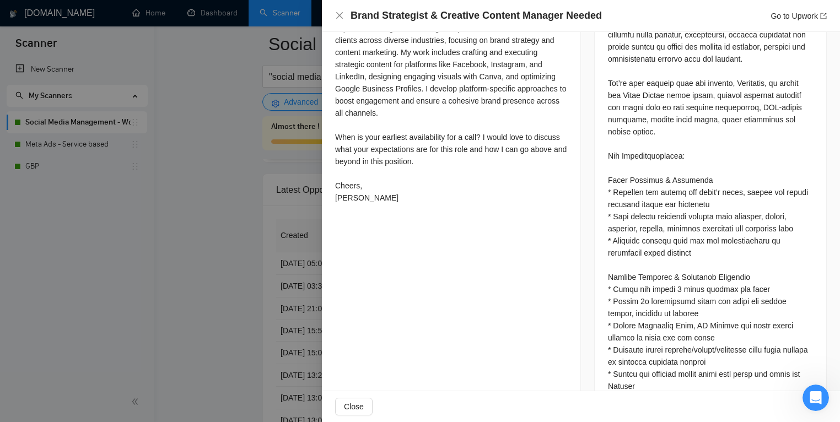
click at [256, 277] on div at bounding box center [420, 211] width 840 height 422
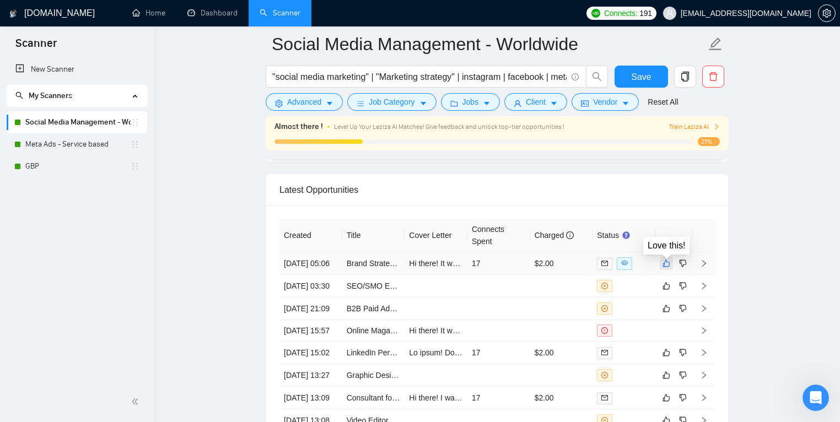
click at [670, 266] on button "button" at bounding box center [665, 263] width 13 height 13
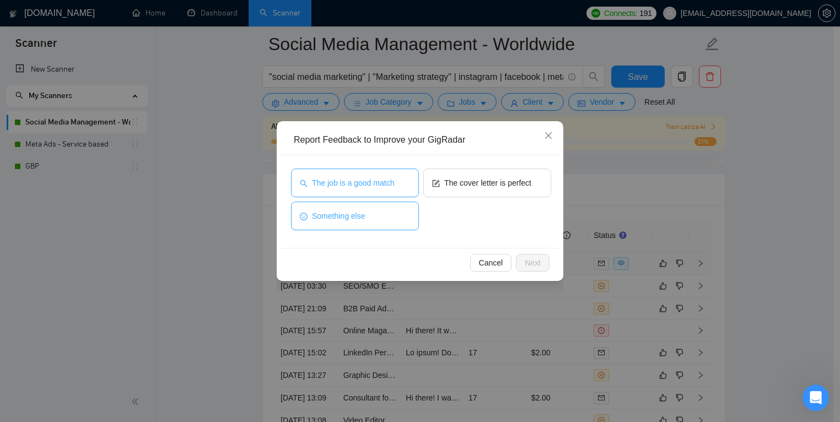
drag, startPoint x: 334, startPoint y: 175, endPoint x: 409, endPoint y: 207, distance: 80.7
click at [335, 176] on button "The job is a good match" at bounding box center [355, 183] width 128 height 29
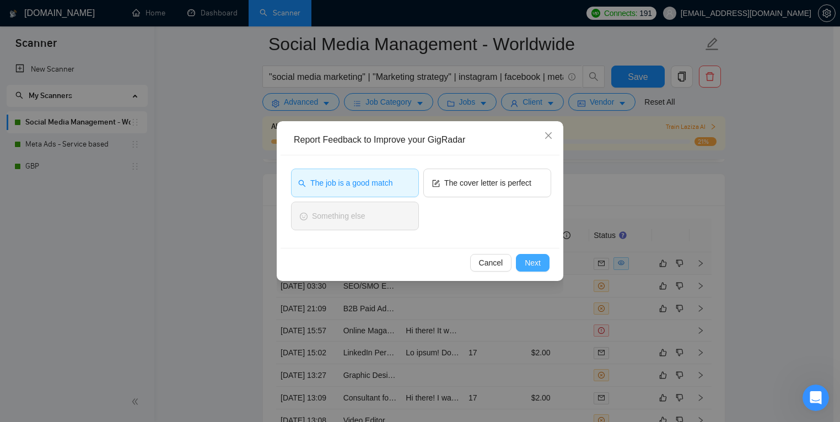
click at [531, 263] on span "Next" at bounding box center [532, 263] width 16 height 12
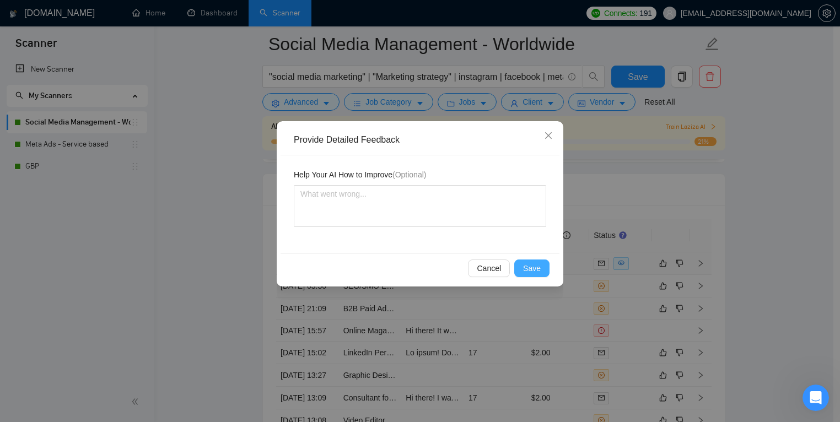
click at [527, 262] on span "Save" at bounding box center [532, 268] width 18 height 12
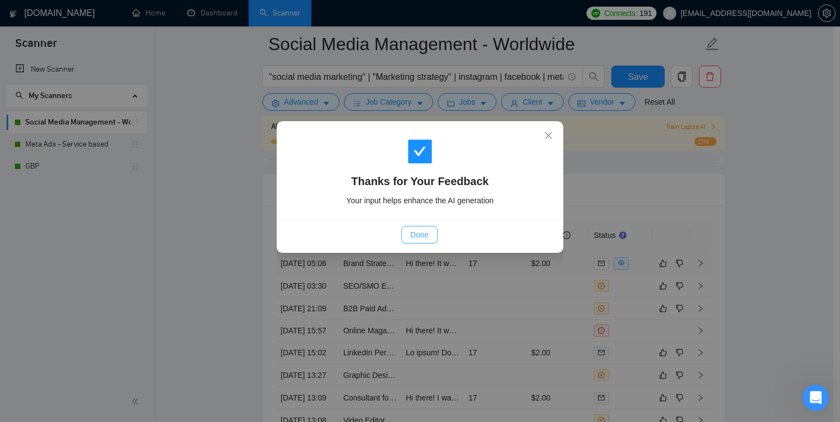
click at [410, 239] on span "Done" at bounding box center [419, 235] width 18 height 12
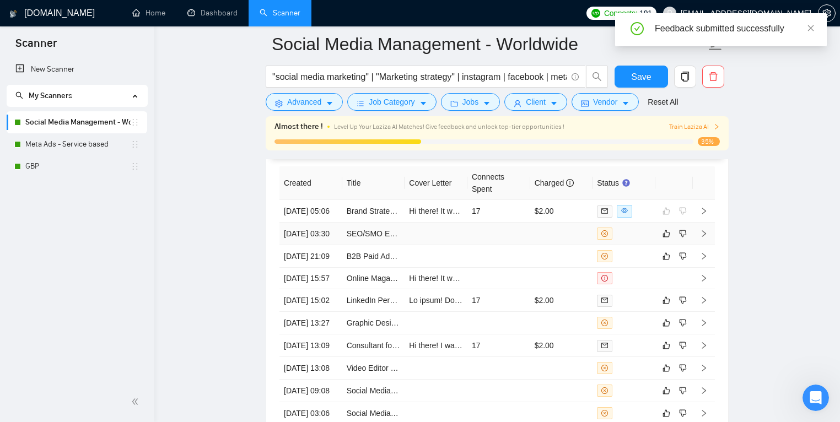
scroll to position [1835, 0]
click at [549, 245] on td at bounding box center [561, 234] width 63 height 23
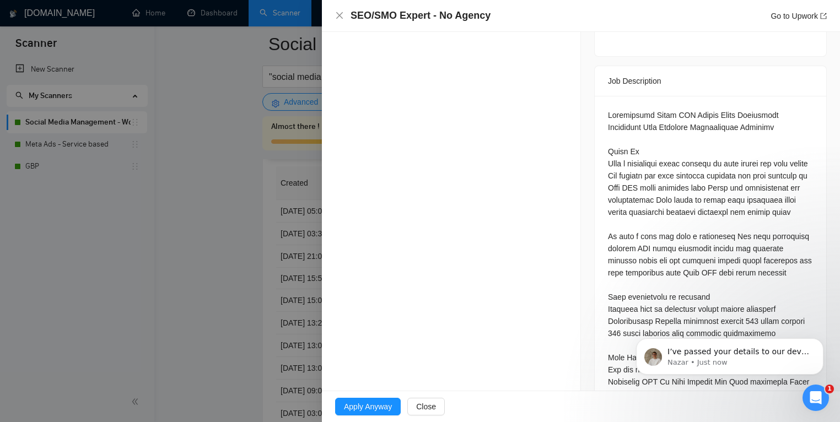
drag, startPoint x: 221, startPoint y: 270, endPoint x: 313, endPoint y: 279, distance: 92.4
click at [221, 270] on div at bounding box center [420, 211] width 840 height 422
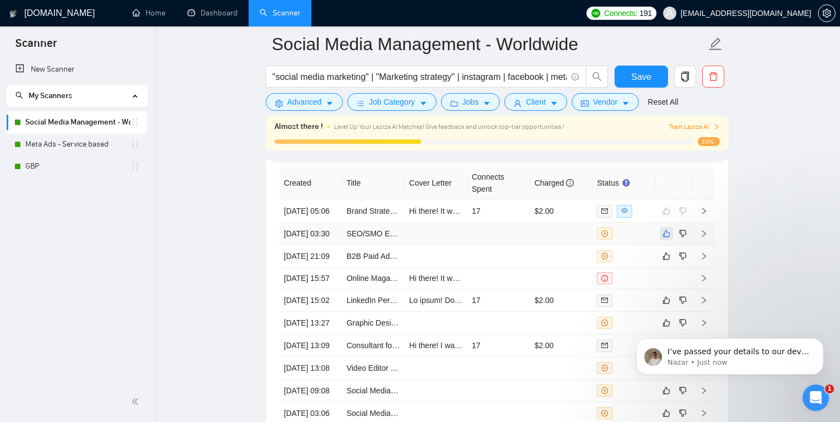
click at [668, 238] on icon "like" at bounding box center [666, 233] width 8 height 9
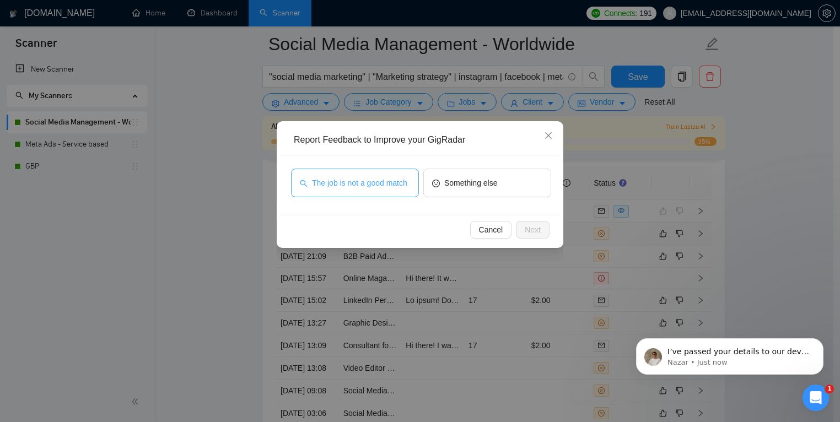
click at [345, 189] on span "The job is not a good match" at bounding box center [359, 183] width 95 height 12
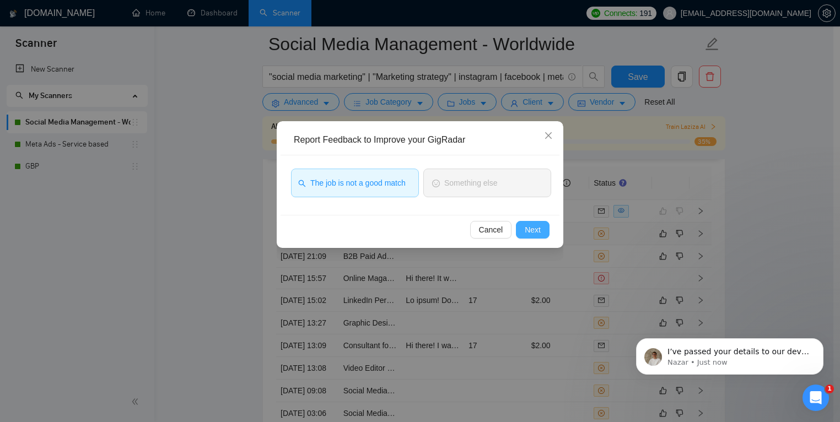
click at [522, 225] on button "Next" at bounding box center [533, 230] width 34 height 18
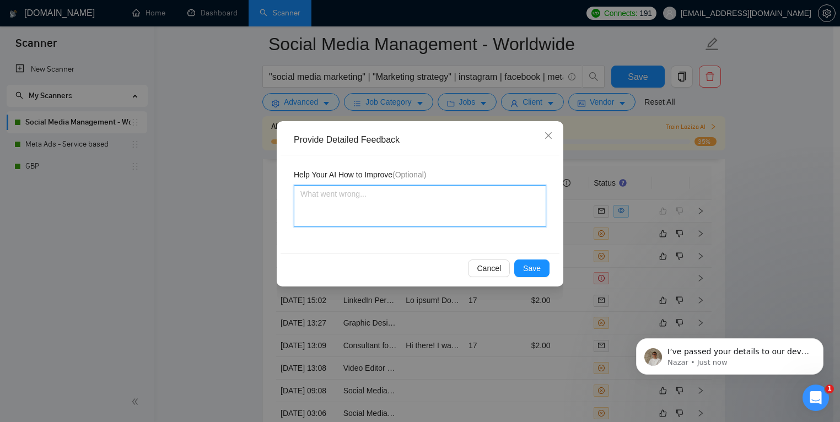
click at [381, 214] on textarea at bounding box center [420, 206] width 252 height 42
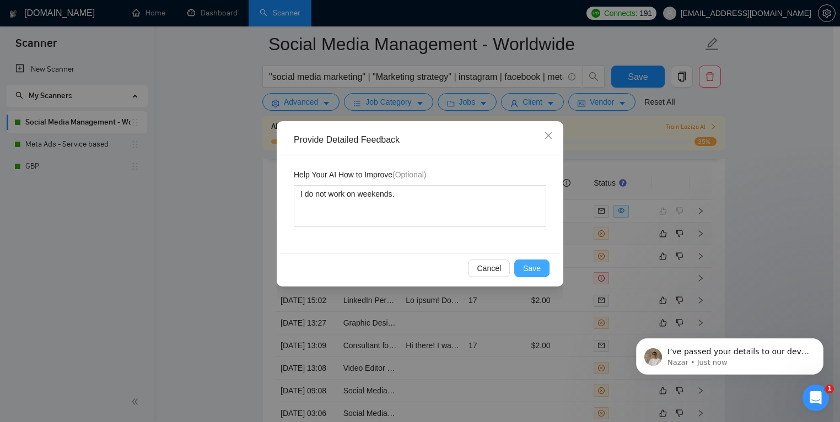
click at [541, 269] on button "Save" at bounding box center [531, 268] width 35 height 18
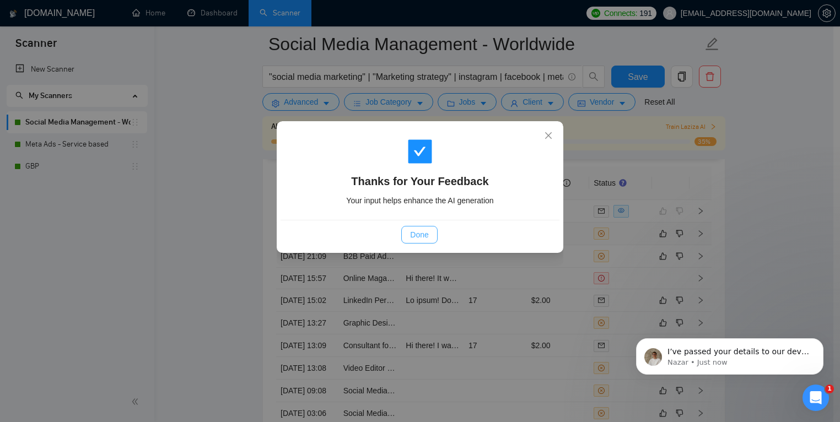
click at [423, 235] on span "Done" at bounding box center [419, 235] width 18 height 12
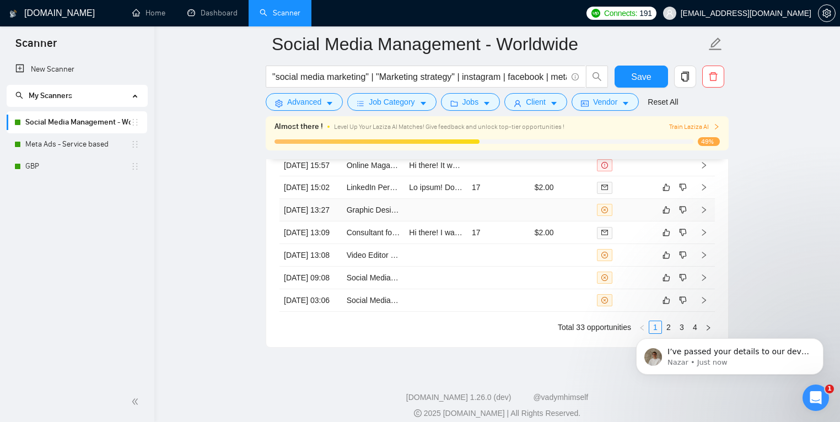
click at [537, 221] on td at bounding box center [561, 210] width 63 height 23
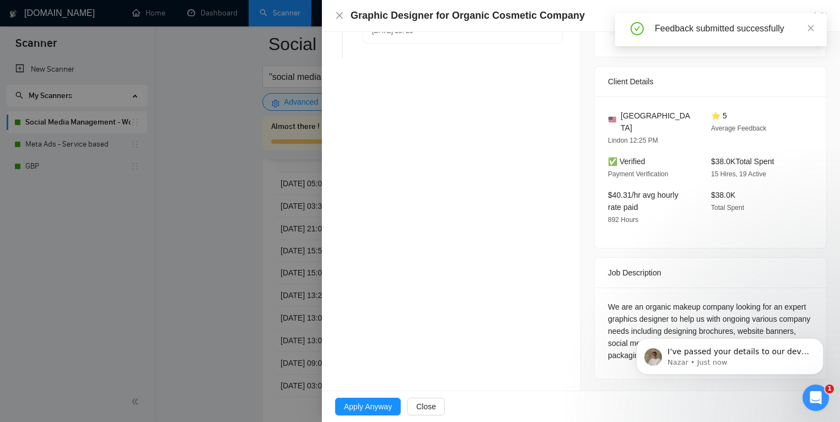
scroll to position [2976, 0]
click at [214, 261] on div at bounding box center [420, 211] width 840 height 422
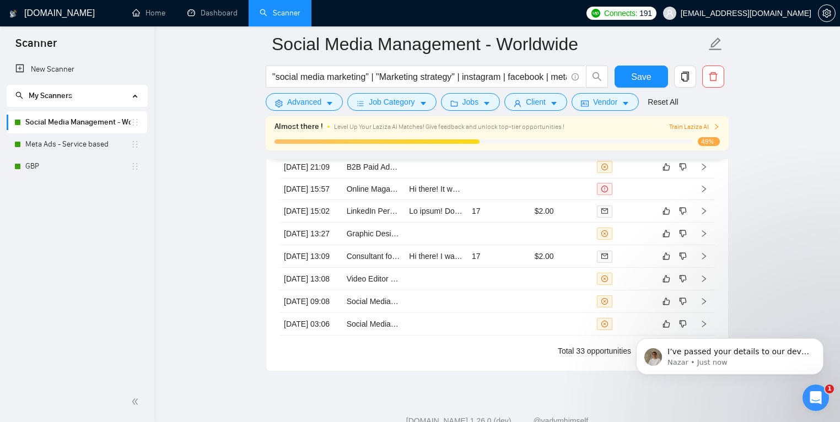
scroll to position [3043, 0]
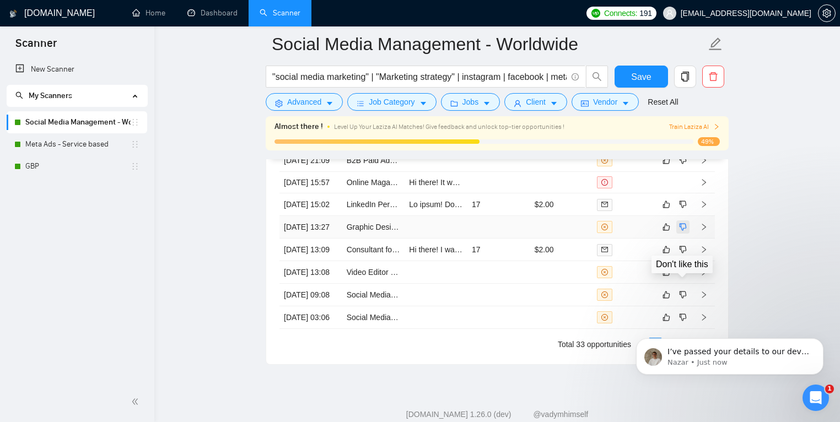
click at [684, 231] on icon "dislike" at bounding box center [683, 227] width 8 height 9
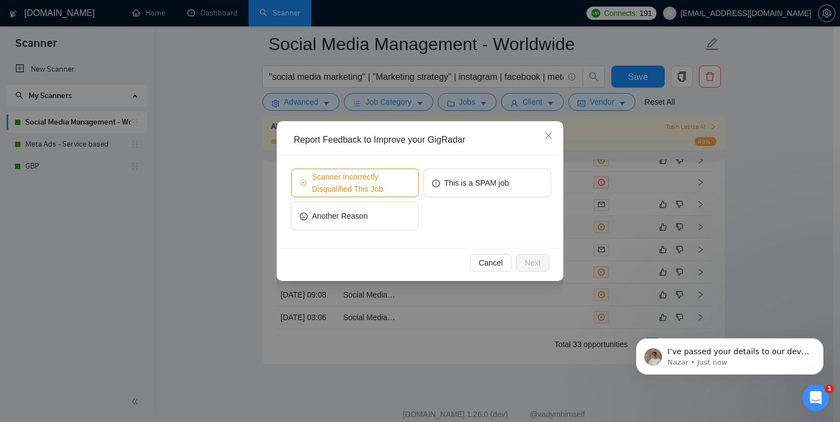
click at [376, 193] on span "Scanner Incorrectly Disqualified This Job" at bounding box center [361, 183] width 98 height 24
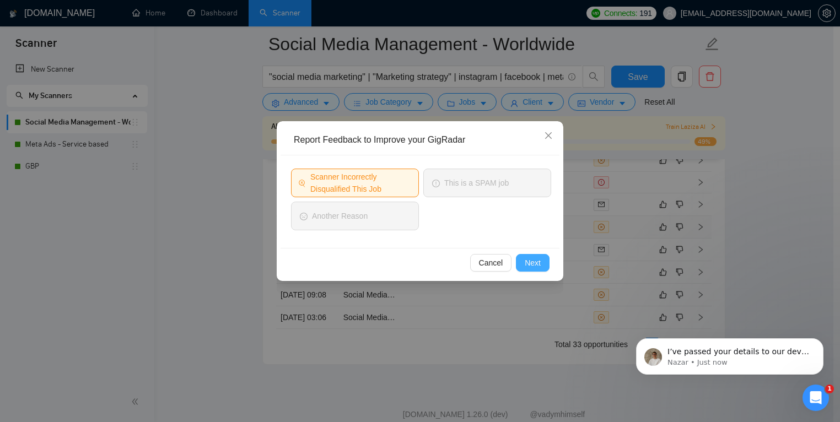
click at [531, 269] on button "Next" at bounding box center [533, 263] width 34 height 18
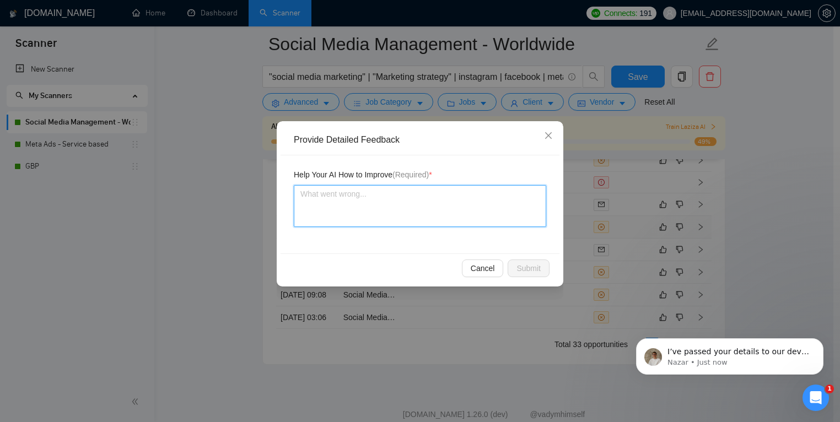
drag, startPoint x: 392, startPoint y: 212, endPoint x: 399, endPoint y: 192, distance: 20.8
click at [392, 211] on textarea at bounding box center [420, 206] width 252 height 42
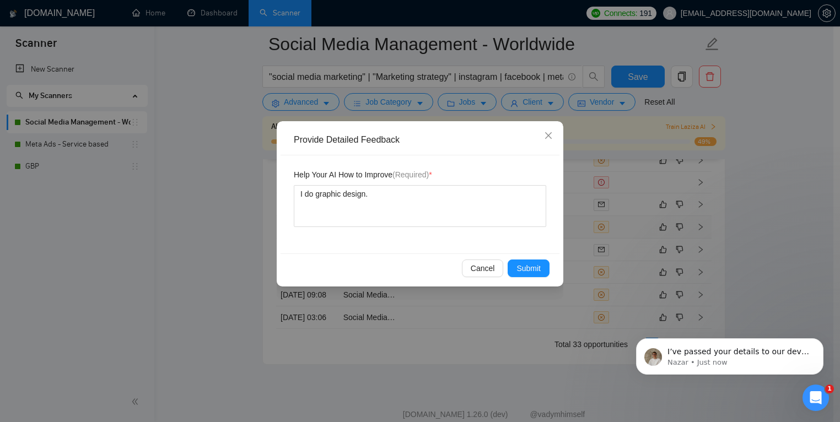
click at [550, 273] on div "Cancel Submit" at bounding box center [419, 267] width 279 height 29
click at [517, 269] on span "Submit" at bounding box center [528, 268] width 24 height 12
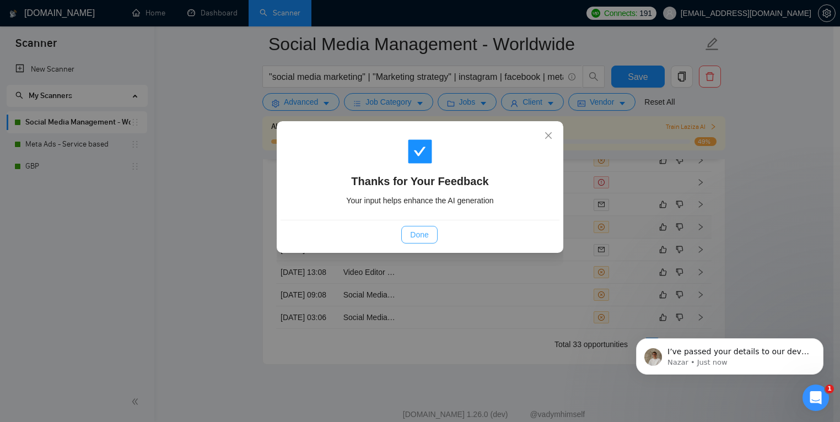
click at [414, 232] on span "Done" at bounding box center [419, 235] width 18 height 12
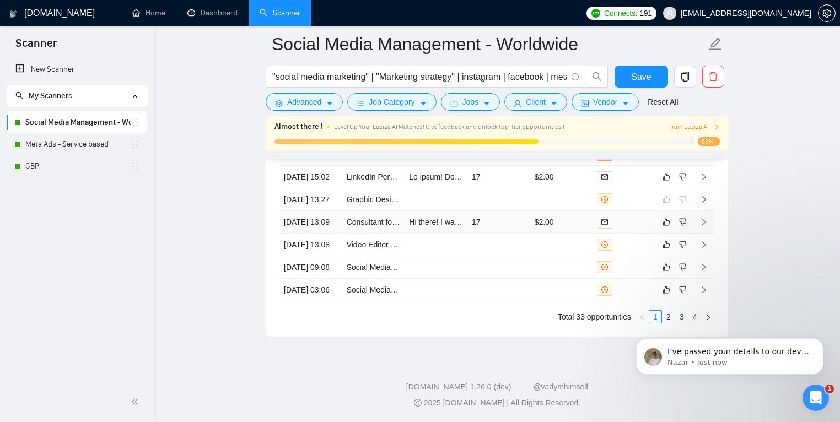
scroll to position [3051, 0]
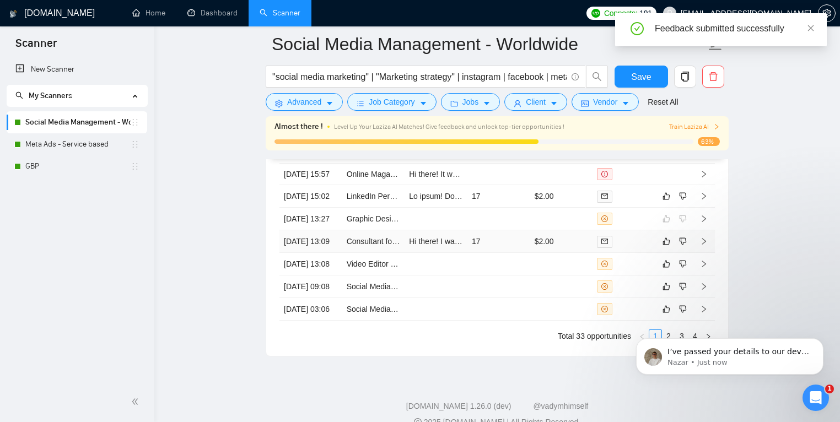
click at [521, 253] on td "17" at bounding box center [498, 241] width 63 height 23
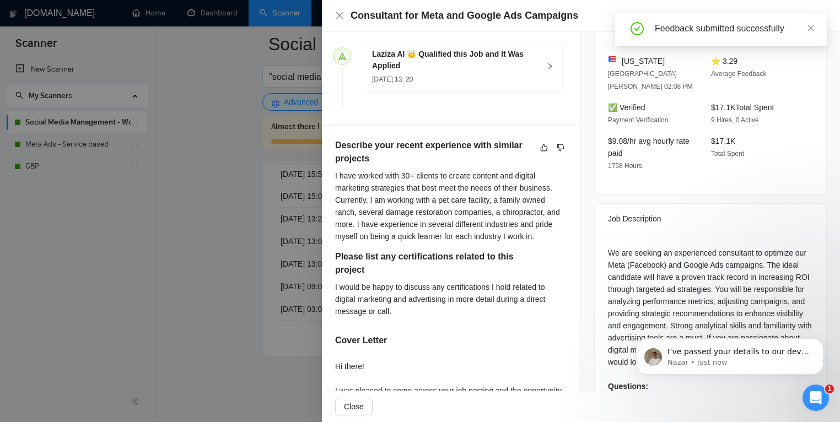
scroll to position [313, 0]
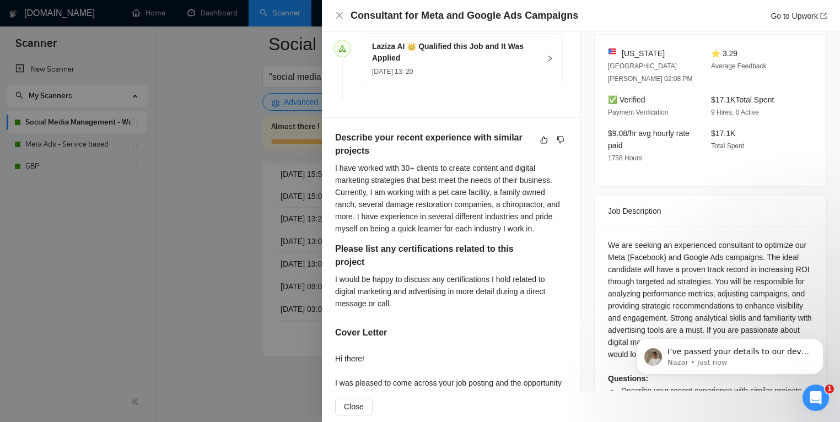
click at [246, 298] on div at bounding box center [420, 211] width 840 height 422
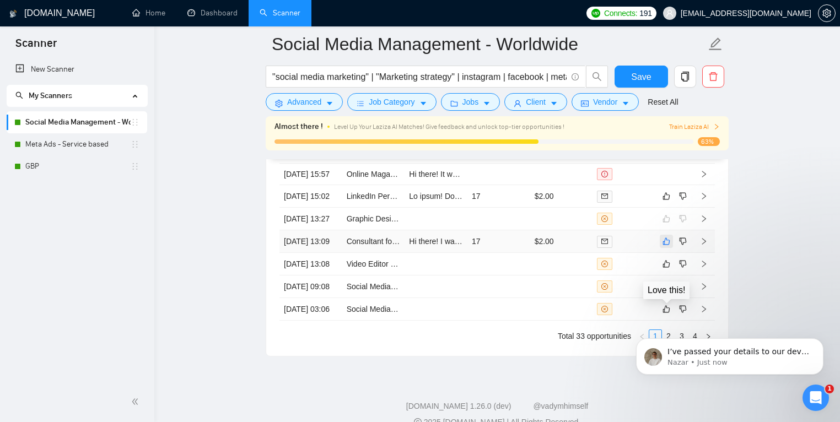
click at [672, 248] on button "button" at bounding box center [665, 241] width 13 height 13
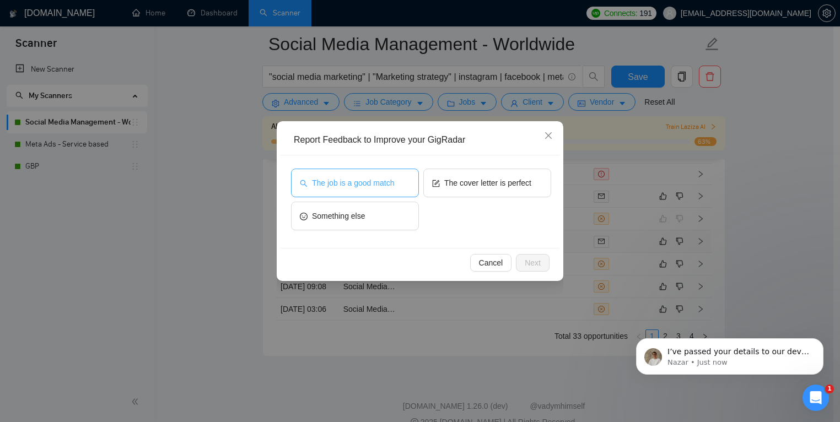
click at [372, 195] on button "The job is a good match" at bounding box center [355, 183] width 128 height 29
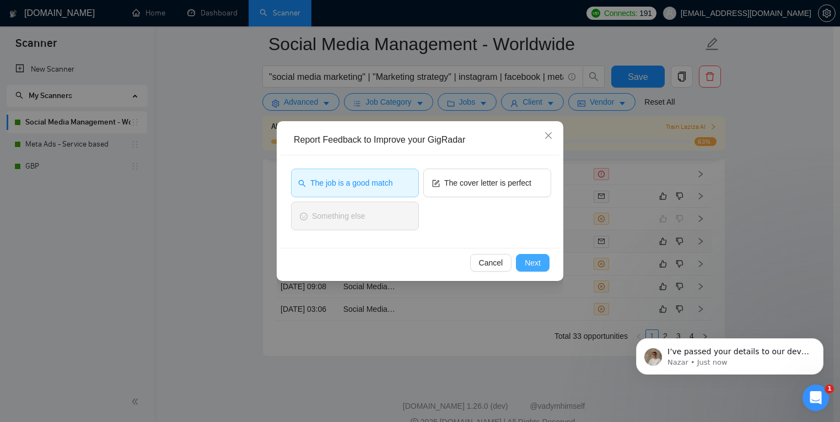
click at [529, 269] on div "Cancel Next" at bounding box center [419, 262] width 279 height 29
click at [527, 267] on span "Next" at bounding box center [532, 263] width 16 height 12
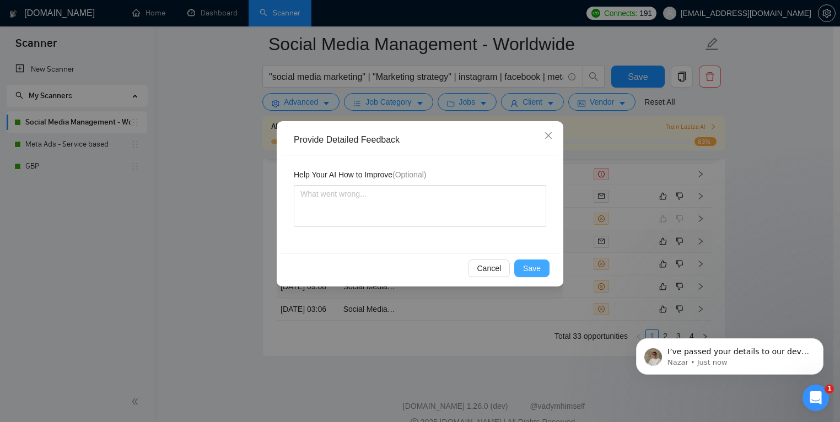
click at [529, 264] on span "Save" at bounding box center [532, 268] width 18 height 12
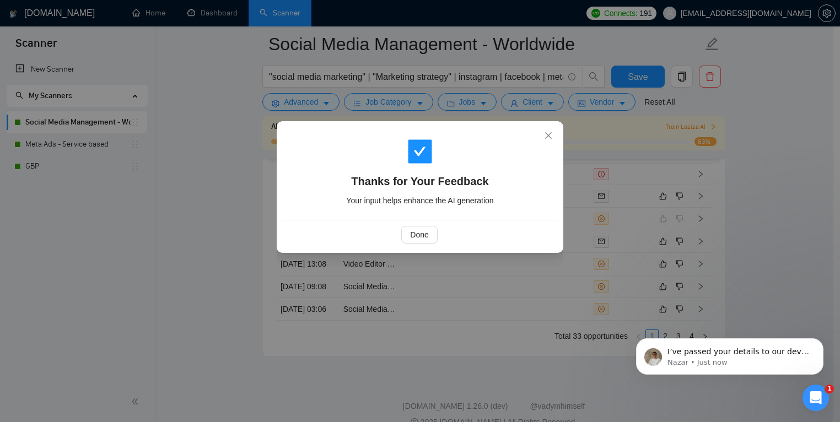
click at [809, 391] on div "Open Intercom Messenger" at bounding box center [815, 398] width 36 height 36
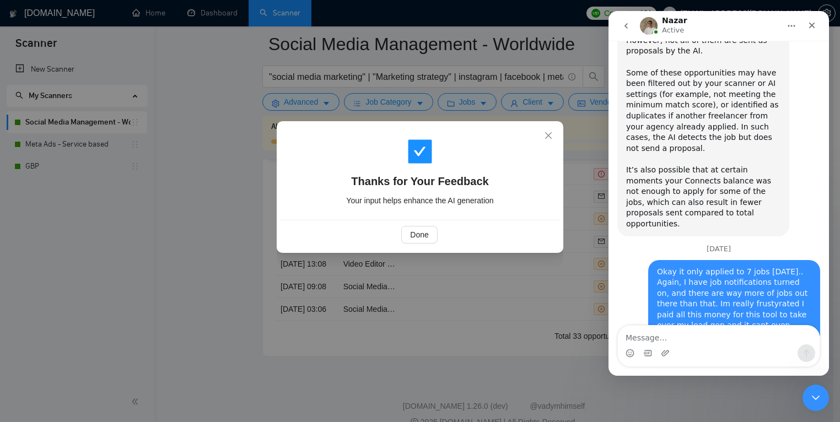
scroll to position [1902, 0]
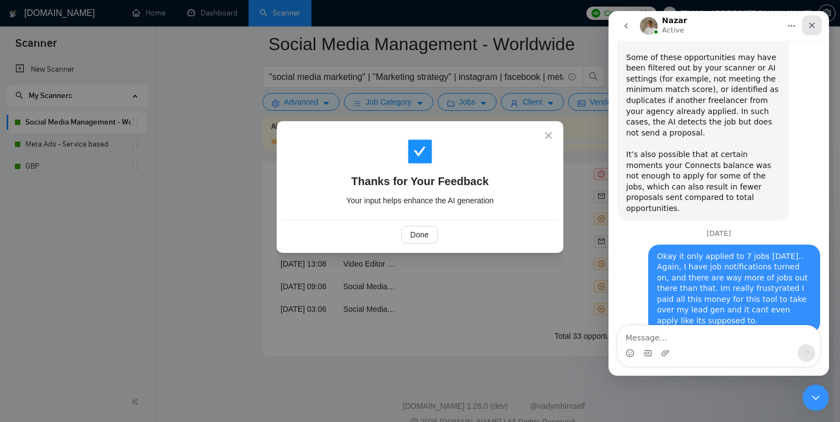
click at [811, 25] on icon "Close" at bounding box center [812, 26] width 6 height 6
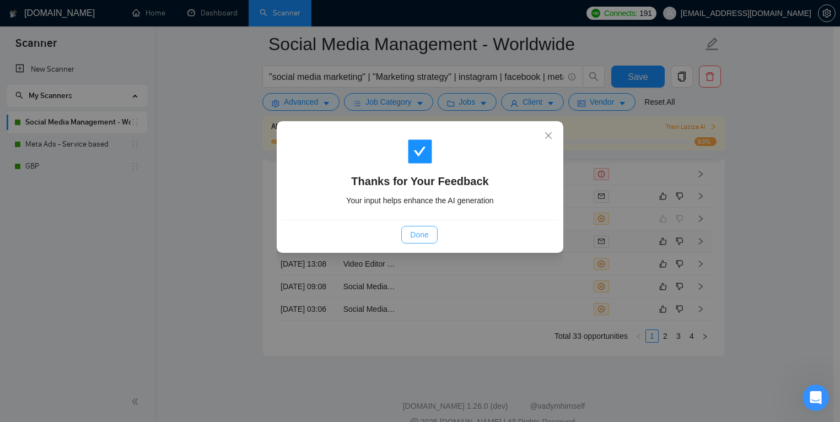
click at [423, 236] on span "Done" at bounding box center [419, 235] width 18 height 12
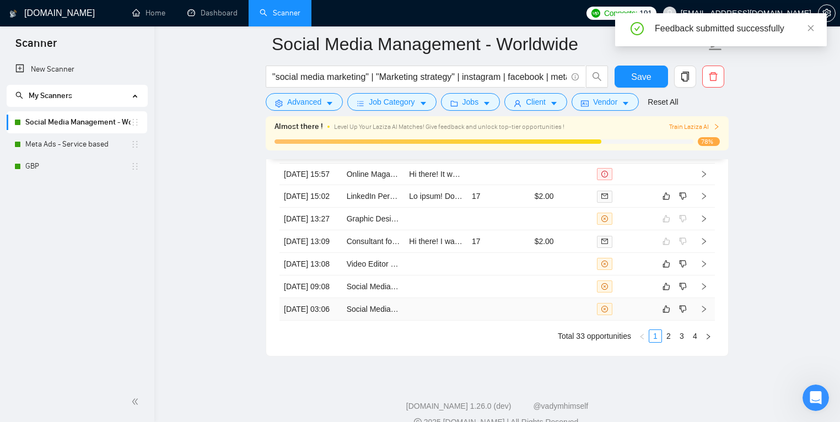
click at [516, 321] on td at bounding box center [498, 309] width 63 height 23
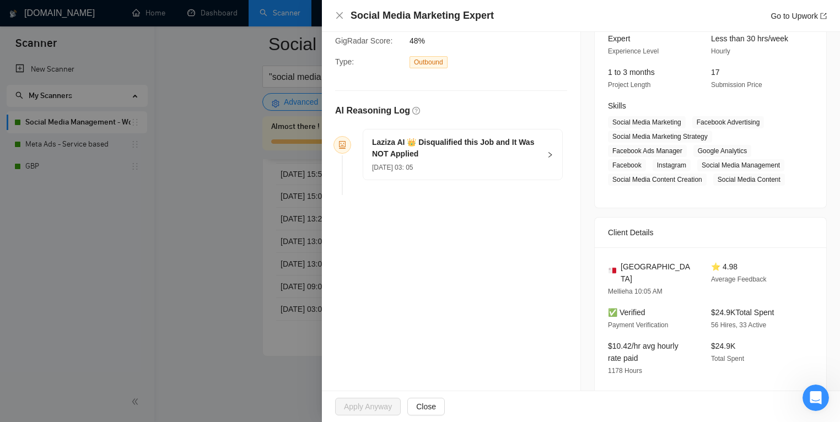
scroll to position [110, 0]
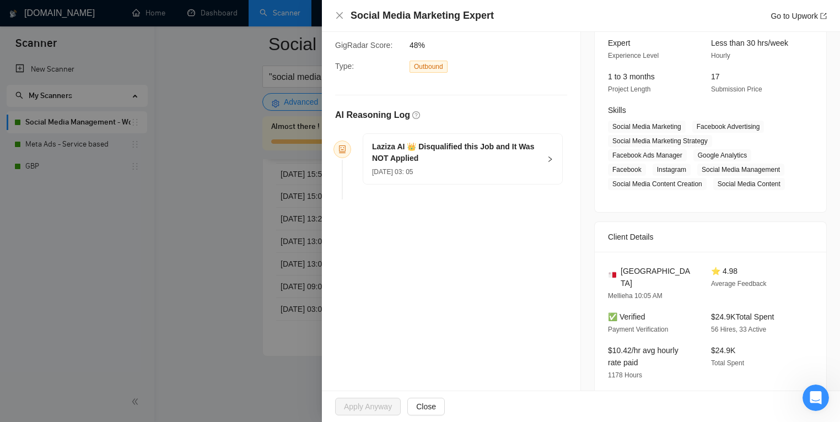
click at [486, 159] on h5 "Laziza AI 👑 Disqualified this Job and It Was NOT Applied" at bounding box center [456, 152] width 168 height 23
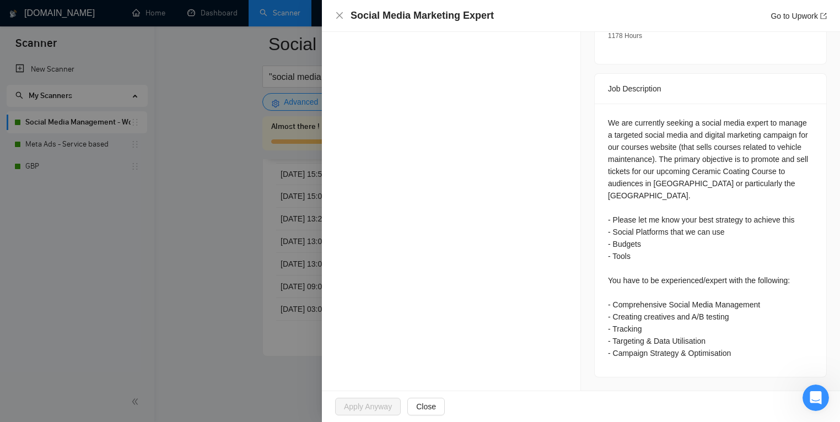
scroll to position [447, 0]
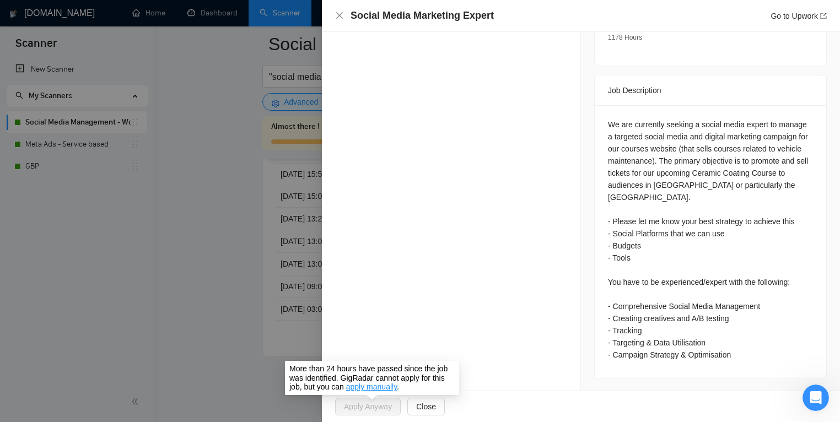
click at [206, 357] on div at bounding box center [420, 211] width 840 height 422
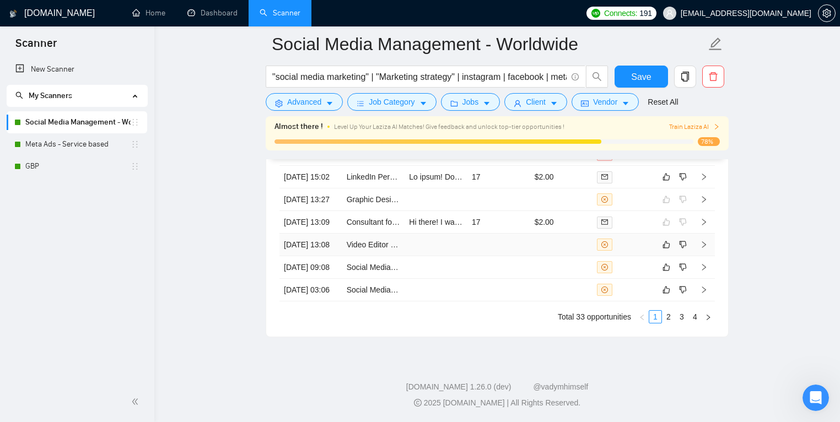
scroll to position [3175, 0]
click at [684, 285] on icon "dislike" at bounding box center [683, 289] width 8 height 9
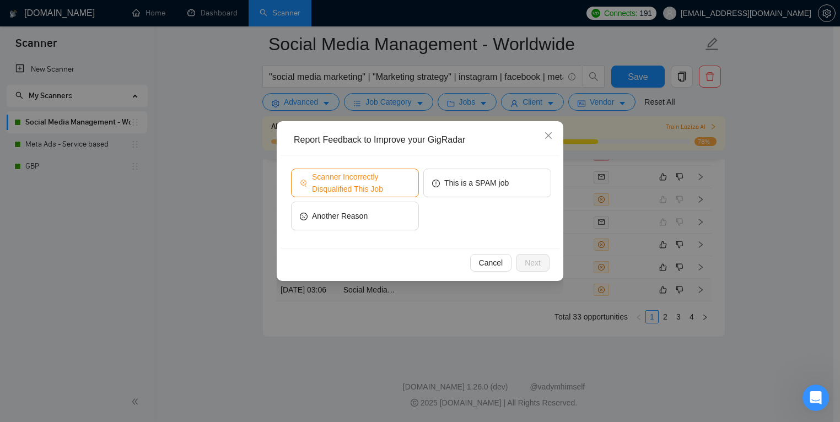
click at [368, 176] on span "Scanner Incorrectly Disqualified This Job" at bounding box center [361, 183] width 98 height 24
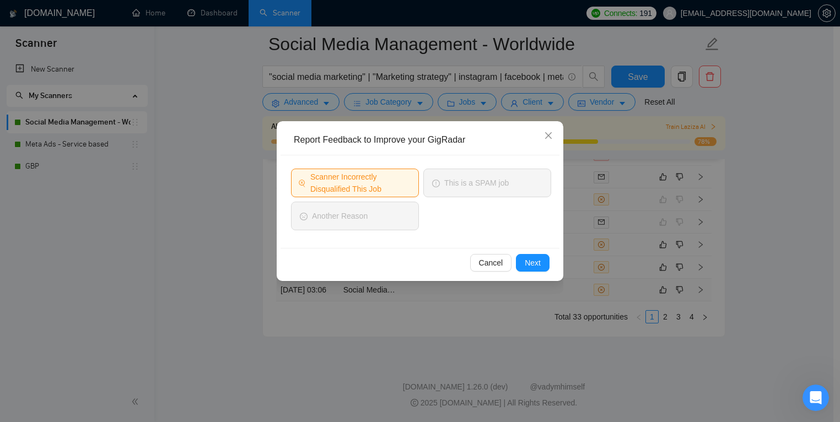
click at [552, 268] on div "Cancel Next" at bounding box center [419, 262] width 279 height 29
click at [526, 262] on span "Next" at bounding box center [532, 263] width 16 height 12
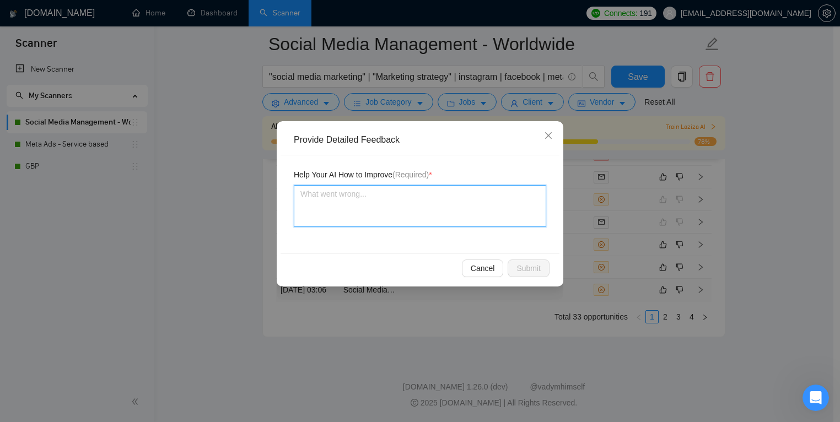
click at [399, 221] on textarea at bounding box center [420, 206] width 252 height 42
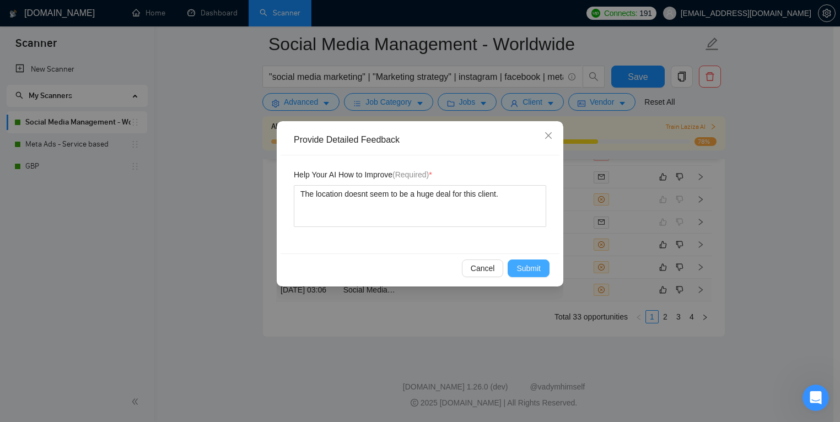
click at [521, 270] on span "Submit" at bounding box center [528, 268] width 24 height 12
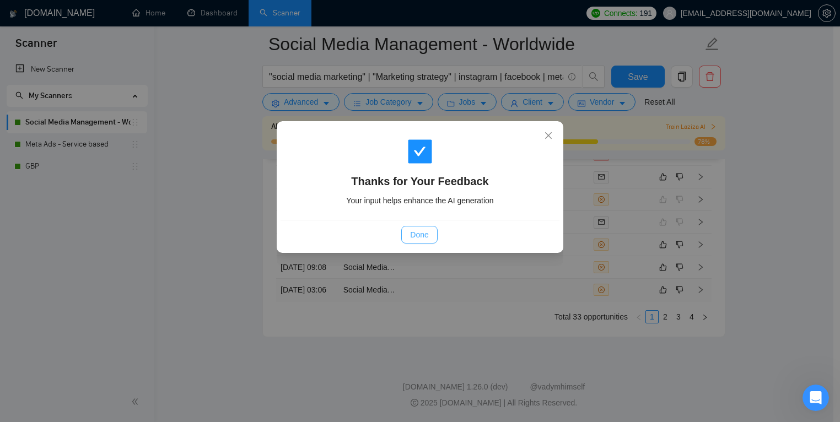
click at [416, 235] on span "Done" at bounding box center [419, 235] width 18 height 12
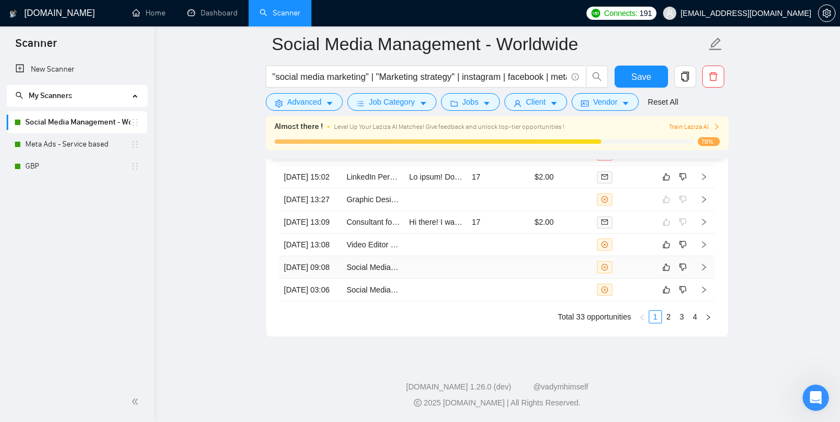
click at [545, 259] on td at bounding box center [561, 267] width 63 height 23
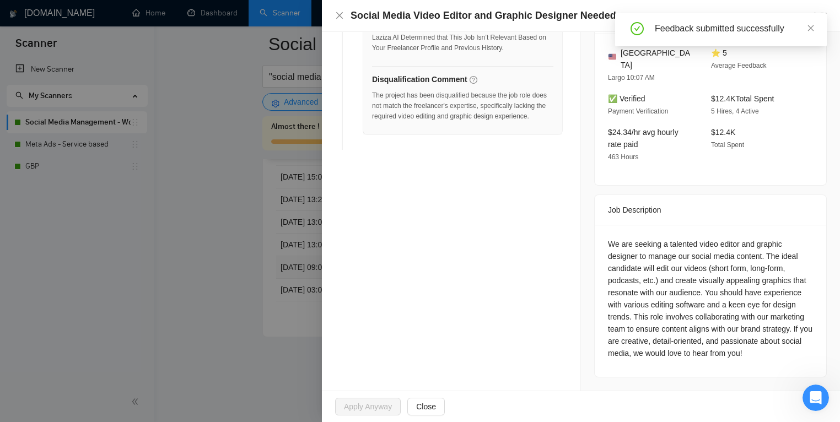
scroll to position [297, 0]
click at [117, 256] on div at bounding box center [420, 211] width 840 height 422
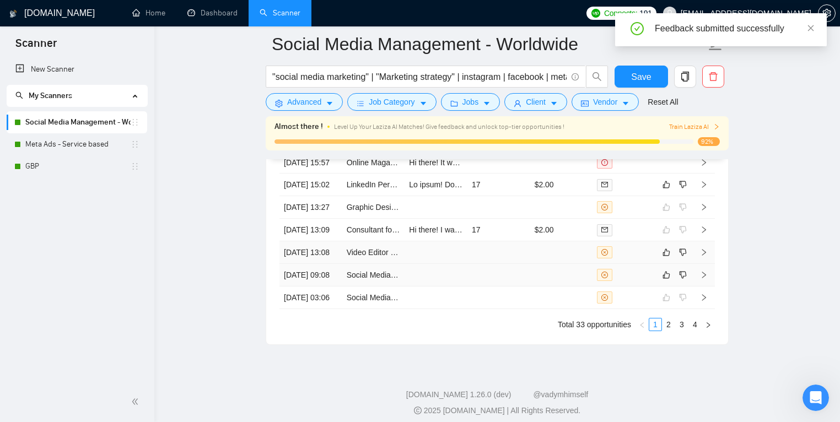
scroll to position [3080, 0]
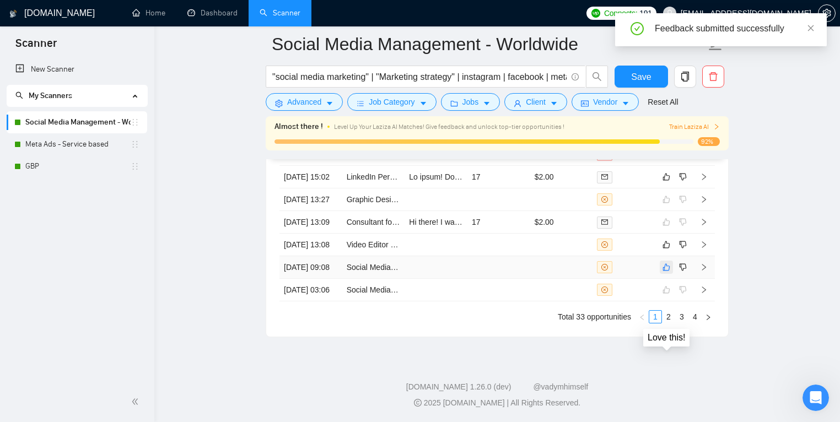
click at [660, 274] on button "button" at bounding box center [665, 267] width 13 height 13
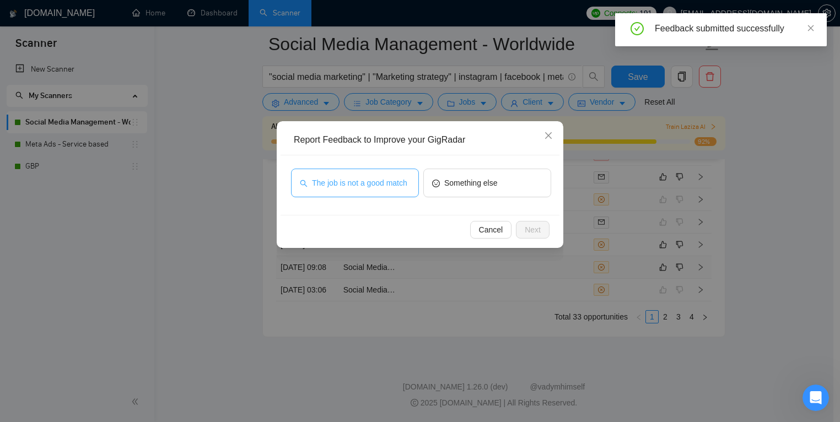
drag, startPoint x: 336, startPoint y: 181, endPoint x: 353, endPoint y: 186, distance: 17.6
click at [337, 182] on span "The job is not a good match" at bounding box center [359, 183] width 95 height 12
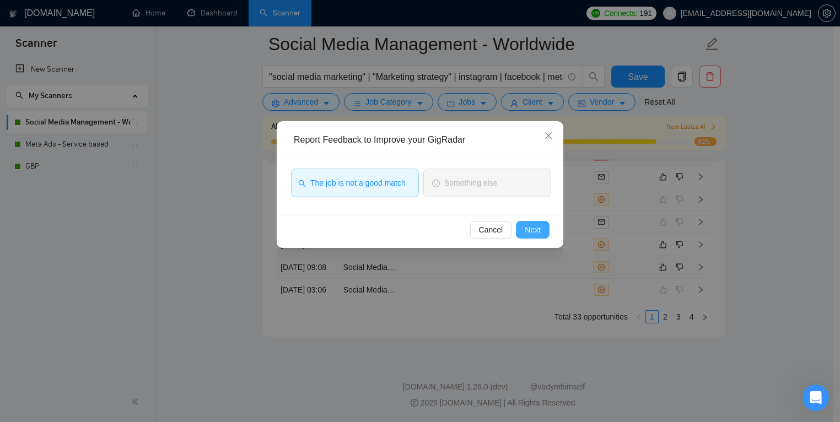
click at [516, 228] on button "Next" at bounding box center [533, 230] width 34 height 18
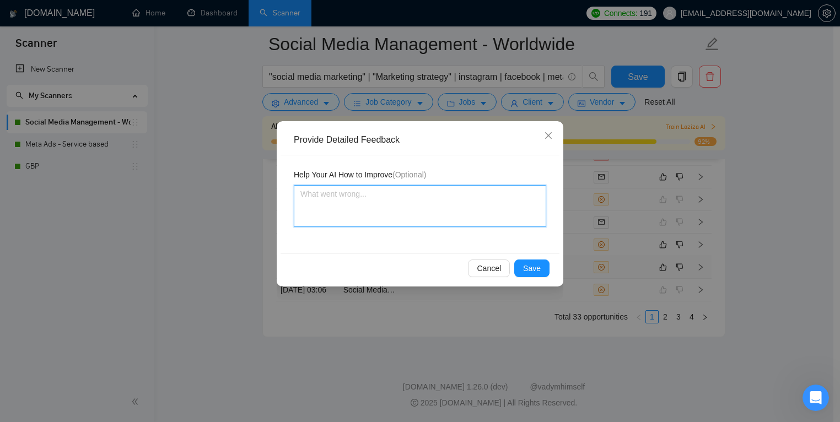
drag, startPoint x: 440, startPoint y: 216, endPoint x: 447, endPoint y: 208, distance: 10.9
click at [440, 215] on textarea at bounding box center [420, 206] width 252 height 42
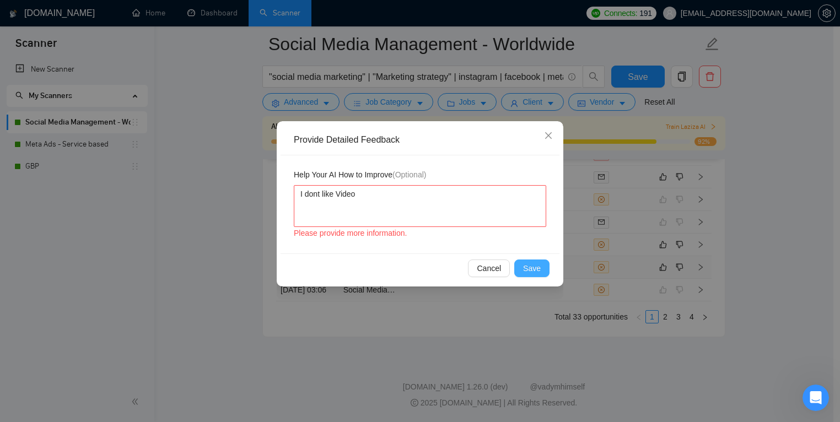
click at [529, 267] on span "Save" at bounding box center [532, 268] width 18 height 12
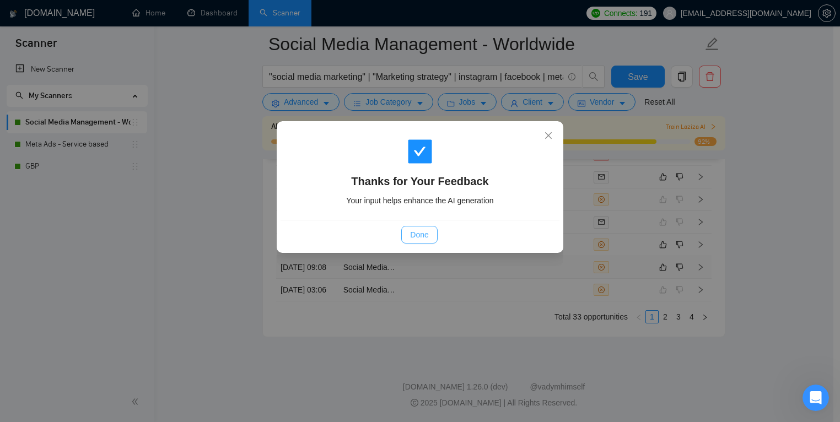
click at [411, 231] on span "Done" at bounding box center [419, 235] width 18 height 12
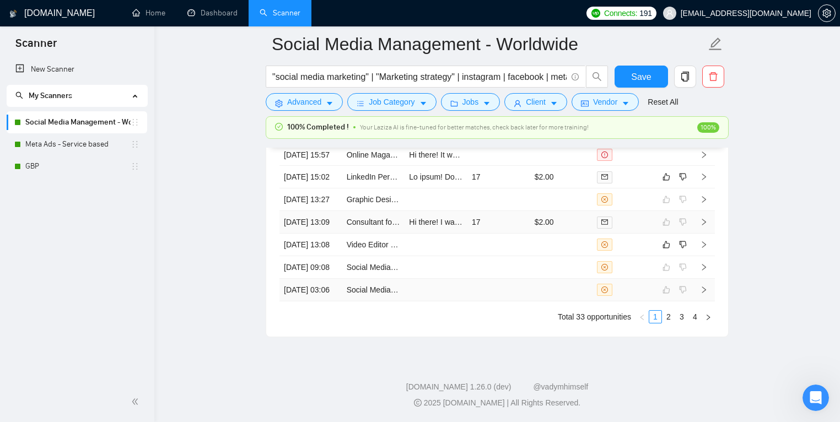
scroll to position [3051, 0]
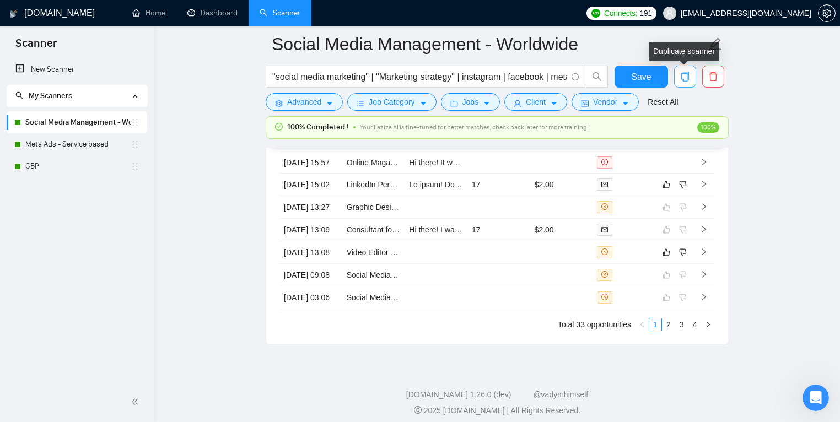
click at [684, 84] on button "button" at bounding box center [685, 77] width 22 height 22
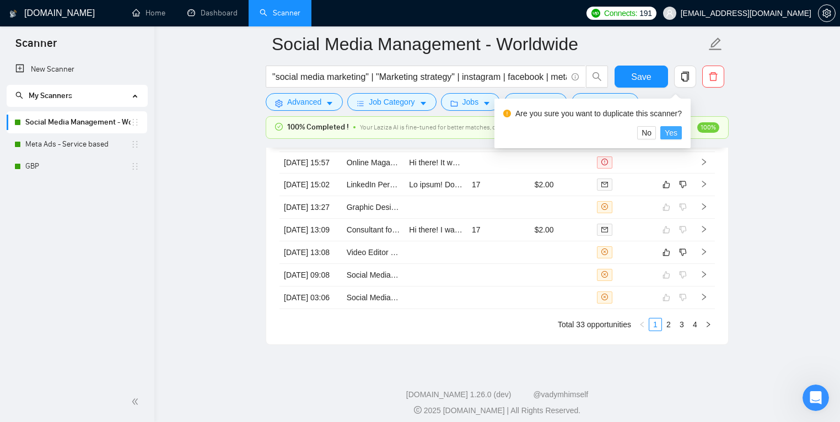
click at [677, 132] on span "Yes" at bounding box center [670, 133] width 13 height 12
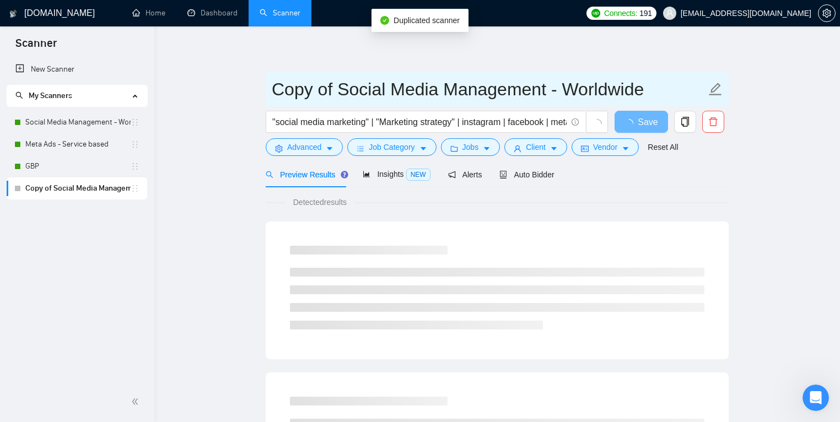
click at [423, 87] on input "Copy of Social Media Management - Worldwide" at bounding box center [489, 89] width 434 height 28
drag, startPoint x: 334, startPoint y: 89, endPoint x: 251, endPoint y: 88, distance: 82.7
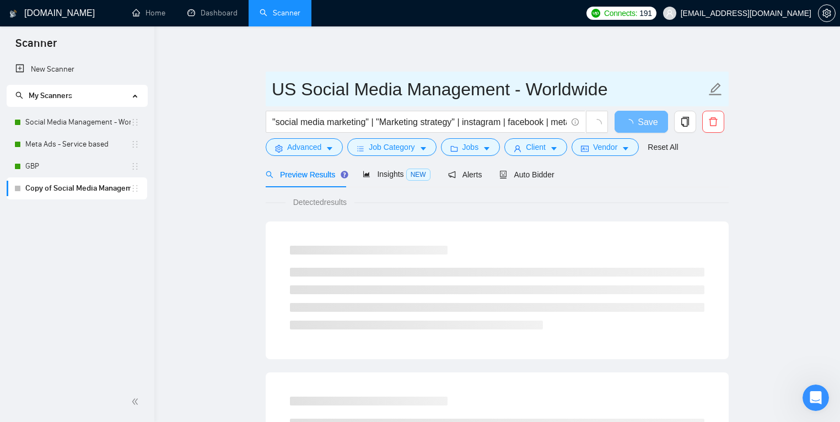
click at [526, 86] on input "US Social Media Management - Worldwide" at bounding box center [489, 89] width 434 height 28
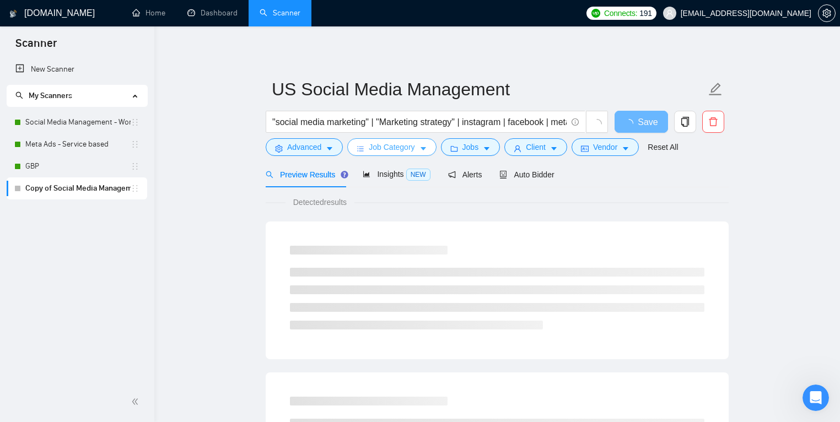
click at [390, 150] on span "Job Category" at bounding box center [392, 147] width 46 height 12
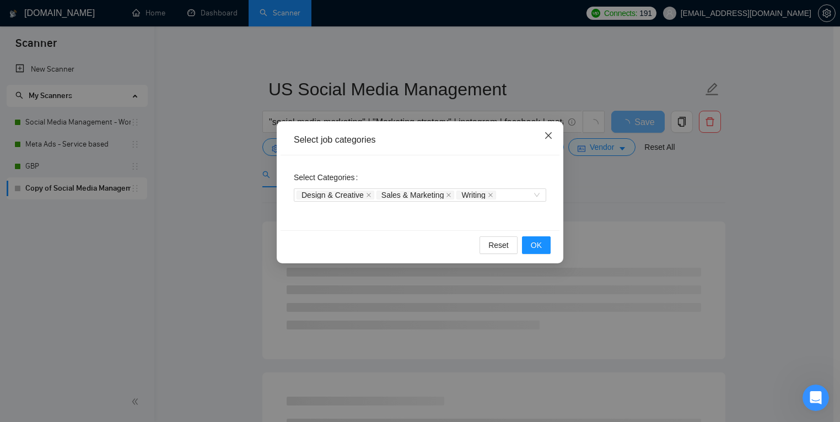
click at [546, 138] on icon "close" at bounding box center [548, 135] width 9 height 9
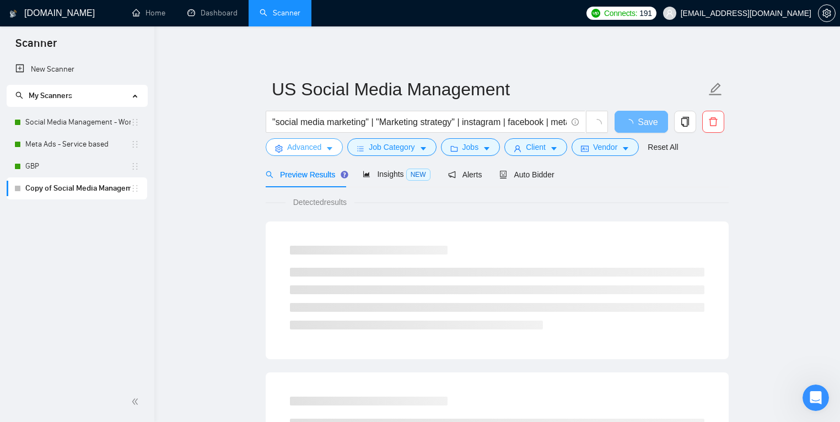
click at [268, 147] on div "Advanced" at bounding box center [304, 147] width 82 height 18
click at [306, 148] on span "Advanced" at bounding box center [304, 147] width 34 height 12
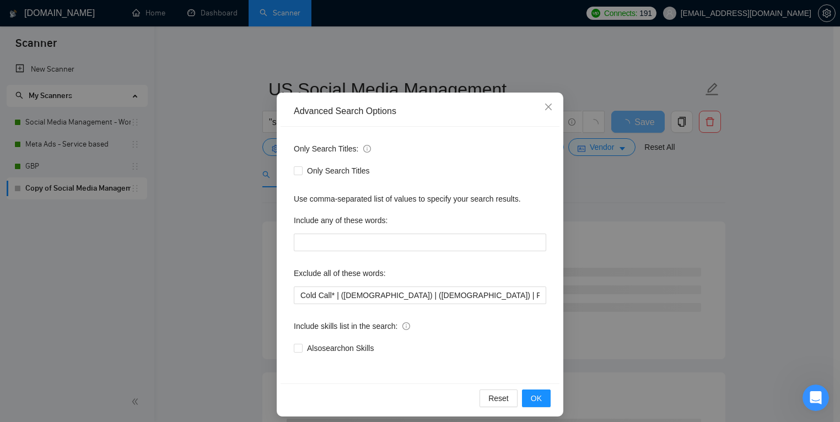
scroll to position [36, 0]
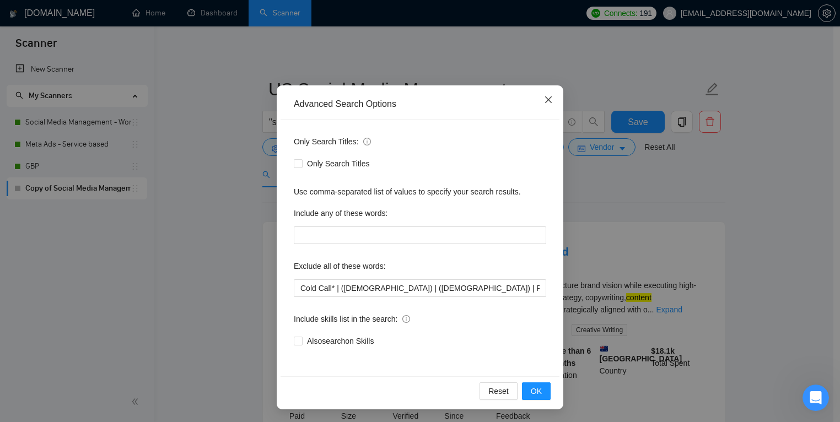
click at [548, 100] on icon "close" at bounding box center [548, 99] width 9 height 9
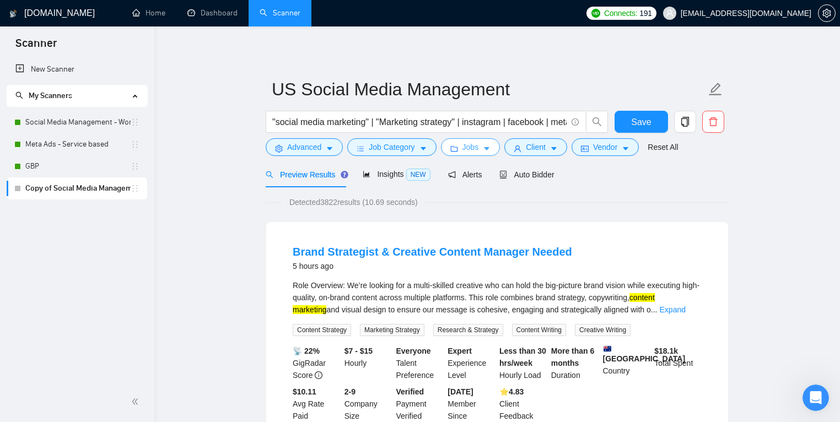
click at [465, 153] on span "Jobs" at bounding box center [470, 147] width 17 height 12
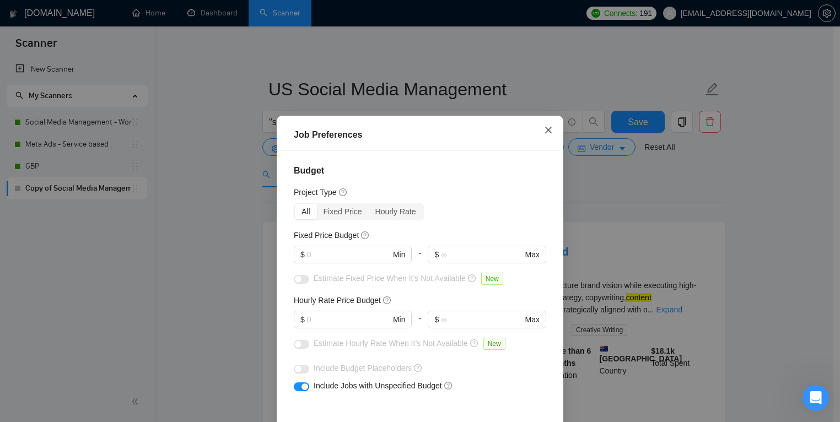
click at [544, 136] on span "Close" at bounding box center [548, 131] width 30 height 30
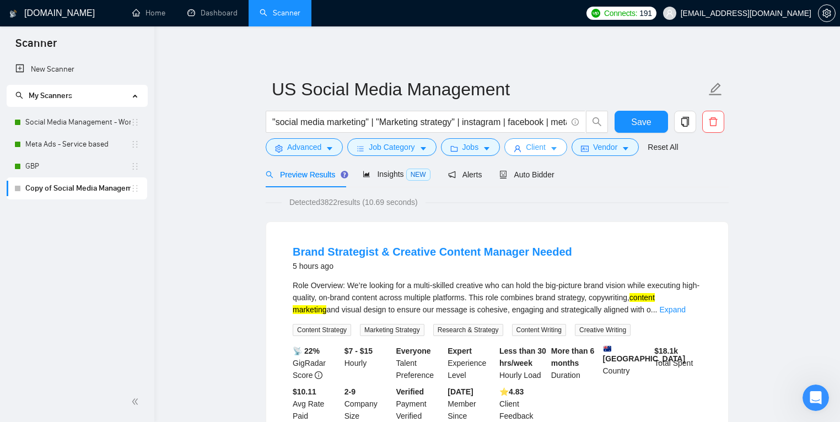
click at [545, 143] on span "Client" at bounding box center [536, 147] width 20 height 12
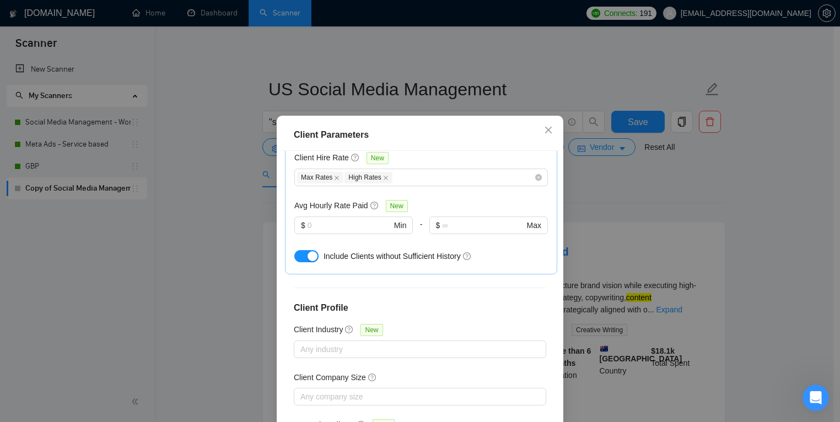
scroll to position [390, 0]
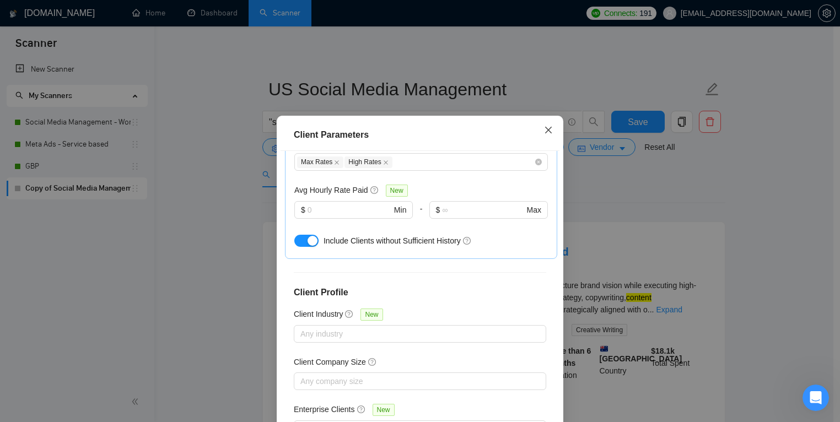
click at [544, 137] on span "Close" at bounding box center [548, 131] width 30 height 30
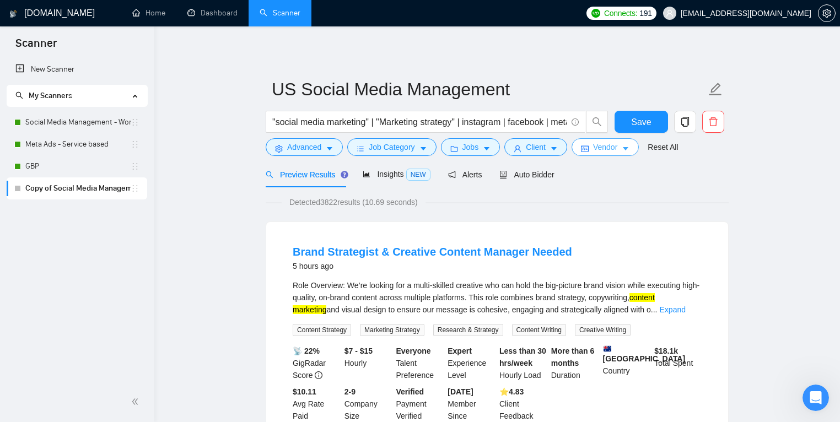
click at [624, 148] on button "Vendor" at bounding box center [604, 147] width 67 height 18
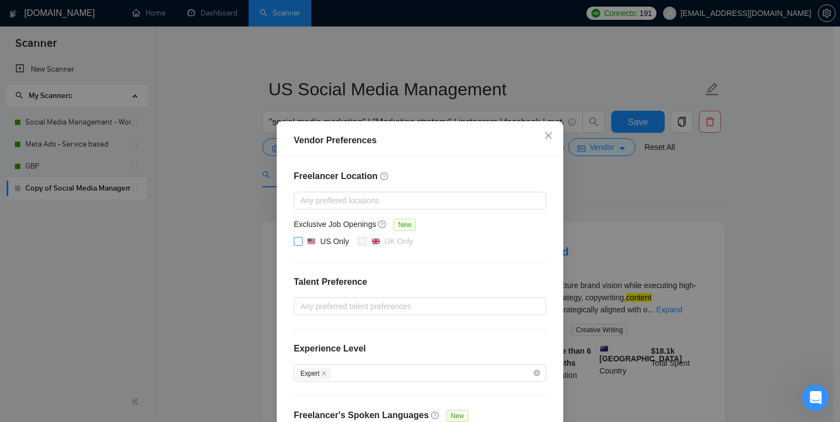
click at [297, 240] on input "US Only" at bounding box center [298, 241] width 8 height 8
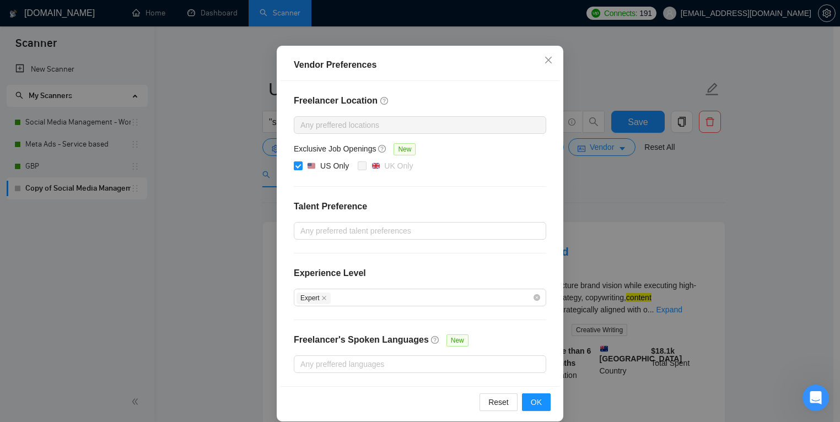
scroll to position [86, 0]
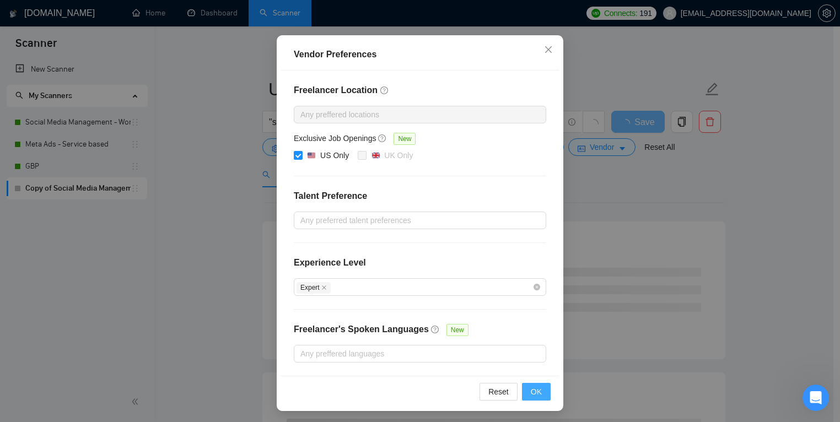
click at [538, 390] on button "OK" at bounding box center [536, 392] width 29 height 18
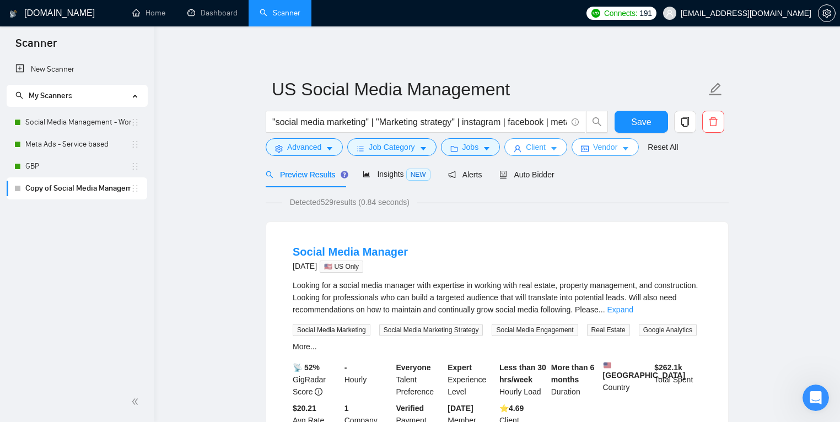
scroll to position [1944, 0]
click at [408, 150] on span "Job Category" at bounding box center [392, 147] width 46 height 12
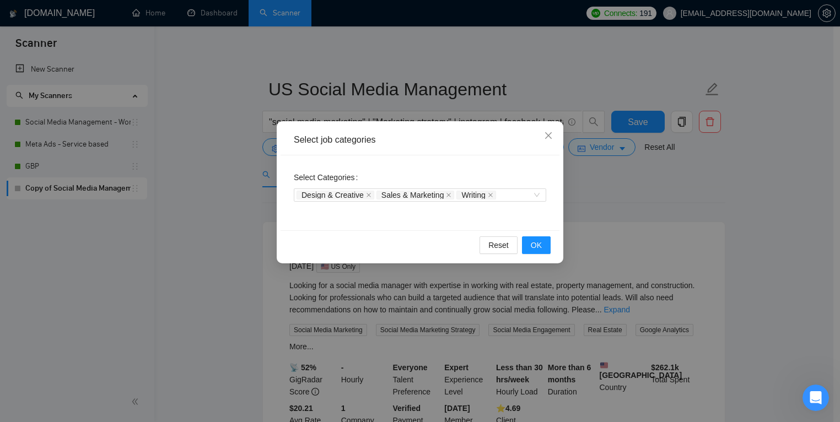
click at [553, 248] on div "Reset OK" at bounding box center [419, 244] width 279 height 29
click at [541, 247] on span "OK" at bounding box center [536, 245] width 11 height 12
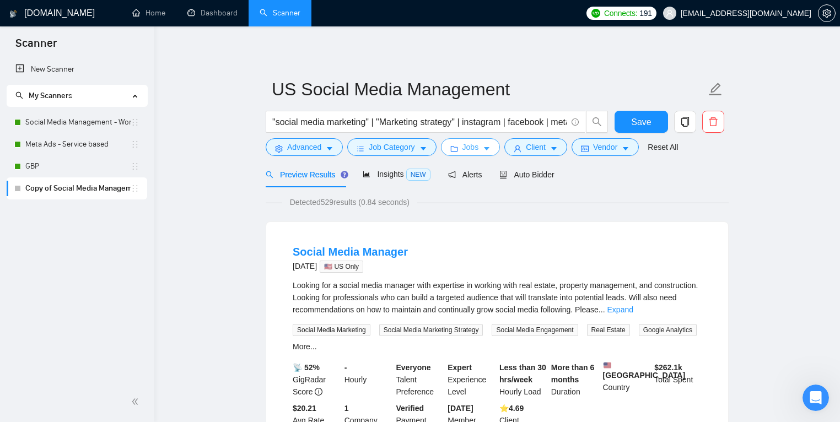
click at [484, 150] on button "Jobs" at bounding box center [470, 147] width 59 height 18
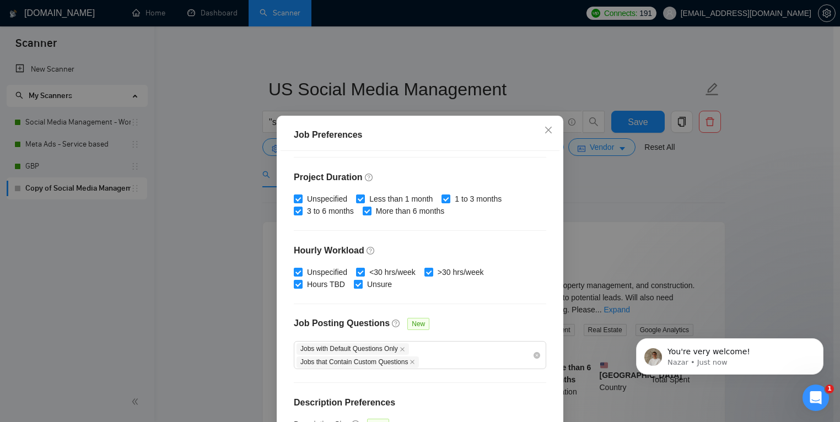
scroll to position [335, 0]
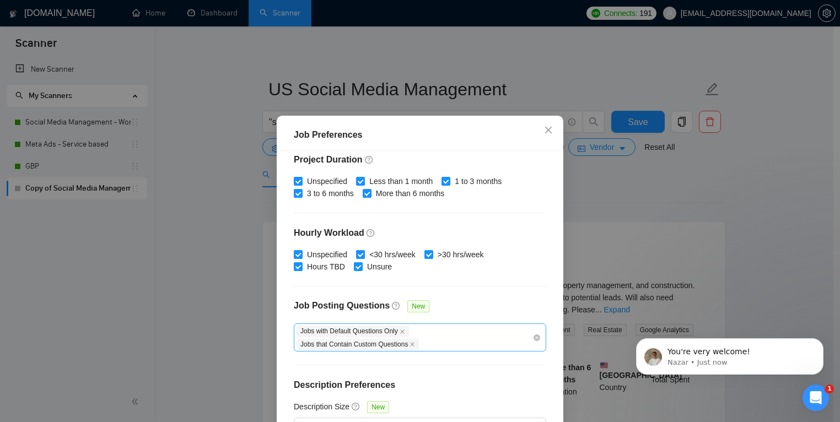
click at [479, 335] on div "Jobs with Default Questions Only Jobs that Contain Custom Questions" at bounding box center [414, 337] width 236 height 26
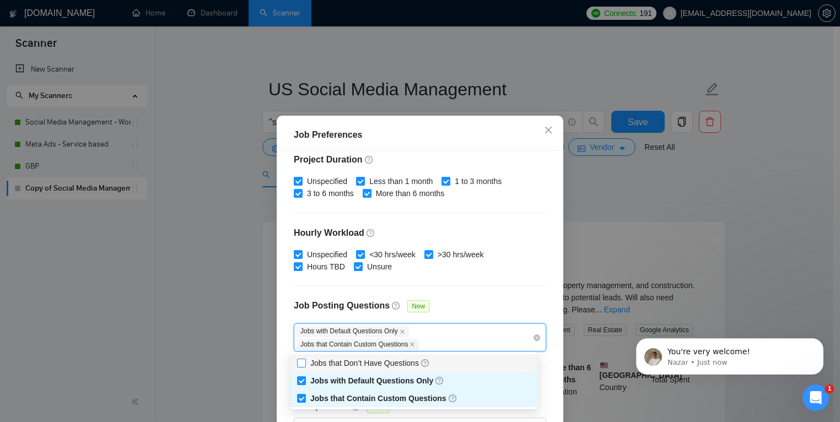
click at [410, 365] on span "Jobs that Don’t Have Questions" at bounding box center [370, 363] width 120 height 9
click at [305, 365] on input "Jobs that Don’t Have Questions" at bounding box center [301, 363] width 8 height 8
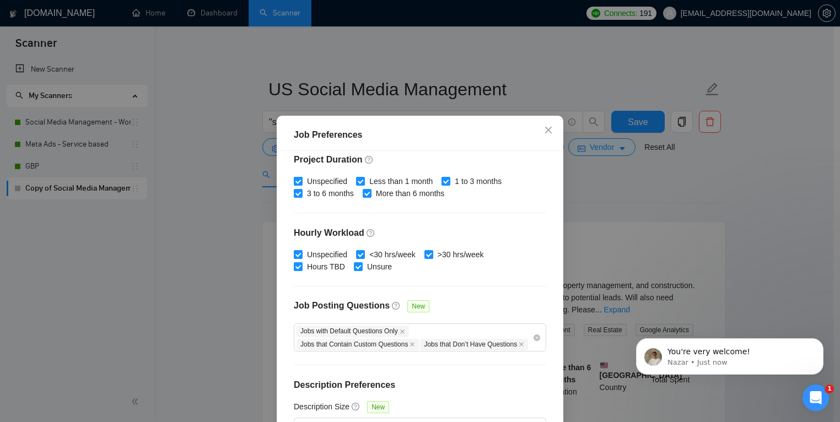
click at [485, 305] on div "Job Posting Questions New" at bounding box center [420, 312] width 252 height 24
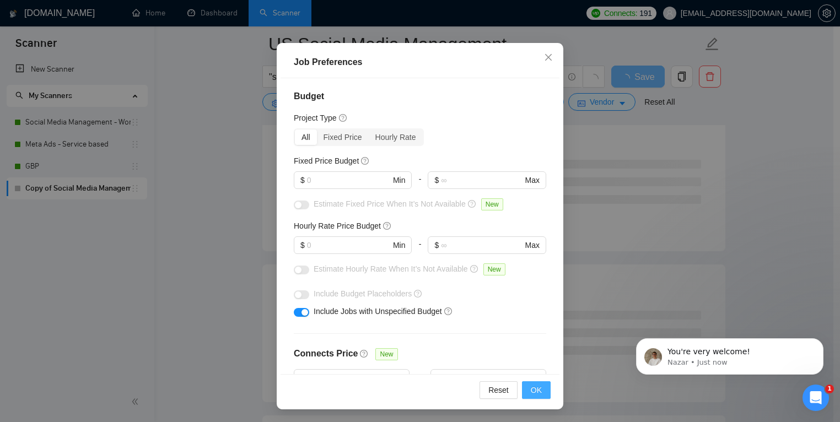
scroll to position [0, 0]
click at [526, 386] on button "OK" at bounding box center [536, 390] width 29 height 18
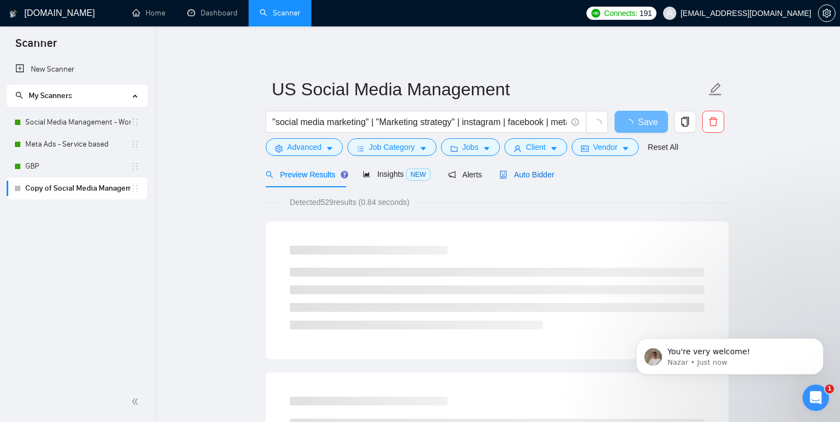
click at [529, 173] on span "Auto Bidder" at bounding box center [526, 174] width 55 height 9
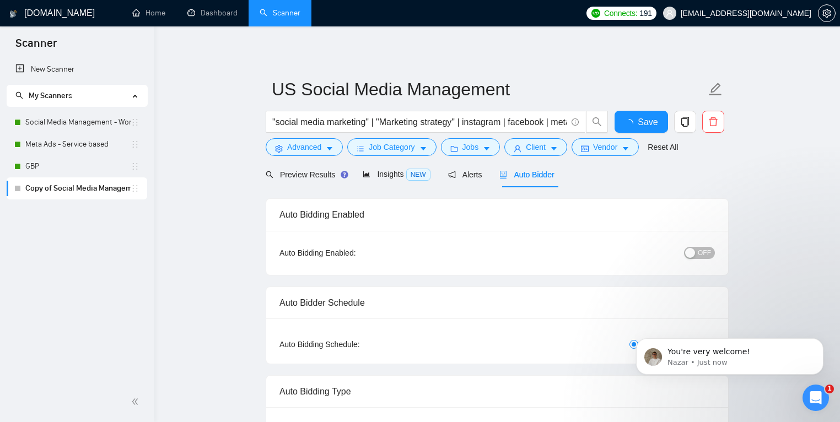
click at [697, 250] on span "OFF" at bounding box center [703, 253] width 13 height 12
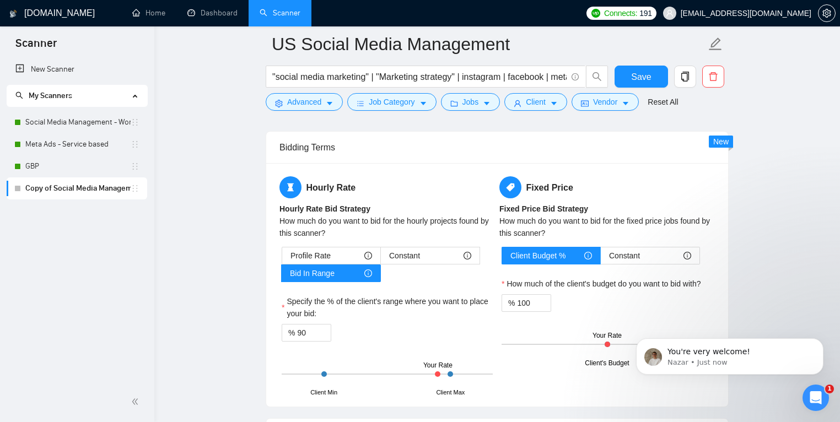
scroll to position [1775, 0]
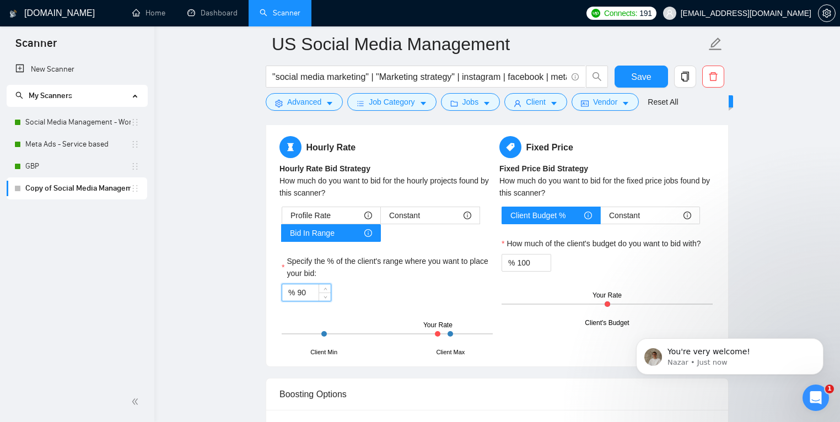
click at [311, 294] on input "90" at bounding box center [314, 292] width 34 height 17
click at [408, 297] on div "% 100" at bounding box center [387, 293] width 211 height 18
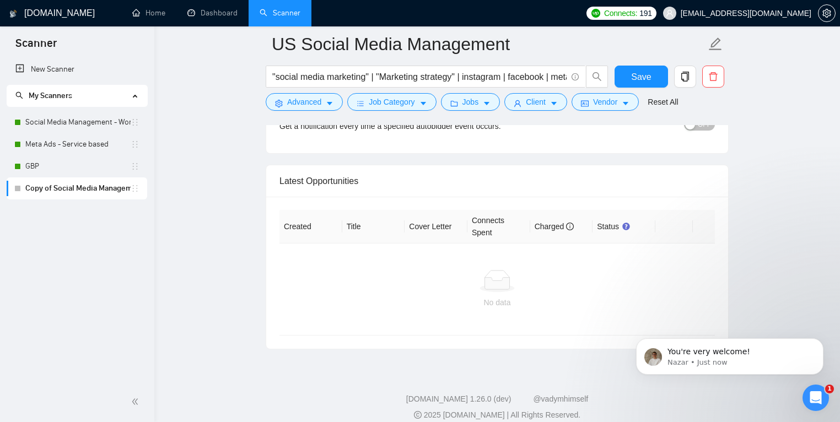
scroll to position [2728, 0]
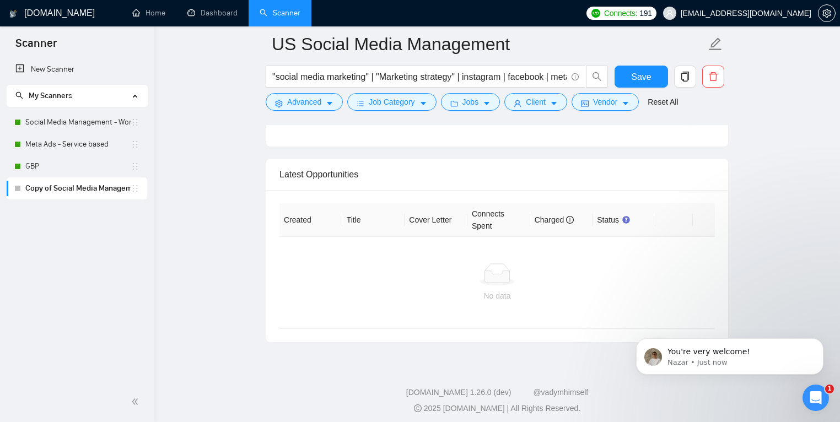
click at [815, 399] on icon "Open Intercom Messenger" at bounding box center [816, 398] width 18 height 18
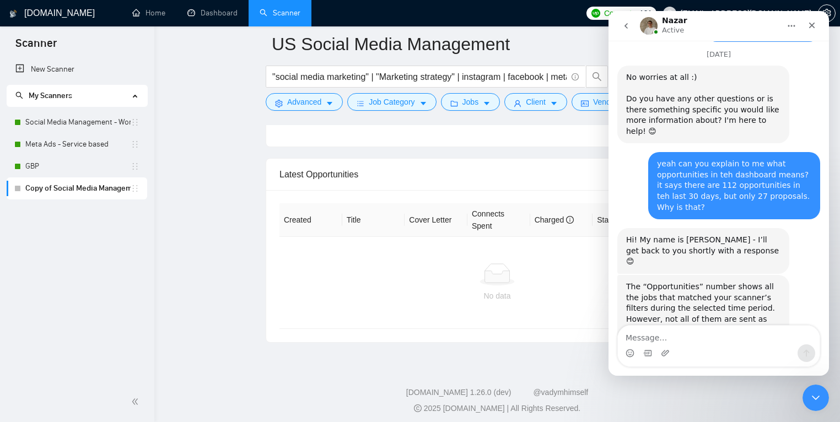
scroll to position [0, 0]
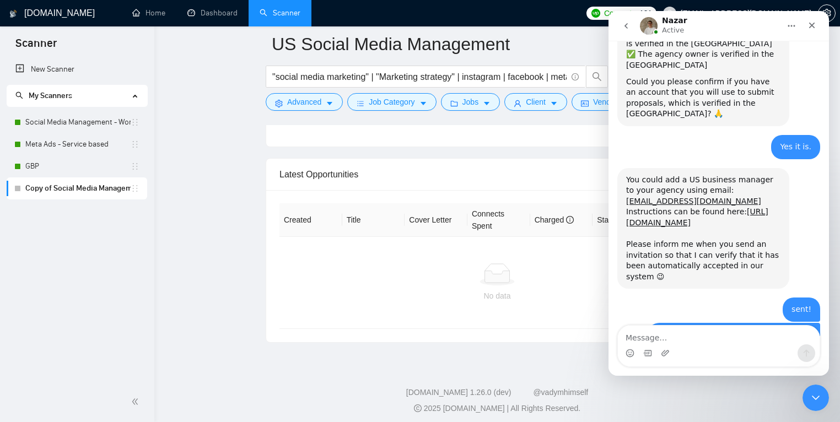
click at [626, 24] on icon "go back" at bounding box center [625, 26] width 3 height 6
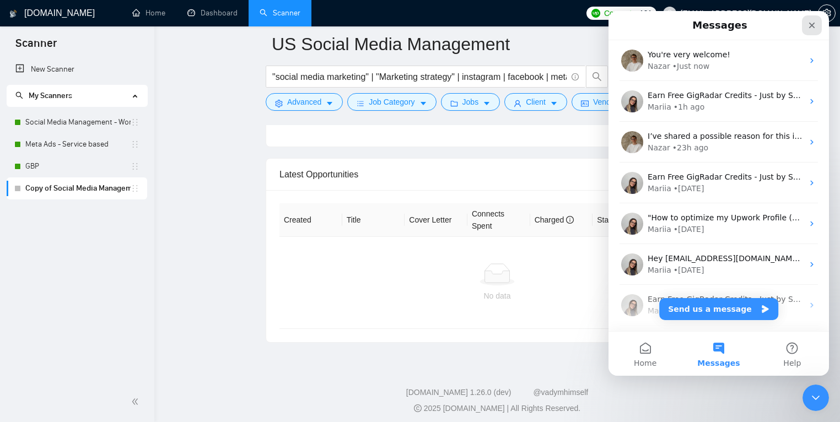
click at [815, 24] on icon "Close" at bounding box center [811, 25] width 9 height 9
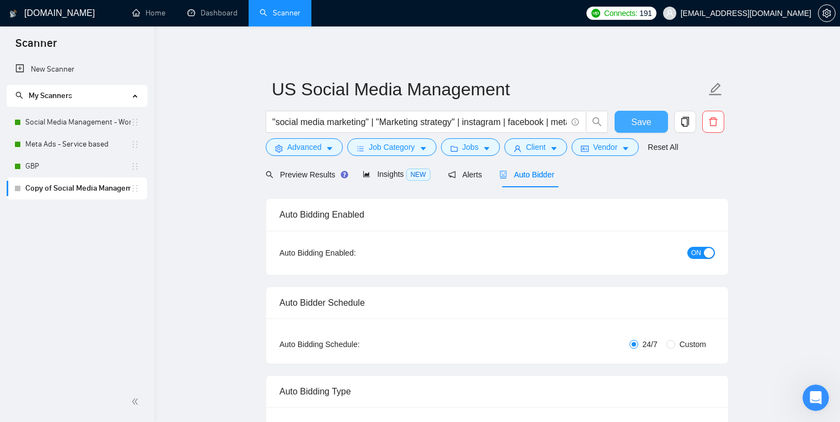
click at [652, 115] on button "Save" at bounding box center [640, 122] width 53 height 22
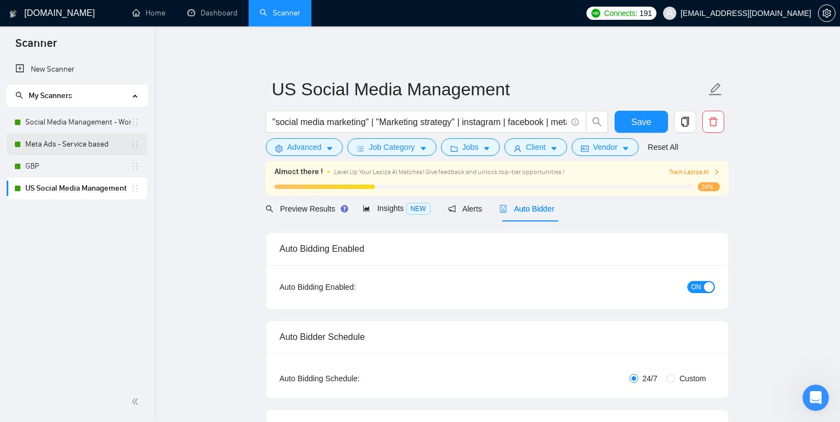
click at [53, 145] on link "Meta Ads - Service based" at bounding box center [77, 144] width 105 height 22
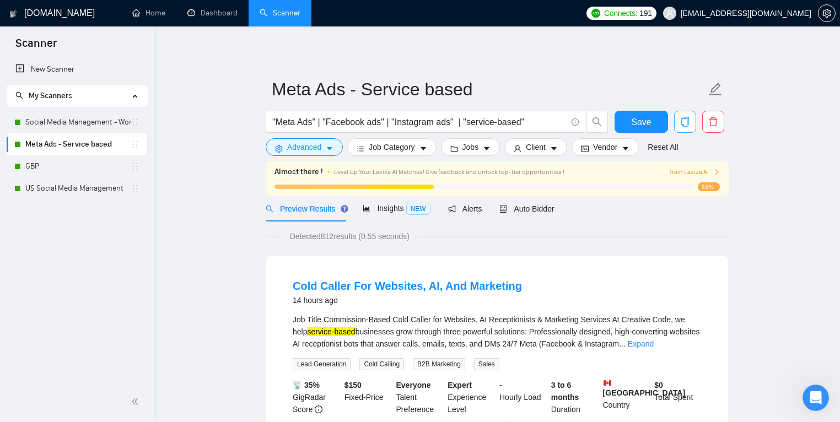
click at [690, 125] on span "copy" at bounding box center [684, 122] width 21 height 10
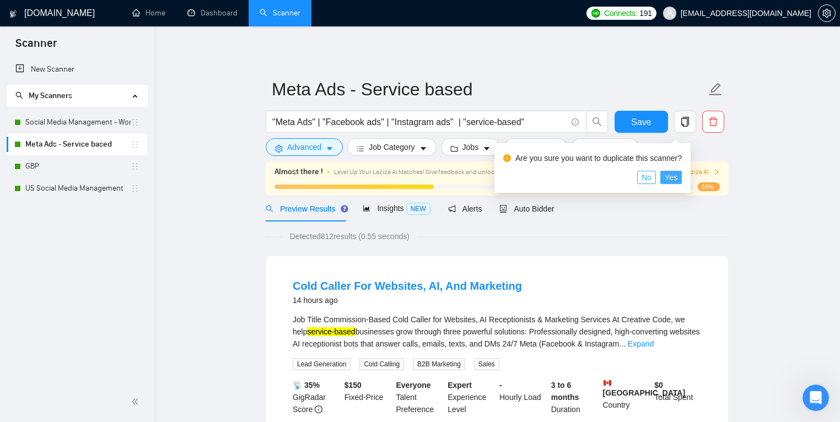
click at [676, 173] on span "Yes" at bounding box center [670, 177] width 13 height 12
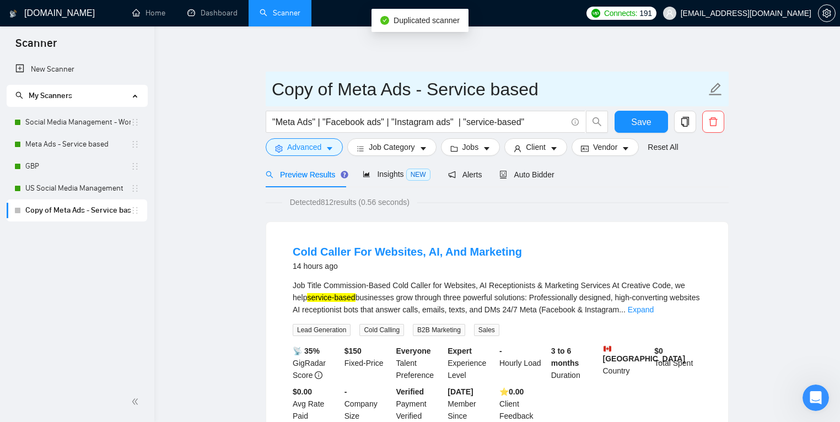
click at [321, 90] on input "Copy of Meta Ads - Service based" at bounding box center [489, 89] width 434 height 28
drag, startPoint x: 339, startPoint y: 91, endPoint x: 257, endPoint y: 95, distance: 81.6
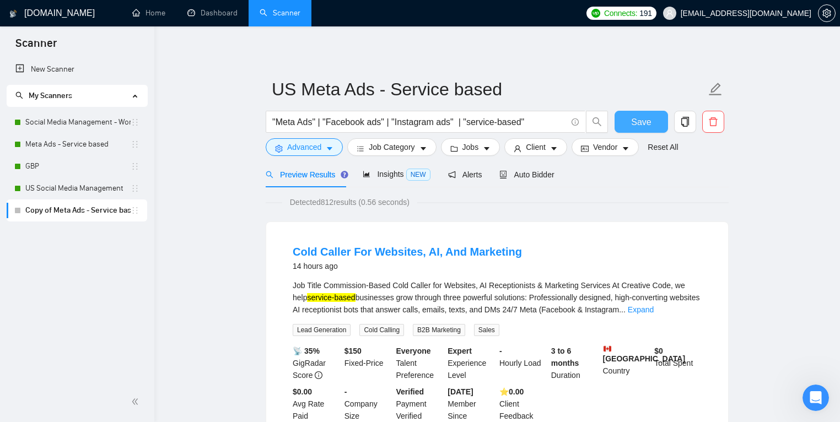
click at [620, 120] on button "Save" at bounding box center [640, 122] width 53 height 22
click at [485, 146] on button "Jobs" at bounding box center [470, 147] width 59 height 18
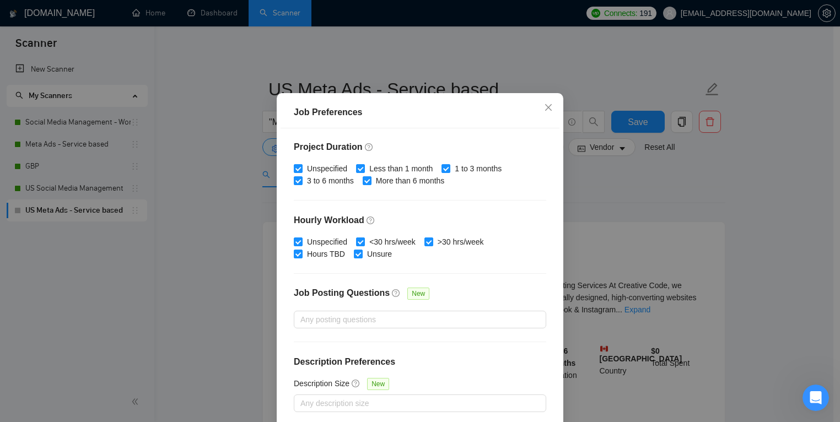
scroll to position [51, 0]
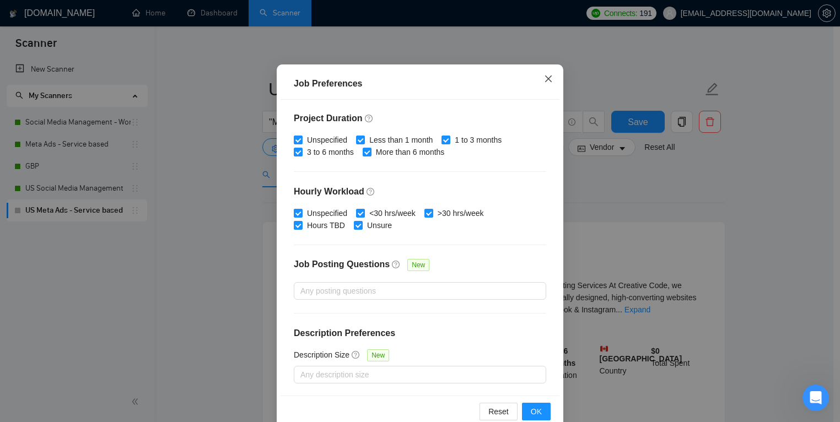
click at [545, 80] on icon "close" at bounding box center [548, 78] width 9 height 9
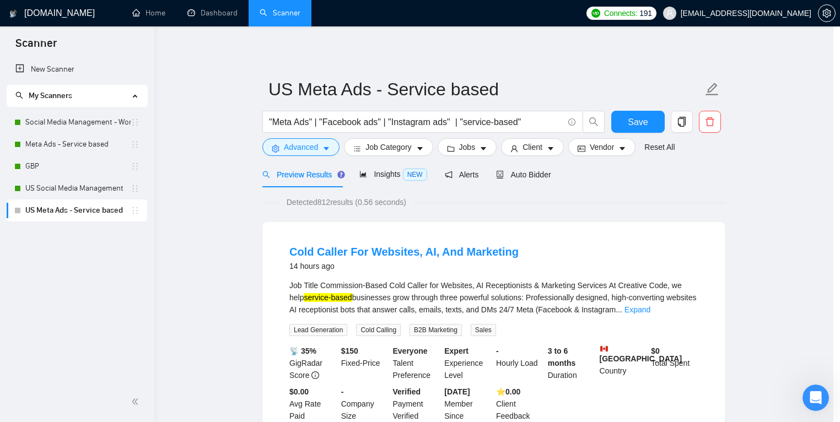
scroll to position [23, 0]
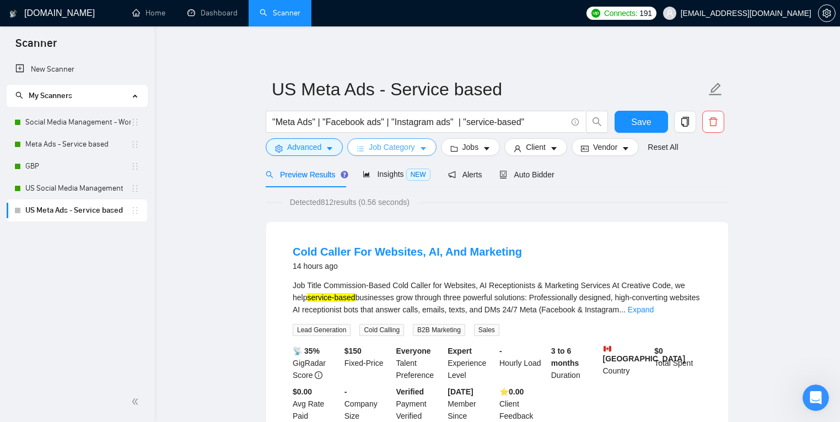
click at [398, 149] on span "Job Category" at bounding box center [392, 147] width 46 height 12
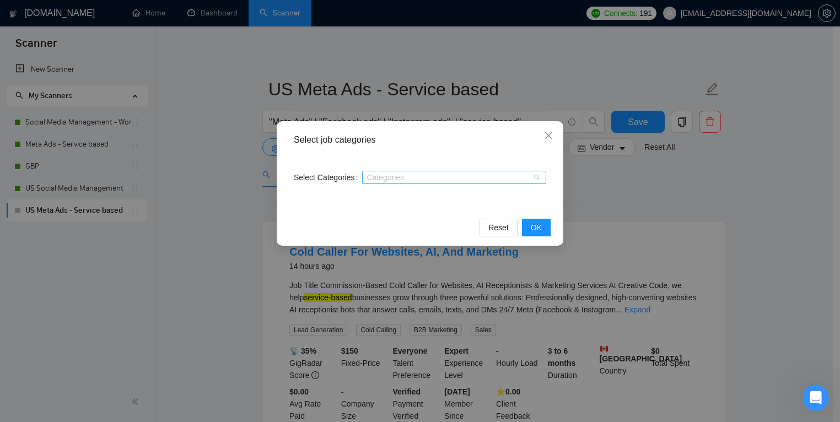
click at [458, 177] on div at bounding box center [448, 177] width 167 height 9
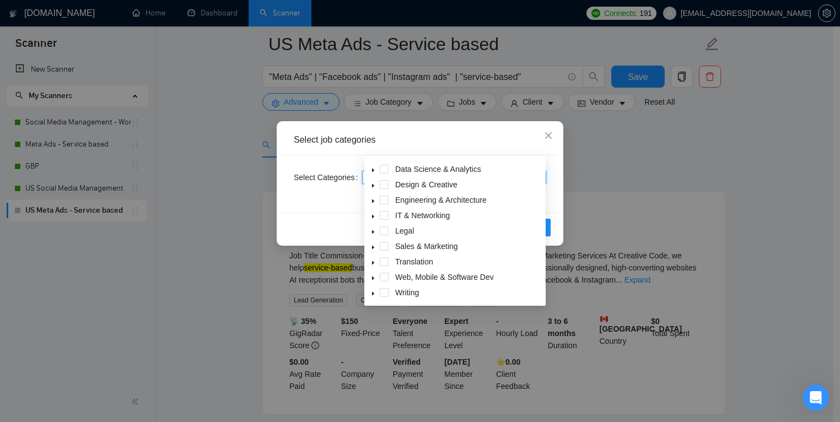
scroll to position [59, 0]
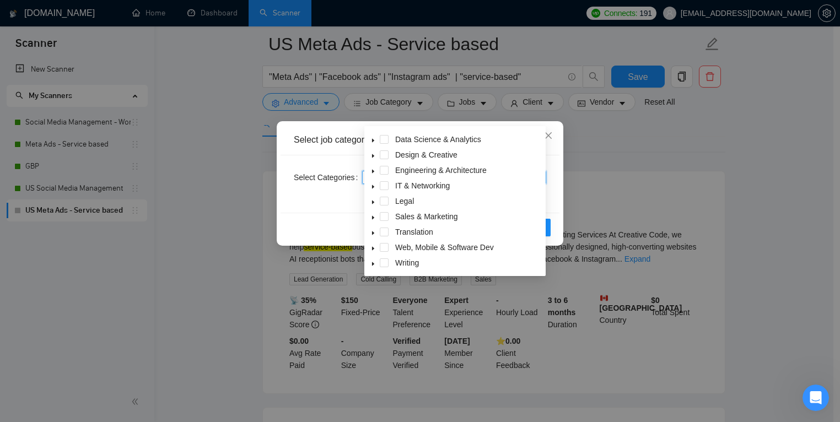
click at [375, 218] on icon "caret-down" at bounding box center [373, 218] width 6 height 6
click at [392, 231] on span at bounding box center [386, 231] width 13 height 13
click at [396, 241] on div "Lead Generation & Telemarketing" at bounding box center [454, 248] width 177 height 15
click at [397, 228] on span at bounding box center [397, 232] width 9 height 9
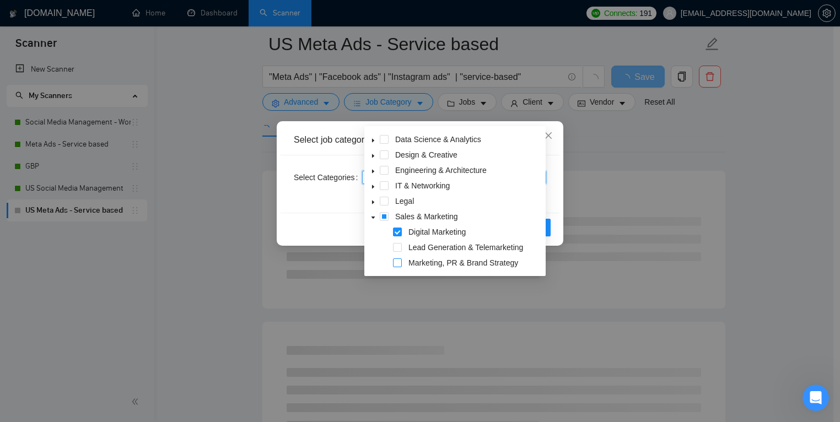
click at [398, 259] on span at bounding box center [397, 262] width 9 height 9
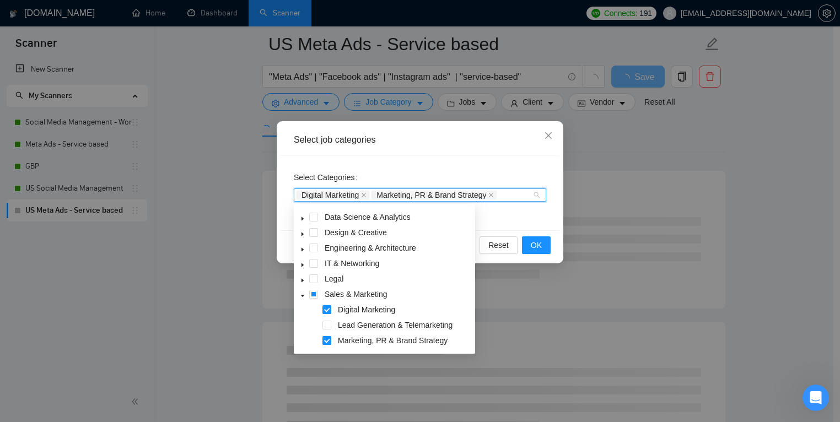
click at [540, 218] on div "Select Categories Digital Marketing Marketing, PR & Brand Strategy" at bounding box center [419, 192] width 279 height 75
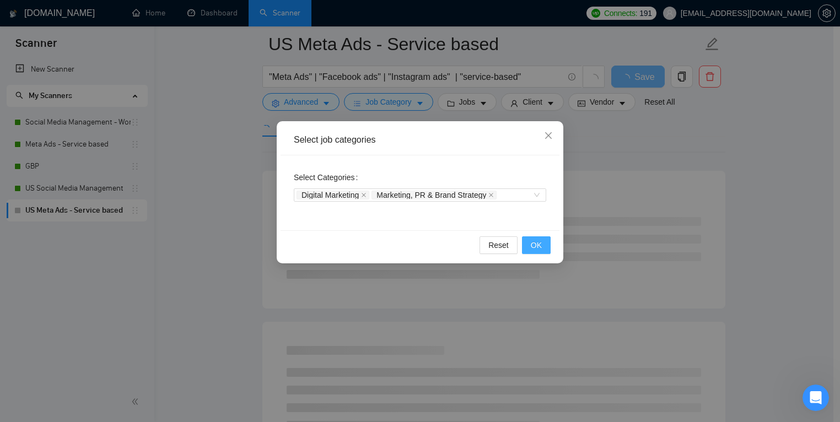
click at [536, 239] on span "OK" at bounding box center [536, 245] width 11 height 12
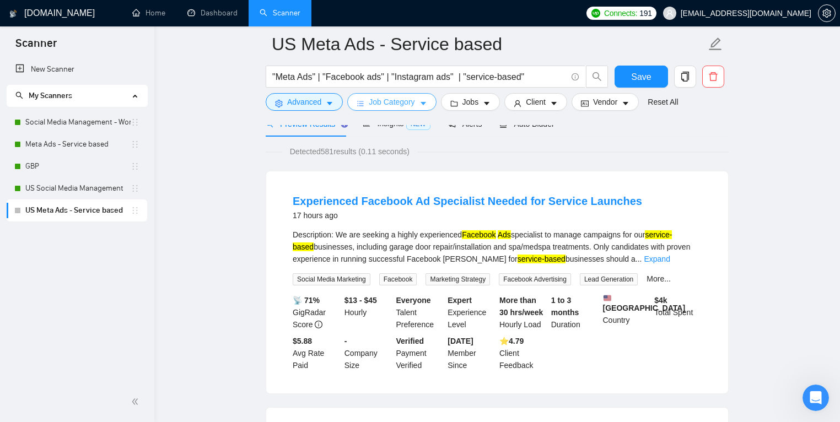
click at [380, 99] on span "Job Category" at bounding box center [392, 102] width 46 height 12
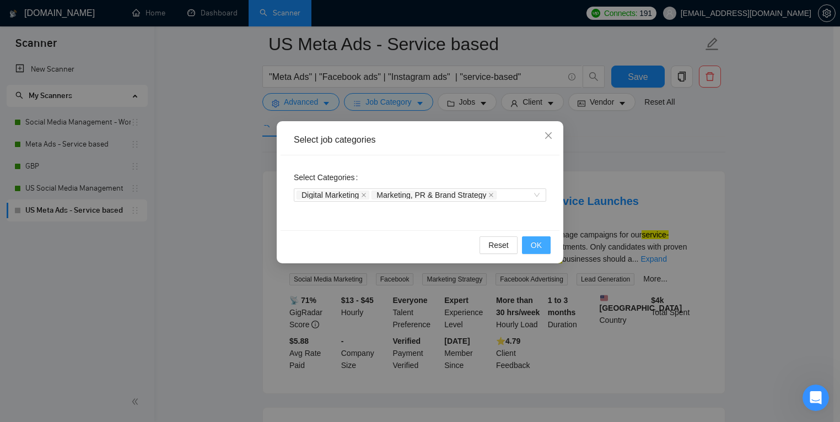
click at [529, 242] on button "OK" at bounding box center [536, 245] width 29 height 18
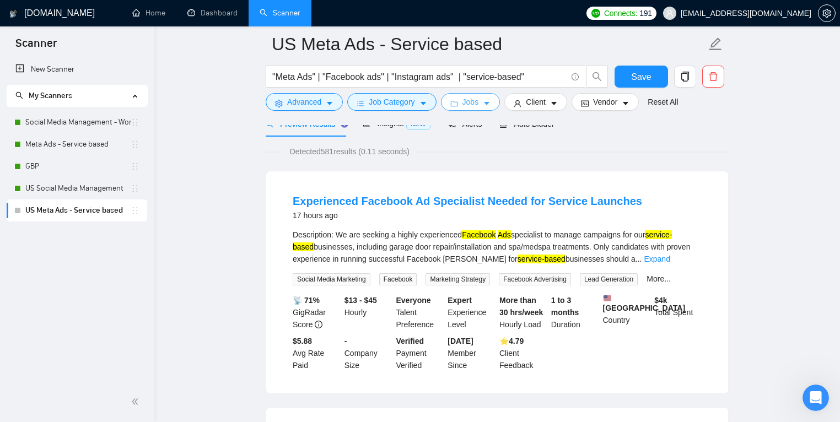
click at [457, 101] on icon "folder" at bounding box center [454, 104] width 8 height 8
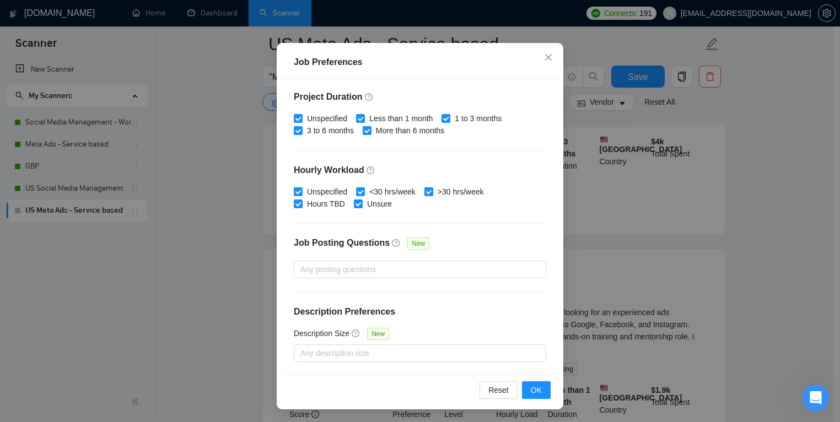
scroll to position [219, 0]
click at [534, 390] on span "OK" at bounding box center [536, 390] width 11 height 12
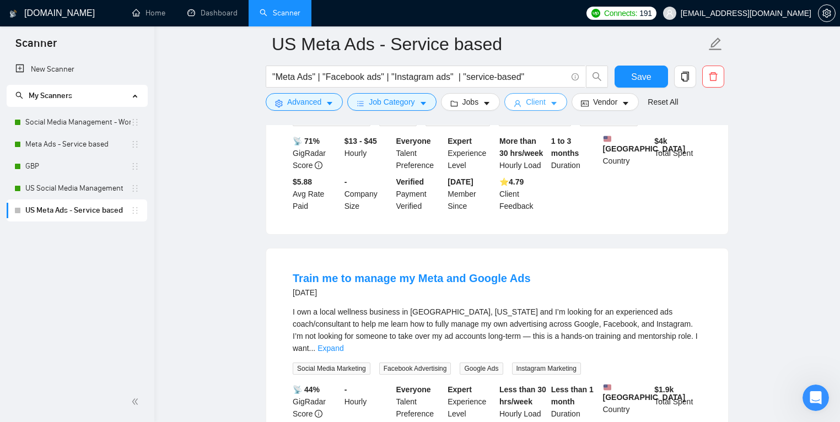
drag, startPoint x: 533, startPoint y: 112, endPoint x: 535, endPoint y: 103, distance: 9.1
click at [533, 110] on form "US Meta Ads - Service based "Meta Ads" | "Facebook ads" | "Instagram ads" | "se…" at bounding box center [497, 71] width 463 height 90
click at [535, 102] on span "Client" at bounding box center [536, 102] width 20 height 12
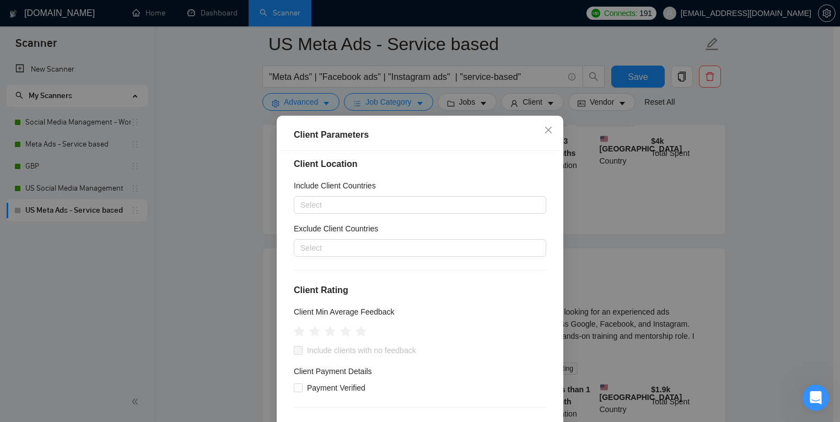
scroll to position [0, 0]
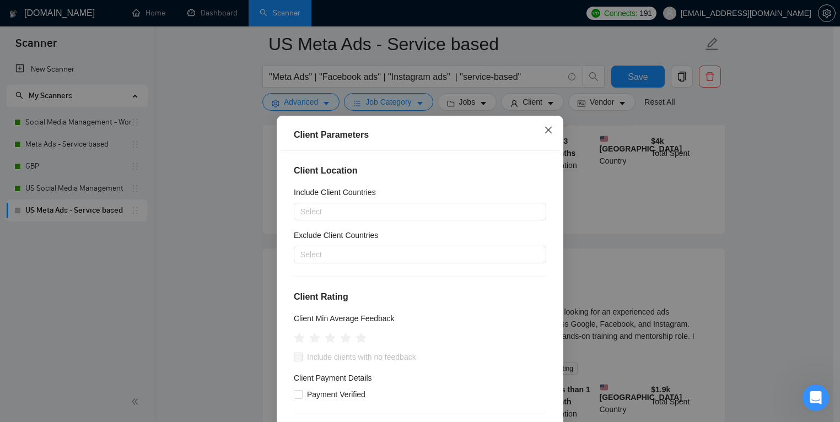
click at [544, 133] on icon "close" at bounding box center [548, 130] width 9 height 9
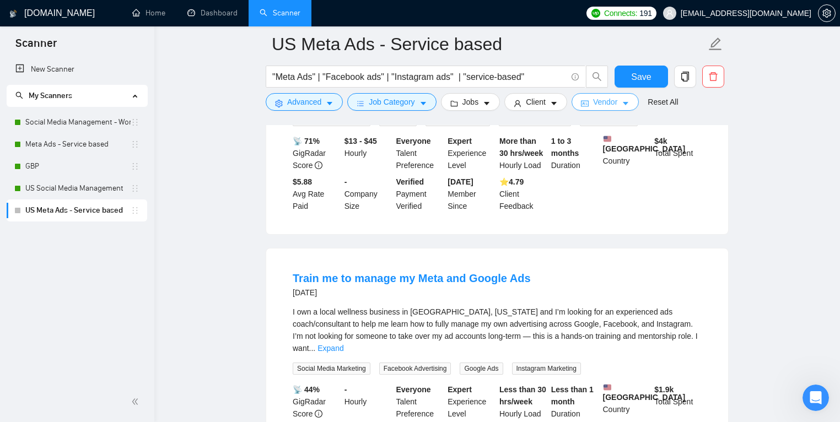
click at [588, 102] on icon "idcard" at bounding box center [585, 104] width 8 height 8
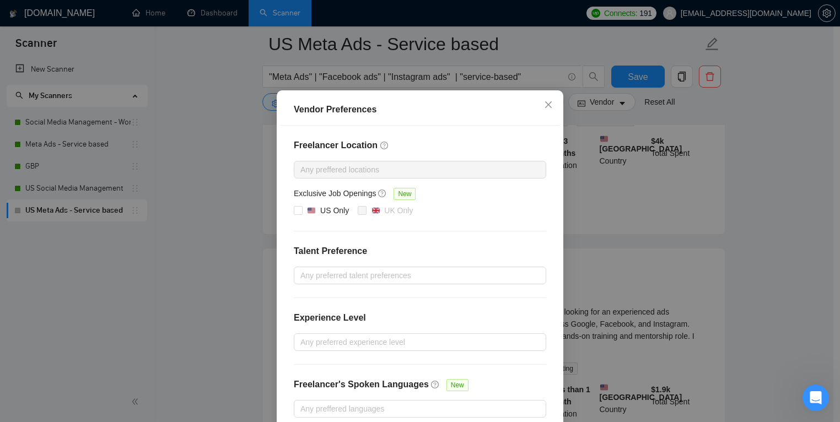
click at [289, 236] on div "Freelancer Location Any preffered locations Exclusive Job Openings New US Only …" at bounding box center [419, 278] width 279 height 305
drag, startPoint x: 293, startPoint y: 239, endPoint x: 463, endPoint y: 267, distance: 172.6
click at [294, 214] on input "US Only" at bounding box center [298, 210] width 8 height 8
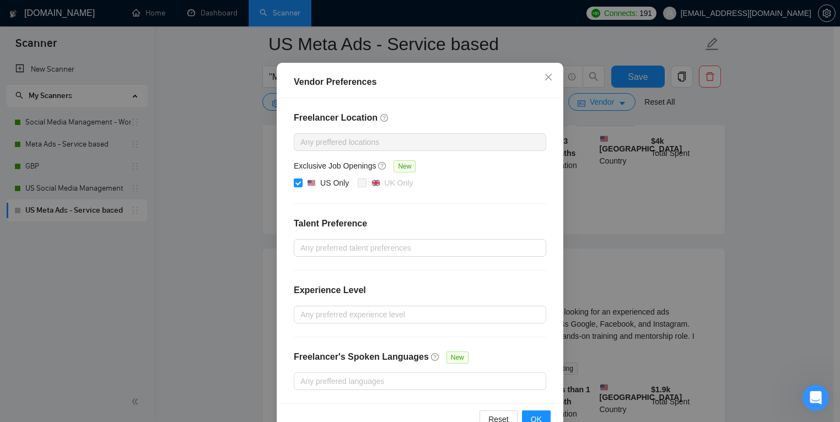
scroll to position [86, 0]
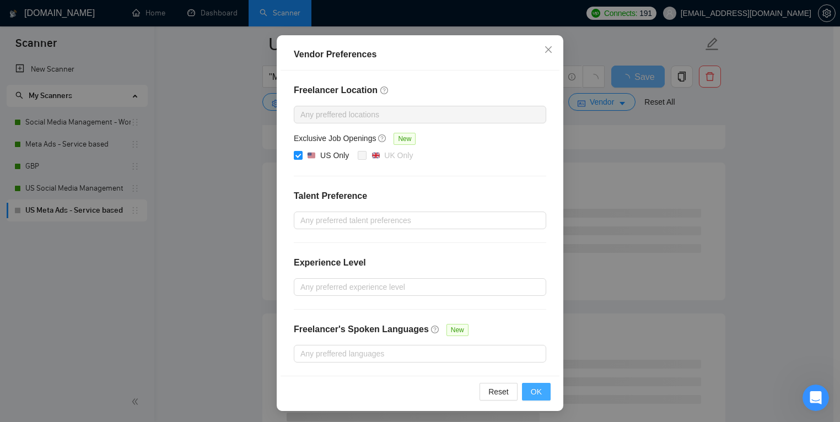
click at [533, 389] on span "OK" at bounding box center [536, 392] width 11 height 12
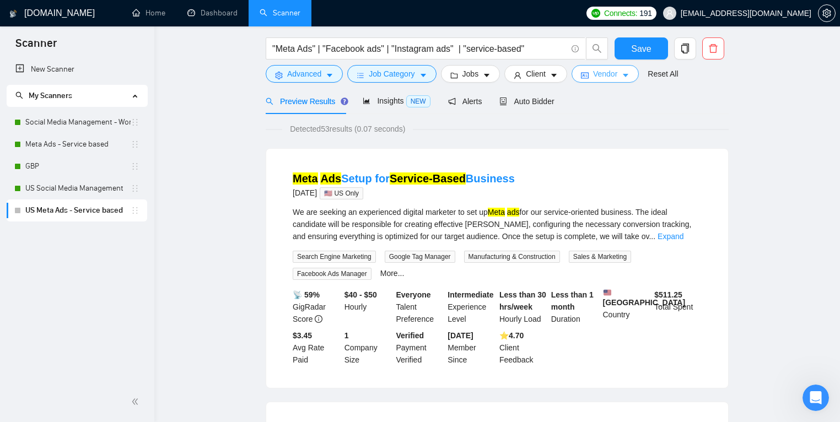
scroll to position [0, 0]
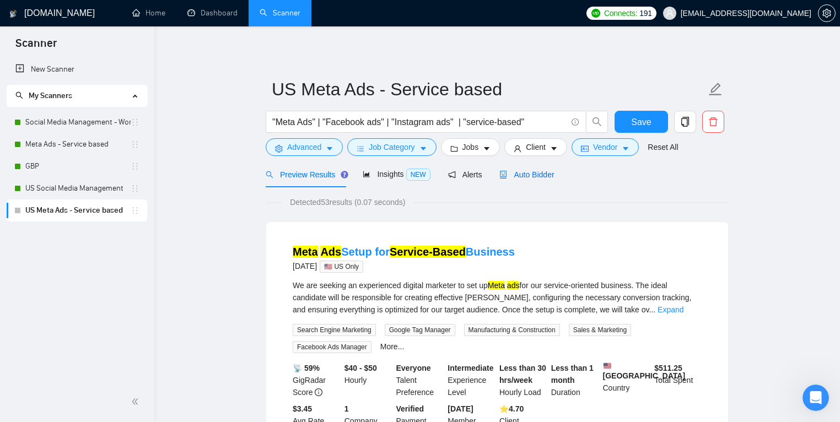
click at [546, 177] on span "Auto Bidder" at bounding box center [526, 174] width 55 height 9
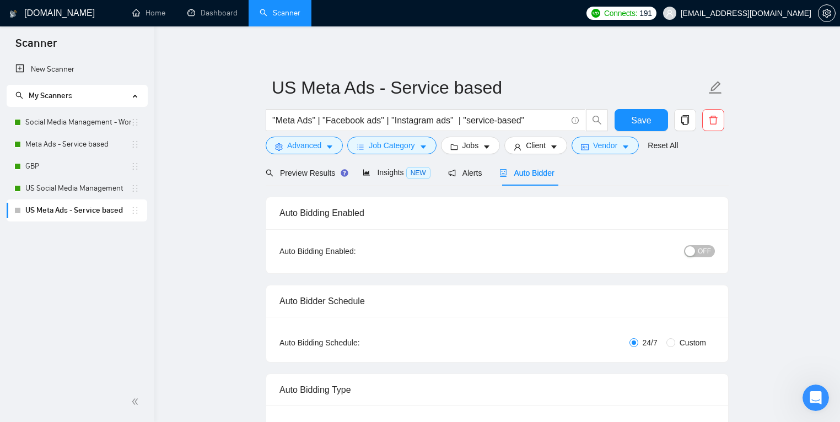
click at [695, 248] on div "button" at bounding box center [690, 251] width 10 height 10
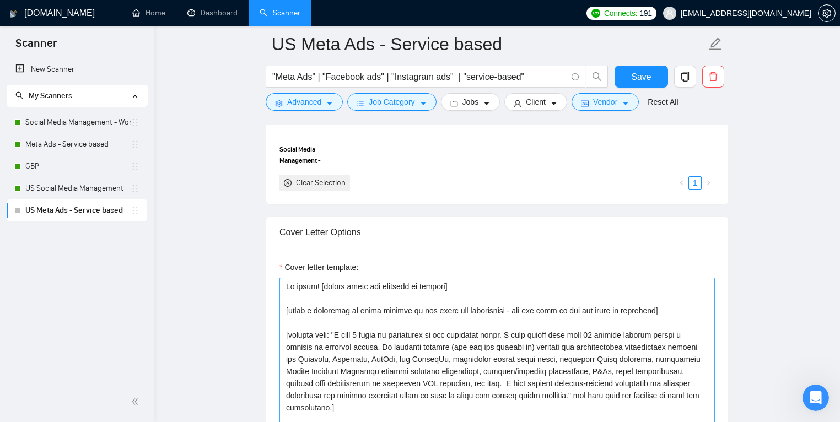
scroll to position [1208, 0]
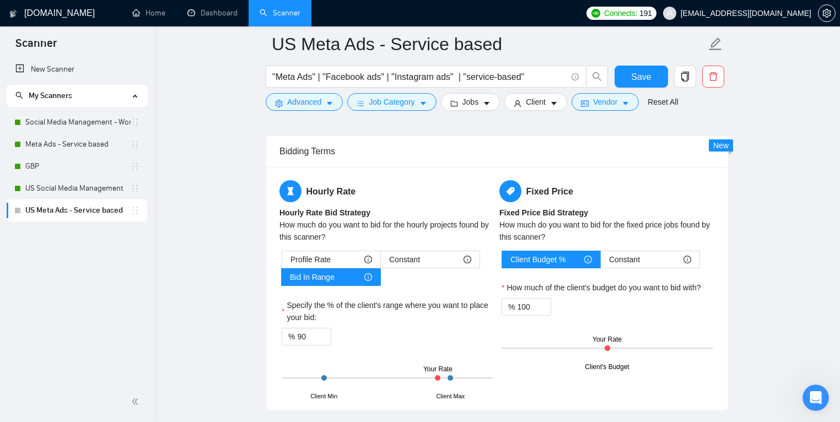
scroll to position [1860, 0]
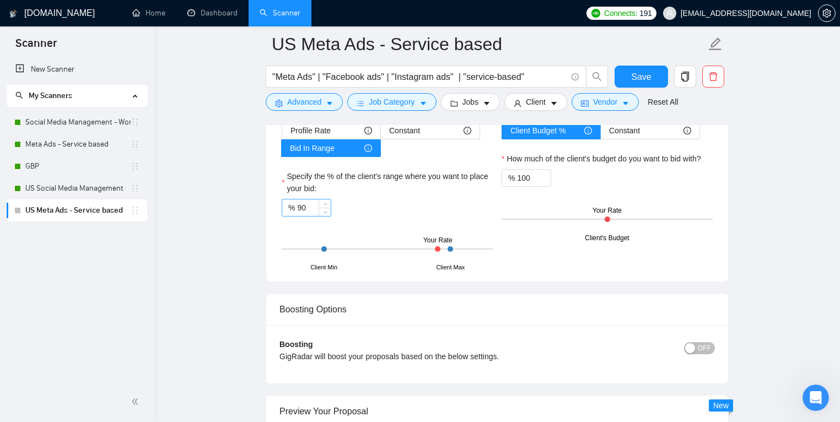
click at [311, 210] on input "90" at bounding box center [314, 207] width 34 height 17
type input "100"
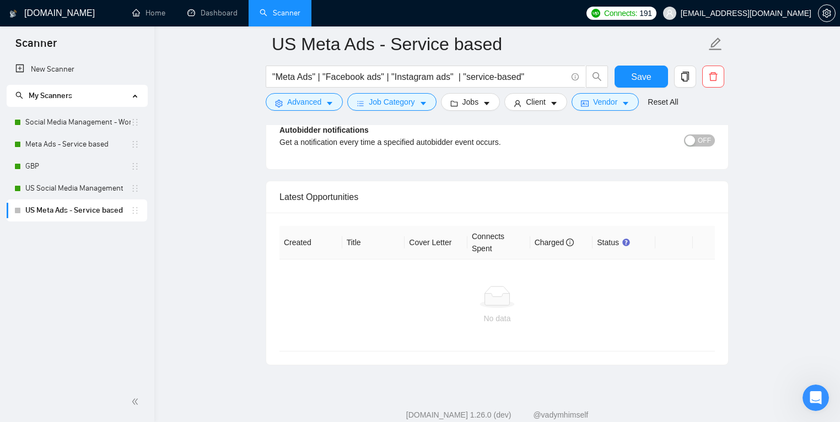
scroll to position [2728, 0]
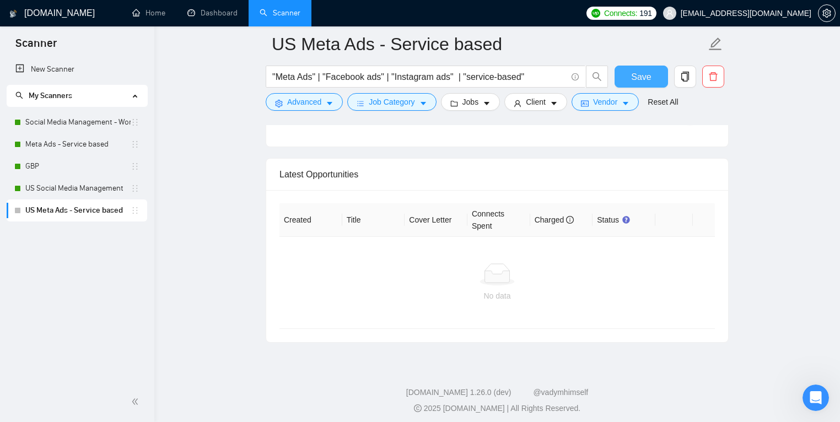
click at [638, 81] on span "Save" at bounding box center [641, 77] width 20 height 14
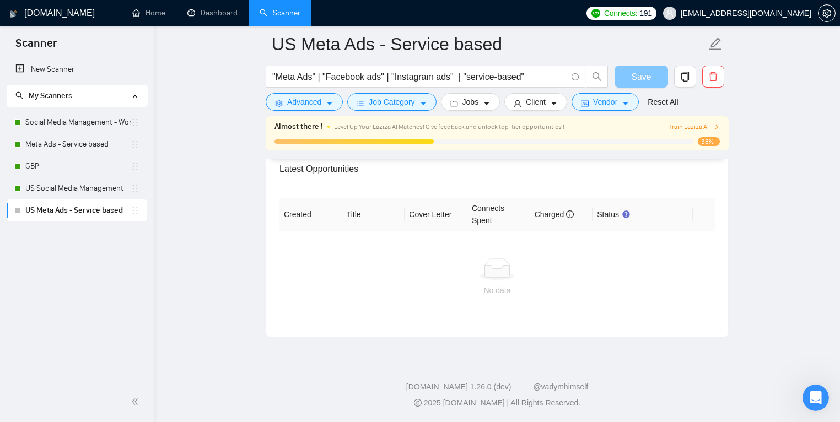
scroll to position [2622, 0]
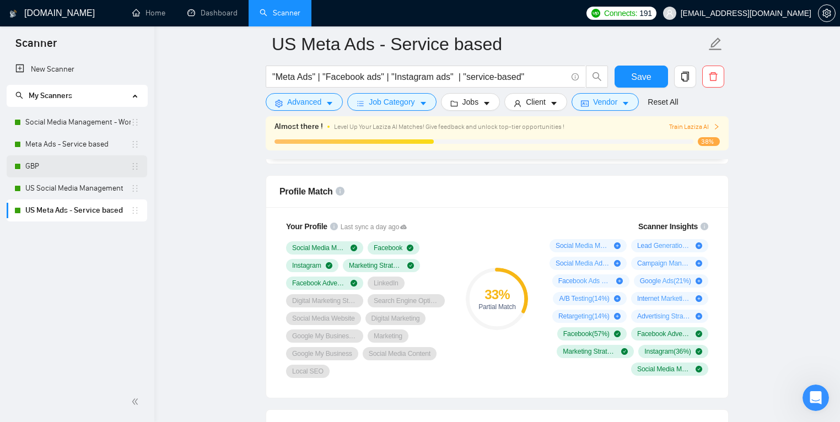
click at [62, 167] on link "GBP" at bounding box center [77, 166] width 105 height 22
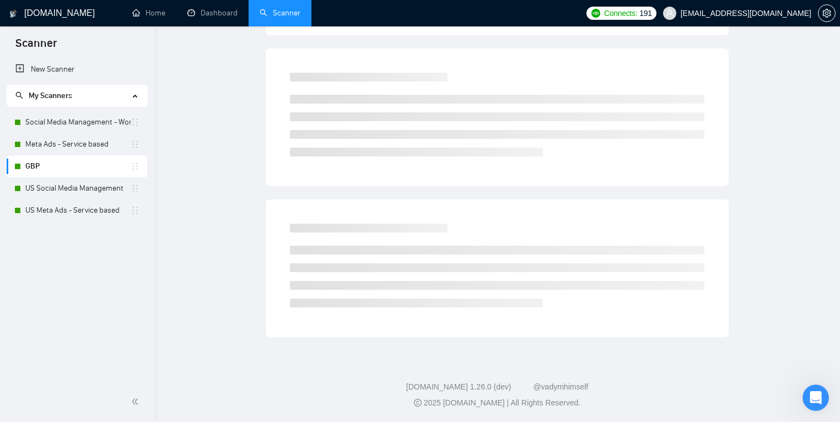
scroll to position [14, 0]
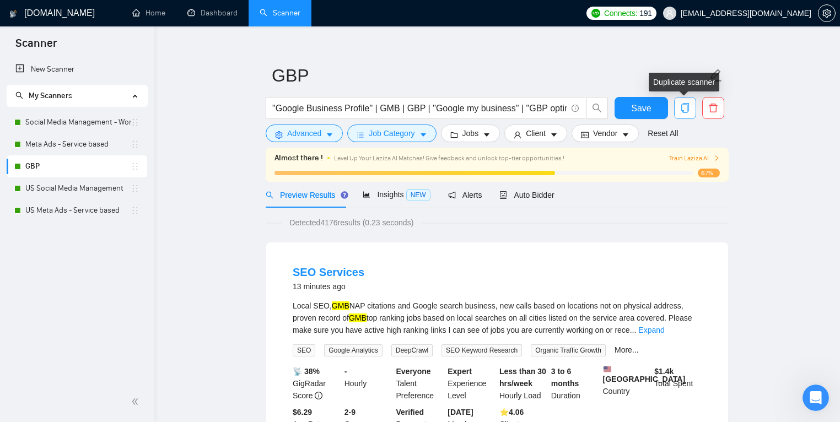
click at [689, 111] on icon "copy" at bounding box center [685, 108] width 10 height 10
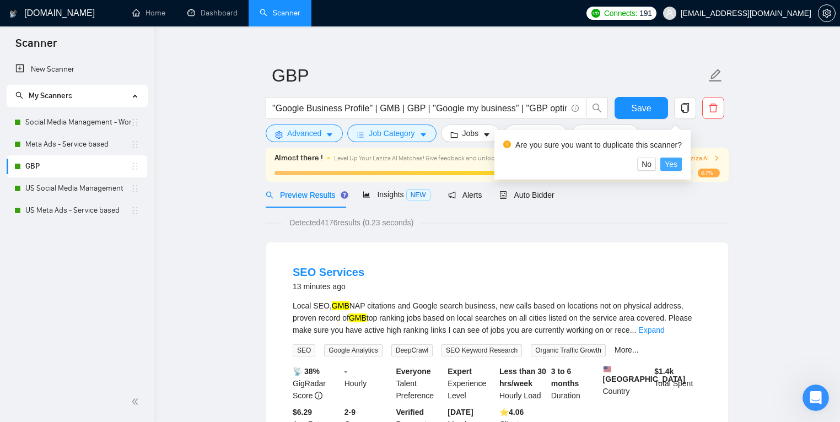
click at [671, 160] on span "Yes" at bounding box center [670, 164] width 13 height 12
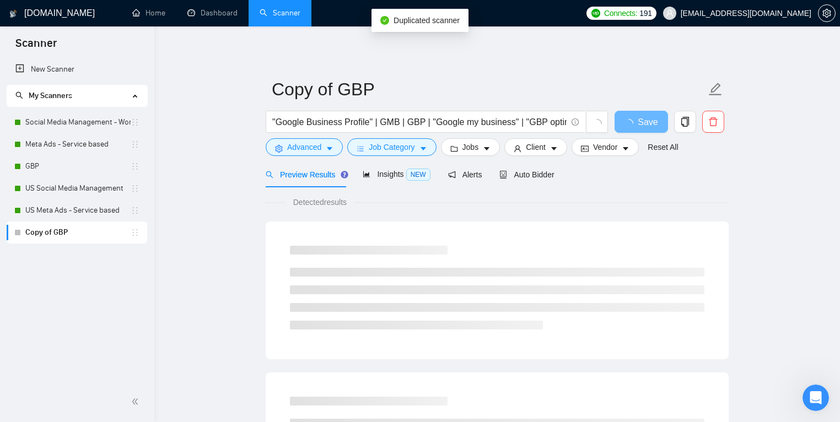
click at [291, 77] on input "Copy of GBP" at bounding box center [489, 89] width 434 height 28
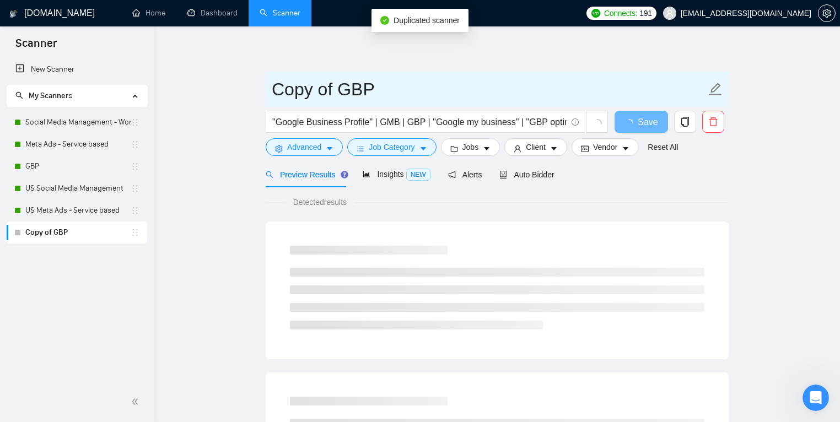
click at [294, 84] on input "Copy of GBP" at bounding box center [489, 89] width 434 height 28
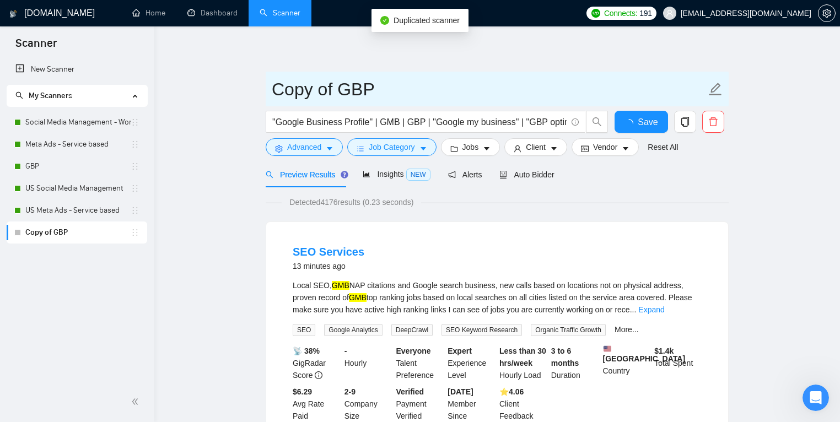
click at [294, 84] on input "Copy of GBP" at bounding box center [489, 89] width 434 height 28
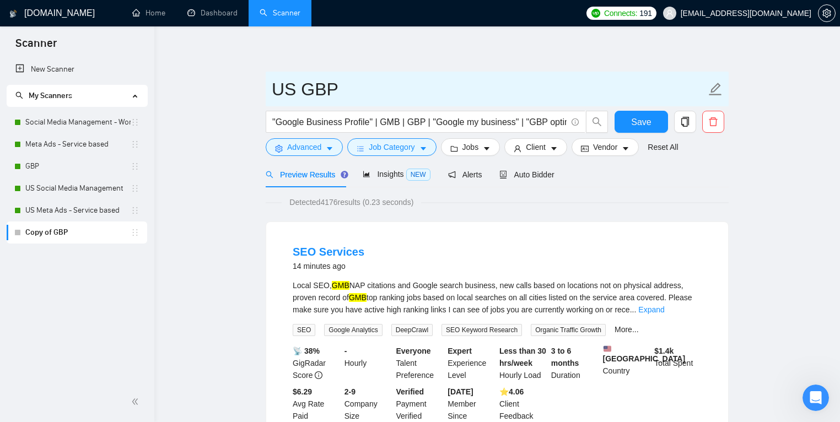
type input "US GBP"
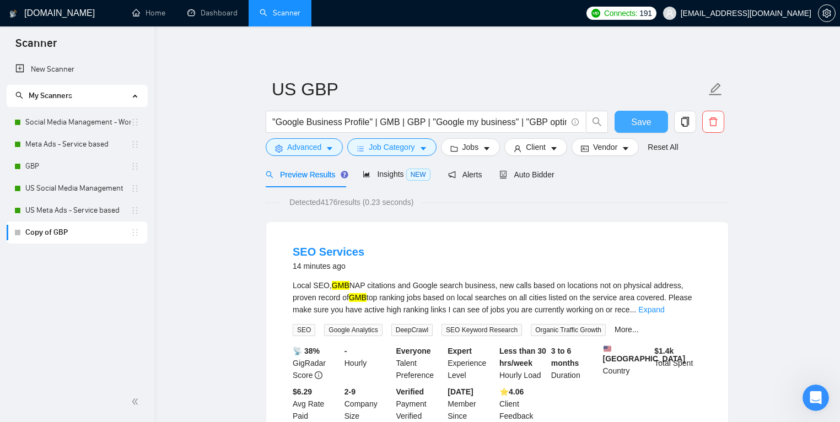
click at [629, 125] on button "Save" at bounding box center [640, 122] width 53 height 22
click at [648, 121] on span "Save" at bounding box center [641, 122] width 20 height 14
click at [479, 142] on span "Jobs" at bounding box center [470, 147] width 17 height 12
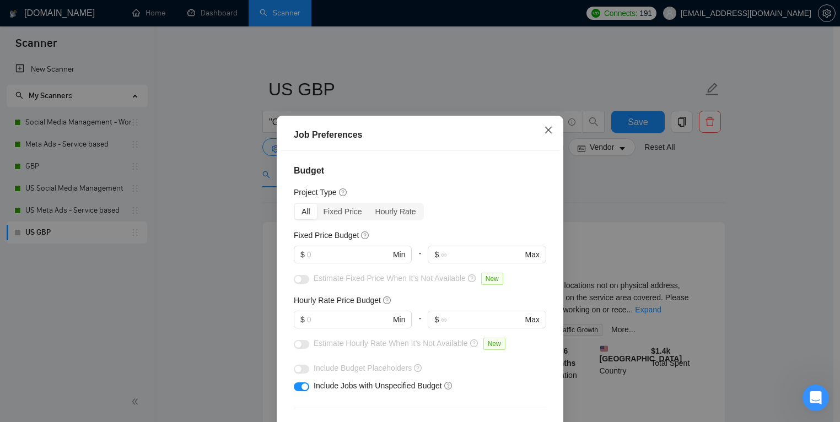
click at [547, 133] on icon "close" at bounding box center [548, 130] width 7 height 7
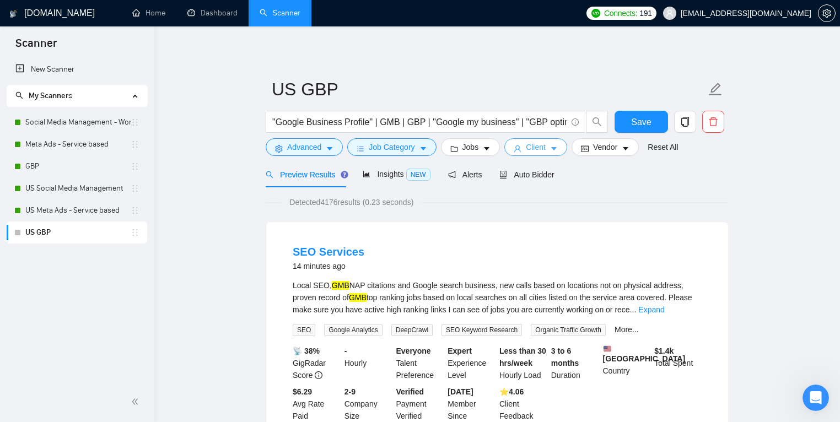
click at [545, 145] on span "Client" at bounding box center [536, 147] width 20 height 12
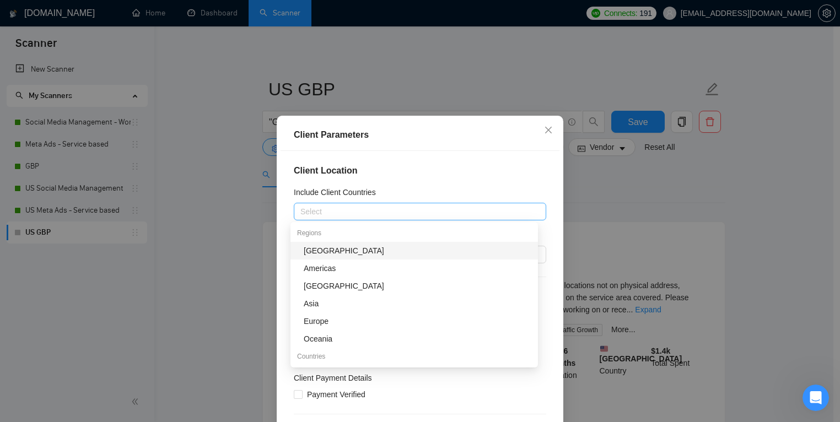
click at [365, 216] on div at bounding box center [414, 211] width 236 height 13
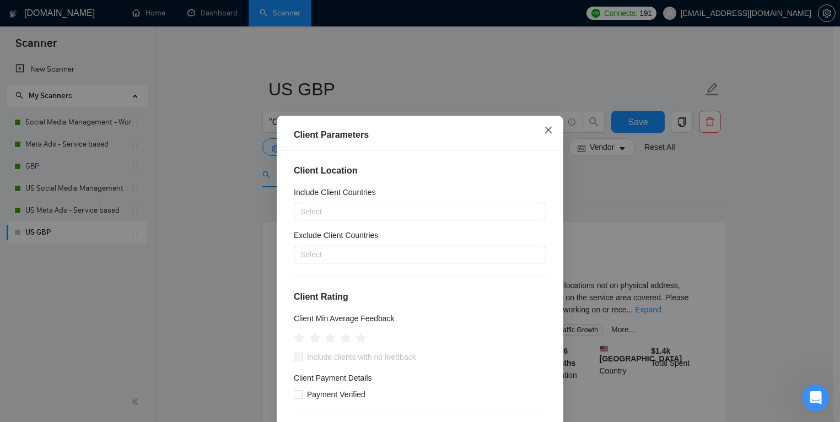
click at [544, 129] on icon "close" at bounding box center [548, 130] width 9 height 9
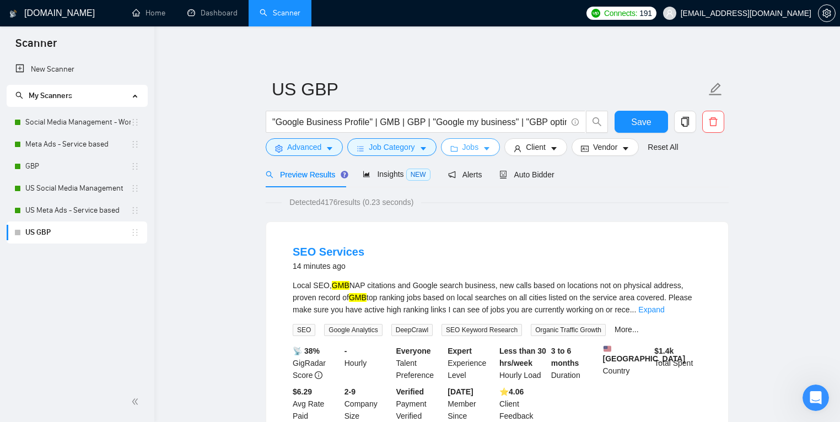
click at [479, 151] on span "Jobs" at bounding box center [470, 147] width 17 height 12
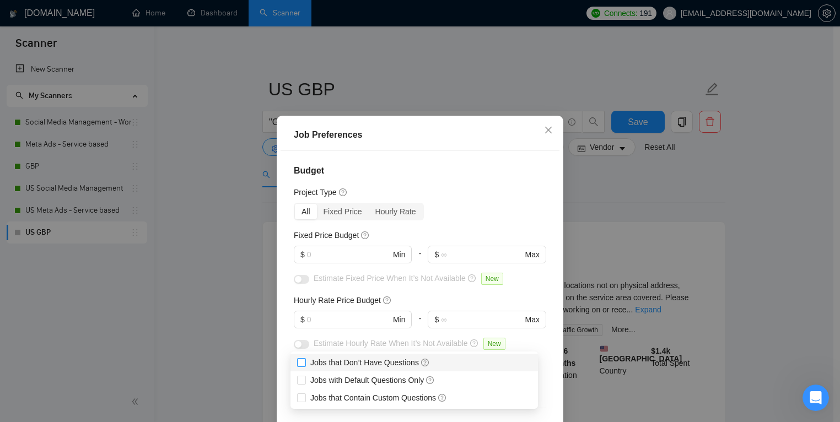
drag, startPoint x: 354, startPoint y: 365, endPoint x: 354, endPoint y: 377, distance: 12.1
click at [354, 365] on span "Jobs that Don’t Have Questions" at bounding box center [370, 362] width 120 height 9
click at [305, 365] on input "Jobs that Don’t Have Questions" at bounding box center [301, 362] width 8 height 8
checkbox input "true"
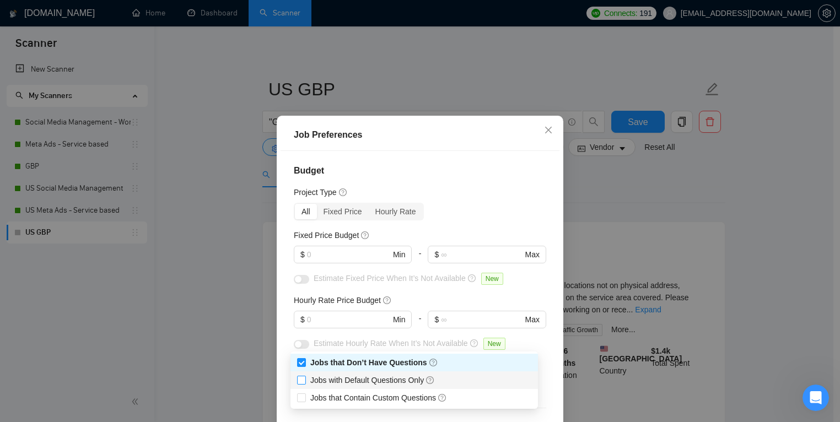
click at [354, 378] on span "Jobs with Default Questions Only" at bounding box center [372, 380] width 125 height 9
click at [305, 378] on input "Jobs with Default Questions Only" at bounding box center [301, 380] width 8 height 8
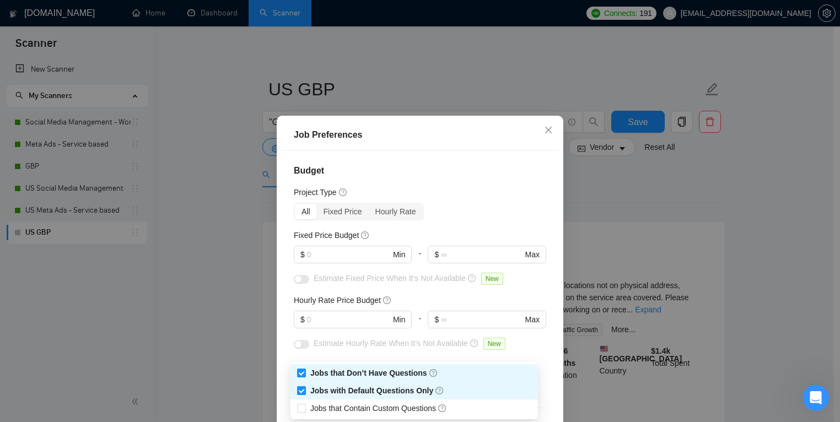
click at [351, 396] on span "Jobs with Default Questions Only" at bounding box center [377, 391] width 143 height 12
click at [305, 394] on input "Jobs with Default Questions Only" at bounding box center [301, 390] width 8 height 8
checkbox input "true"
drag, startPoint x: 353, startPoint y: 403, endPoint x: 357, endPoint y: 398, distance: 6.7
click at [354, 404] on span "Jobs that Contain Custom Questions" at bounding box center [378, 408] width 137 height 9
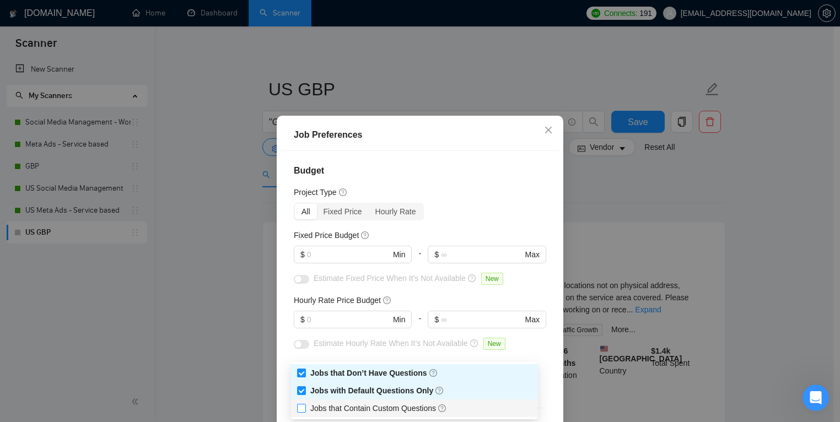
click at [305, 404] on input "Jobs that Contain Custom Questions" at bounding box center [301, 408] width 8 height 8
checkbox input "true"
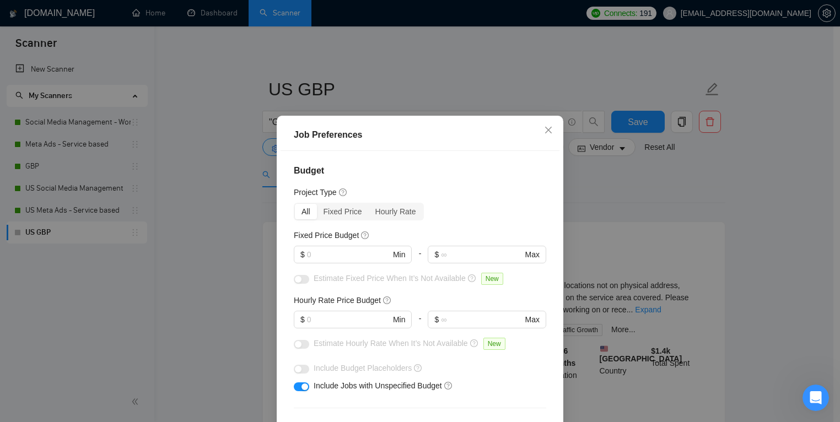
click at [543, 135] on span "Close" at bounding box center [548, 131] width 30 height 30
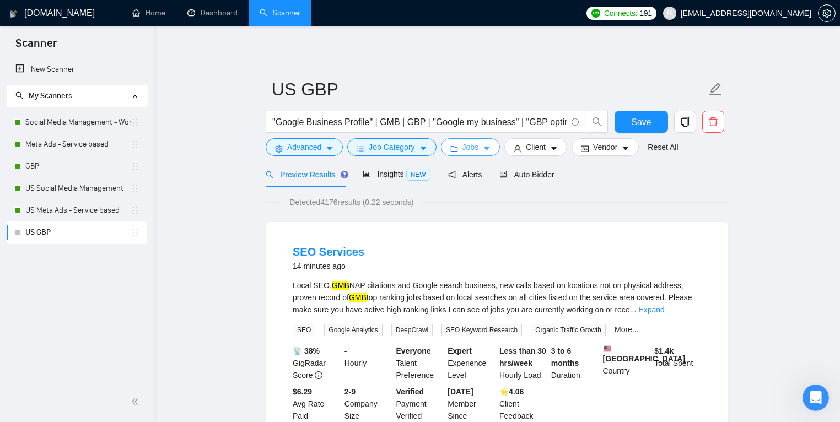
click at [490, 147] on icon "caret-down" at bounding box center [487, 149] width 8 height 8
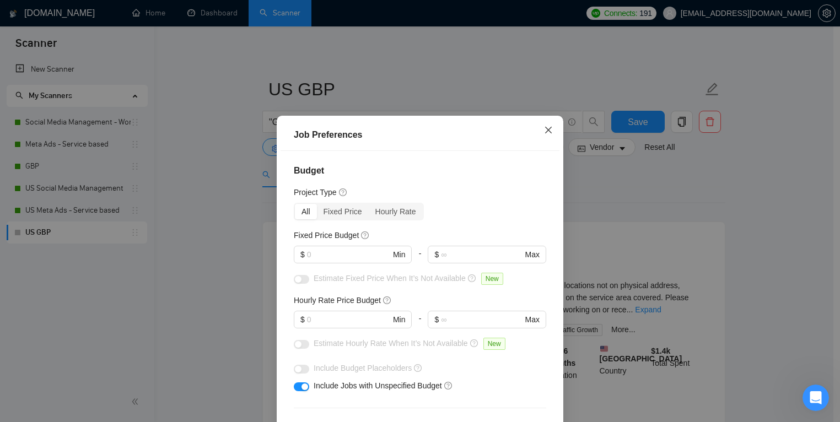
click at [545, 132] on icon "close" at bounding box center [548, 130] width 9 height 9
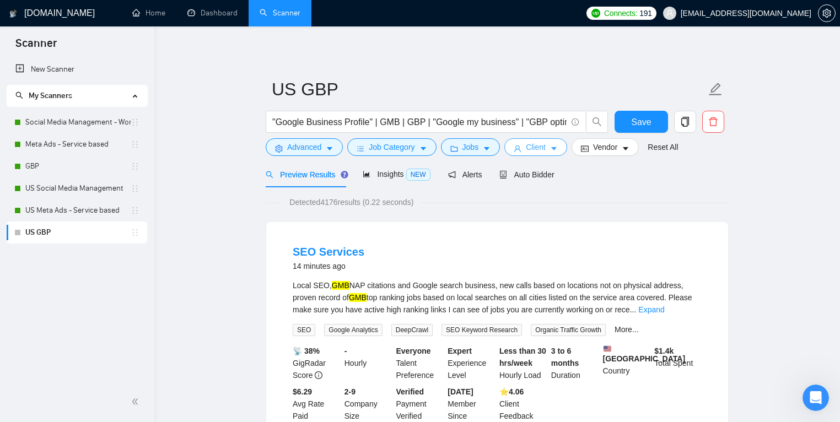
click at [530, 150] on span "Client" at bounding box center [536, 147] width 20 height 12
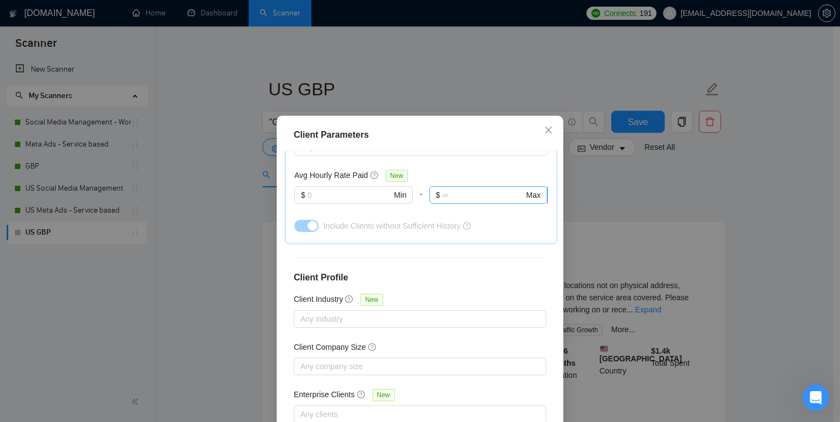
scroll to position [390, 0]
click at [551, 128] on span "Close" at bounding box center [548, 131] width 30 height 30
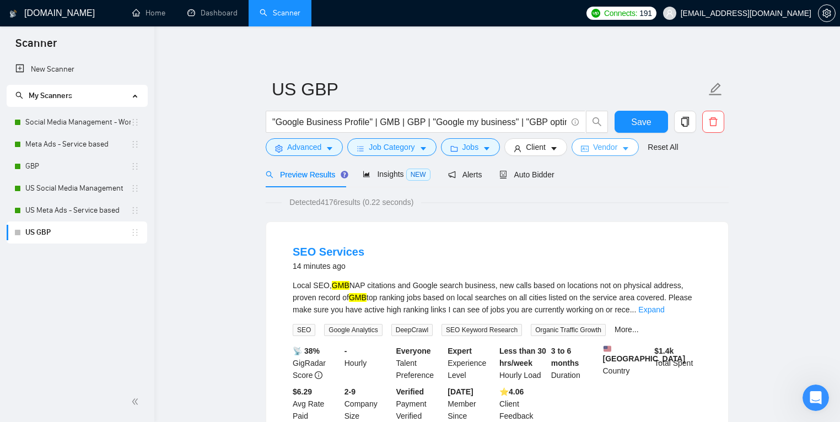
click at [609, 144] on span "Vendor" at bounding box center [605, 147] width 24 height 12
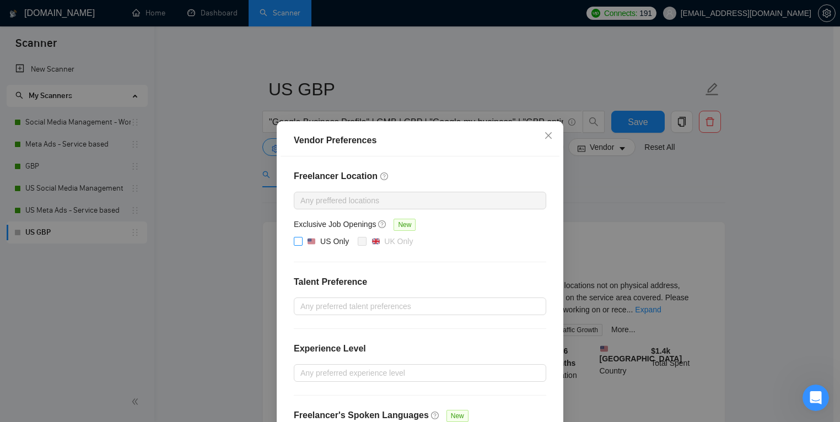
click at [295, 237] on input "US Only" at bounding box center [298, 241] width 8 height 8
checkbox input "true"
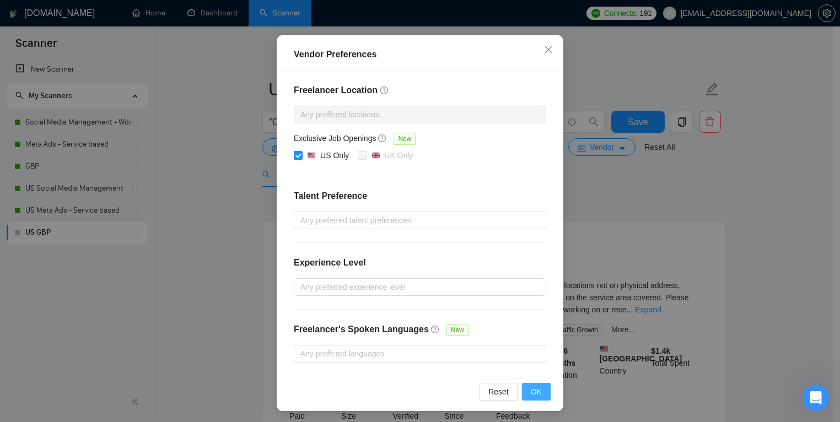
click at [524, 389] on button "OK" at bounding box center [536, 392] width 29 height 18
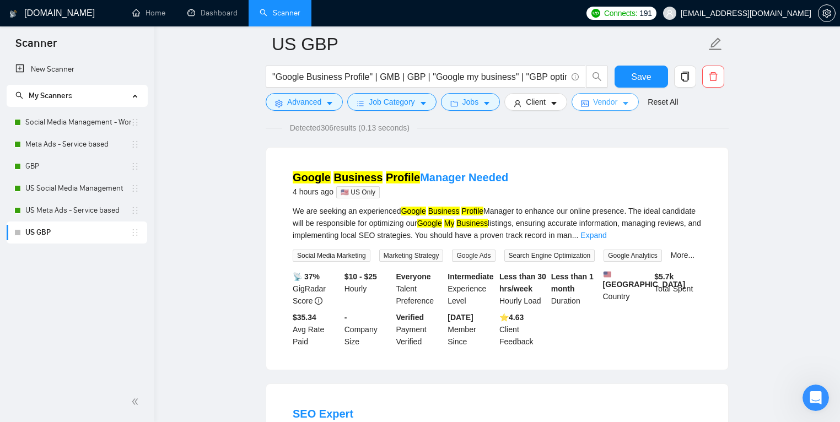
scroll to position [78, 0]
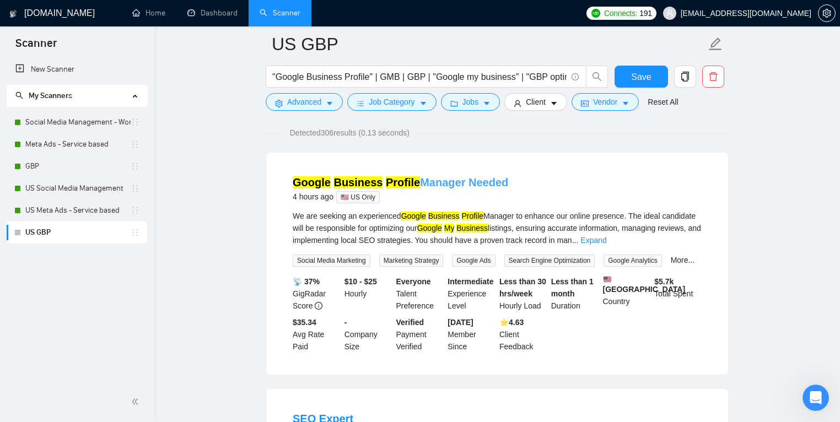
click at [428, 185] on link "Google Business Profile Manager Needed" at bounding box center [400, 182] width 215 height 12
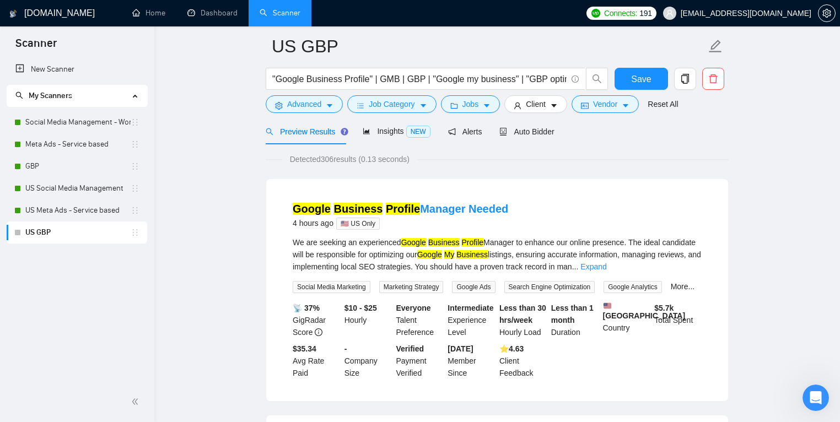
scroll to position [0, 0]
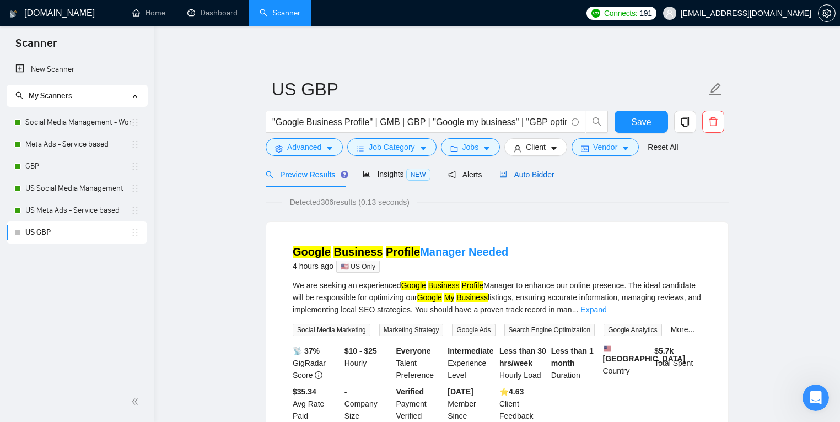
click at [537, 175] on span "Auto Bidder" at bounding box center [526, 174] width 55 height 9
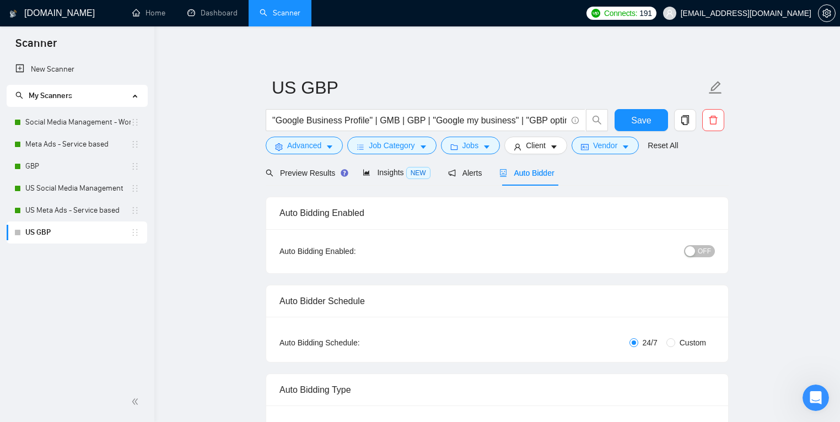
click at [697, 252] on span "OFF" at bounding box center [703, 251] width 13 height 12
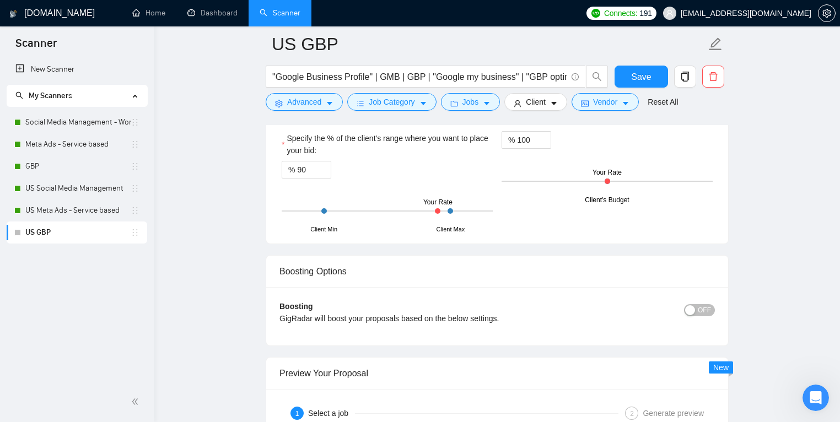
scroll to position [1880, 0]
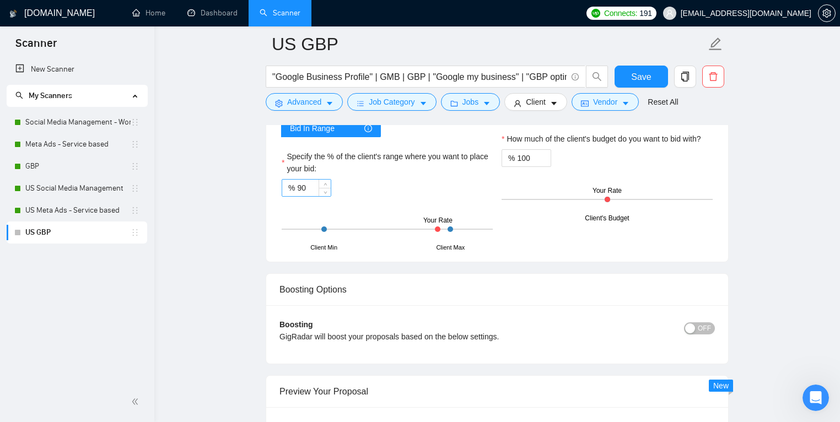
click at [304, 187] on input "90" at bounding box center [314, 188] width 34 height 17
type input "100"
click at [397, 210] on div "Client Min Client Max Your Rate" at bounding box center [387, 229] width 211 height 39
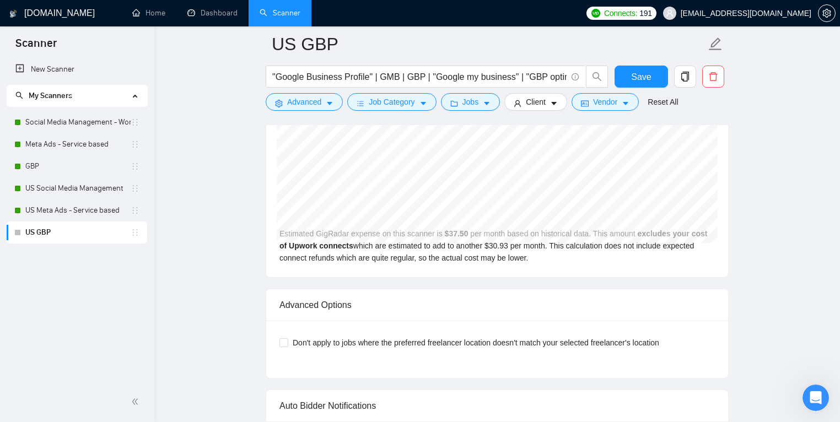
scroll to position [2439, 0]
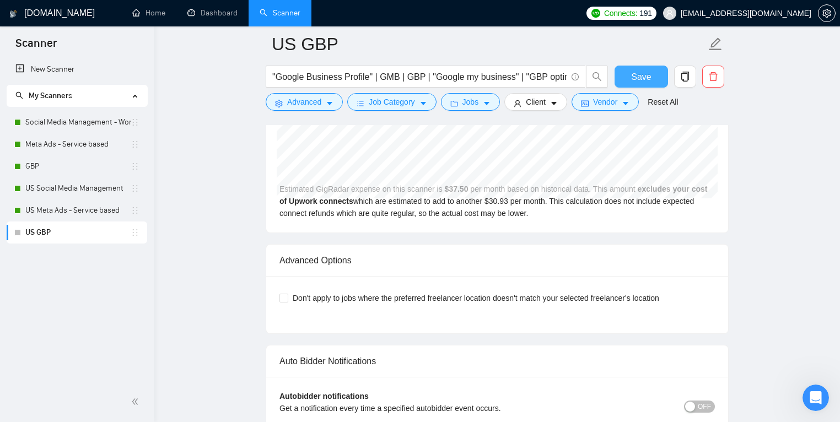
drag, startPoint x: 645, startPoint y: 80, endPoint x: 761, endPoint y: 144, distance: 132.7
click at [645, 80] on span "Save" at bounding box center [641, 77] width 20 height 14
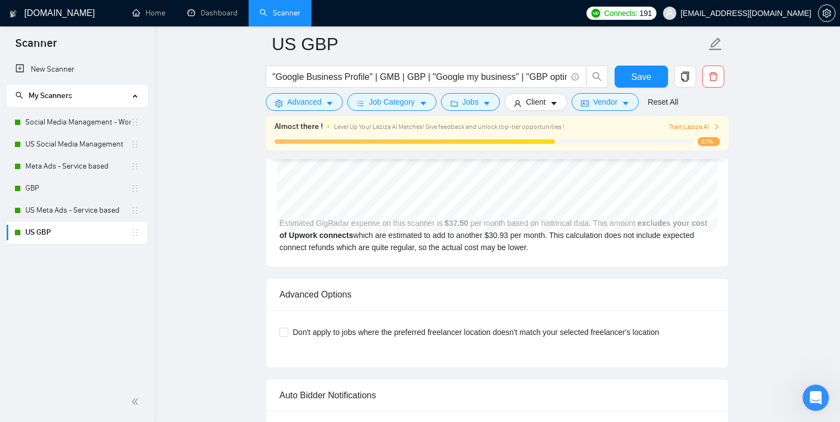
drag, startPoint x: 68, startPoint y: 271, endPoint x: 74, endPoint y: 243, distance: 28.6
click at [68, 271] on div "New Scanner My Scanners Social Media Management - Worldwide US Social Media Man…" at bounding box center [77, 219] width 154 height 323
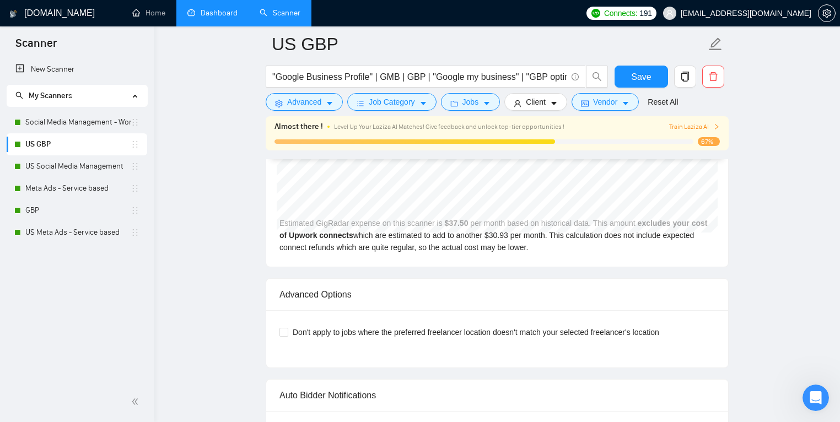
click at [225, 10] on link "Dashboard" at bounding box center [212, 12] width 50 height 9
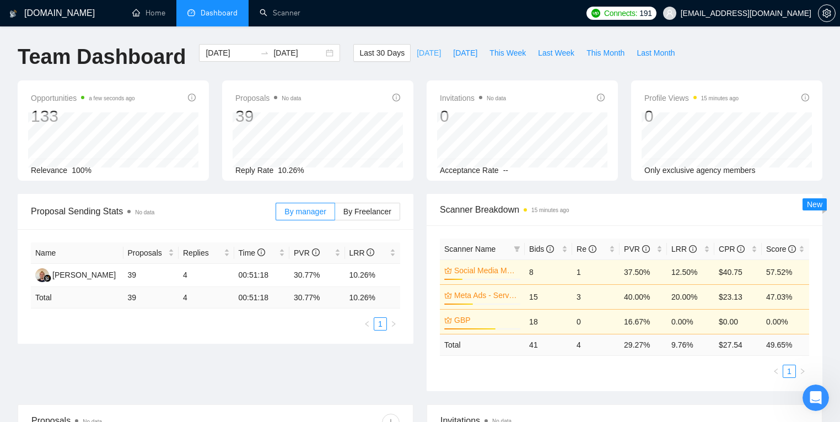
click at [416, 52] on span "[DATE]" at bounding box center [428, 53] width 24 height 12
type input "[DATE]"
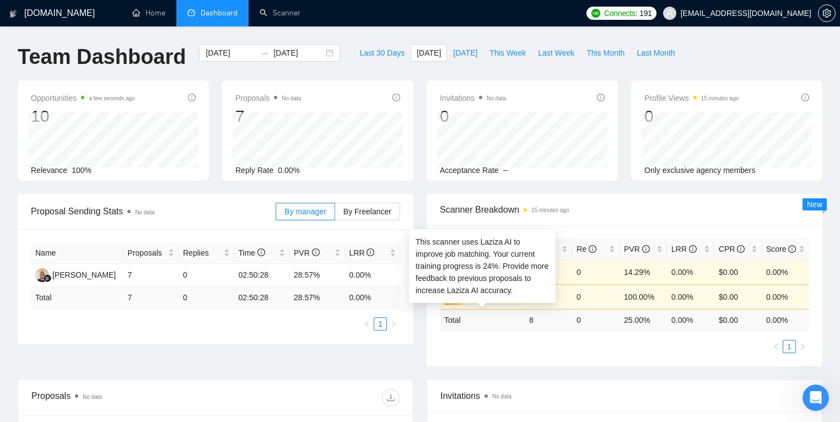
click at [468, 301] on link "Social Media Management - Worldwide" at bounding box center [486, 295] width 64 height 12
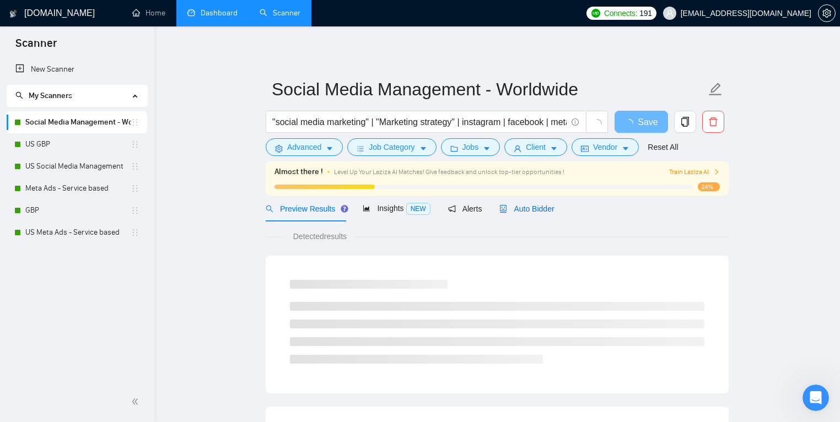
click at [553, 209] on span "Auto Bidder" at bounding box center [526, 208] width 55 height 9
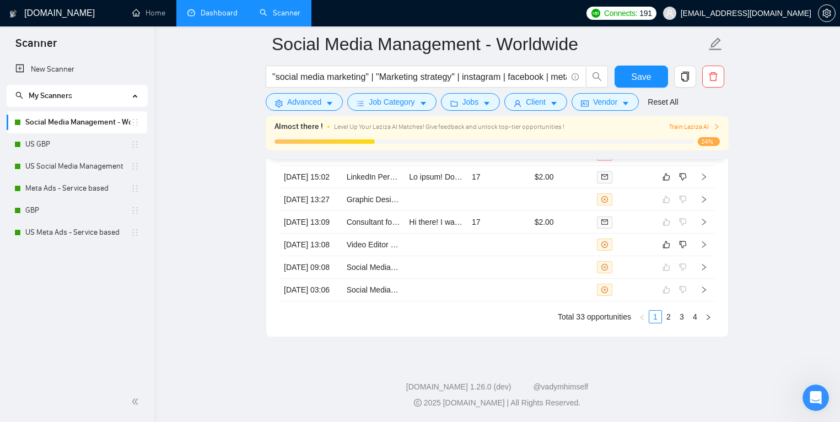
scroll to position [3160, 0]
click at [504, 299] on td at bounding box center [498, 290] width 63 height 23
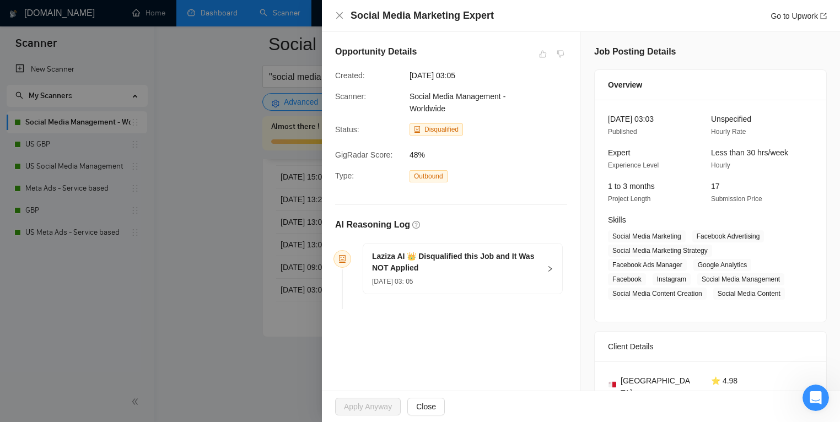
click at [190, 176] on div at bounding box center [420, 211] width 840 height 422
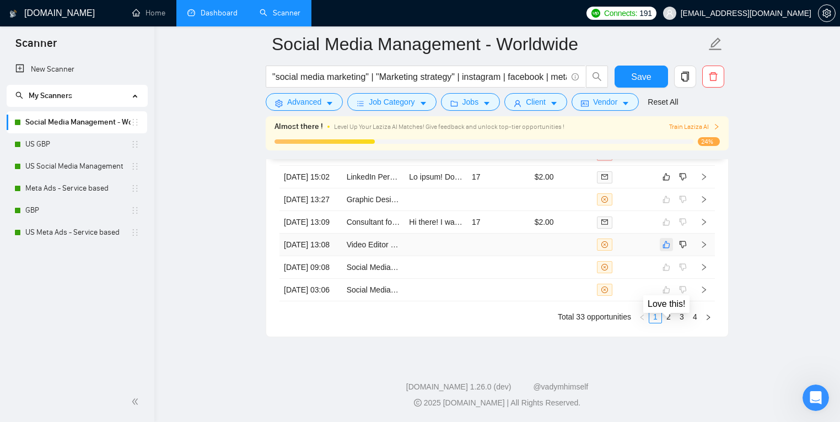
click at [663, 240] on icon "like" at bounding box center [666, 244] width 8 height 9
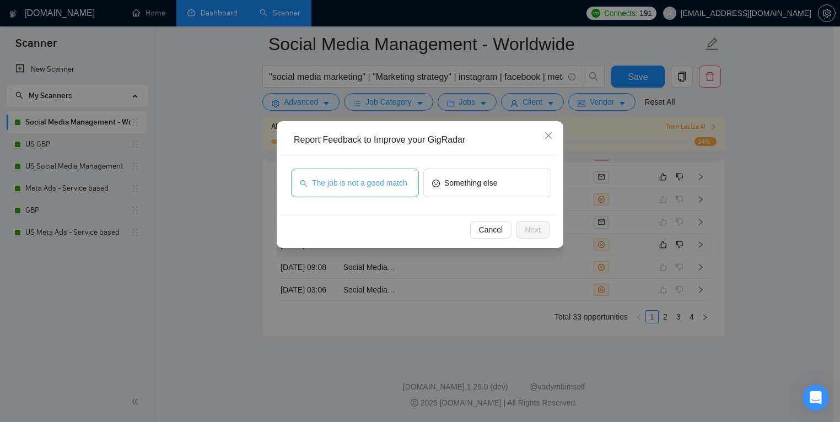
click at [364, 187] on span "The job is not a good match" at bounding box center [359, 183] width 95 height 12
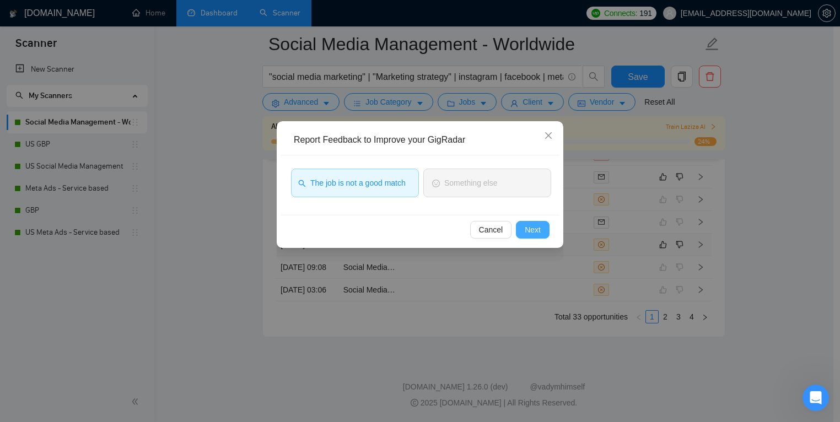
click at [542, 232] on button "Next" at bounding box center [533, 230] width 34 height 18
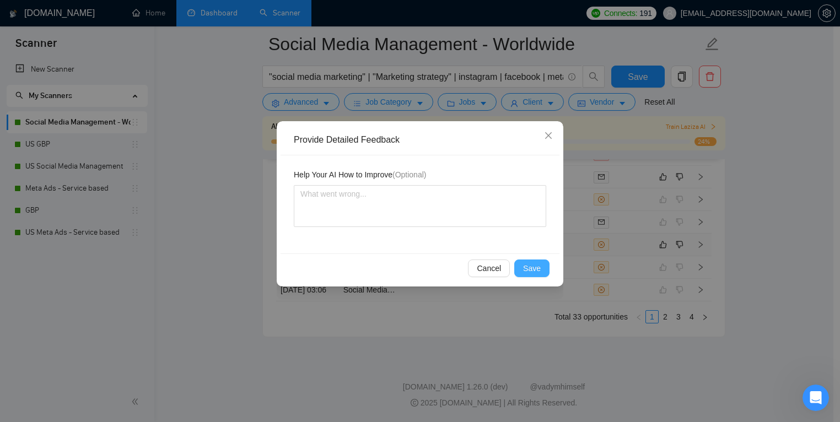
click at [537, 273] on span "Save" at bounding box center [532, 268] width 18 height 12
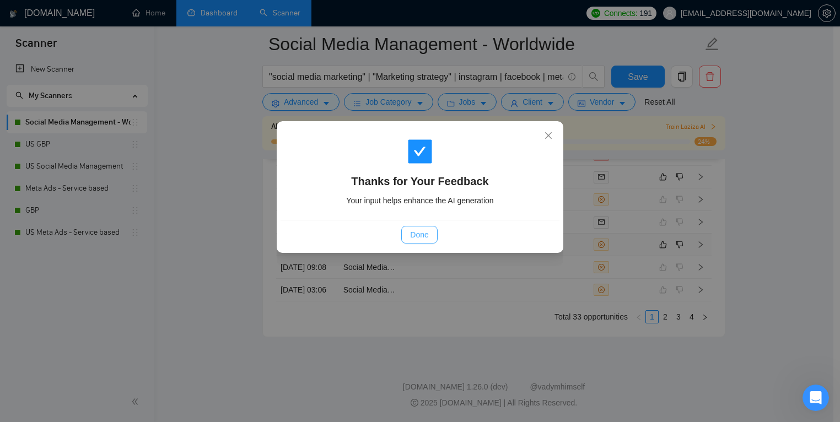
click at [428, 235] on span "Done" at bounding box center [419, 235] width 18 height 12
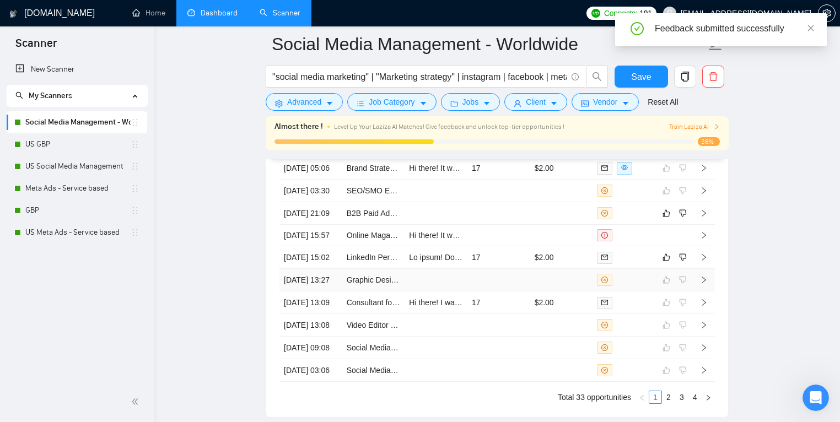
scroll to position [2957, 0]
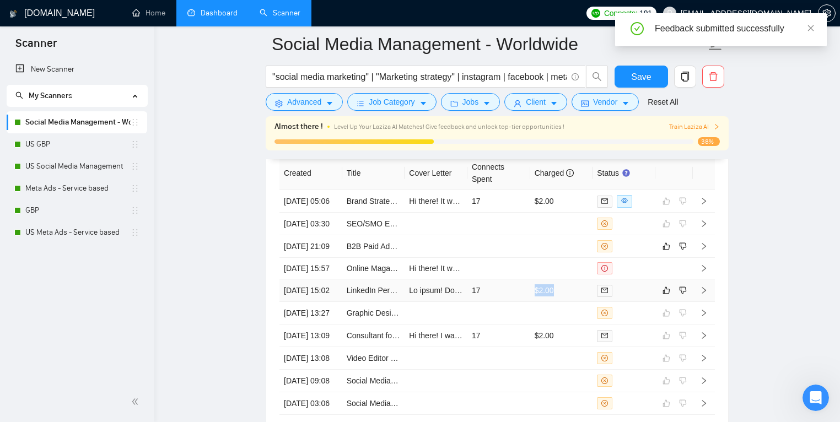
drag, startPoint x: 518, startPoint y: 332, endPoint x: 567, endPoint y: 336, distance: 49.1
click at [567, 302] on tr "14 Aug, 2025 15:02 LinkedIn Personal Profile Manager Needed 17 $2.00" at bounding box center [496, 290] width 435 height 23
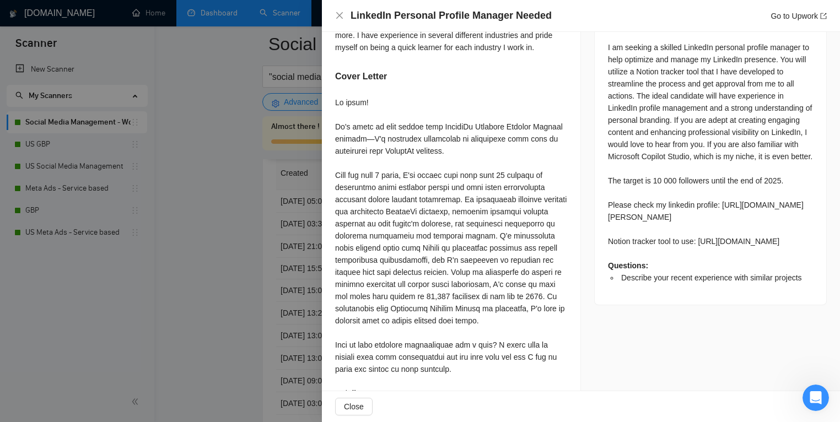
scroll to position [532, 0]
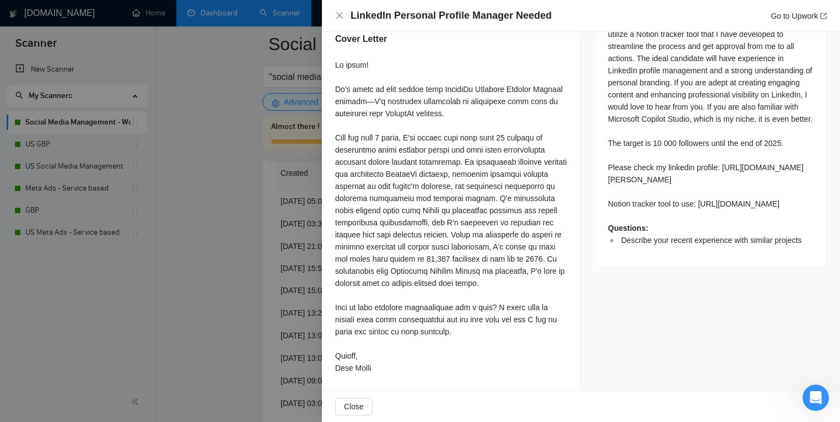
click at [185, 295] on div at bounding box center [420, 211] width 840 height 422
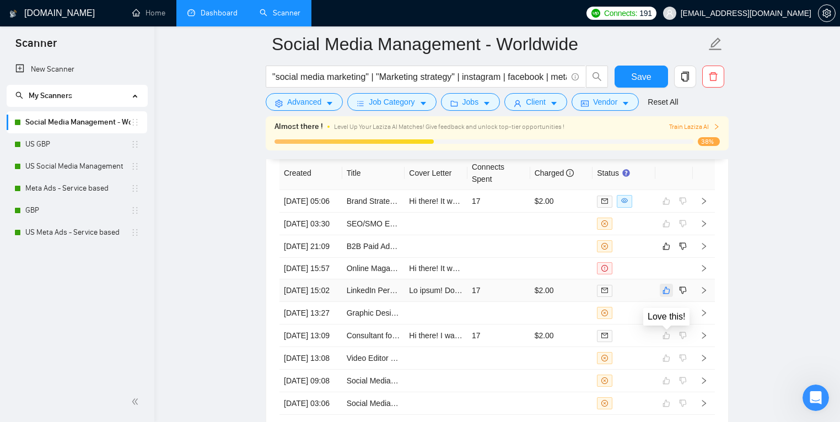
click at [670, 297] on button "button" at bounding box center [665, 290] width 13 height 13
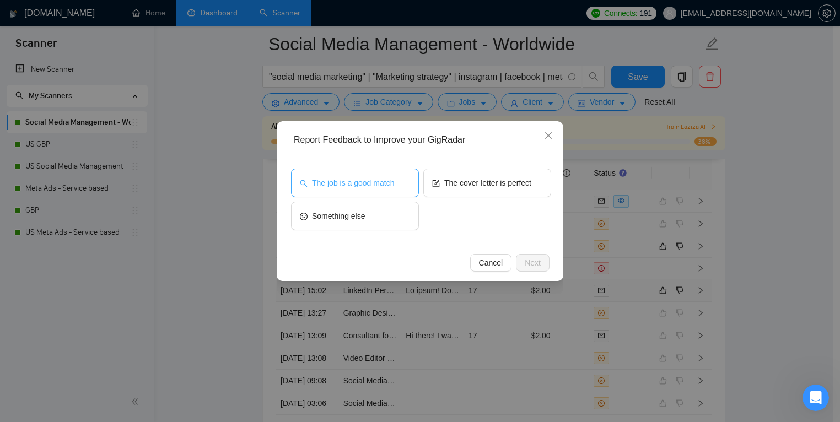
click at [372, 183] on span "The job is a good match" at bounding box center [353, 183] width 82 height 12
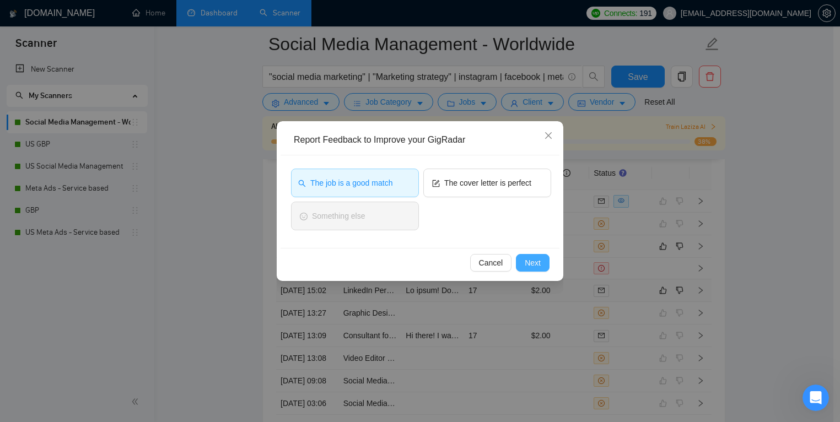
click at [533, 257] on span "Next" at bounding box center [532, 263] width 16 height 12
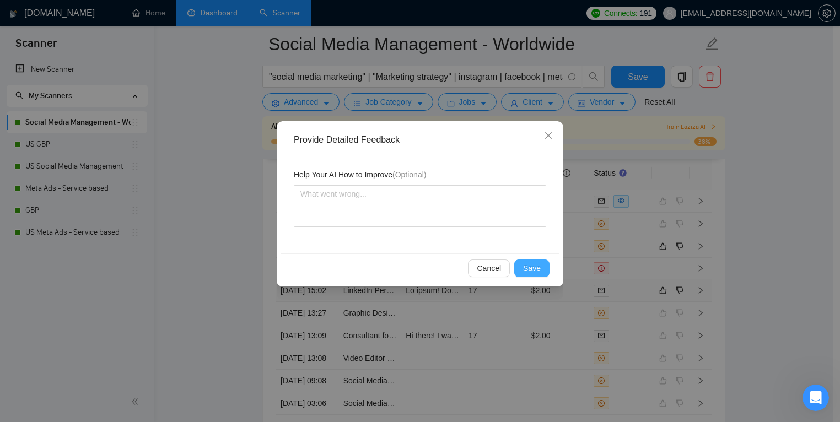
click at [545, 263] on button "Save" at bounding box center [531, 268] width 35 height 18
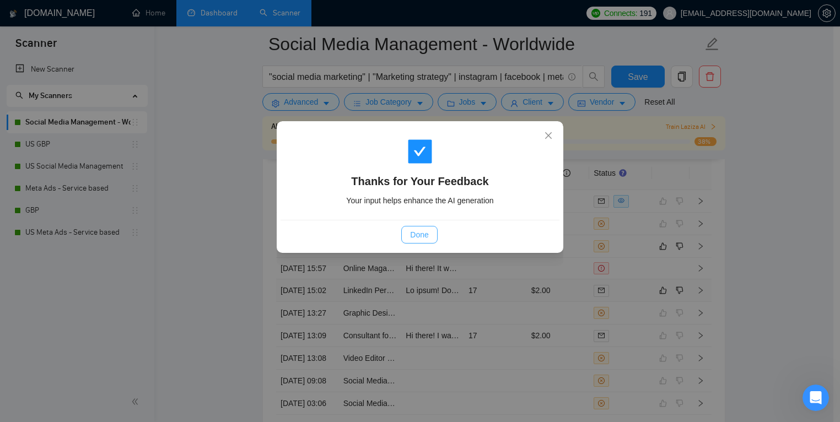
click at [423, 236] on span "Done" at bounding box center [419, 235] width 18 height 12
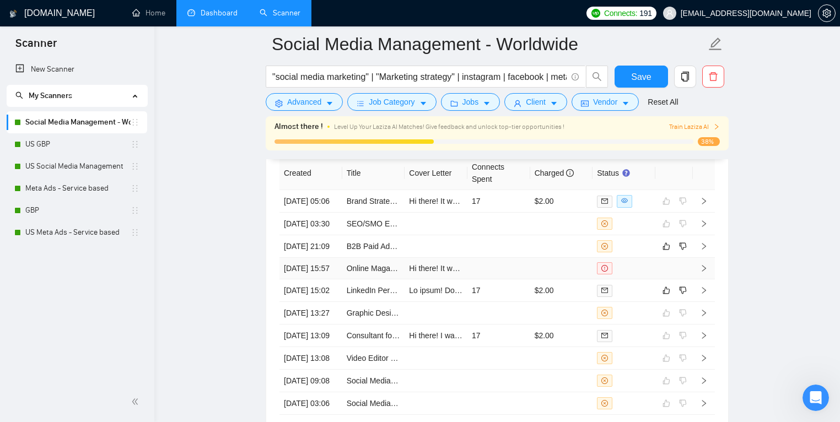
click at [538, 279] on td at bounding box center [561, 268] width 63 height 21
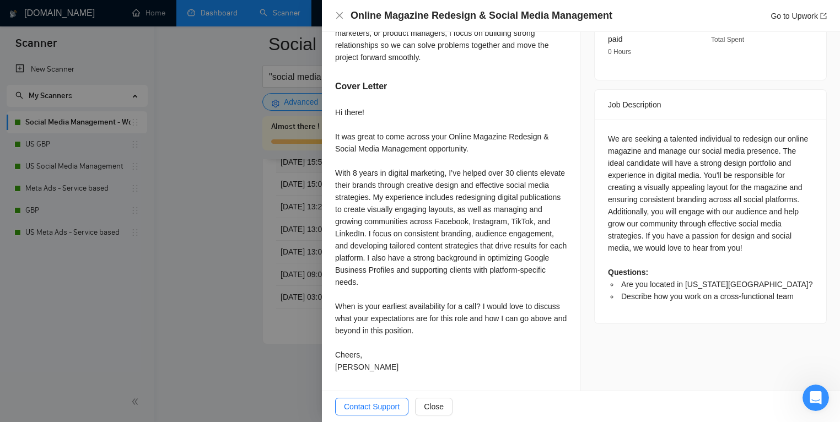
scroll to position [429, 0]
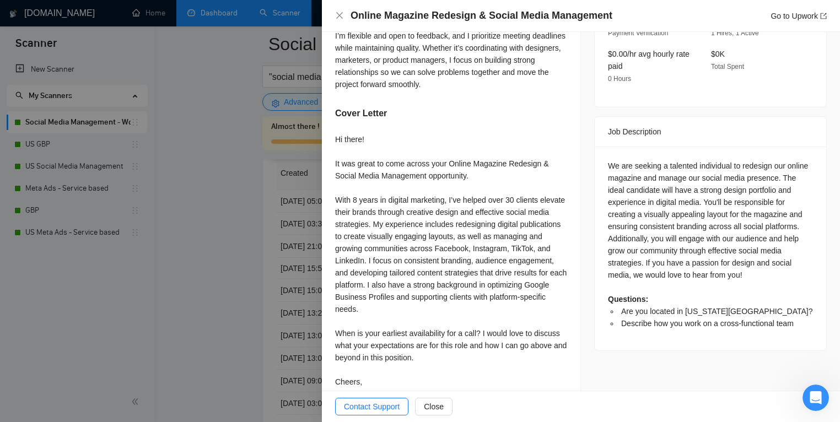
click at [178, 306] on div at bounding box center [420, 211] width 840 height 422
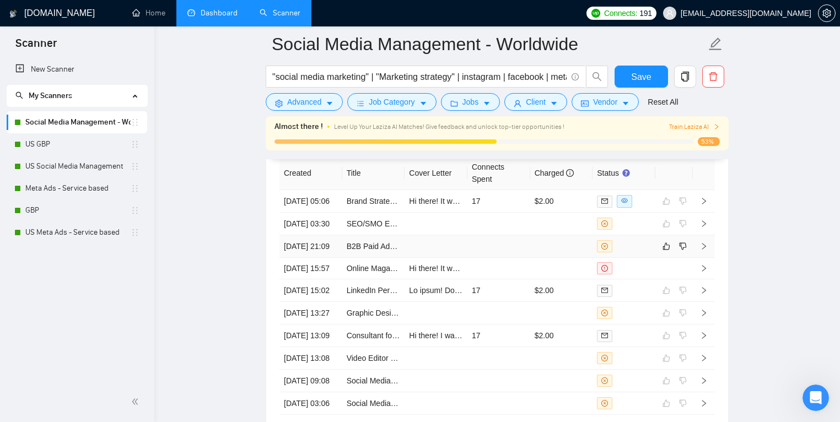
click at [562, 258] on td at bounding box center [561, 246] width 63 height 23
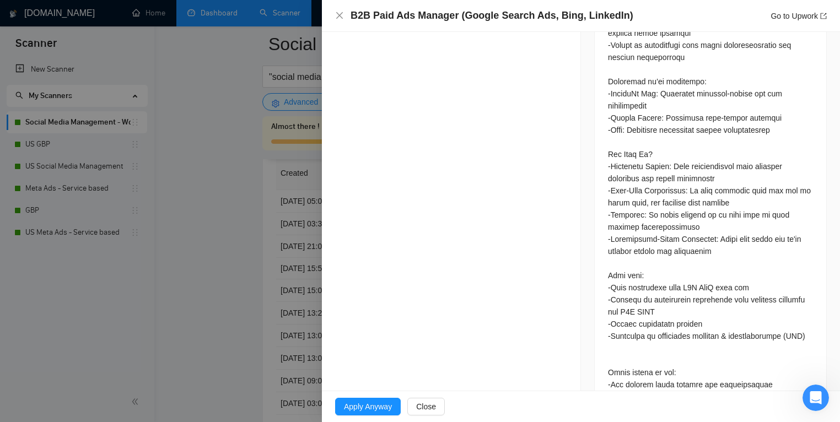
scroll to position [950, 0]
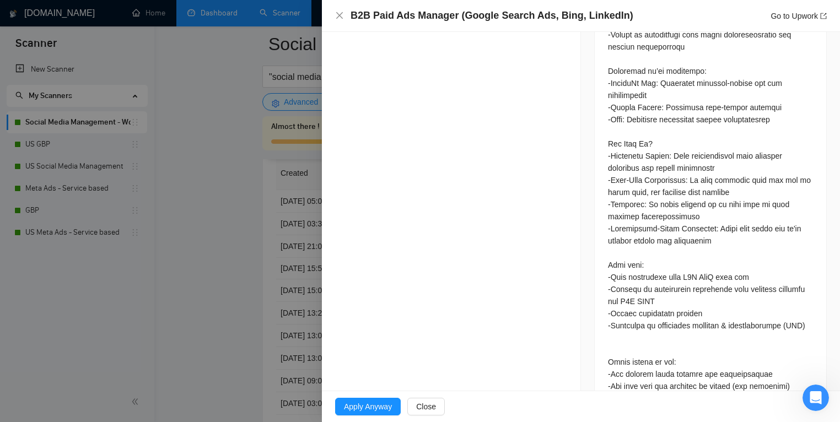
click at [197, 284] on div at bounding box center [420, 211] width 840 height 422
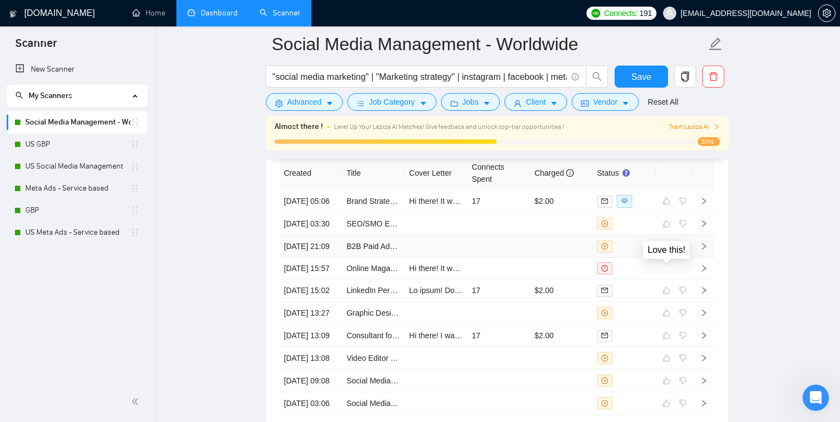
click at [673, 253] on div at bounding box center [673, 246] width 29 height 13
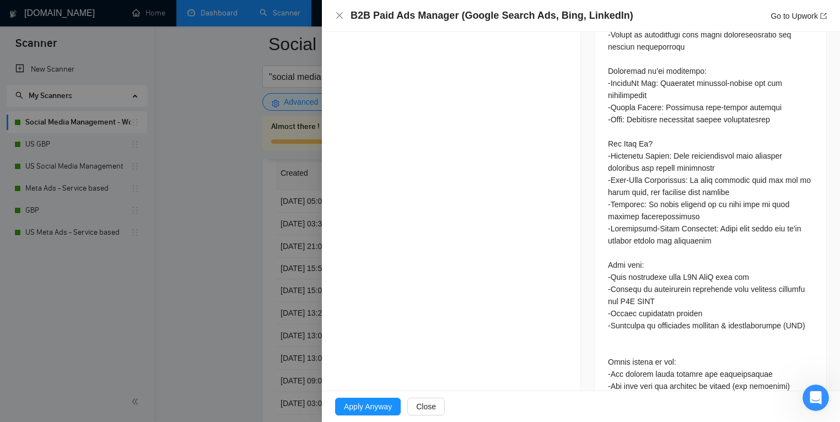
click at [168, 312] on div at bounding box center [420, 211] width 840 height 422
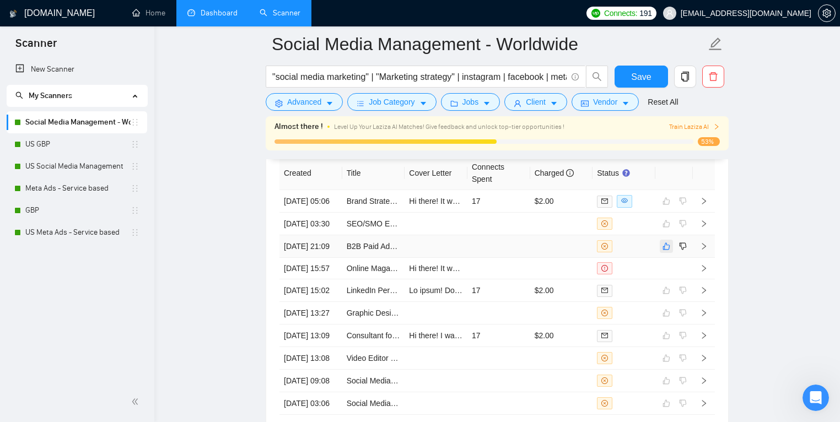
click at [667, 250] on icon "like" at bounding box center [666, 246] width 7 height 7
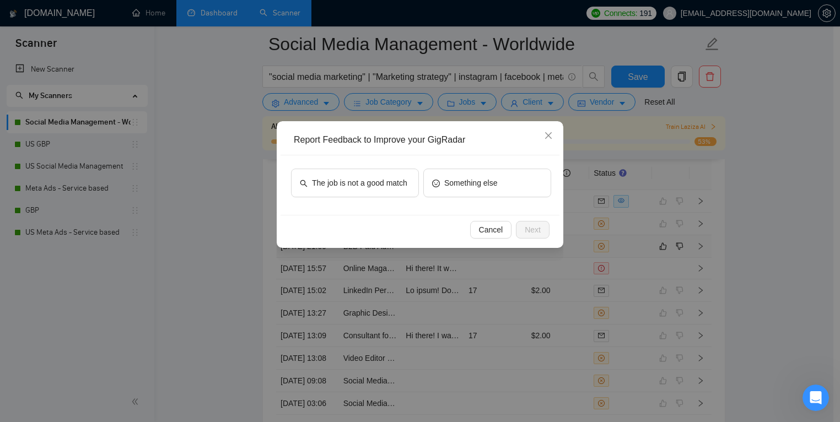
click at [357, 163] on div "The job is not a good match Something else" at bounding box center [419, 184] width 279 height 59
click at [362, 177] on span "The job is not a good match" at bounding box center [359, 183] width 95 height 12
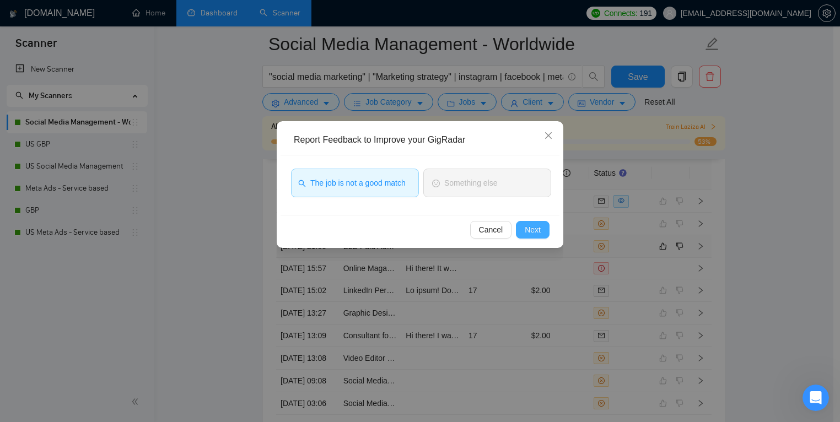
click at [545, 234] on button "Next" at bounding box center [533, 230] width 34 height 18
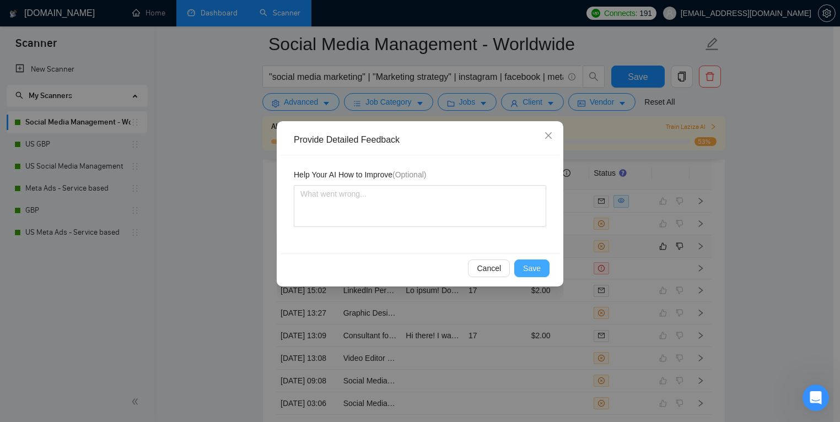
click at [536, 269] on span "Save" at bounding box center [532, 268] width 18 height 12
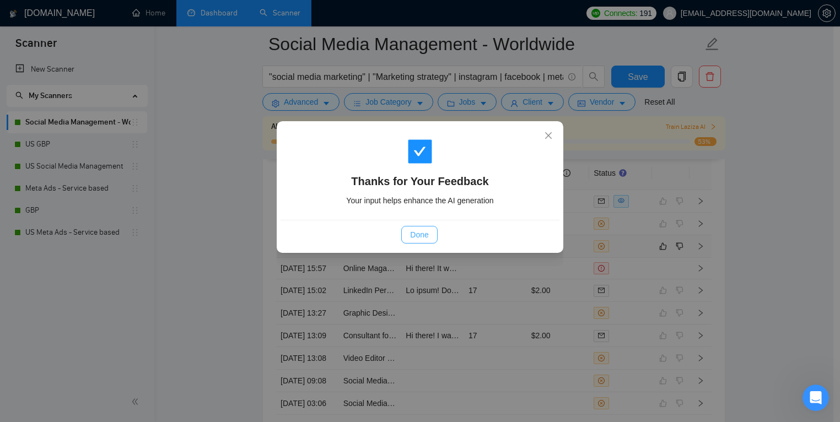
click at [420, 238] on span "Done" at bounding box center [419, 235] width 18 height 12
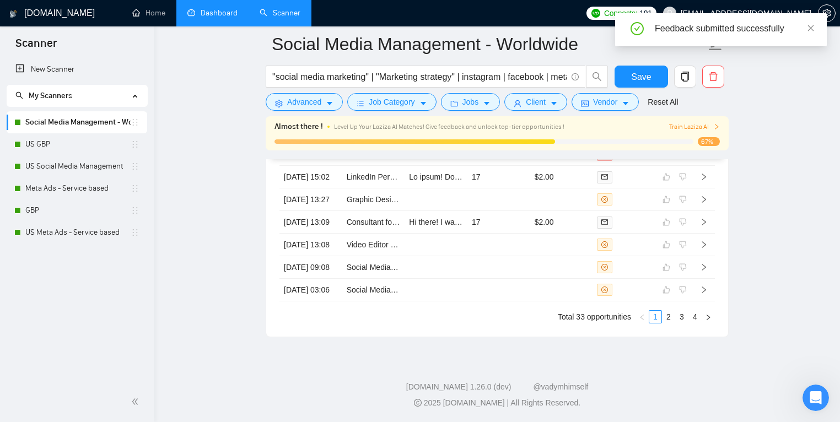
scroll to position [3175, 0]
click at [671, 321] on link "2" at bounding box center [668, 317] width 12 height 12
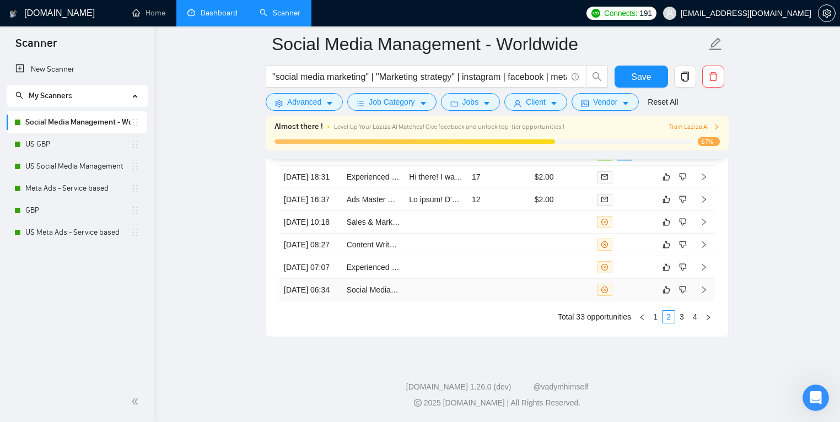
click at [500, 299] on td at bounding box center [498, 290] width 63 height 23
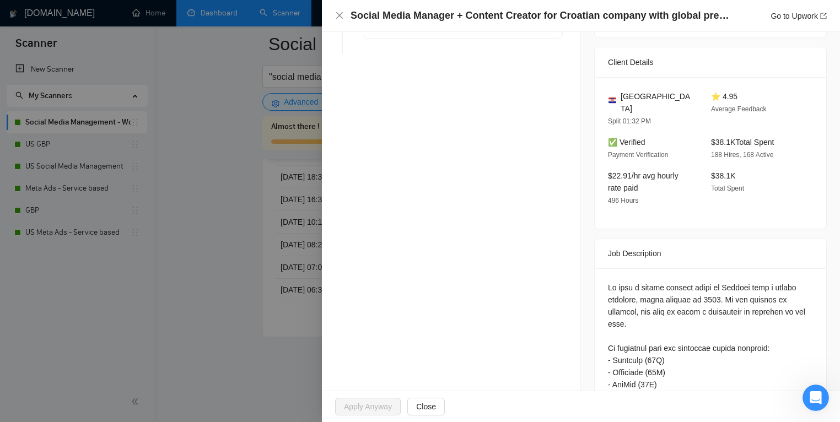
scroll to position [46, 0]
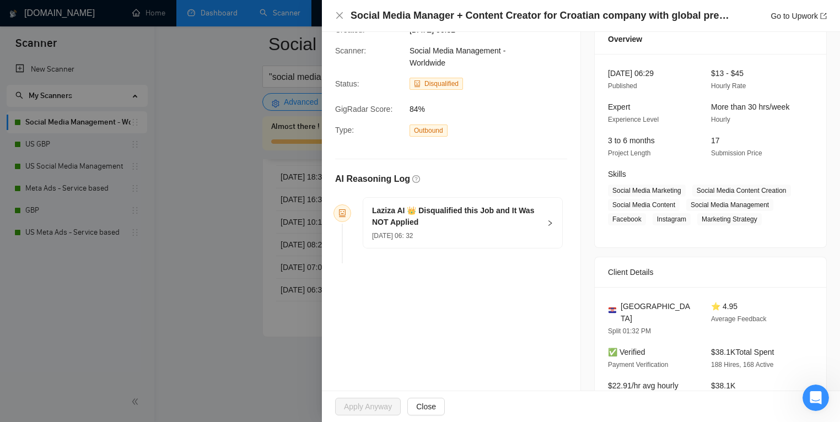
click at [477, 238] on div "13 Aug, 2025 06: 32" at bounding box center [456, 235] width 168 height 12
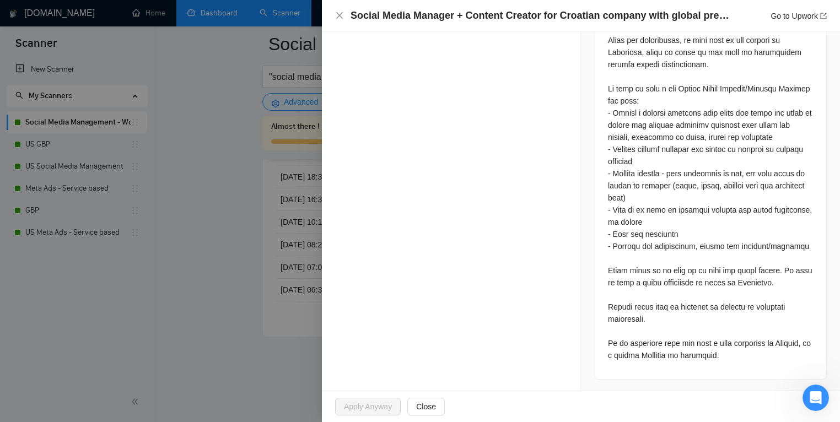
scroll to position [784, 0]
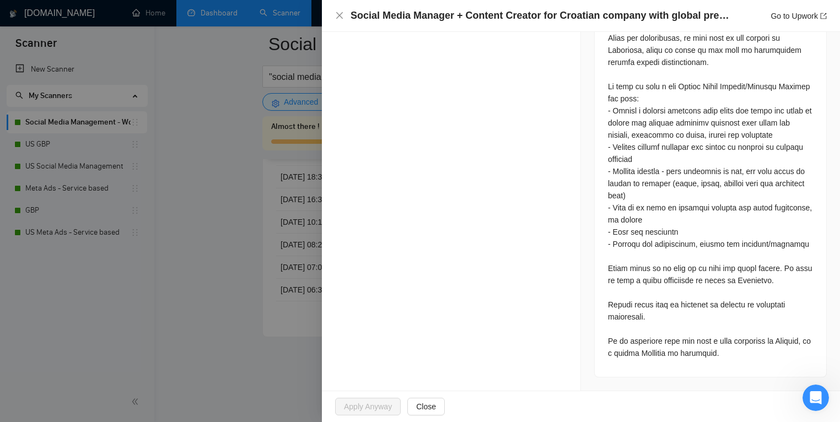
click at [269, 289] on div at bounding box center [420, 211] width 840 height 422
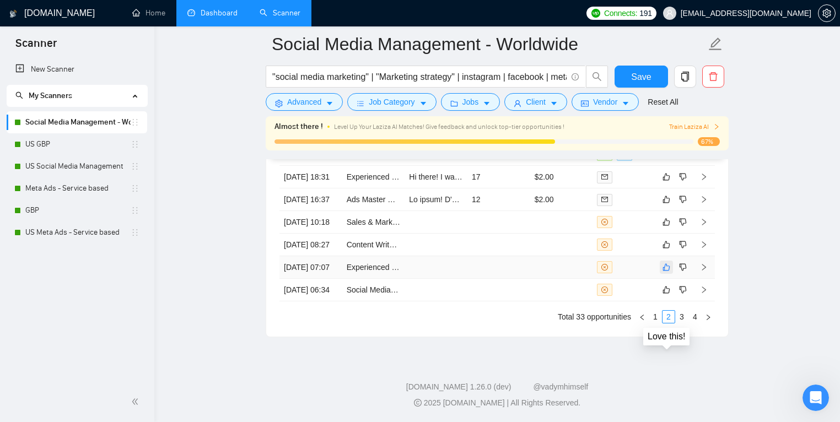
click at [667, 263] on icon "like" at bounding box center [666, 267] width 8 height 9
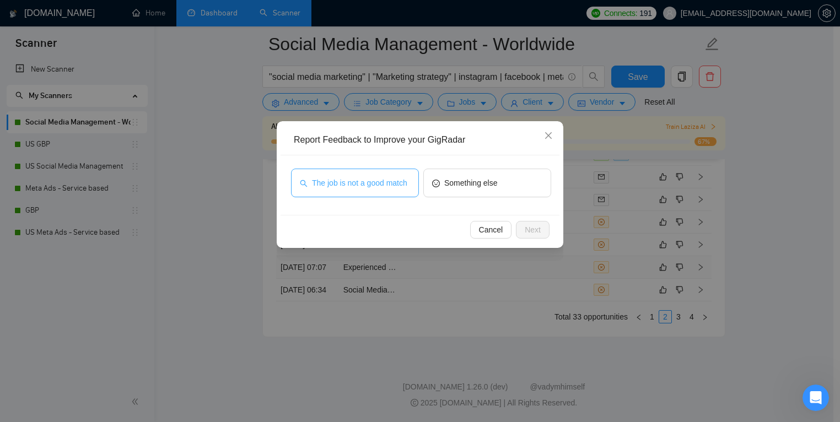
click at [381, 181] on span "The job is not a good match" at bounding box center [359, 183] width 95 height 12
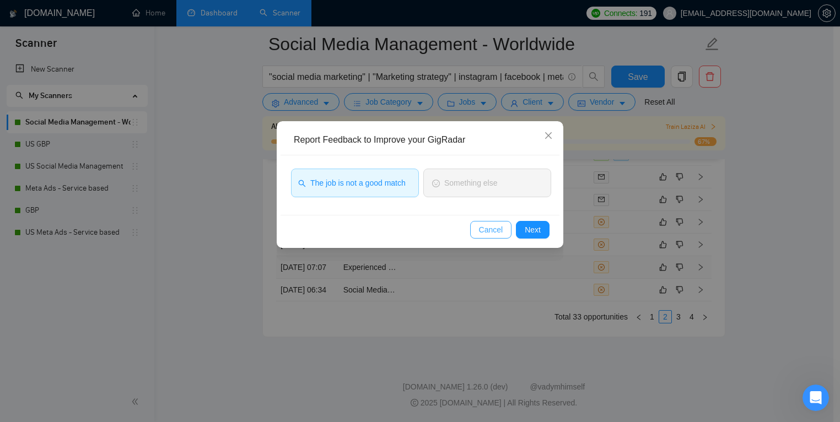
click at [493, 235] on span "Cancel" at bounding box center [491, 230] width 24 height 12
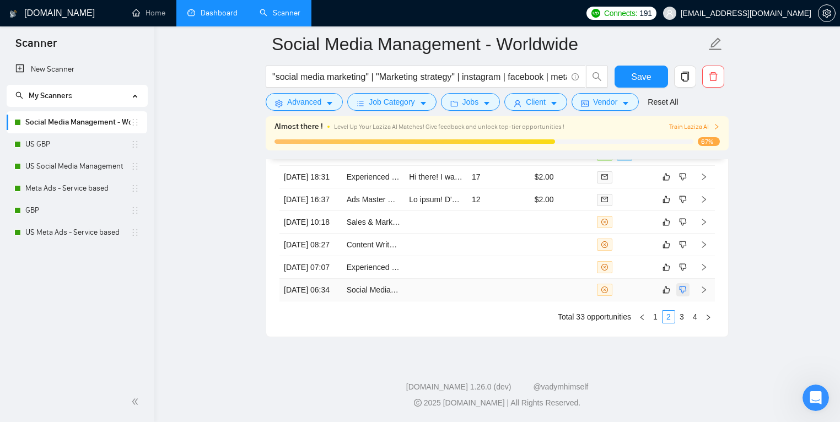
click at [676, 287] on button "button" at bounding box center [682, 289] width 13 height 13
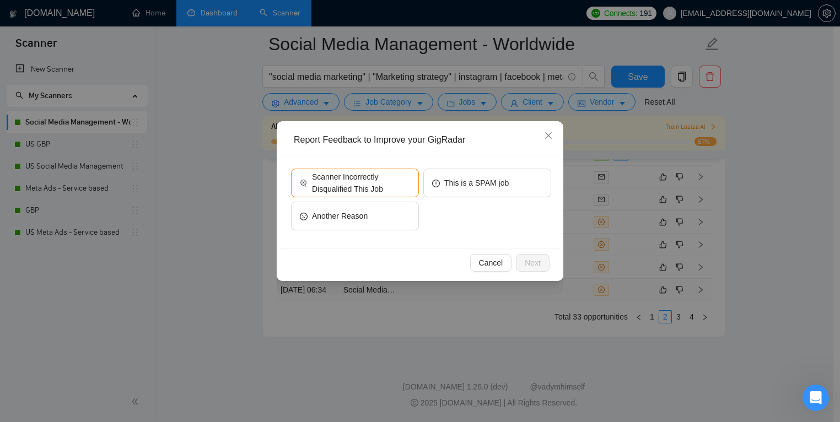
click at [659, 287] on div "Report Feedback to Improve your GigRadar Scanner Incorrectly Disqualified This …" at bounding box center [420, 211] width 840 height 422
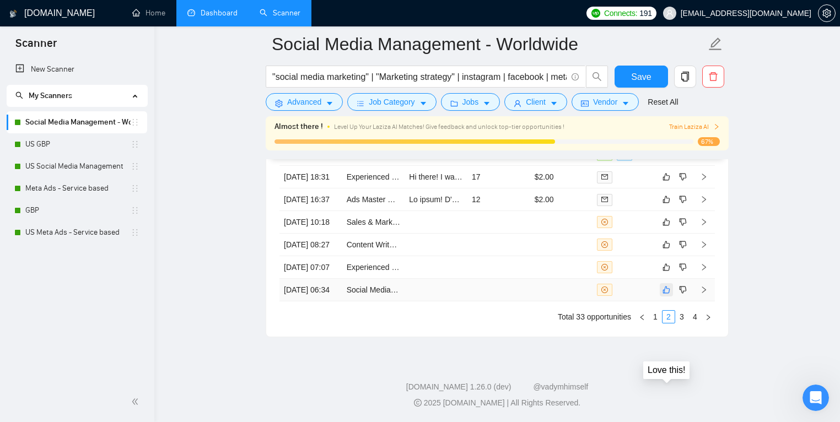
click at [660, 286] on button "button" at bounding box center [665, 289] width 13 height 13
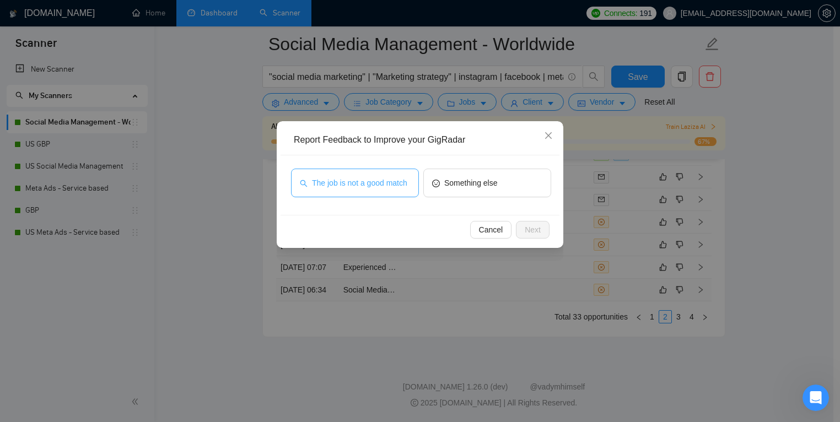
click at [362, 189] on span "The job is not a good match" at bounding box center [359, 183] width 95 height 12
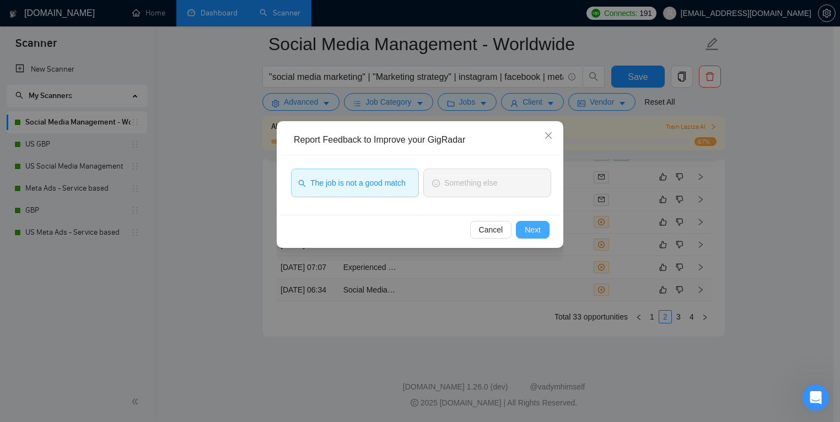
click at [543, 235] on button "Next" at bounding box center [533, 230] width 34 height 18
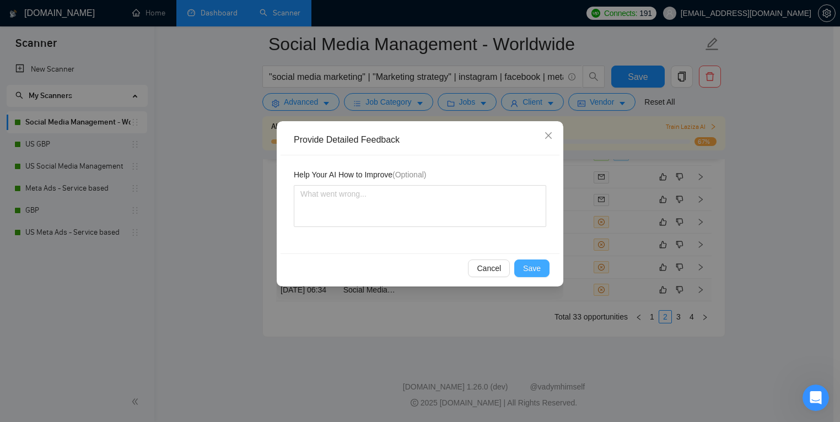
click at [535, 272] on span "Save" at bounding box center [532, 268] width 18 height 12
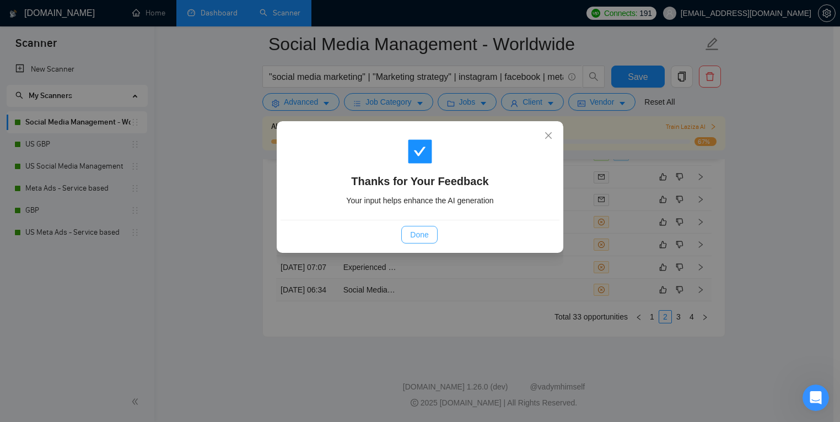
click at [419, 227] on button "Done" at bounding box center [419, 235] width 36 height 18
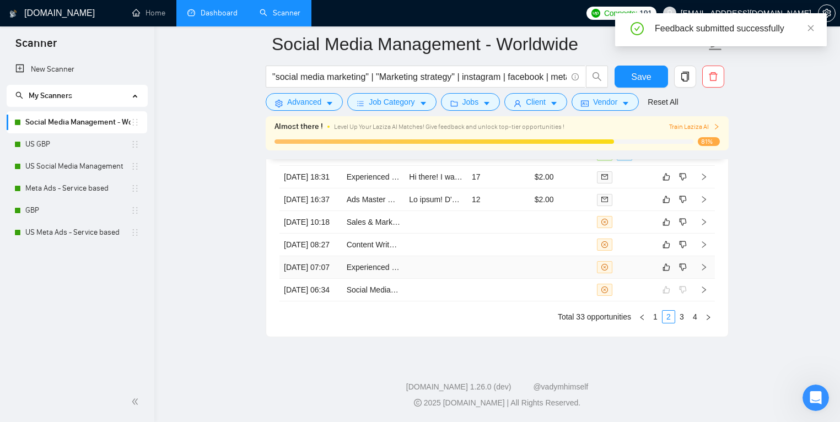
scroll to position [3058, 0]
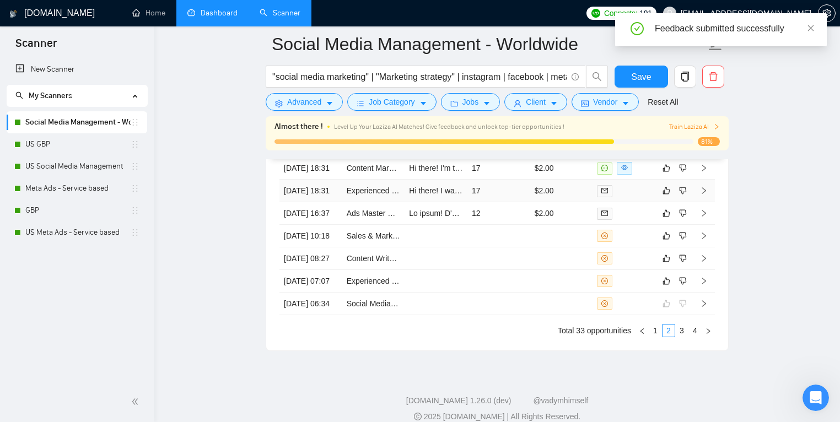
click at [525, 202] on td "17" at bounding box center [498, 191] width 63 height 23
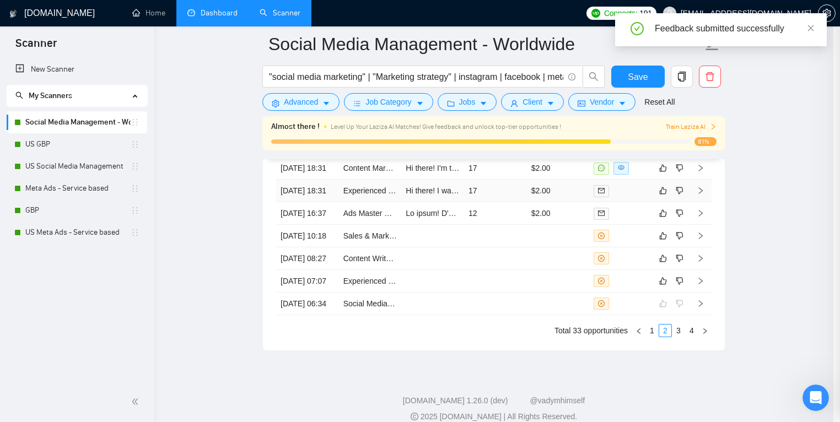
scroll to position [740, 0]
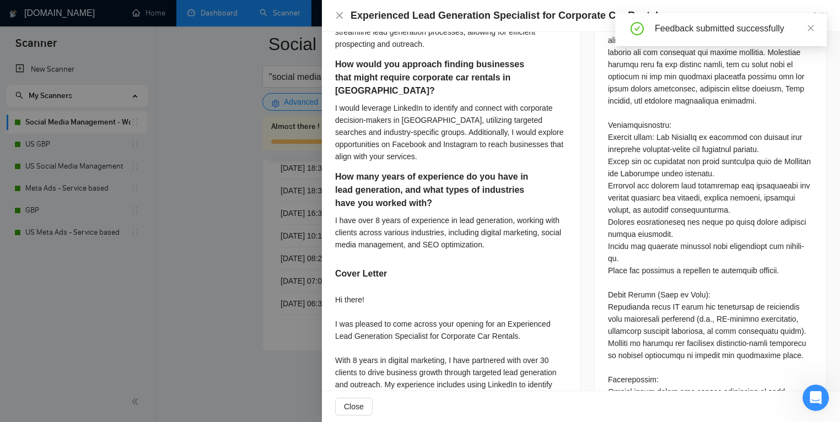
click at [229, 255] on div at bounding box center [420, 211] width 840 height 422
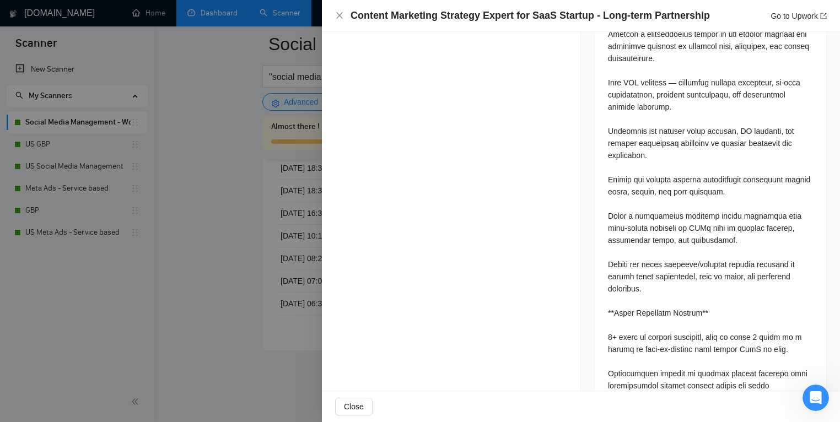
scroll to position [1285, 0]
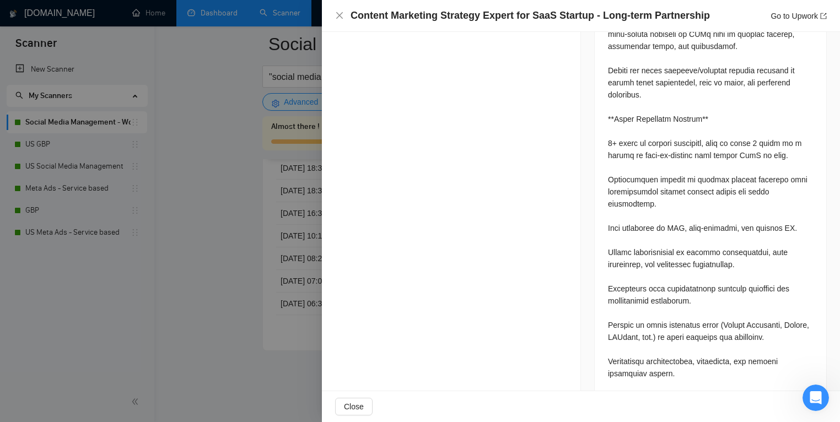
click at [236, 280] on div at bounding box center [420, 211] width 840 height 422
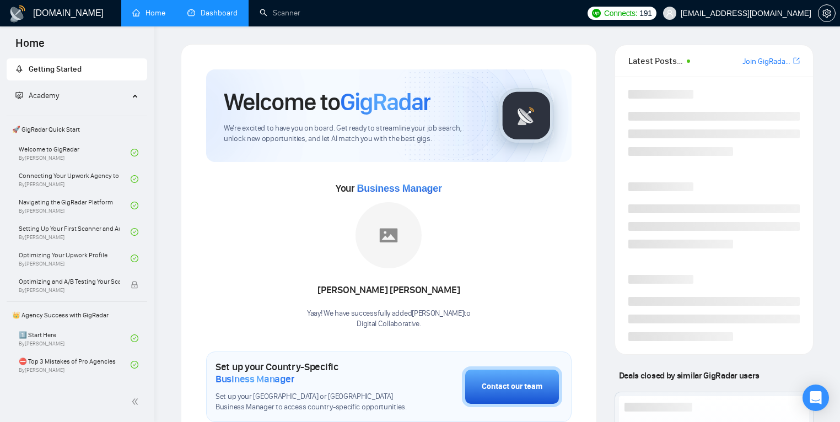
click at [210, 14] on link "Dashboard" at bounding box center [212, 12] width 50 height 9
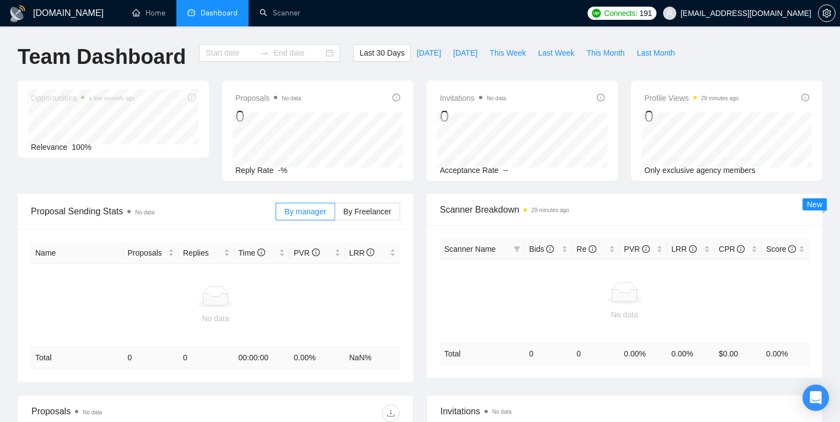
type input "2025-07-16"
type input "[DATE]"
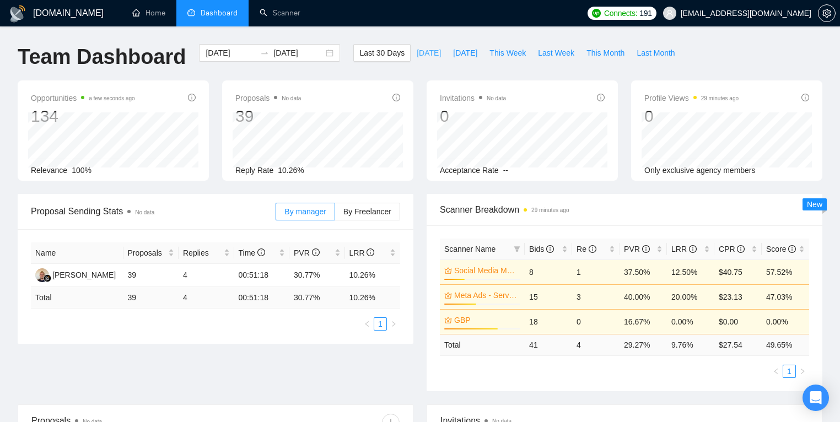
click at [420, 55] on span "[DATE]" at bounding box center [428, 53] width 24 height 12
type input "[DATE]"
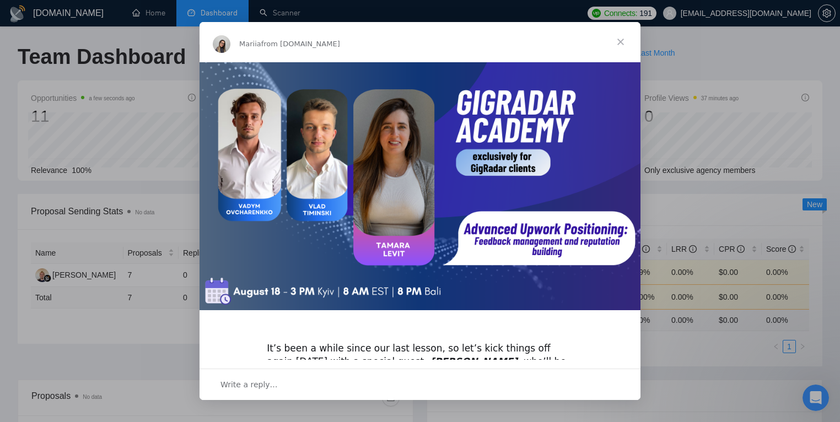
click at [616, 37] on span "Close" at bounding box center [620, 42] width 40 height 40
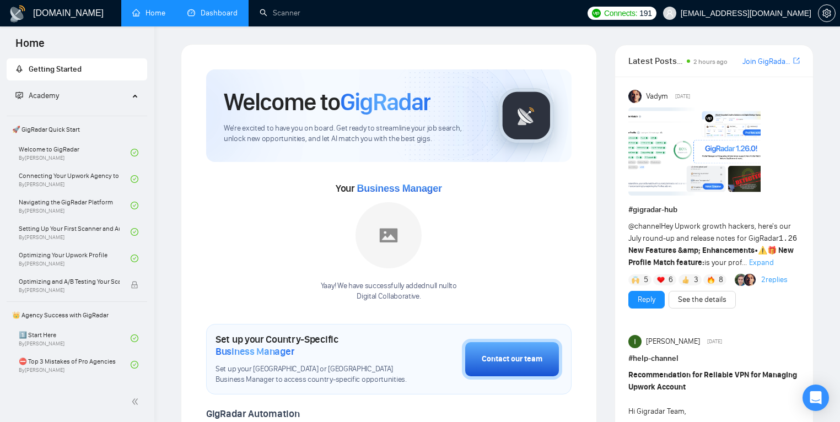
click at [207, 13] on link "Dashboard" at bounding box center [212, 12] width 50 height 9
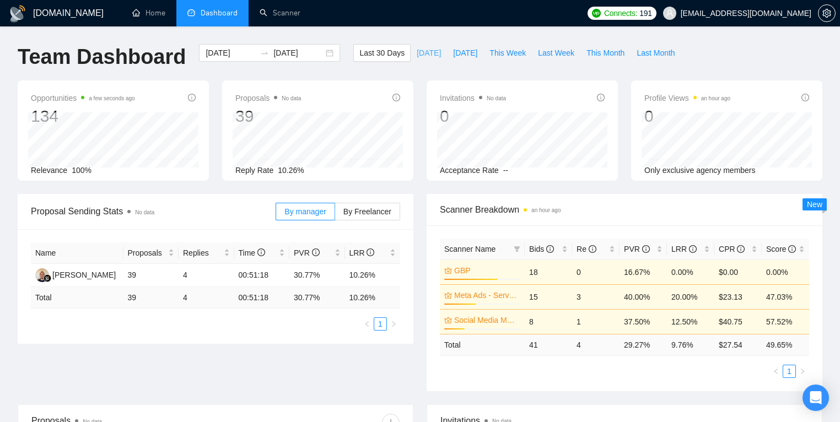
click at [423, 47] on span "[DATE]" at bounding box center [428, 53] width 24 height 12
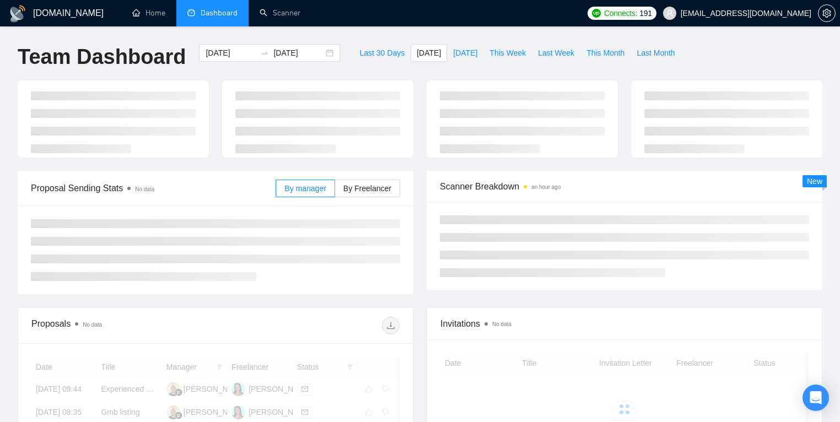
type input "[DATE]"
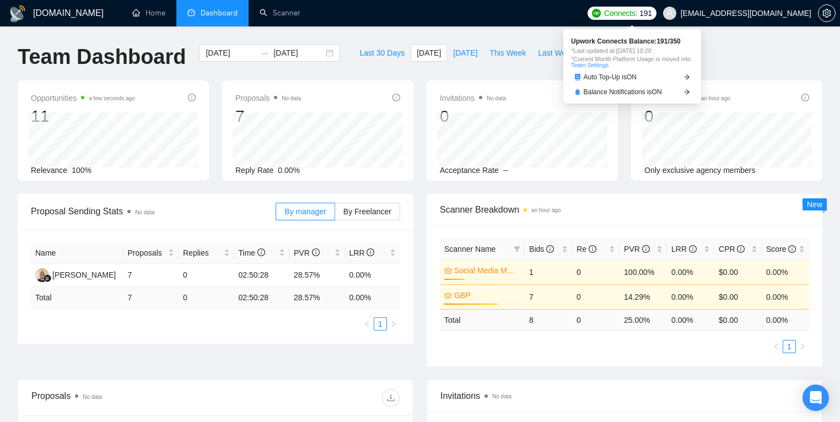
click at [636, 12] on span "Connects:" at bounding box center [620, 13] width 33 height 12
